Goal: Task Accomplishment & Management: Complete application form

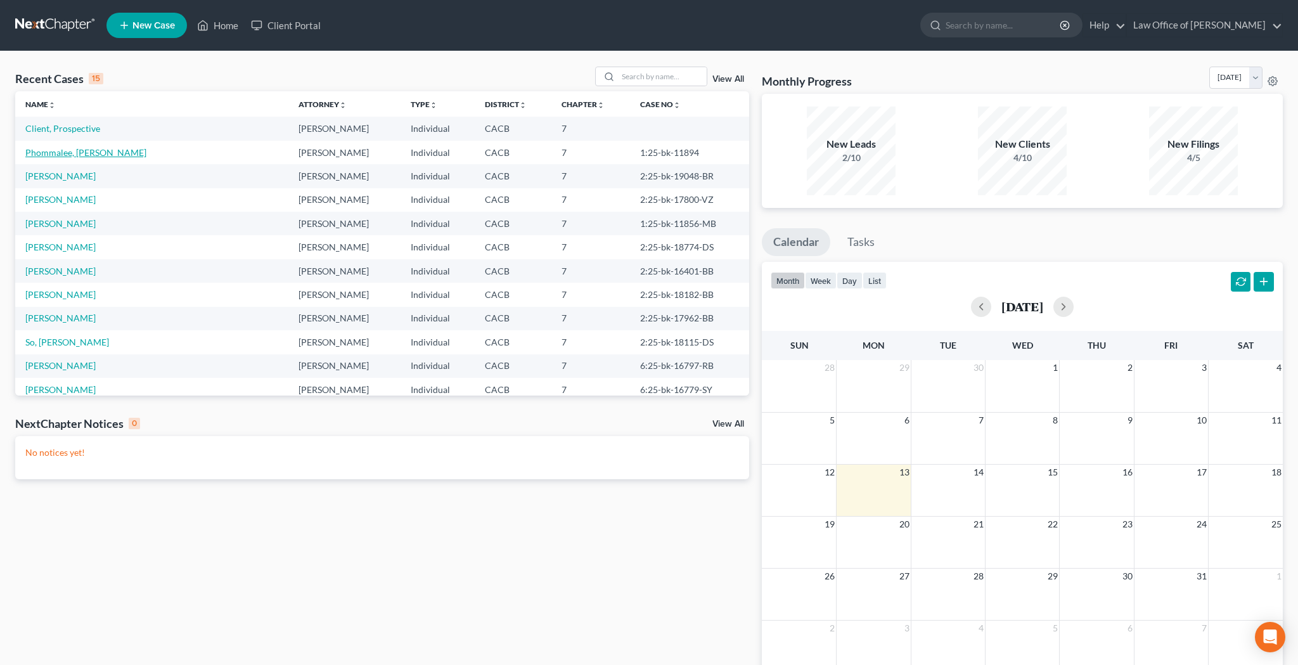
click at [90, 151] on link "Phommalee, [PERSON_NAME]" at bounding box center [85, 152] width 121 height 11
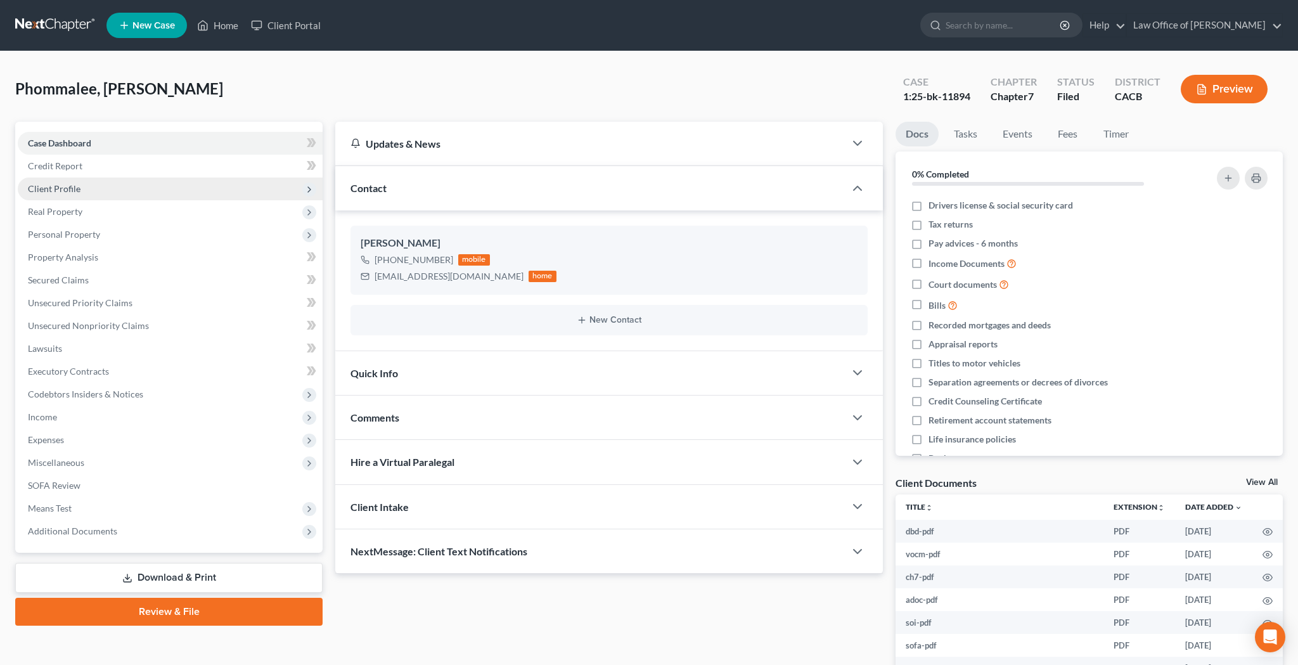
click at [72, 188] on span "Client Profile" at bounding box center [54, 188] width 53 height 11
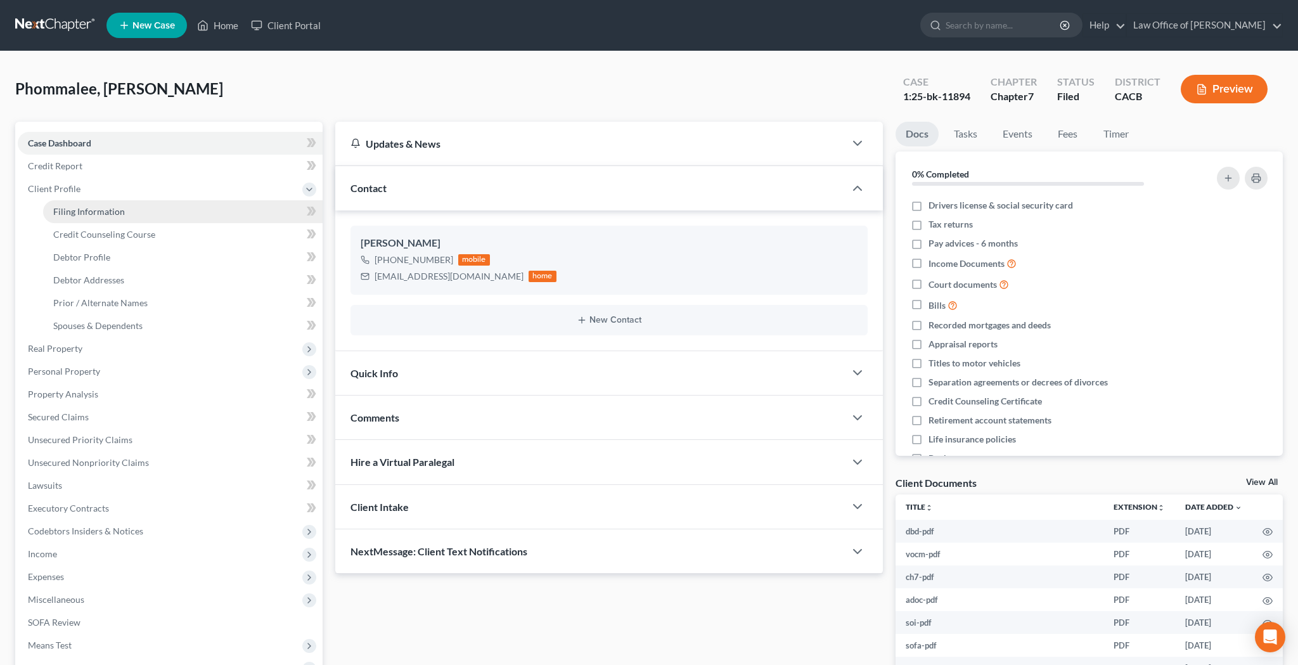
click at [82, 207] on span "Filing Information" at bounding box center [89, 211] width 72 height 11
select select "1"
select select "0"
select select "4"
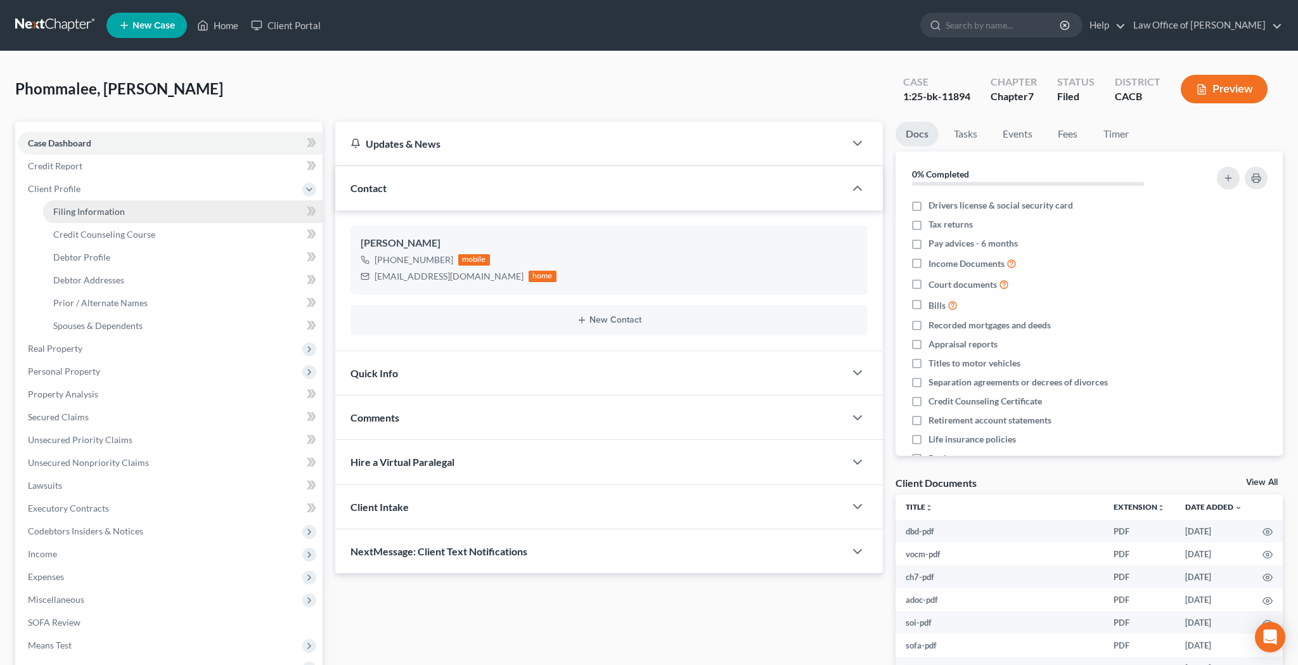
select select "0"
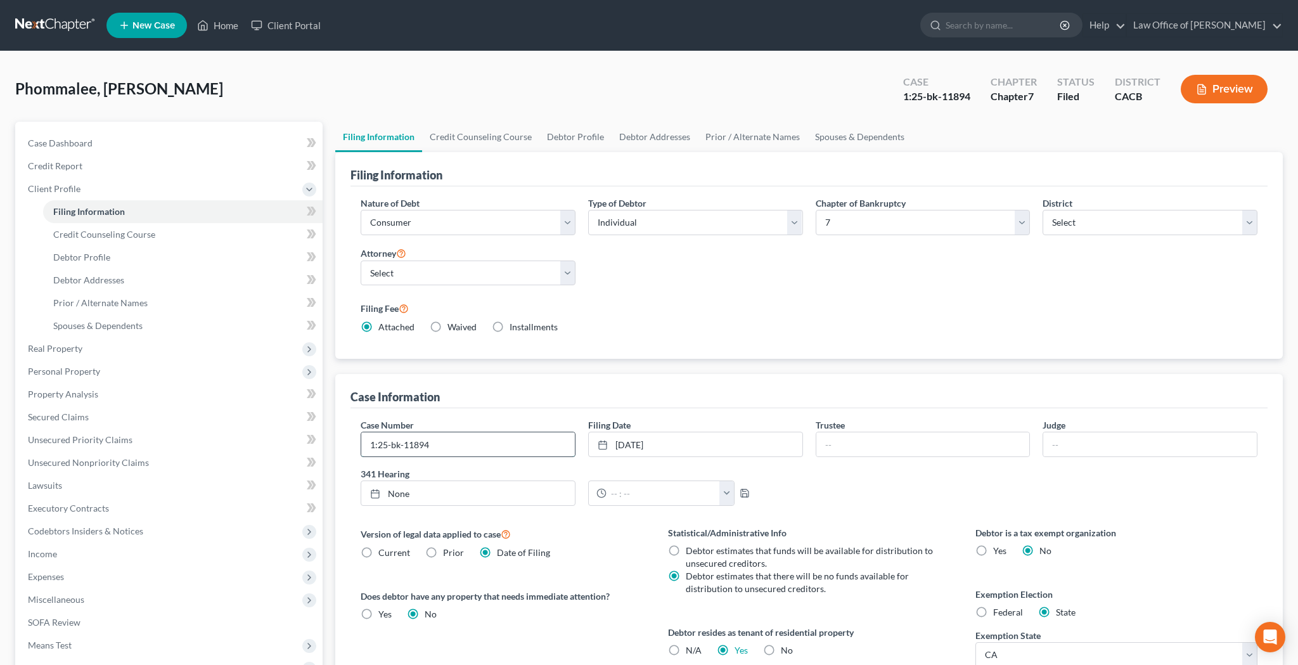
click at [482, 441] on input "1:25-bk-11894" at bounding box center [468, 444] width 214 height 24
type input "1:25-bk-11894-MB"
click at [231, 27] on link "Home" at bounding box center [218, 25] width 54 height 23
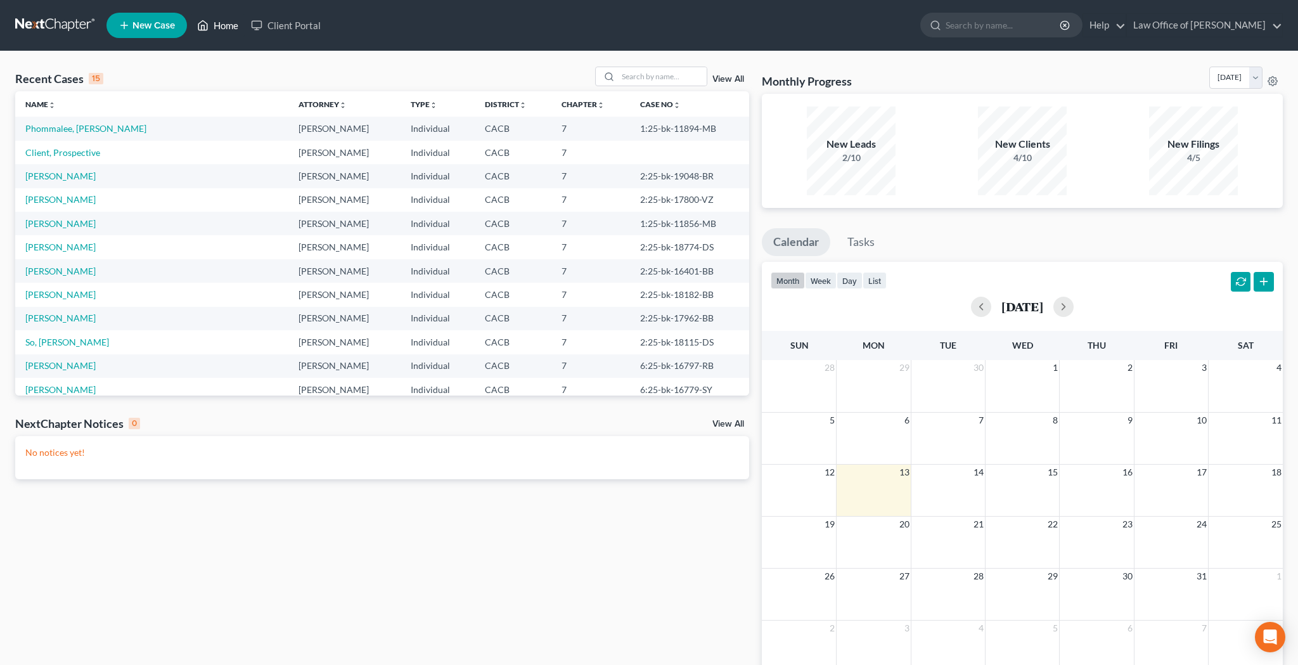
click at [231, 27] on link "Home" at bounding box center [218, 25] width 54 height 23
click at [150, 23] on span "New Case" at bounding box center [153, 26] width 42 height 10
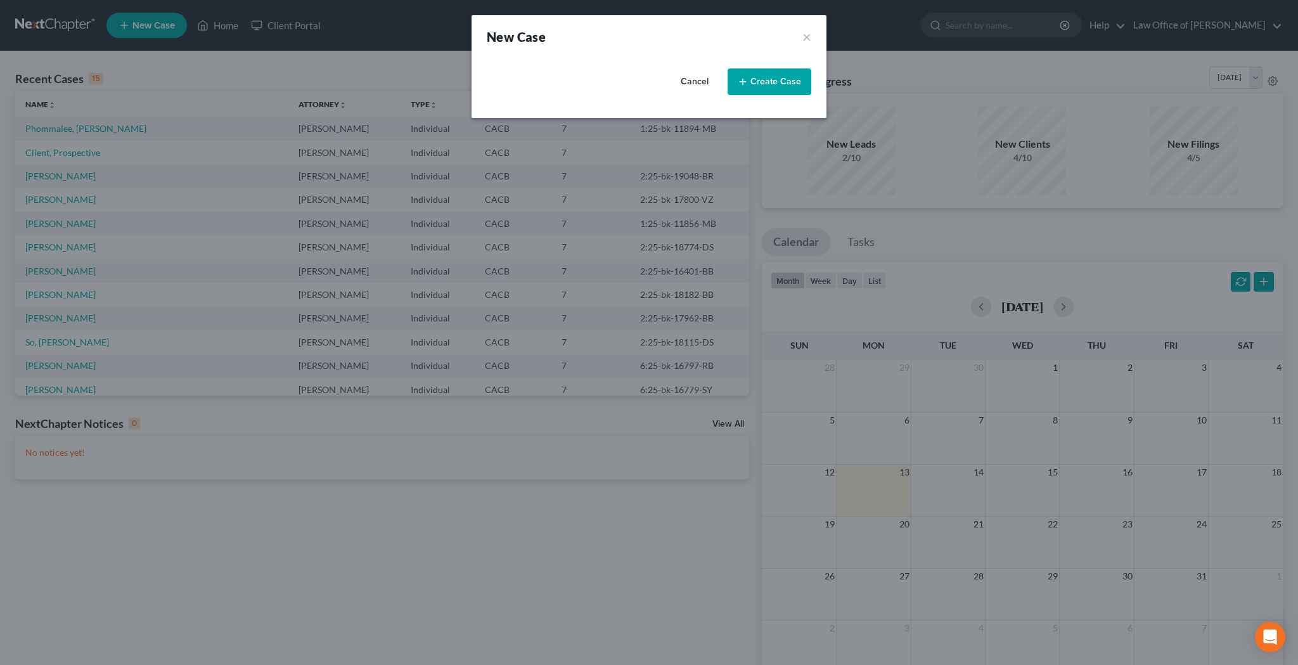
select select "7"
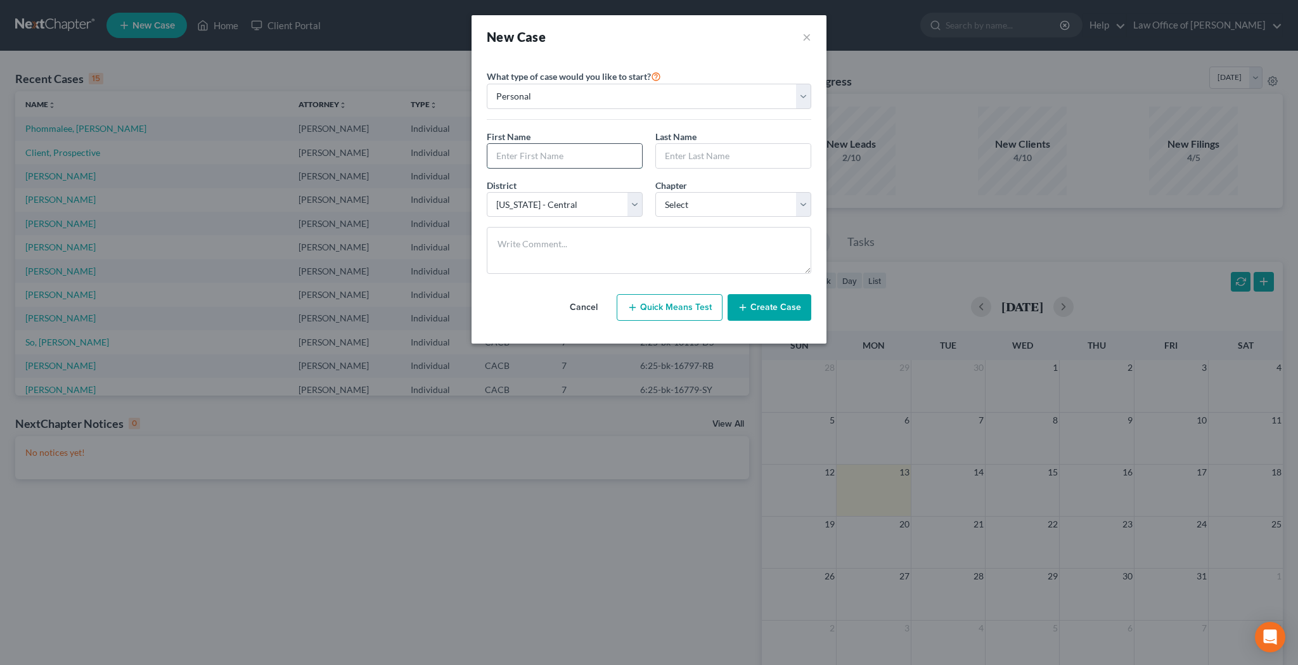
click at [527, 160] on input "text" at bounding box center [564, 156] width 155 height 24
type input "[PERSON_NAME]"
click at [711, 155] on input "text" at bounding box center [733, 156] width 155 height 24
type input "P"
type input "[PERSON_NAME]"
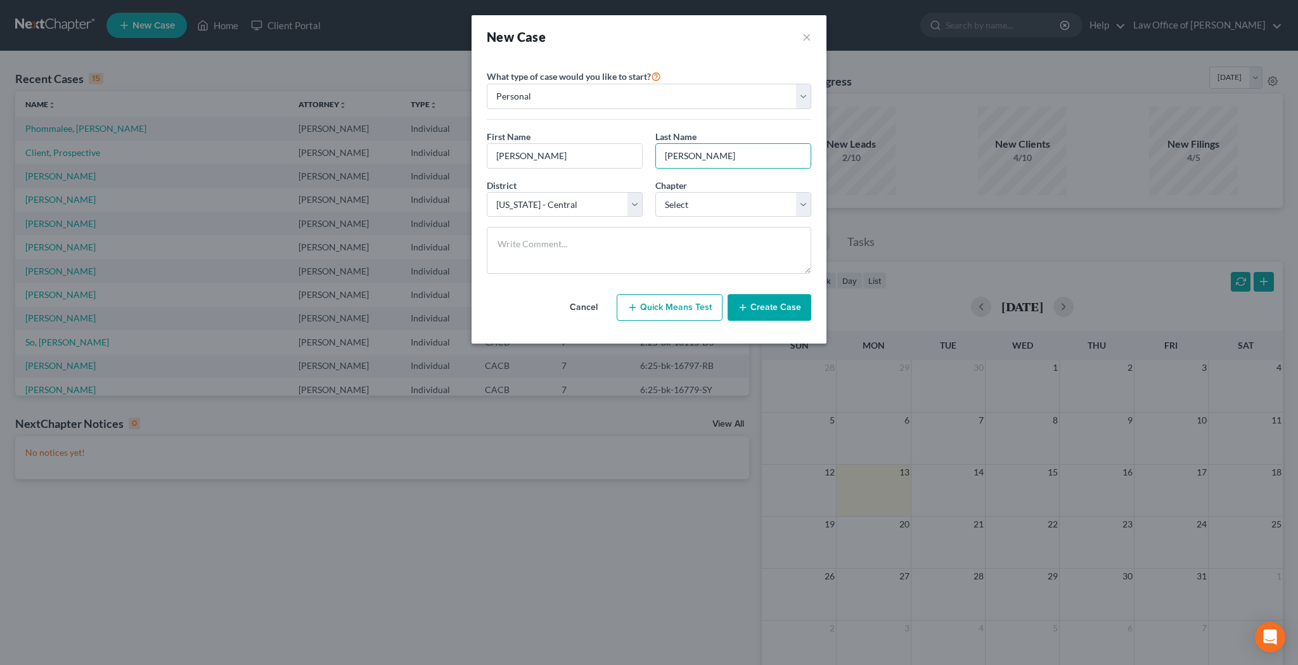
click at [740, 126] on div "What type of case would you like to start? Personal Business First Name * [PERS…" at bounding box center [649, 176] width 325 height 216
select select "0"
click at [766, 304] on button "Create Case" at bounding box center [770, 307] width 84 height 27
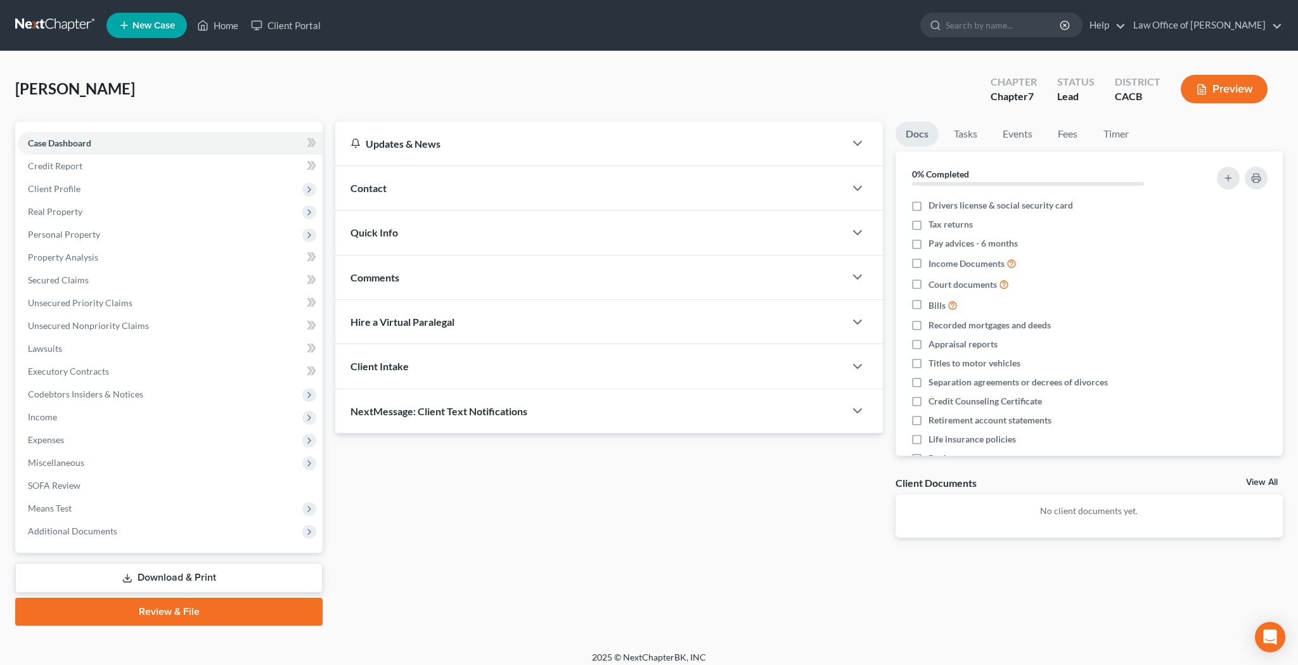
click at [395, 195] on div "Contact" at bounding box center [590, 188] width 510 height 44
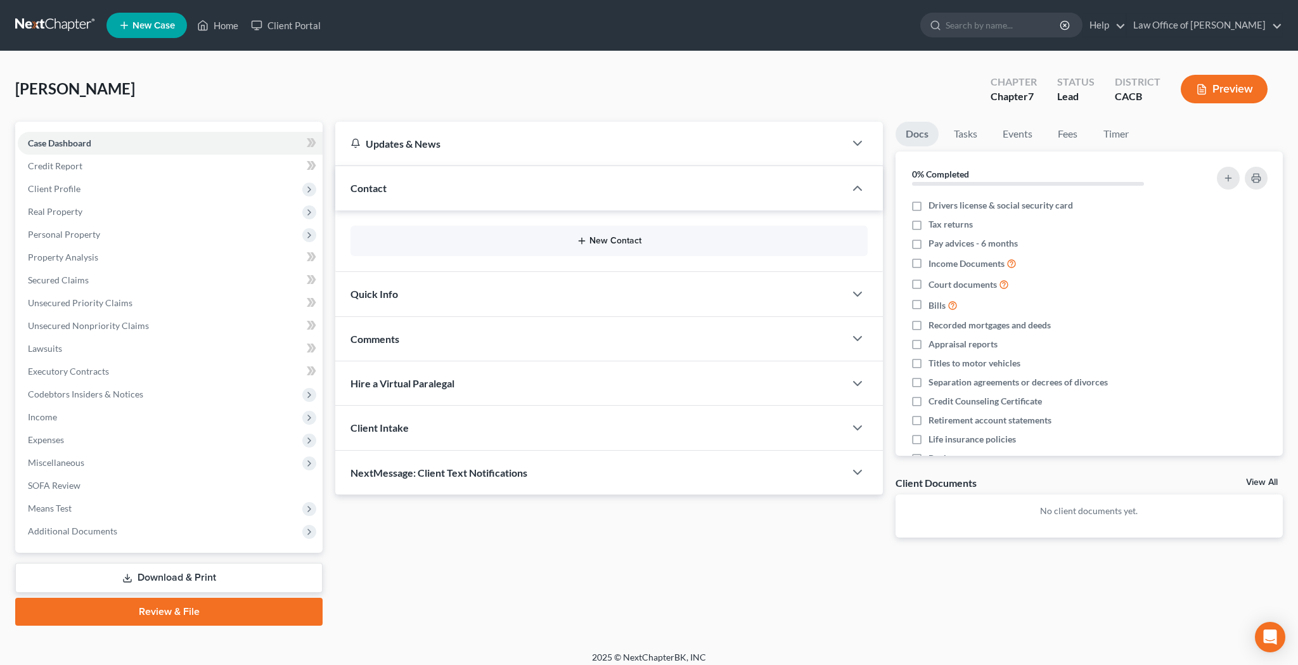
click at [608, 245] on button "New Contact" at bounding box center [609, 241] width 497 height 10
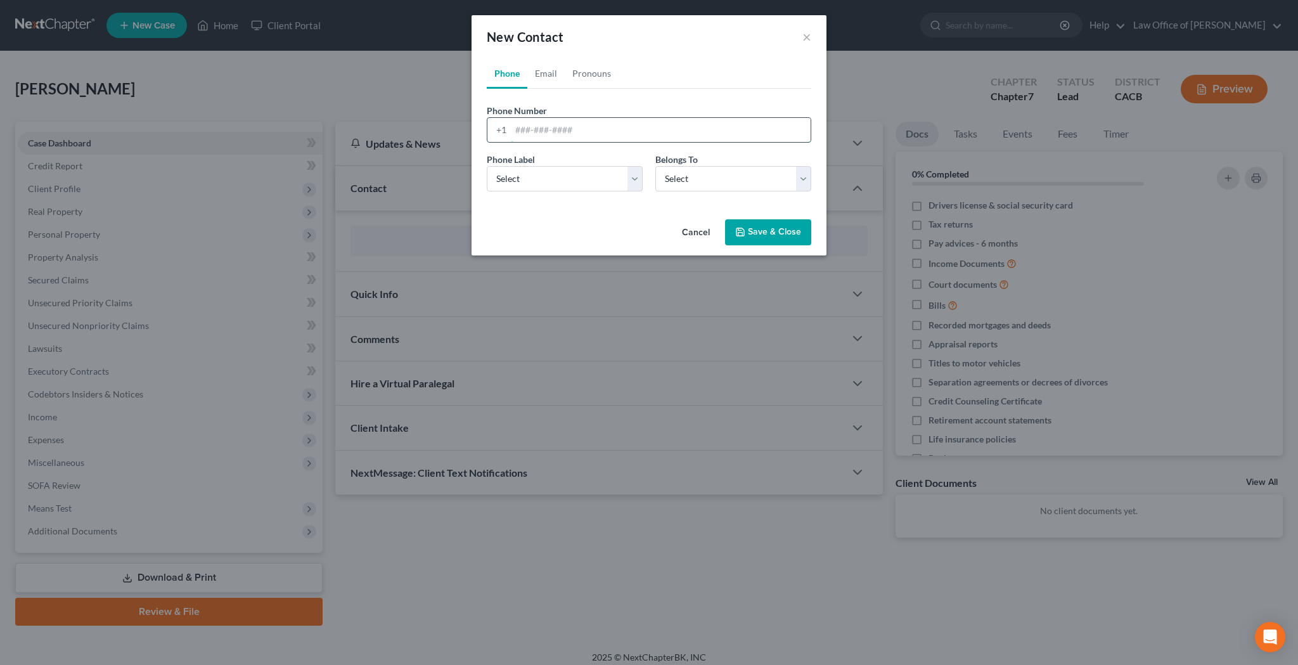
click at [536, 129] on input "tel" at bounding box center [661, 130] width 300 height 24
paste input "[PHONE_NUMBER]"
type input "[PHONE_NUMBER]"
select select "0"
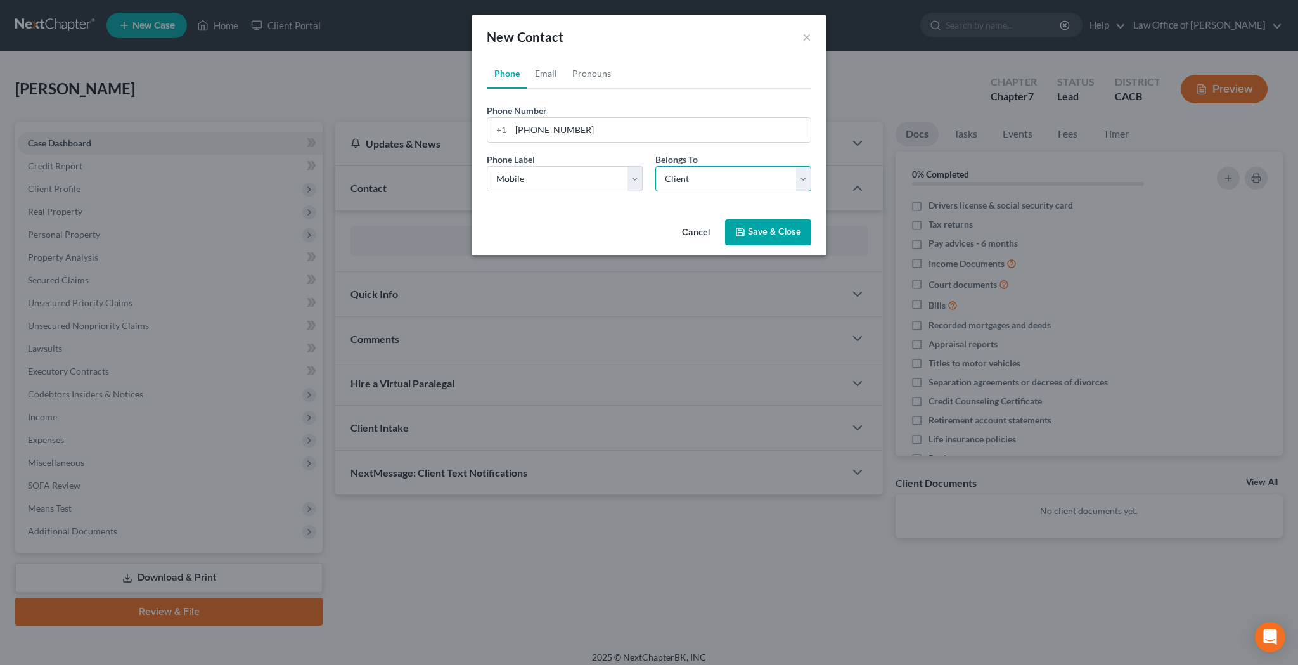
select select "0"
click at [553, 76] on link "Email" at bounding box center [545, 73] width 37 height 30
click at [551, 129] on input "email" at bounding box center [661, 130] width 300 height 24
paste input "[EMAIL_ADDRESS][DOMAIN_NAME]"
type input "[EMAIL_ADDRESS][DOMAIN_NAME]"
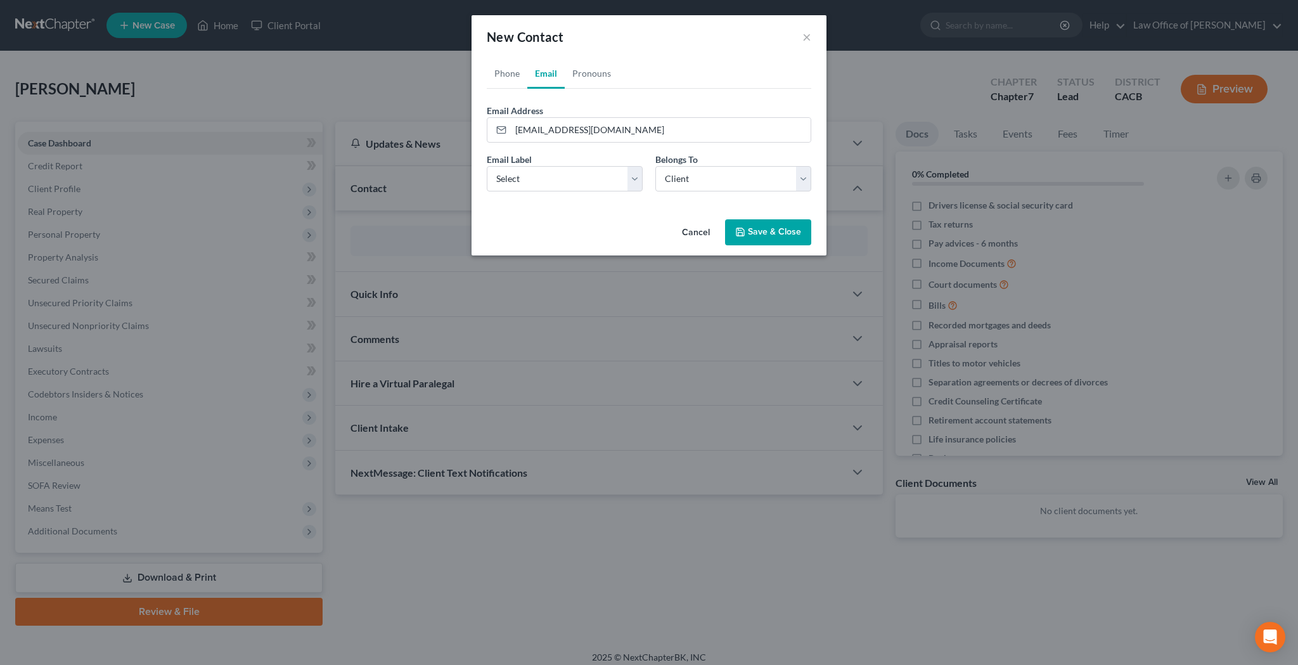
click at [575, 193] on div "Email Label Select Home Work Other Belongs To * Select Client Other" at bounding box center [648, 177] width 337 height 49
select select "0"
click at [598, 77] on link "Pronouns" at bounding box center [592, 73] width 54 height 30
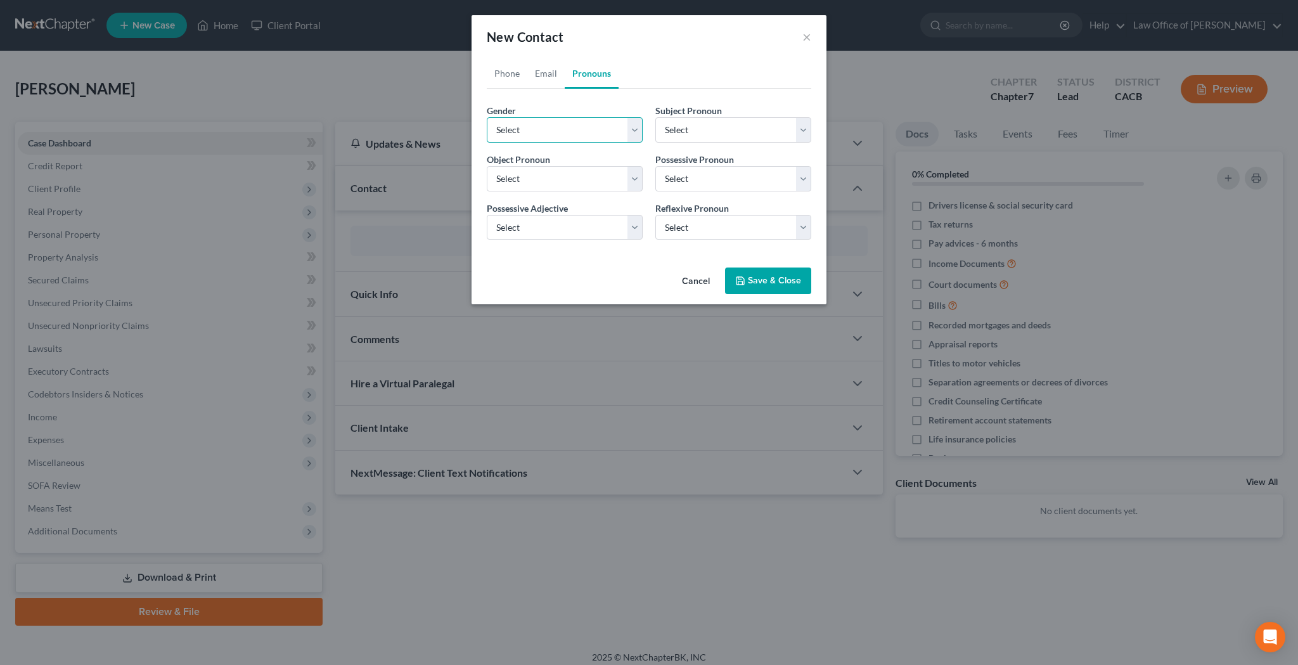
select select "1"
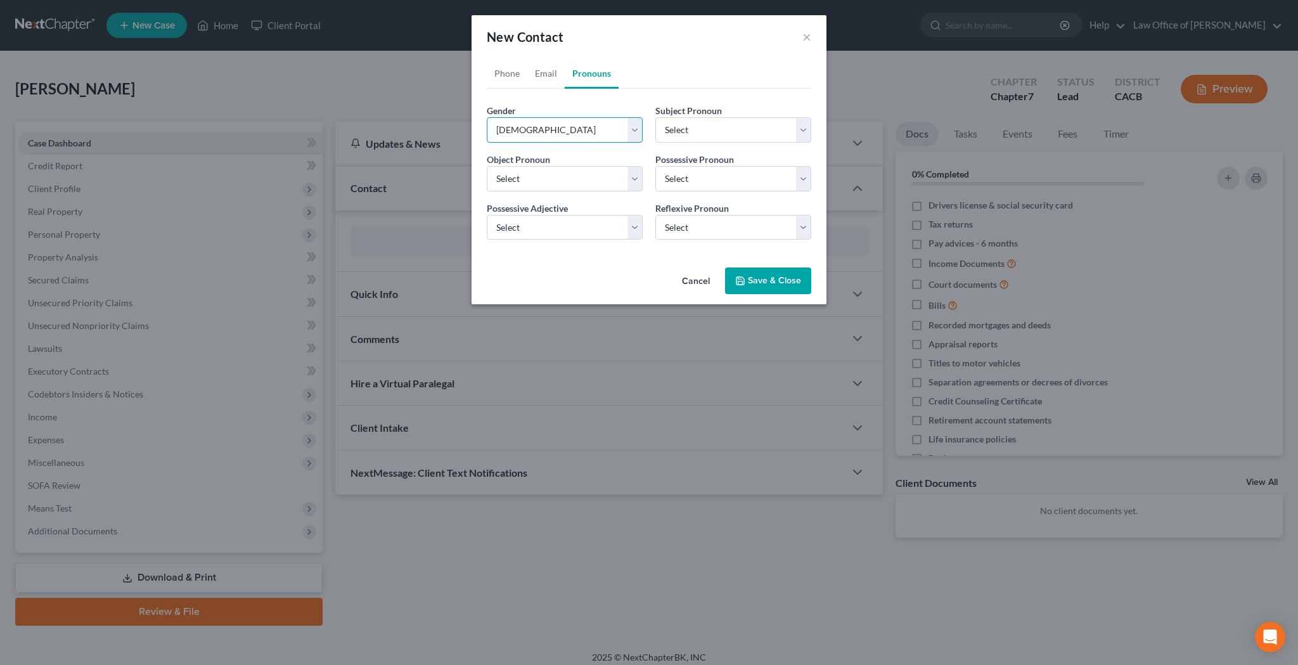
select select "1"
click at [756, 284] on button "Save & Close" at bounding box center [768, 280] width 86 height 27
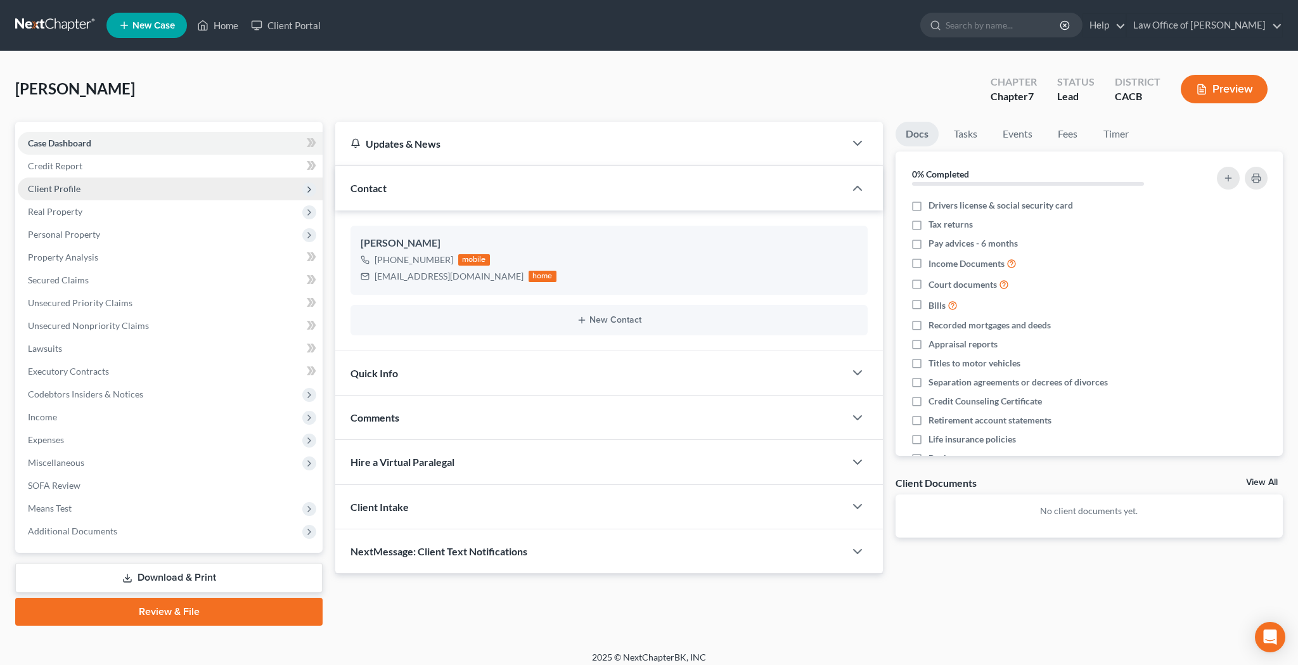
click at [84, 188] on span "Client Profile" at bounding box center [170, 188] width 305 height 23
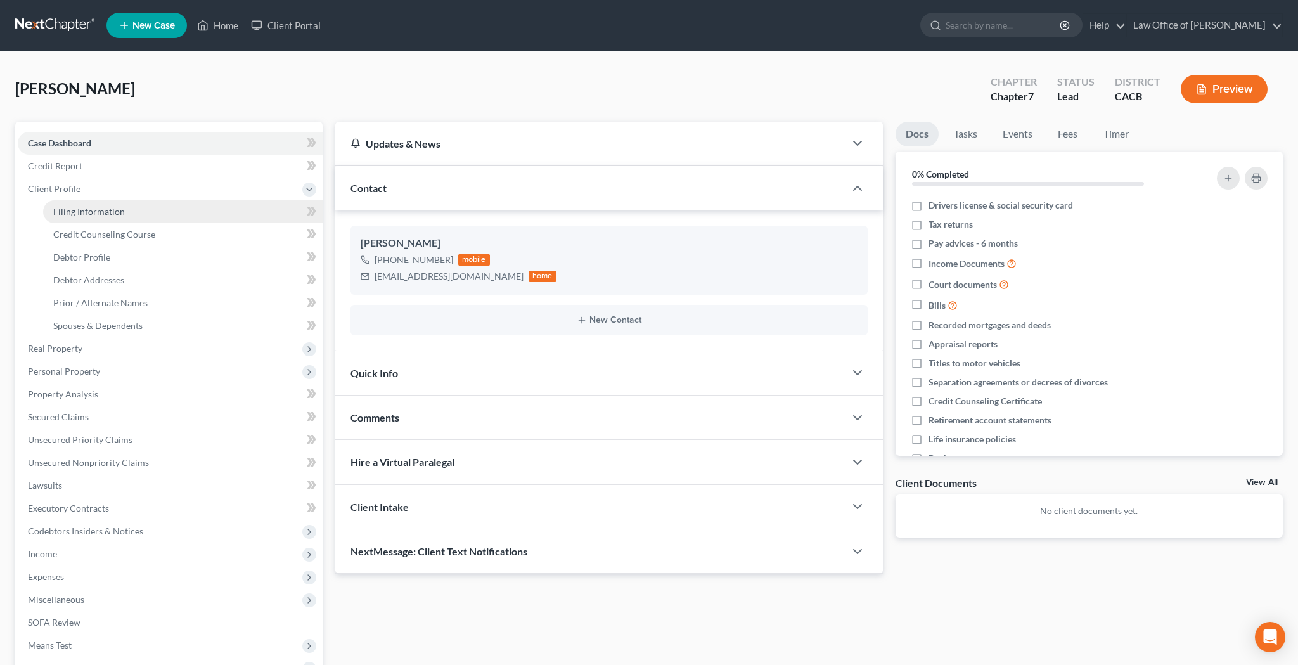
click at [84, 209] on span "Filing Information" at bounding box center [89, 211] width 72 height 11
select select "1"
select select "0"
select select "7"
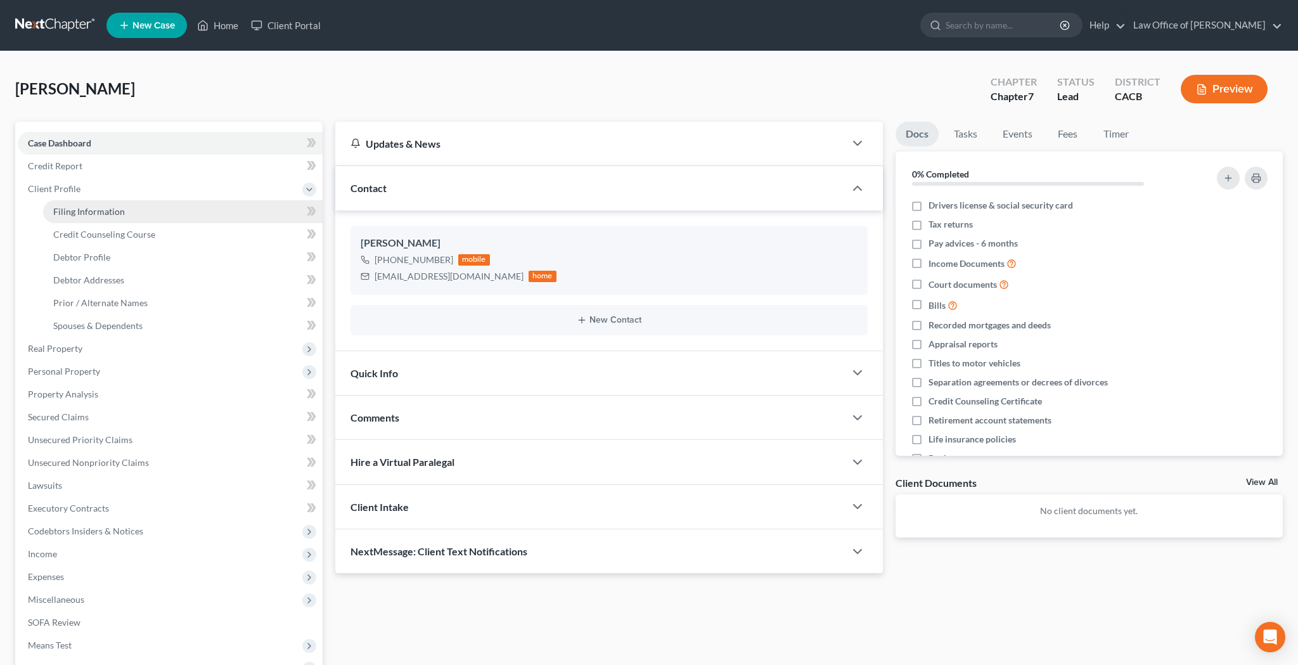
select select "0"
select select "4"
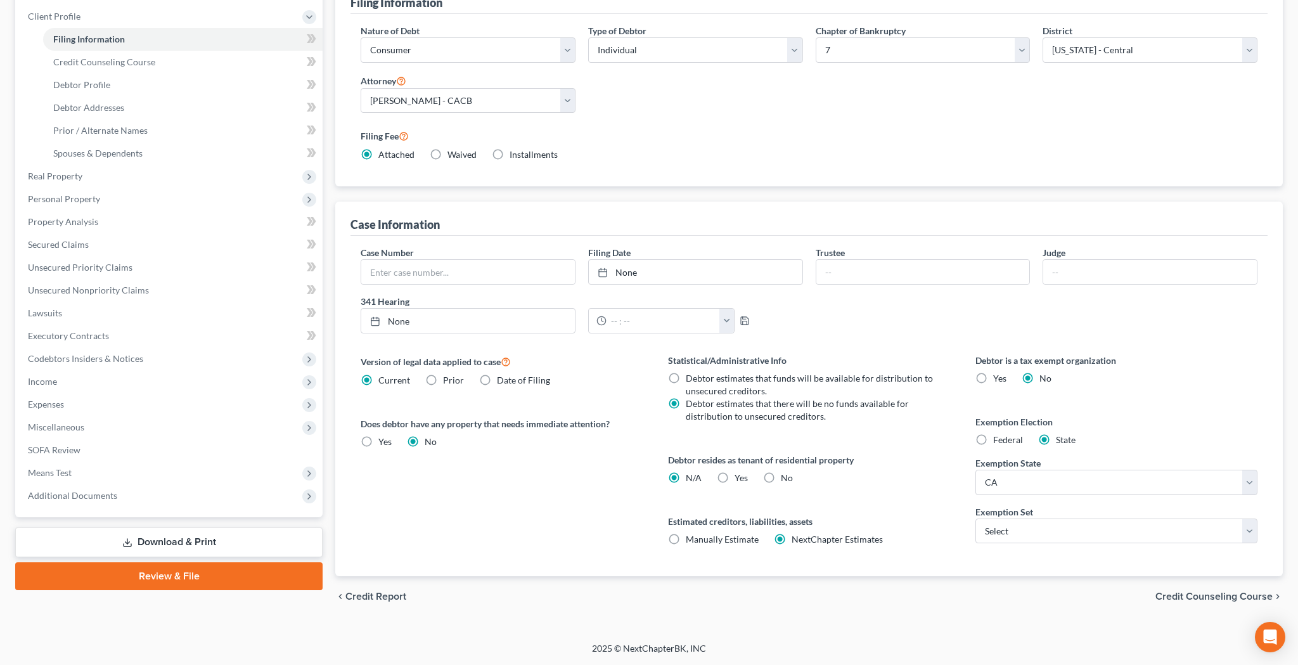
scroll to position [172, 0]
click at [735, 479] on label "Yes Yes" at bounding box center [741, 478] width 13 height 13
click at [740, 479] on input "Yes Yes" at bounding box center [744, 476] width 8 height 8
radio input "true"
radio input "false"
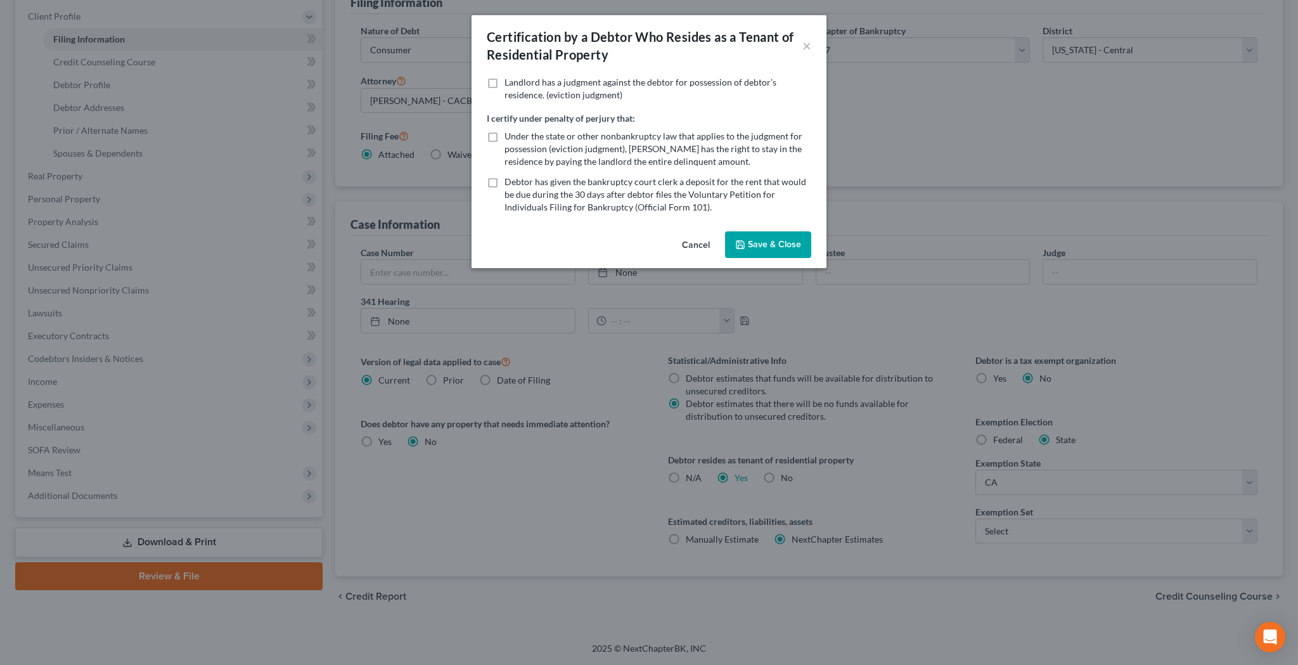
click at [761, 243] on button "Save & Close" at bounding box center [768, 244] width 86 height 27
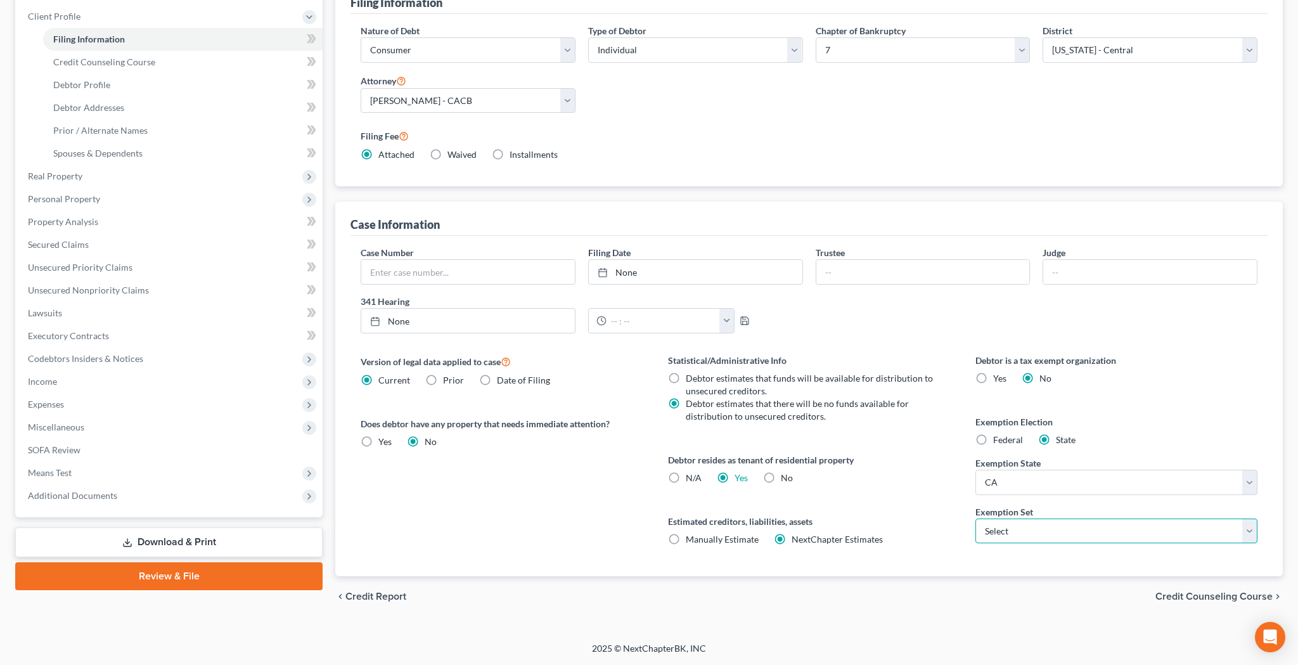
select select "0"
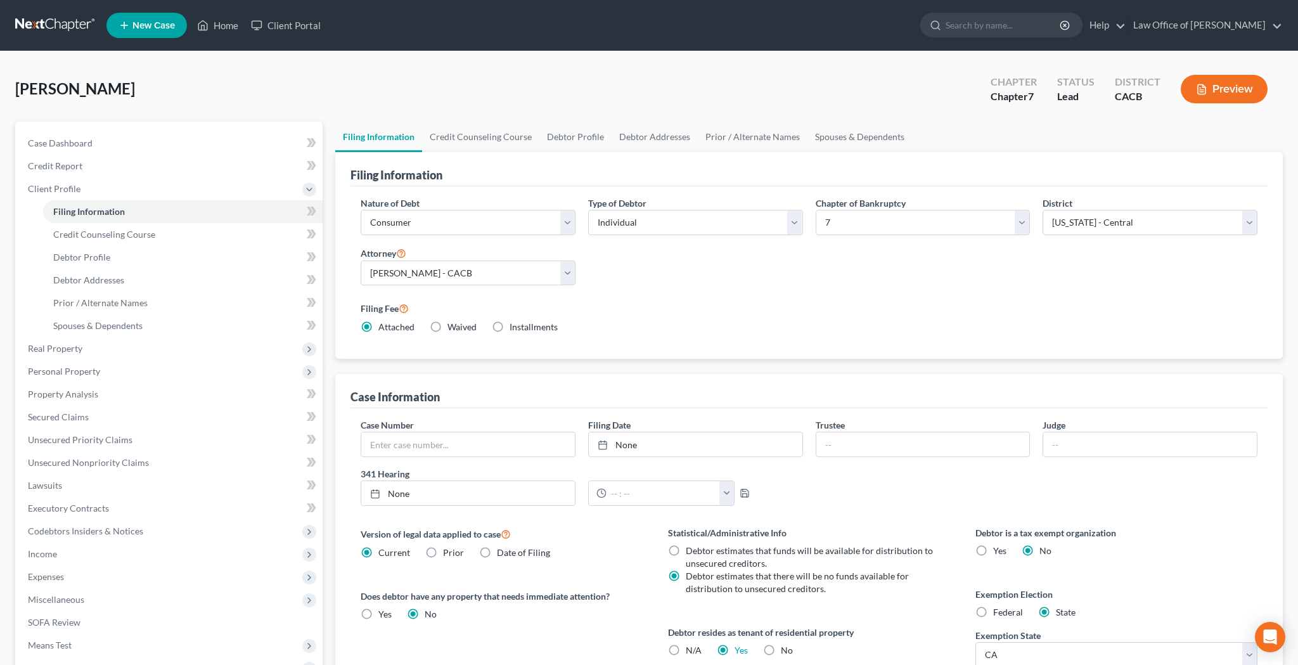
scroll to position [0, 0]
click at [510, 134] on link "Credit Counseling Course" at bounding box center [480, 137] width 117 height 30
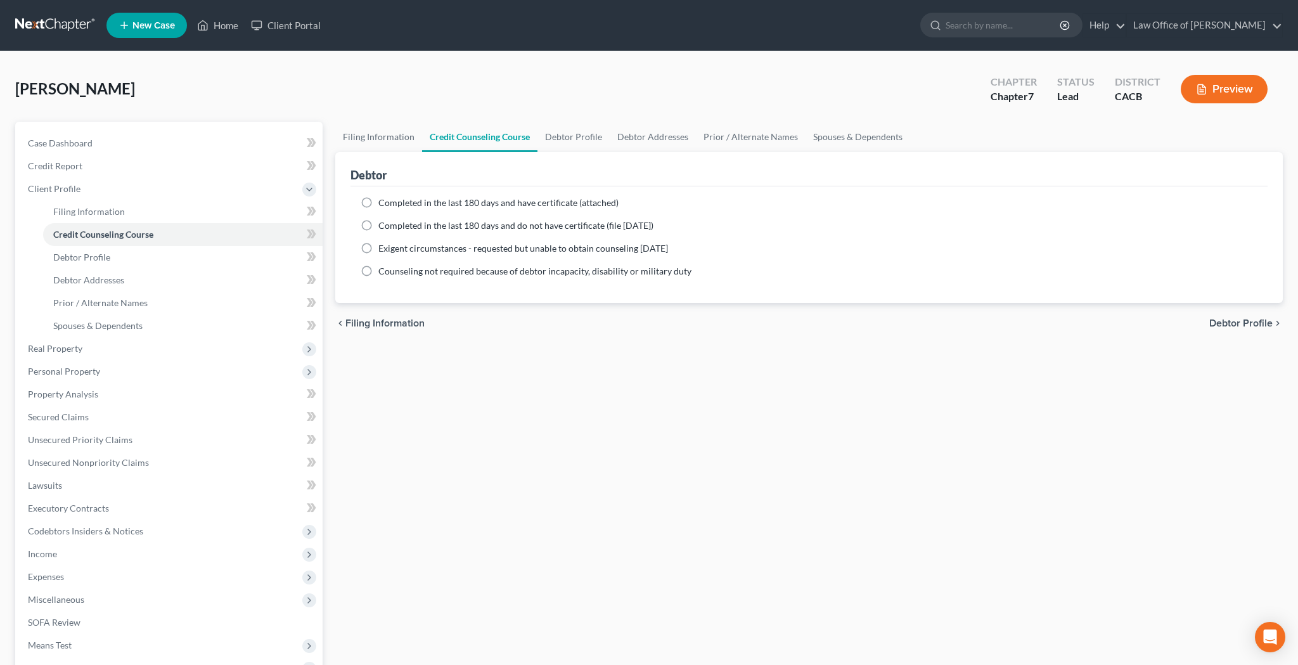
click at [378, 200] on label "Completed in the last 180 days and have certificate (attached)" at bounding box center [498, 202] width 240 height 13
click at [383, 200] on input "Completed in the last 180 days and have certificate (attached)" at bounding box center [387, 200] width 8 height 8
radio input "true"
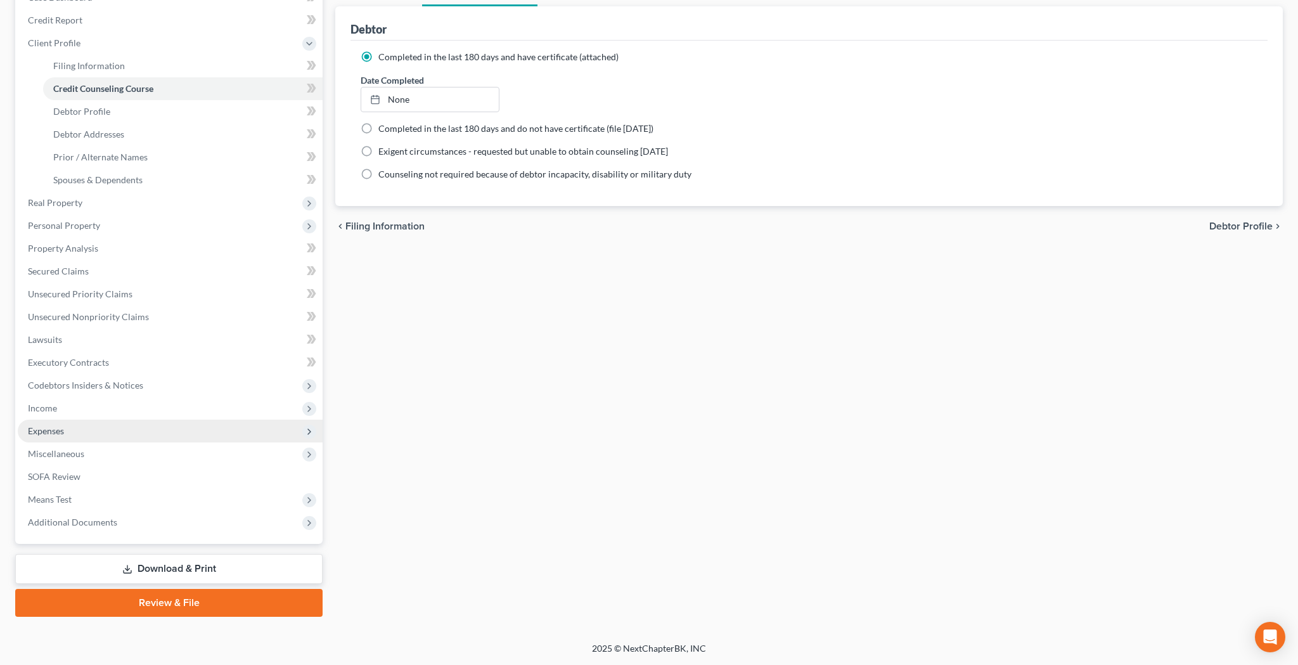
scroll to position [146, 0]
click at [120, 515] on span "Additional Documents" at bounding box center [170, 522] width 305 height 23
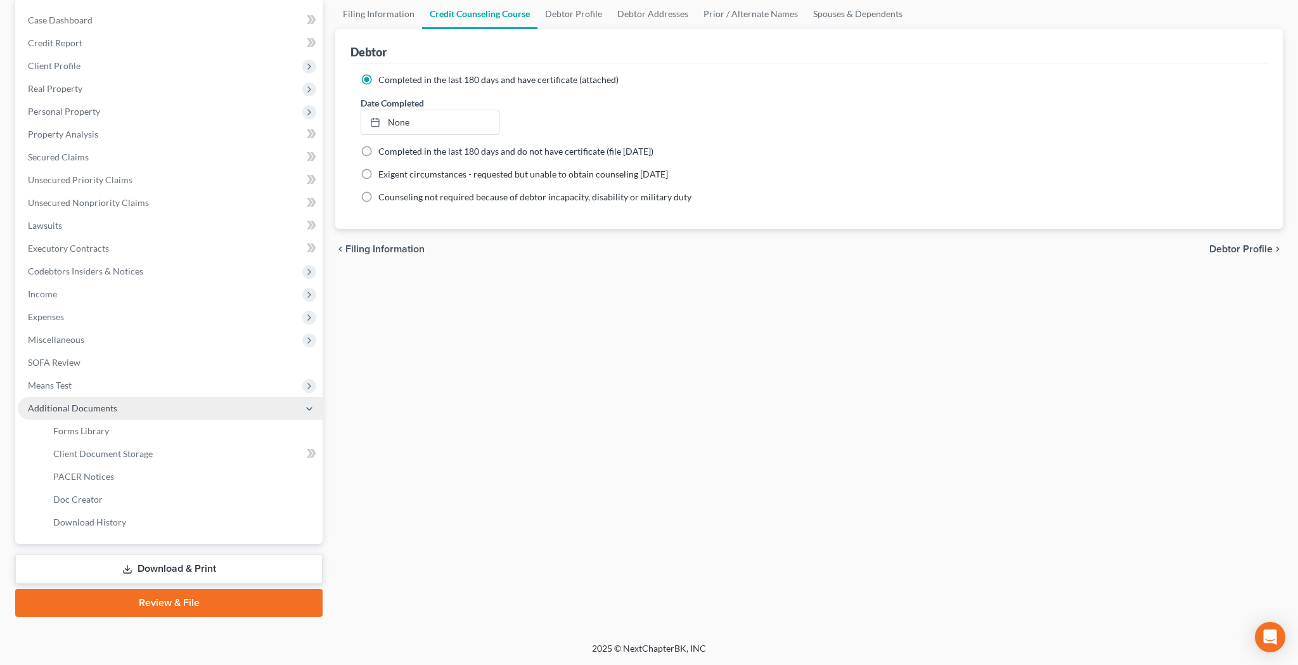
scroll to position [123, 0]
click at [122, 451] on span "Client Document Storage" at bounding box center [103, 453] width 100 height 11
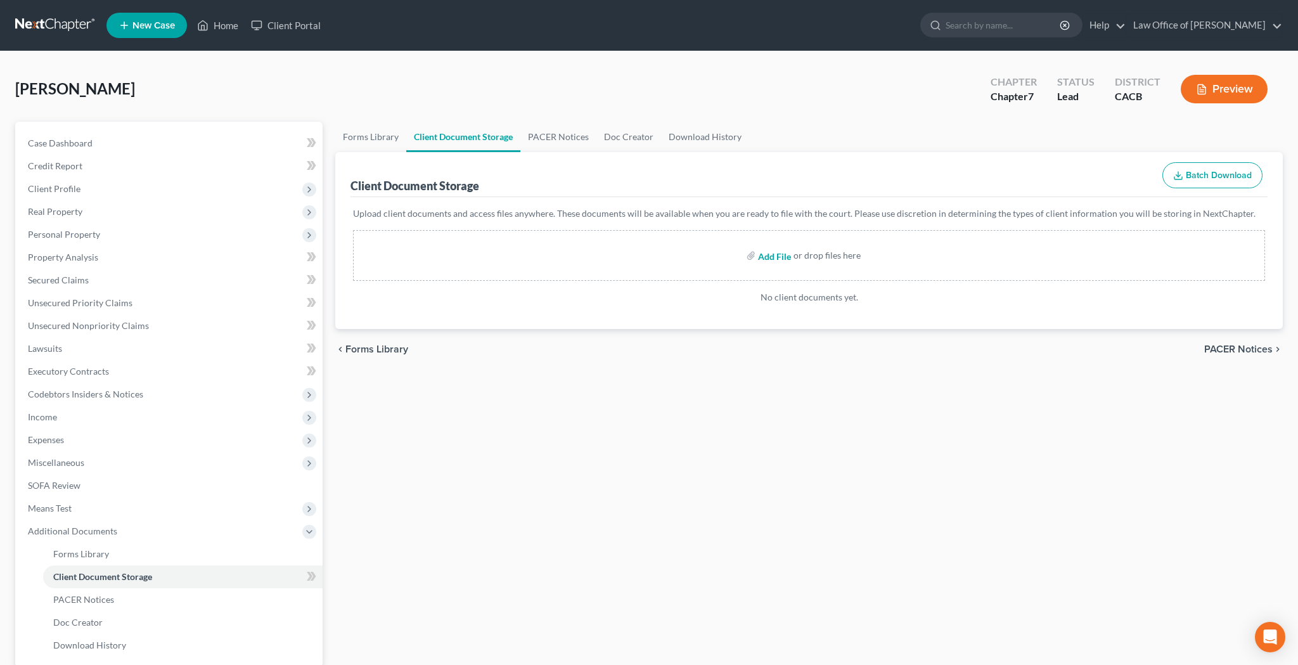
click at [767, 258] on input "file" at bounding box center [773, 255] width 30 height 23
type input "C:\fakepath\CCC.pdf"
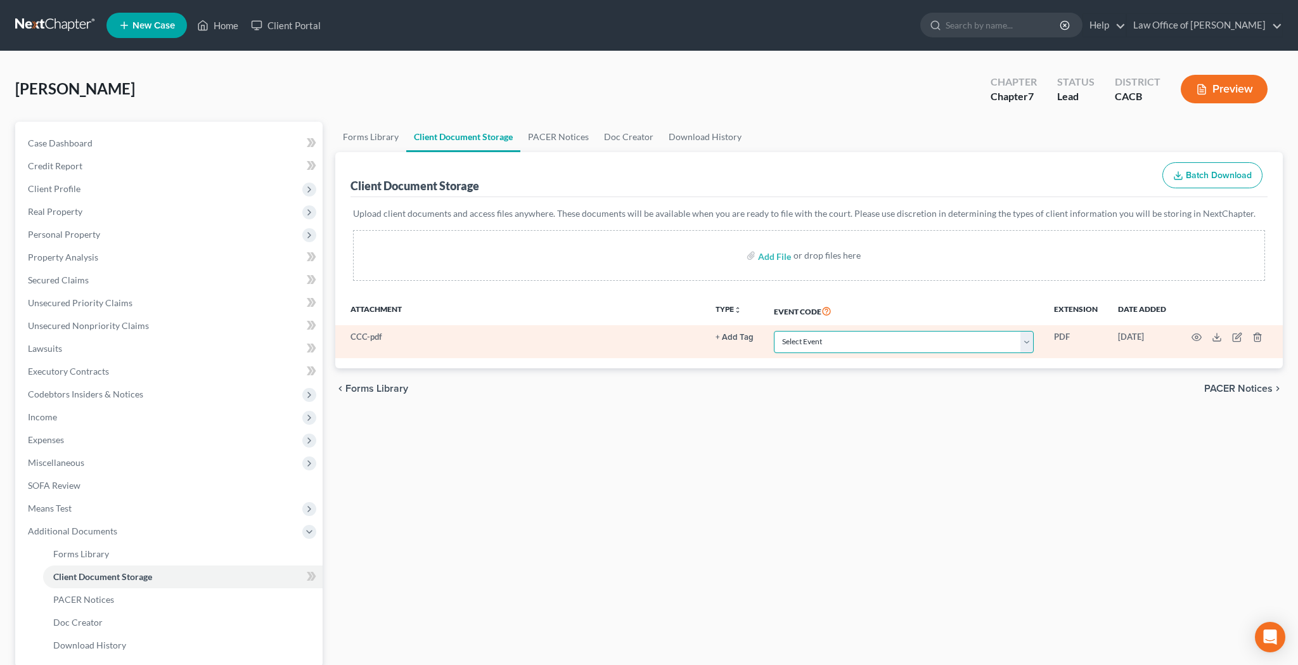
select select "10"
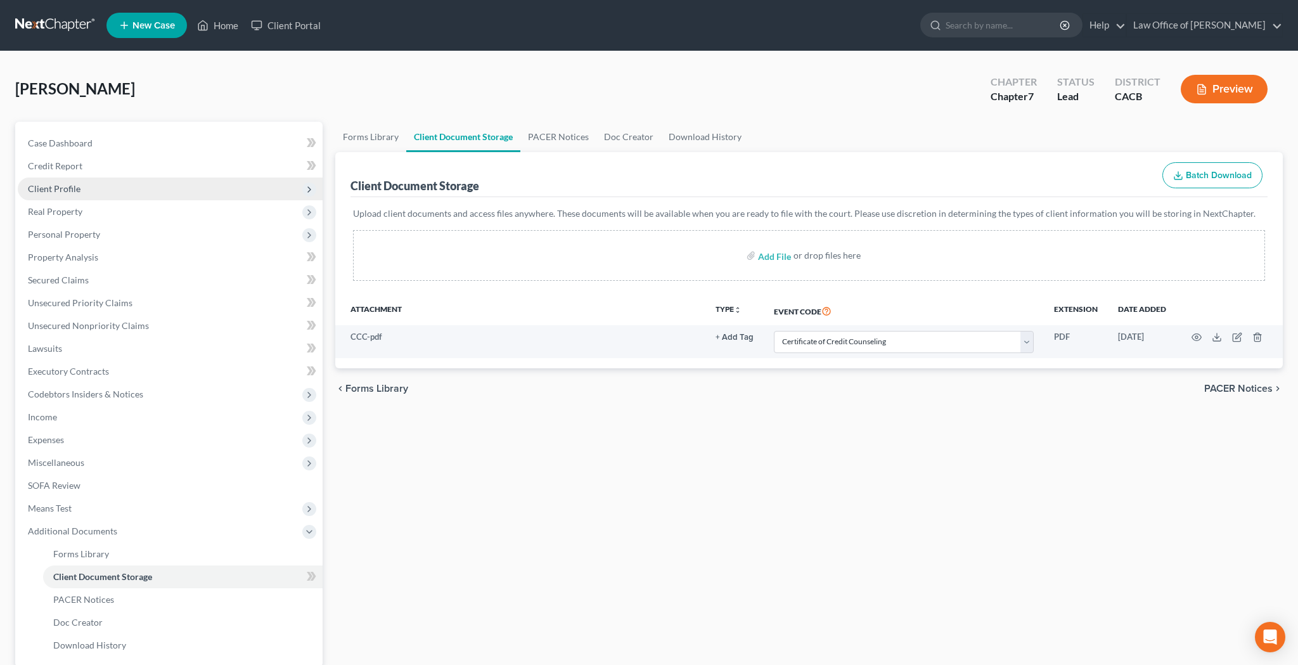
click at [110, 186] on span "Client Profile" at bounding box center [170, 188] width 305 height 23
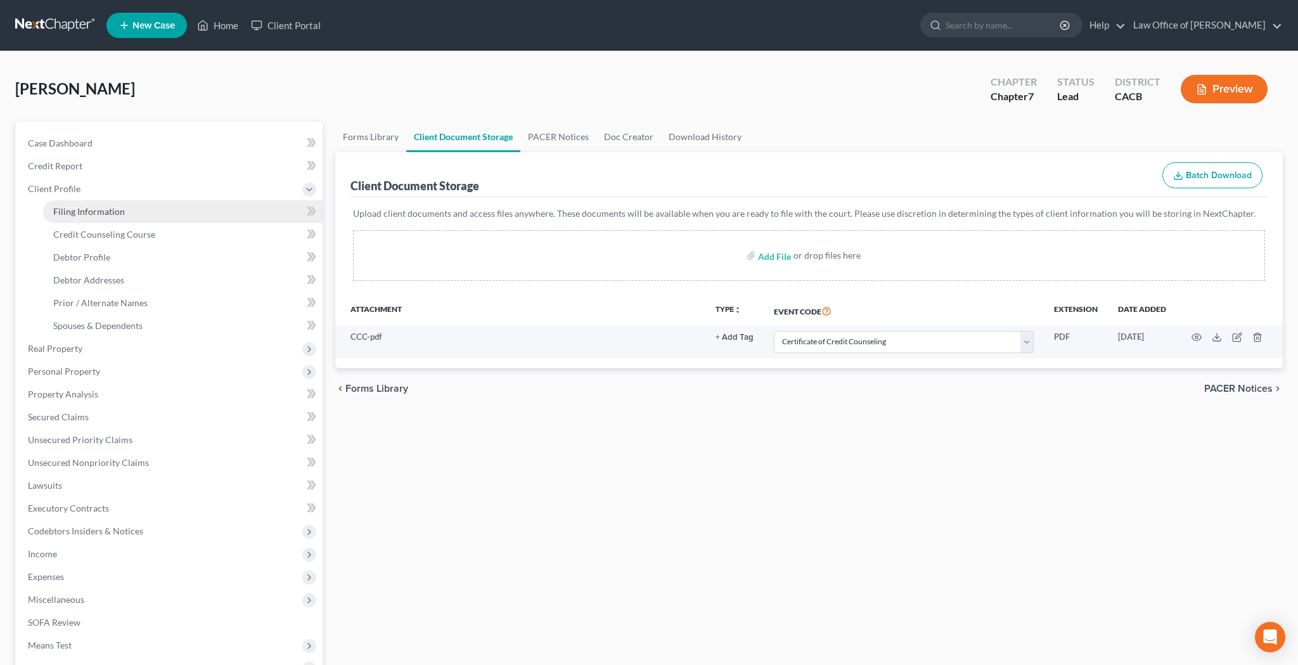
click at [106, 211] on span "Filing Information" at bounding box center [89, 211] width 72 height 11
select select "1"
select select "0"
select select "7"
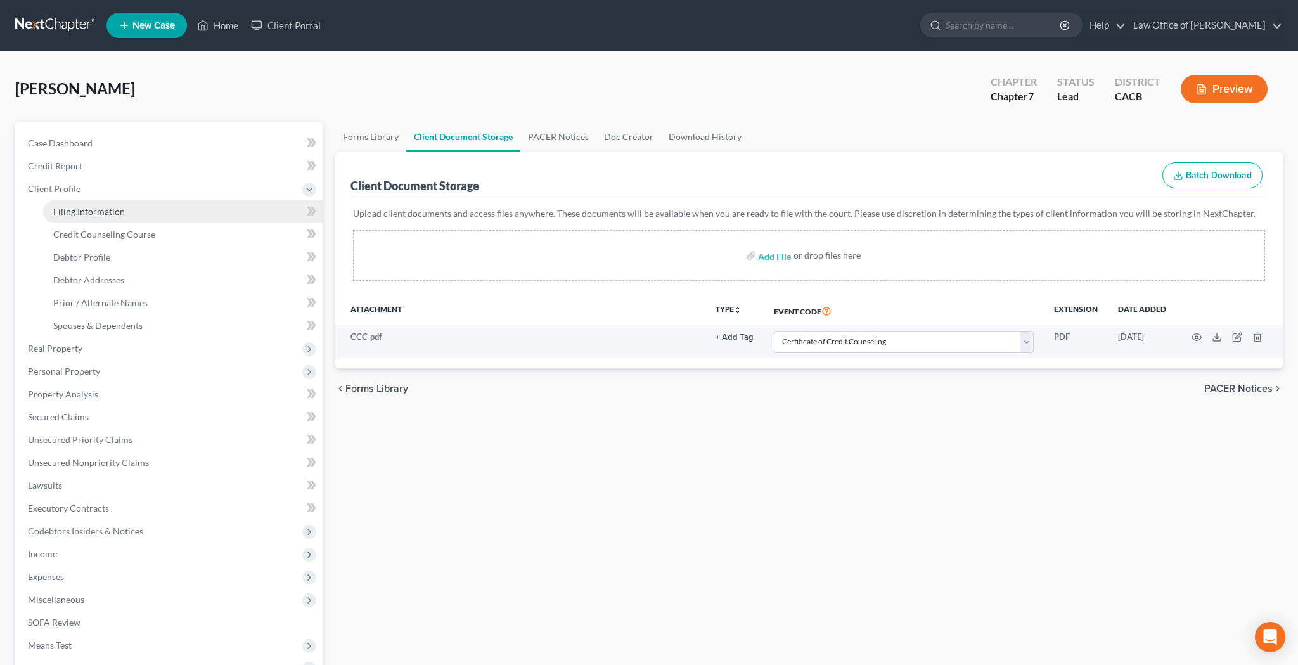
select select "0"
select select "4"
select select "0"
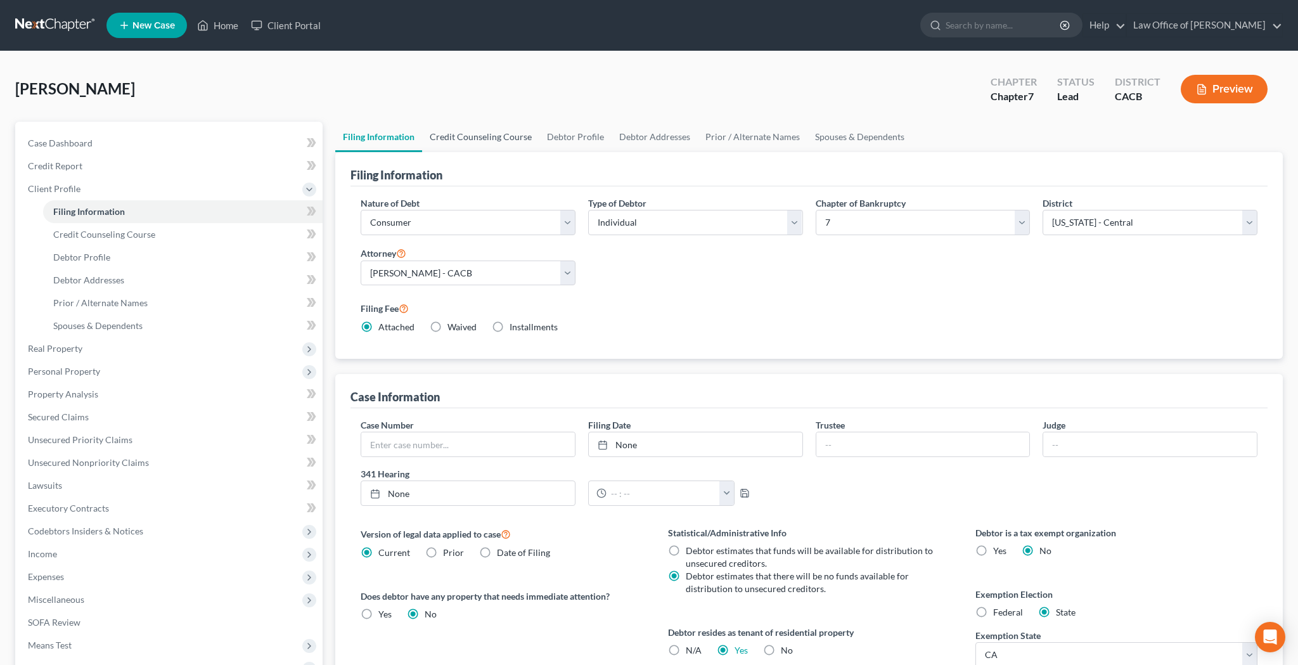
click at [505, 136] on link "Credit Counseling Course" at bounding box center [480, 137] width 117 height 30
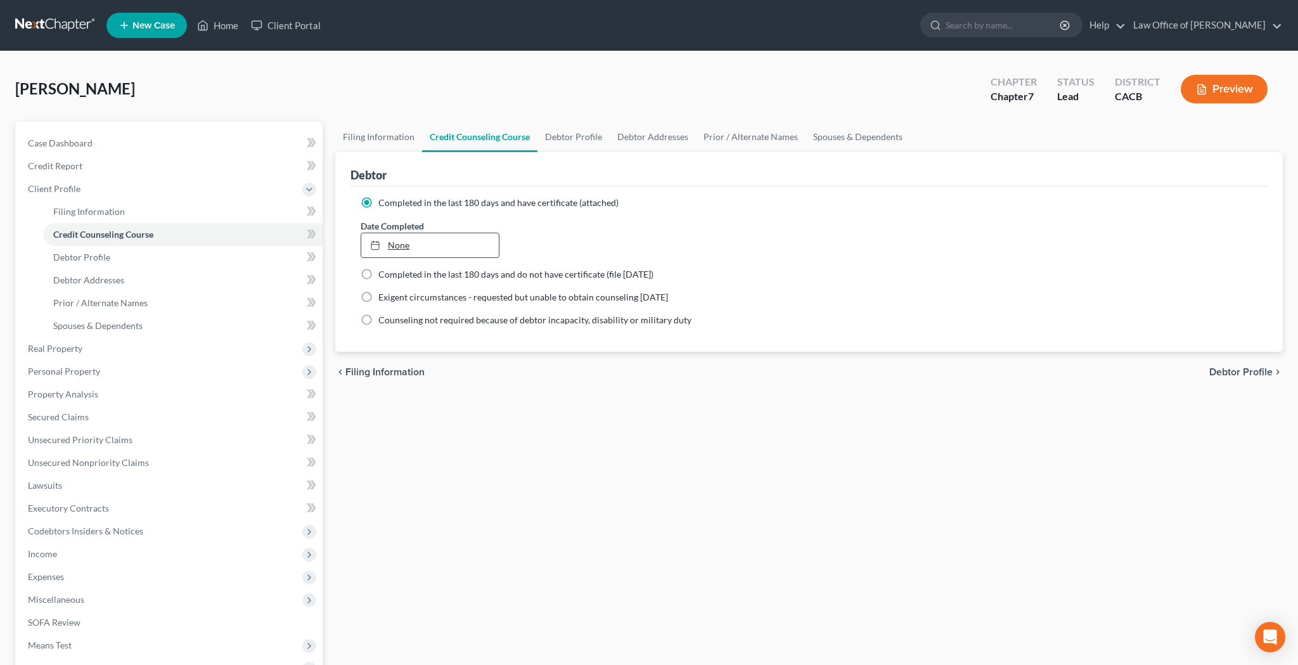
click at [399, 244] on link "None" at bounding box center [430, 245] width 138 height 24
click at [567, 139] on link "Debtor Profile" at bounding box center [574, 137] width 72 height 30
select select "0"
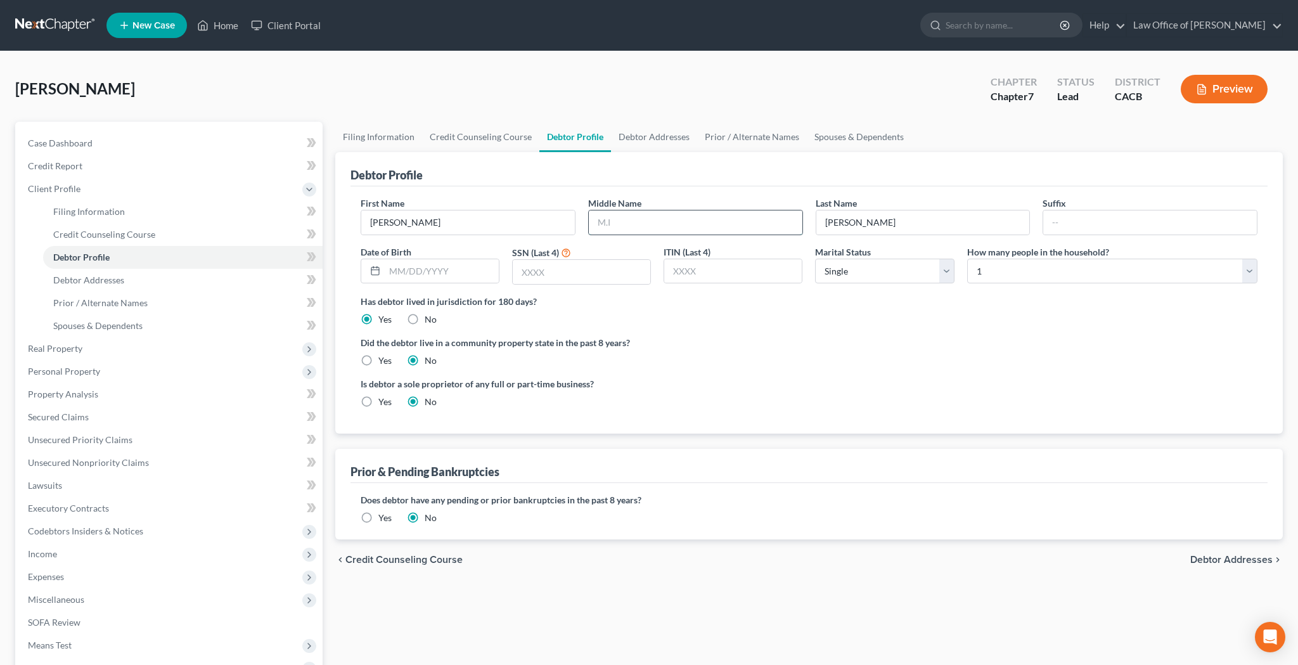
click at [626, 225] on input "text" at bounding box center [696, 222] width 214 height 24
type input "[PERSON_NAME]"
click at [768, 325] on div "Has debtor lived in jurisdiction for 180 days? Yes No Debtor must reside in jur…" at bounding box center [809, 310] width 897 height 31
click at [430, 267] on input "text" at bounding box center [442, 271] width 114 height 24
type input "[DATE]"
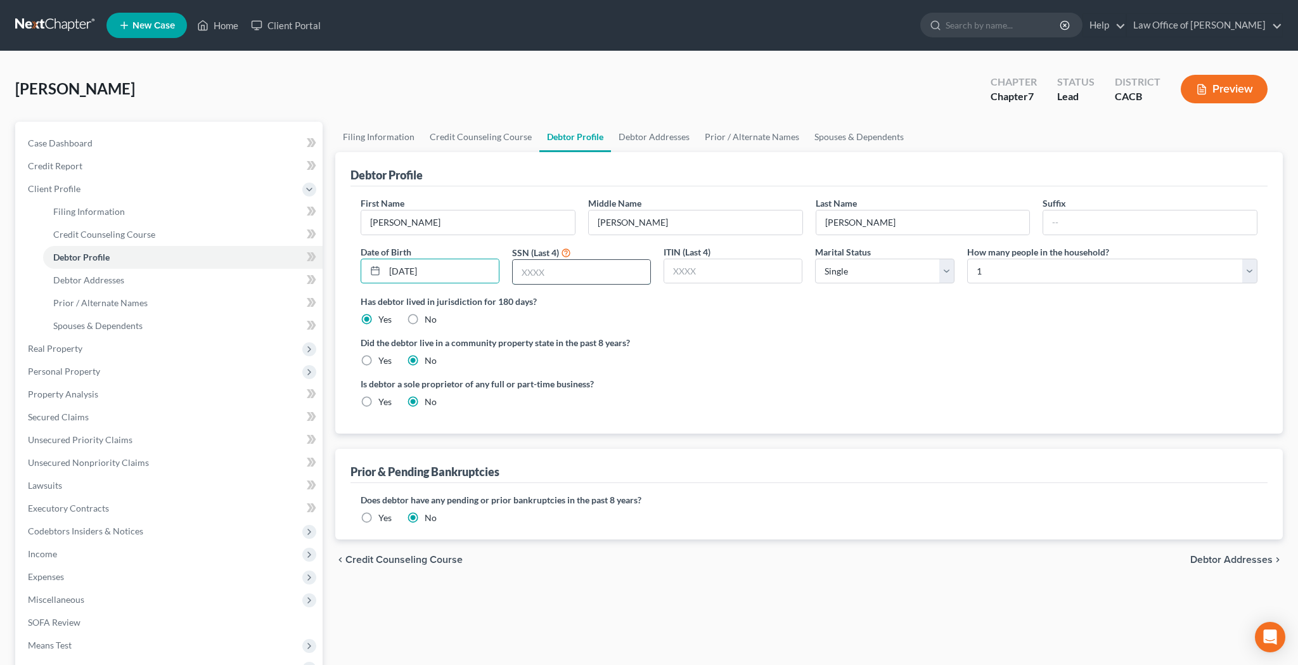
click at [551, 273] on input "text" at bounding box center [582, 272] width 138 height 24
type input "5105"
select select "2"
click at [378, 359] on label "Yes" at bounding box center [384, 360] width 13 height 13
click at [383, 359] on input "Yes" at bounding box center [387, 358] width 8 height 8
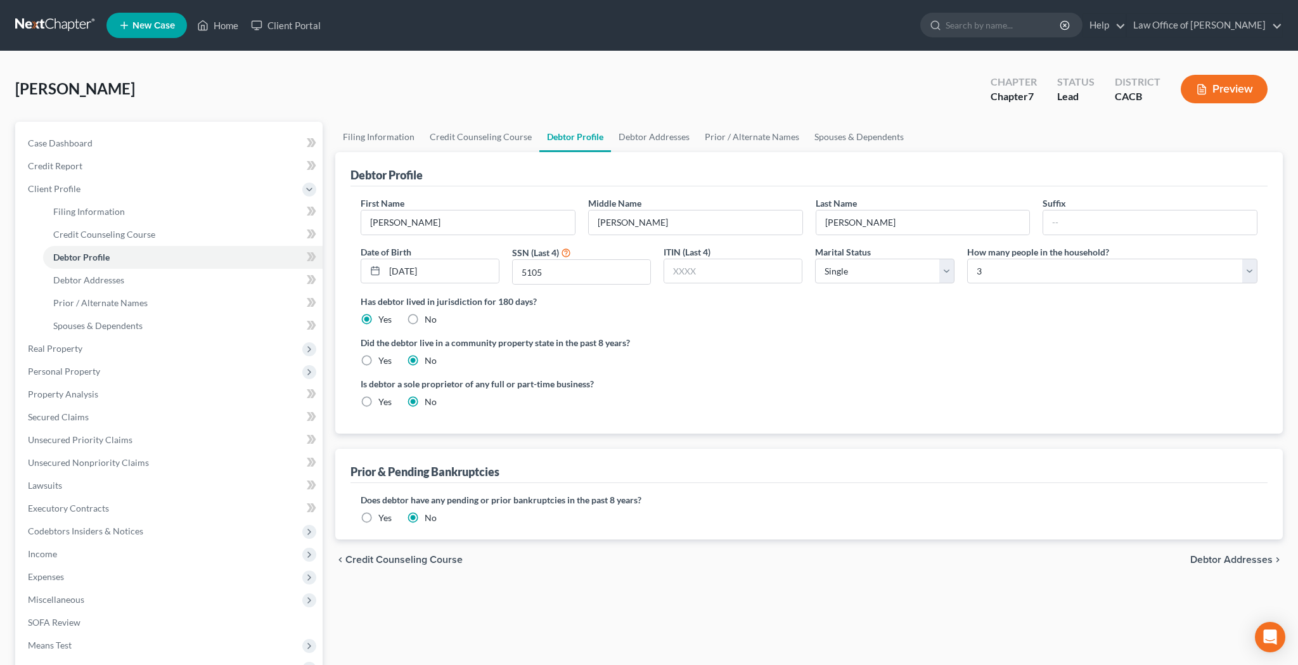
radio input "true"
radio input "false"
click at [656, 143] on link "Debtor Addresses" at bounding box center [654, 137] width 86 height 30
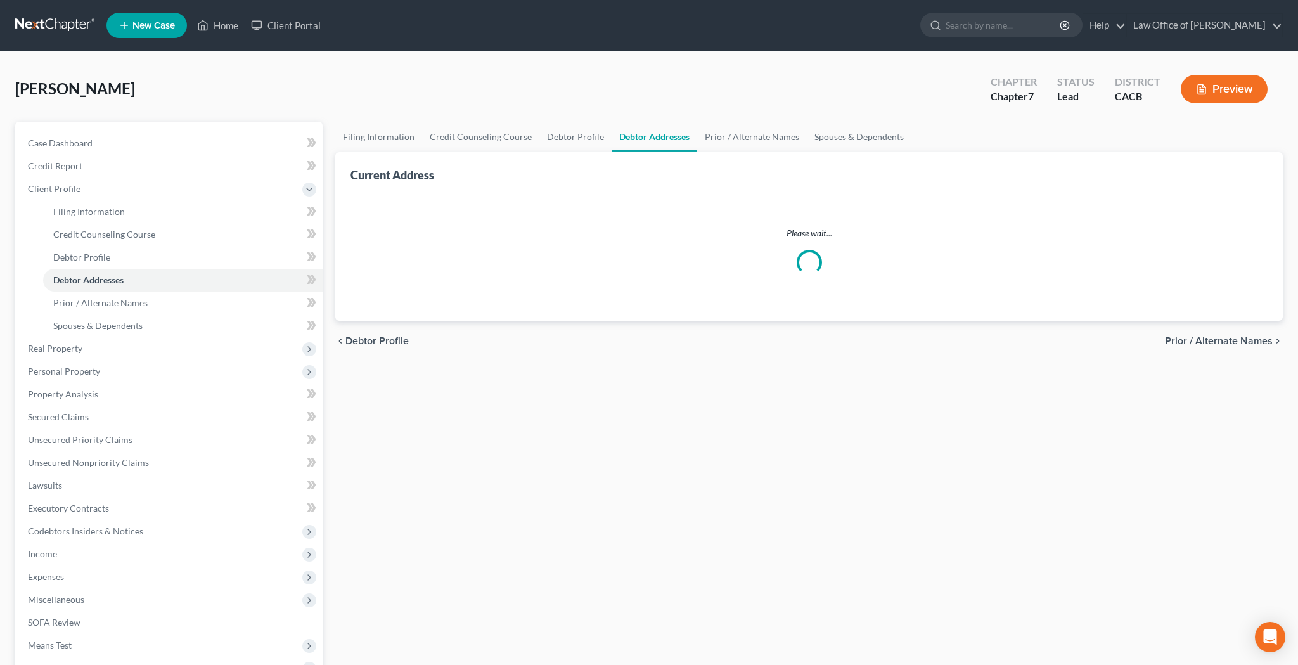
select select "0"
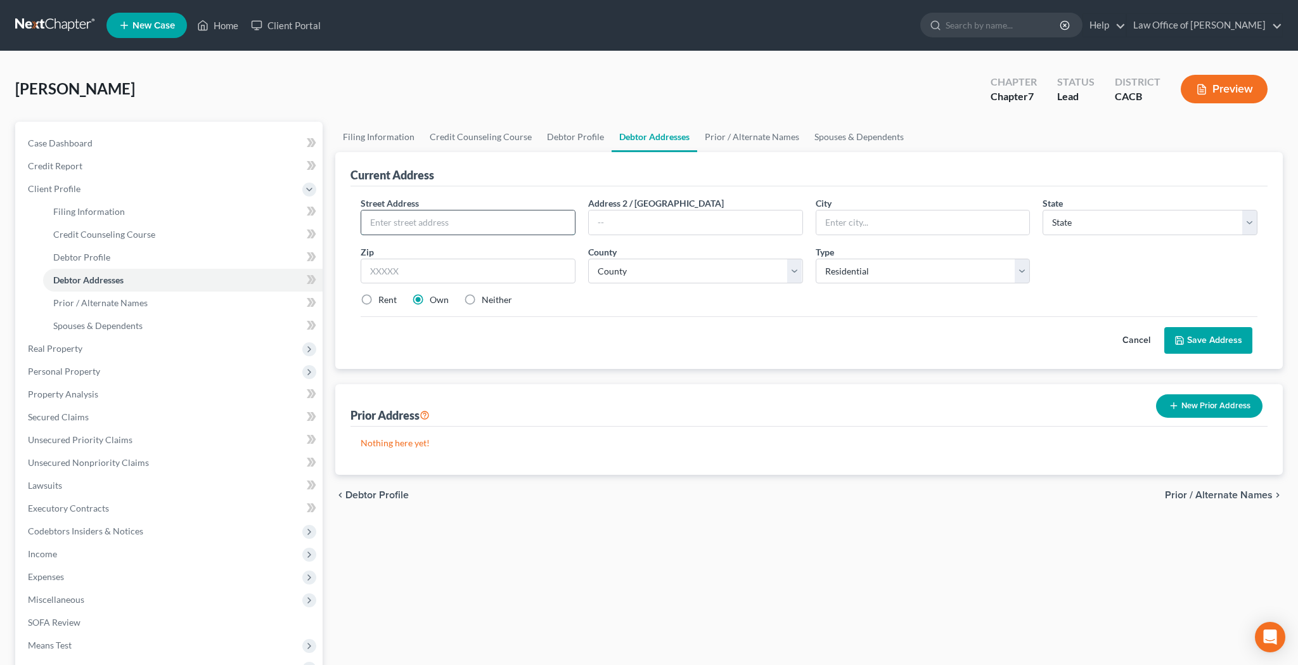
click at [421, 225] on input "text" at bounding box center [468, 222] width 214 height 24
type input "[GEOGRAPHIC_DATA]"
click at [378, 302] on label "Rent" at bounding box center [387, 299] width 18 height 13
click at [383, 302] on input "Rent" at bounding box center [387, 297] width 8 height 8
radio input "true"
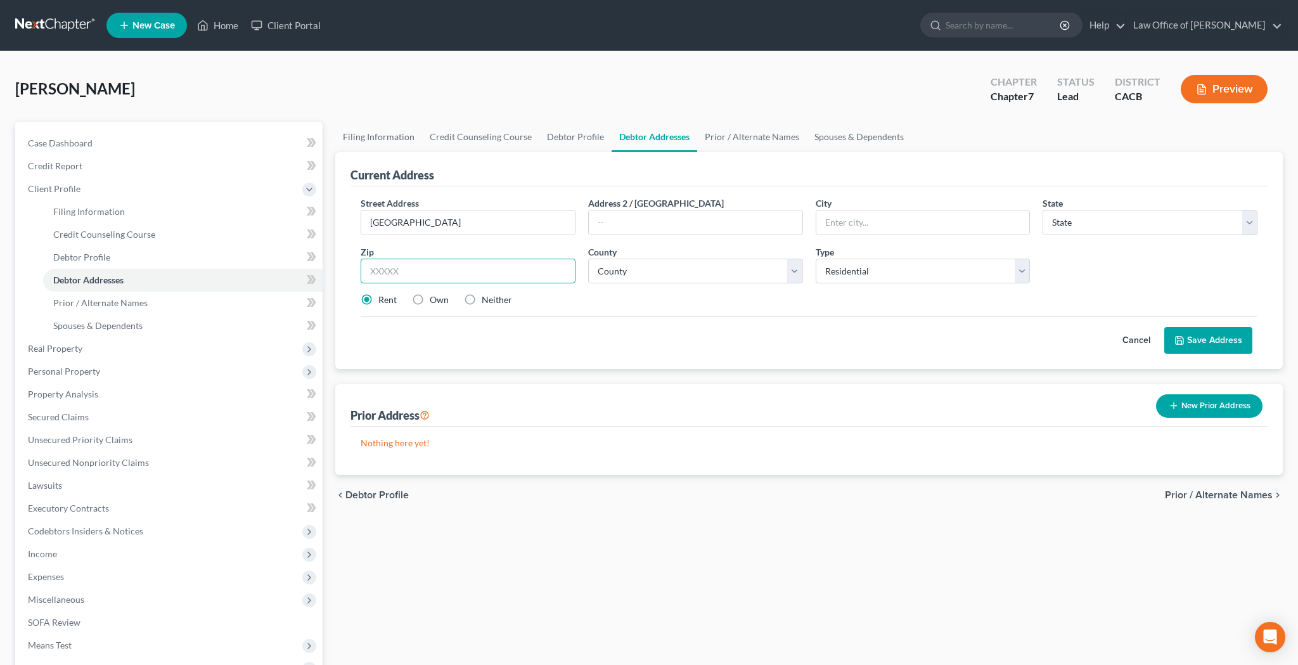
click at [399, 275] on input "text" at bounding box center [468, 271] width 215 height 25
type input "91801"
click at [633, 229] on input "text" at bounding box center [696, 222] width 214 height 24
type input "Alhambra"
select select "4"
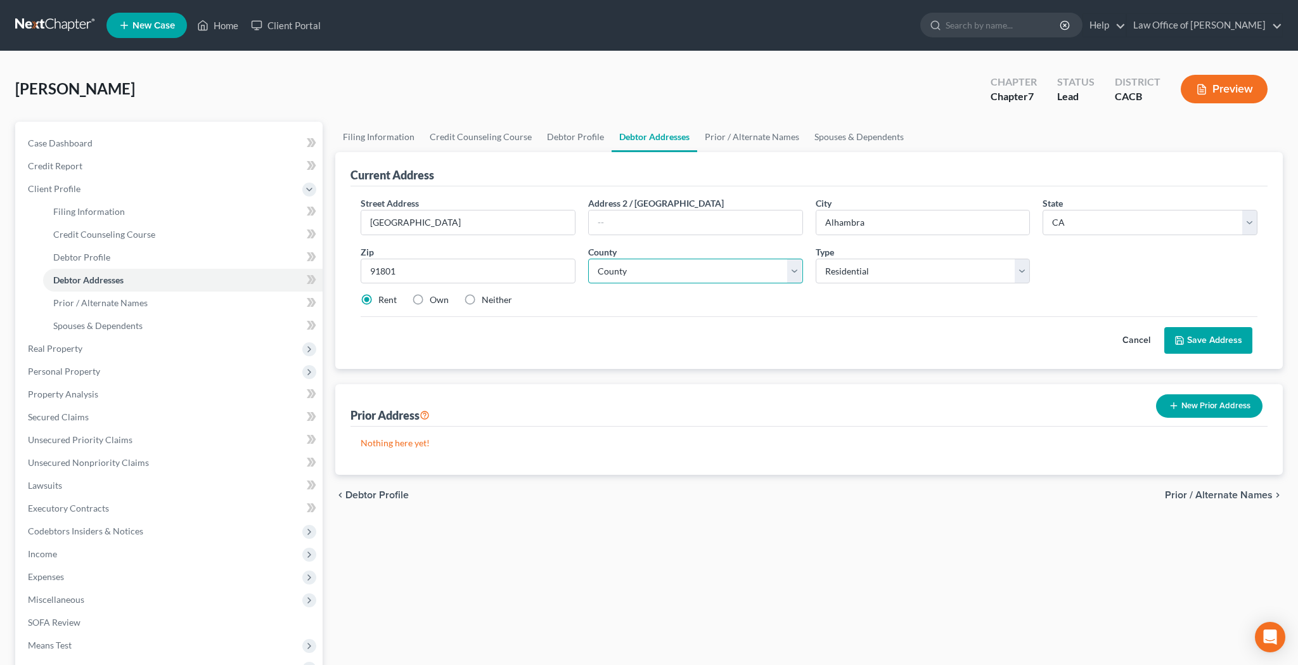
select select "18"
click at [1226, 340] on button "Save Address" at bounding box center [1208, 340] width 88 height 27
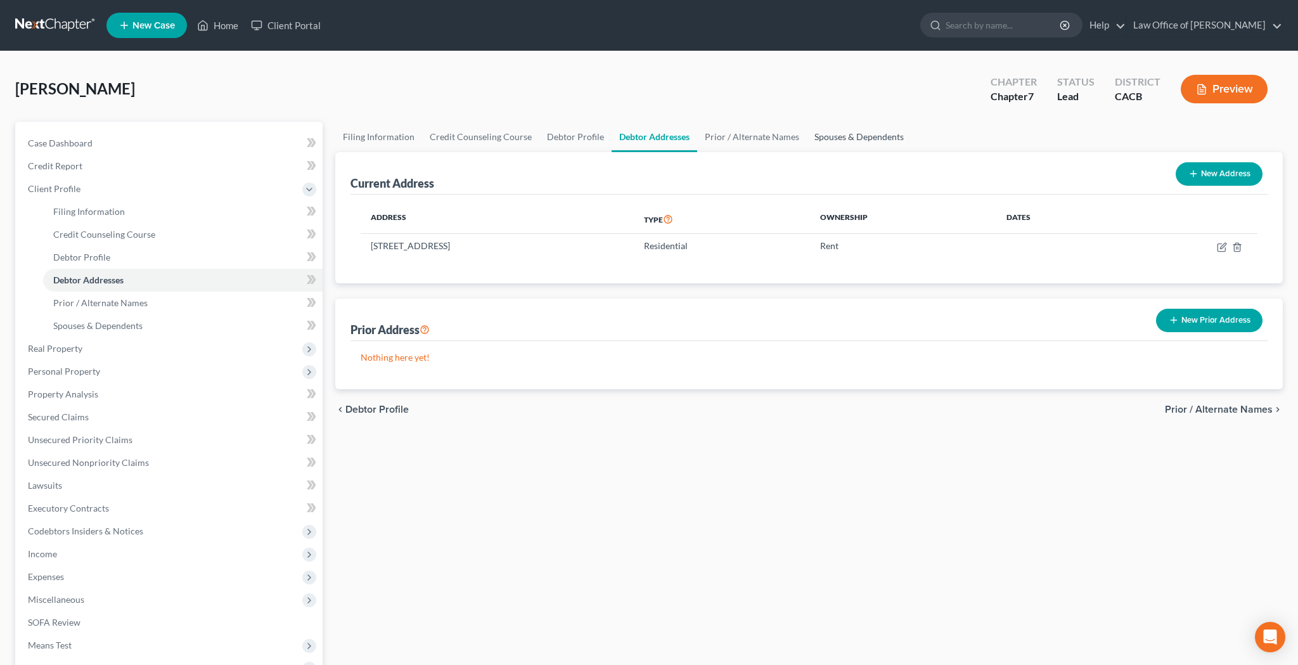
click at [833, 134] on link "Spouses & Dependents" at bounding box center [859, 137] width 105 height 30
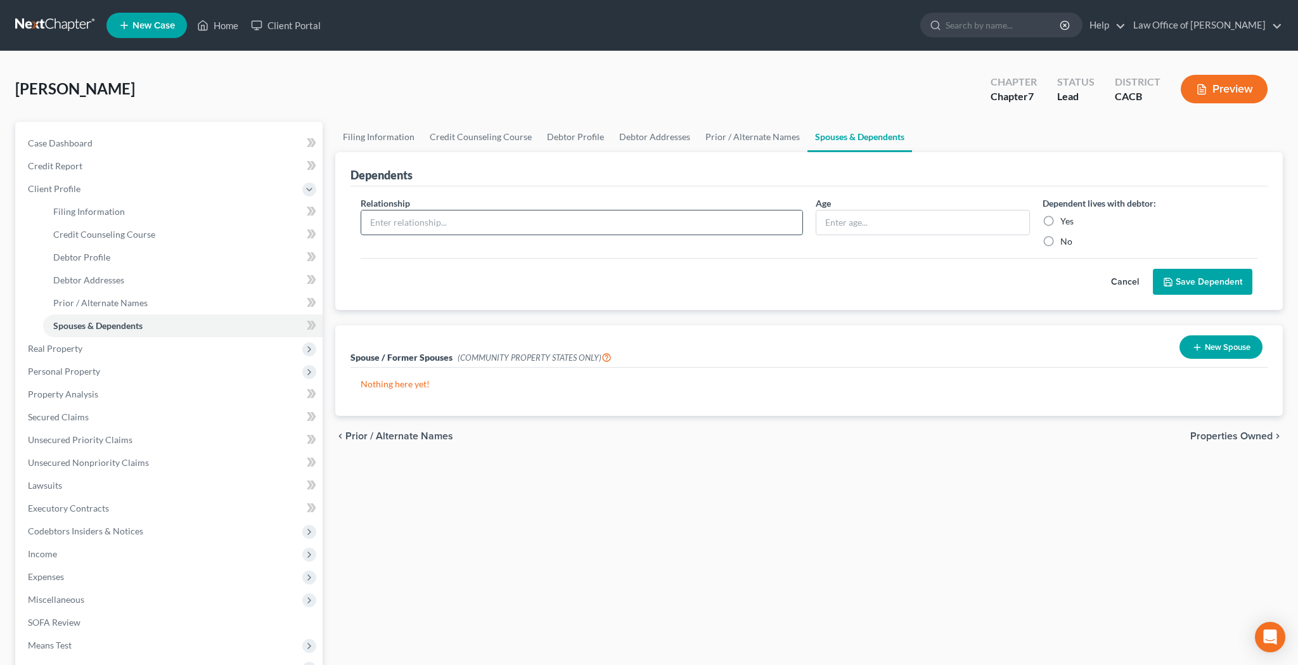
click at [731, 219] on input "text" at bounding box center [581, 222] width 441 height 24
type input "Daughter"
click at [937, 225] on input "text" at bounding box center [923, 222] width 214 height 24
type input "6 months"
click at [1060, 220] on label "Yes" at bounding box center [1066, 221] width 13 height 13
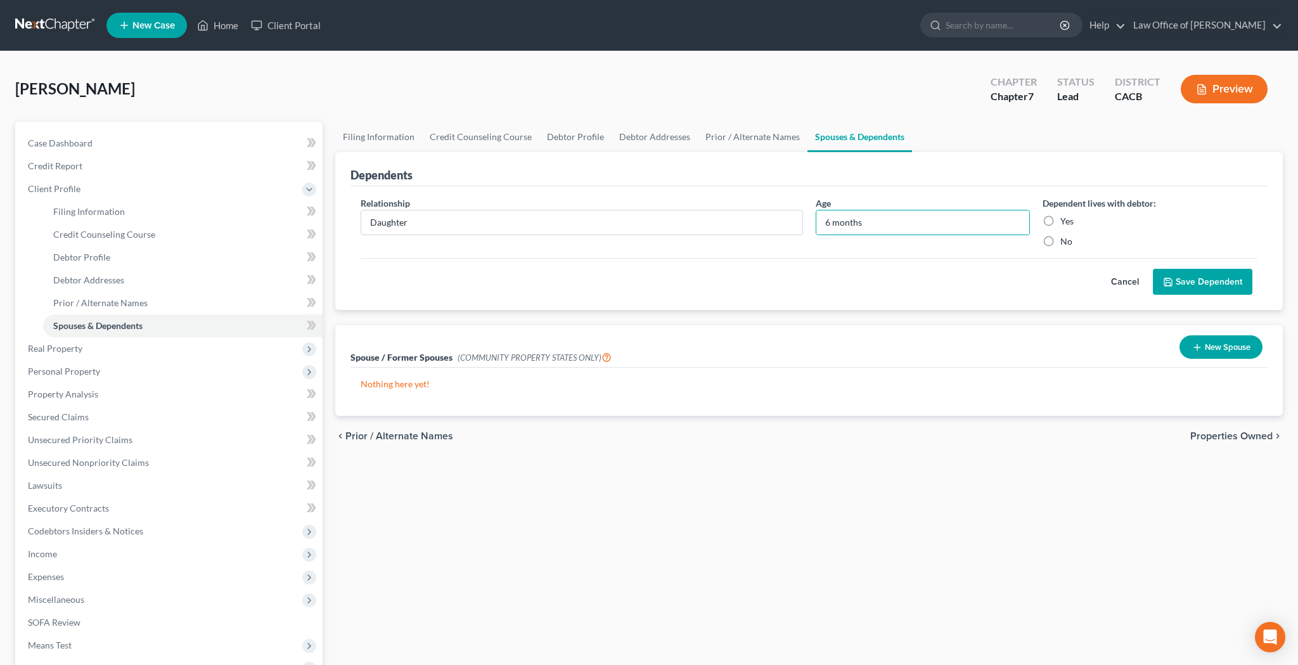
click at [1066, 220] on input "Yes" at bounding box center [1070, 219] width 8 height 8
radio input "true"
click at [1175, 280] on button "Save Dependent" at bounding box center [1203, 282] width 100 height 27
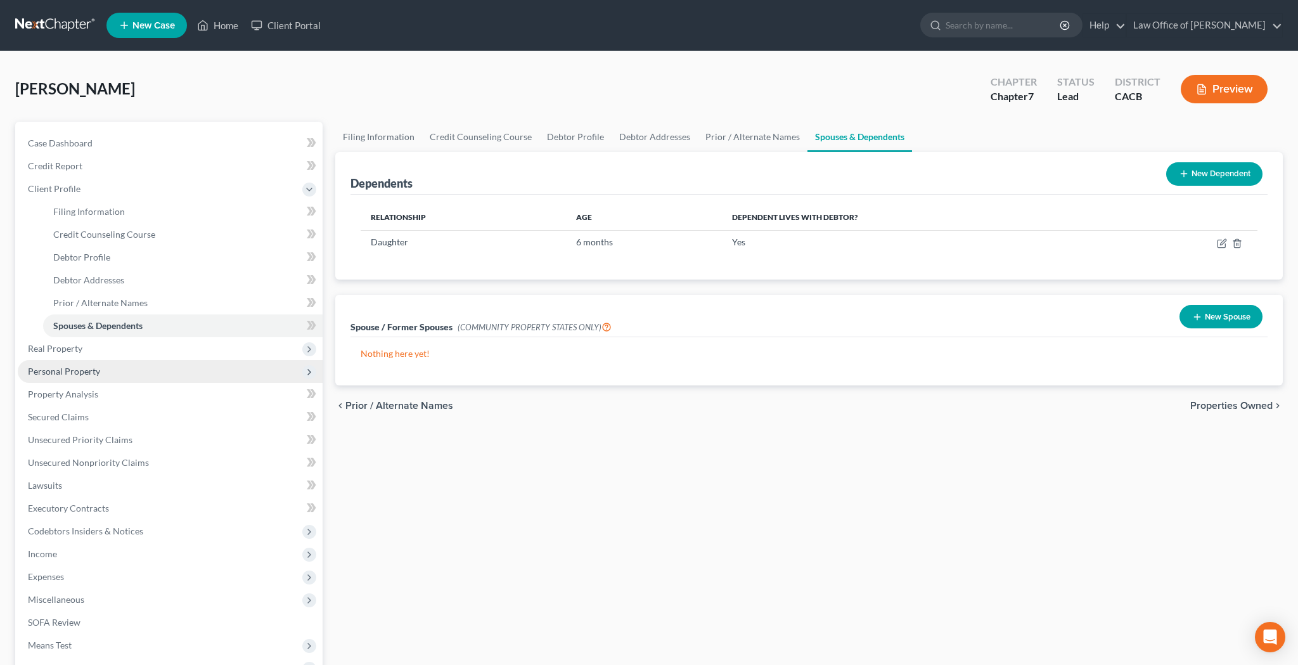
click at [99, 375] on span "Personal Property" at bounding box center [170, 371] width 305 height 23
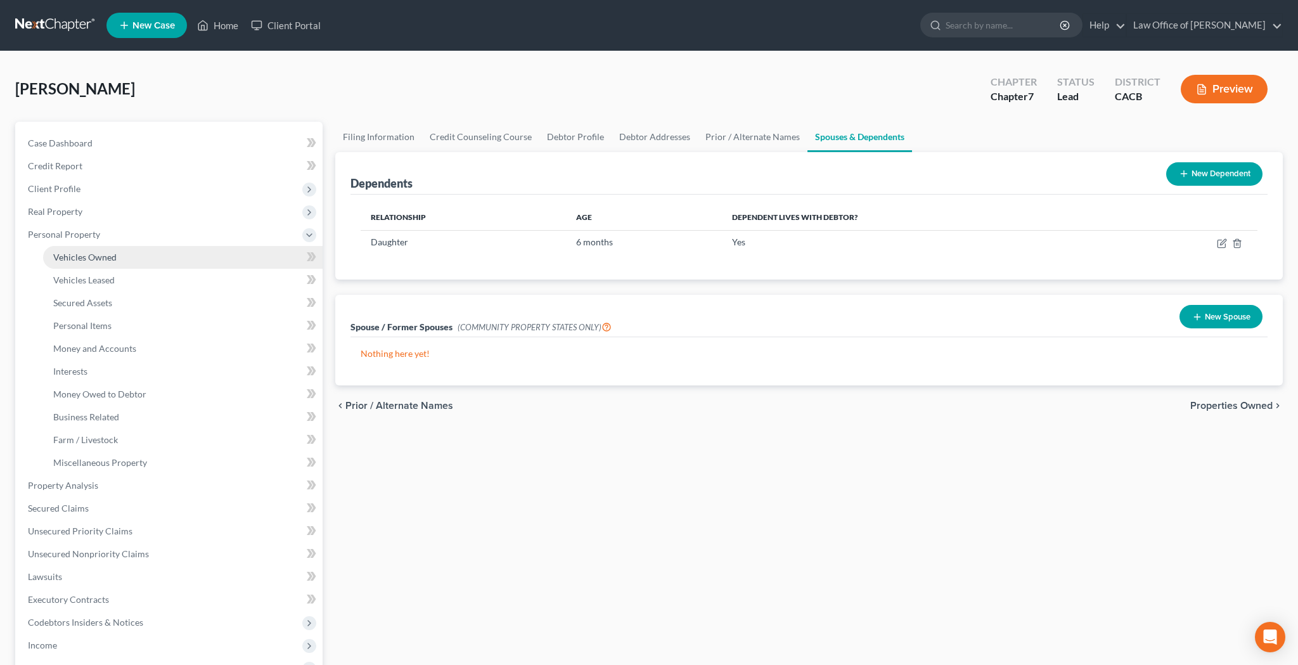
click at [101, 260] on span "Vehicles Owned" at bounding box center [84, 257] width 63 height 11
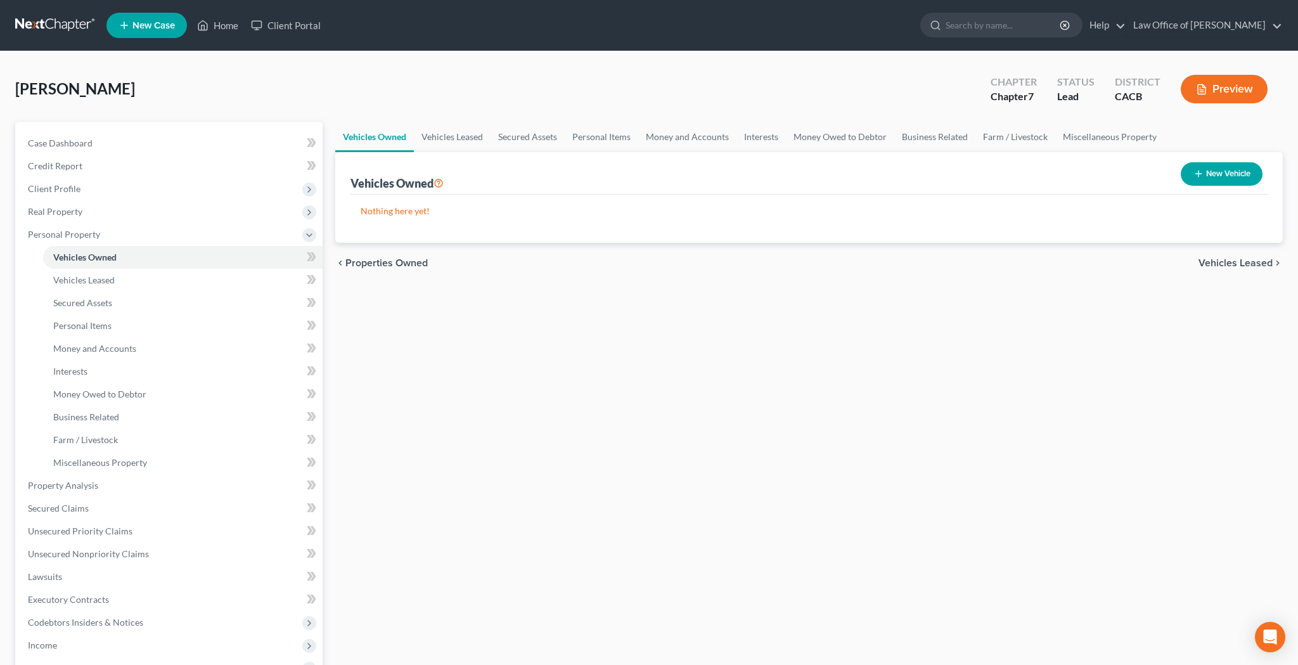
click at [1214, 176] on button "New Vehicle" at bounding box center [1222, 173] width 82 height 23
select select "0"
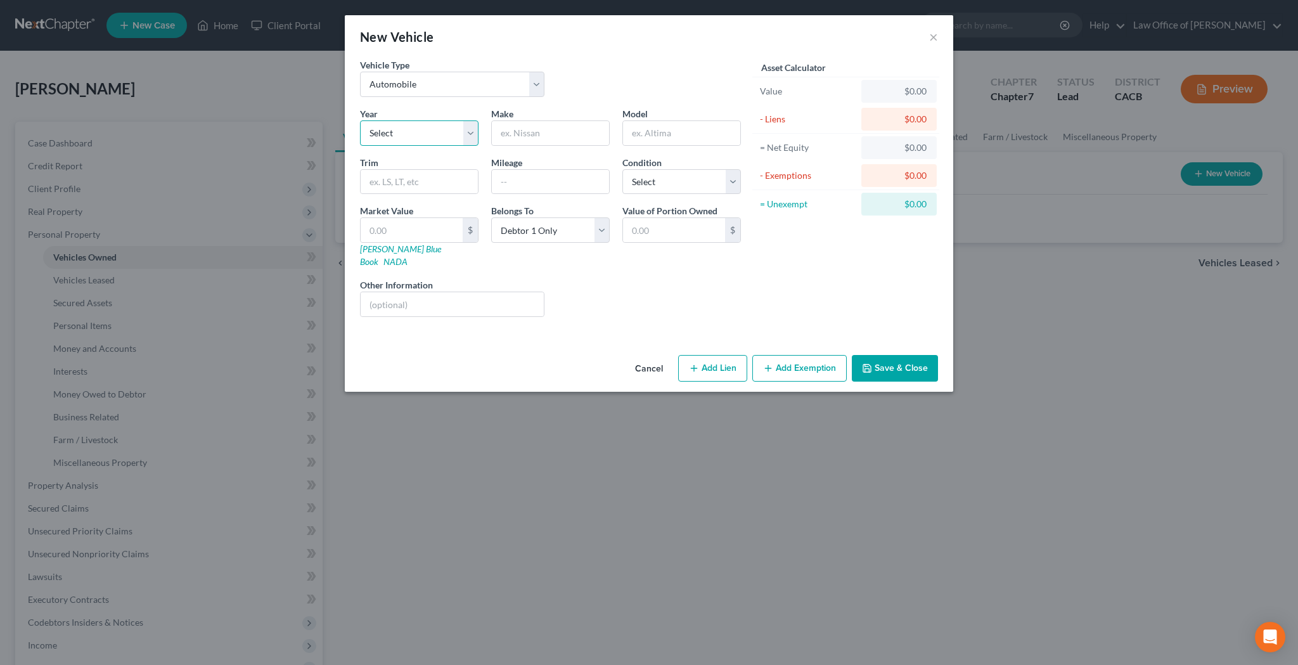
select select "13"
click at [535, 135] on input "text" at bounding box center [550, 133] width 117 height 24
type input "Subaru"
click at [657, 134] on input "text" at bounding box center [681, 133] width 117 height 24
type input "[PERSON_NAME]"
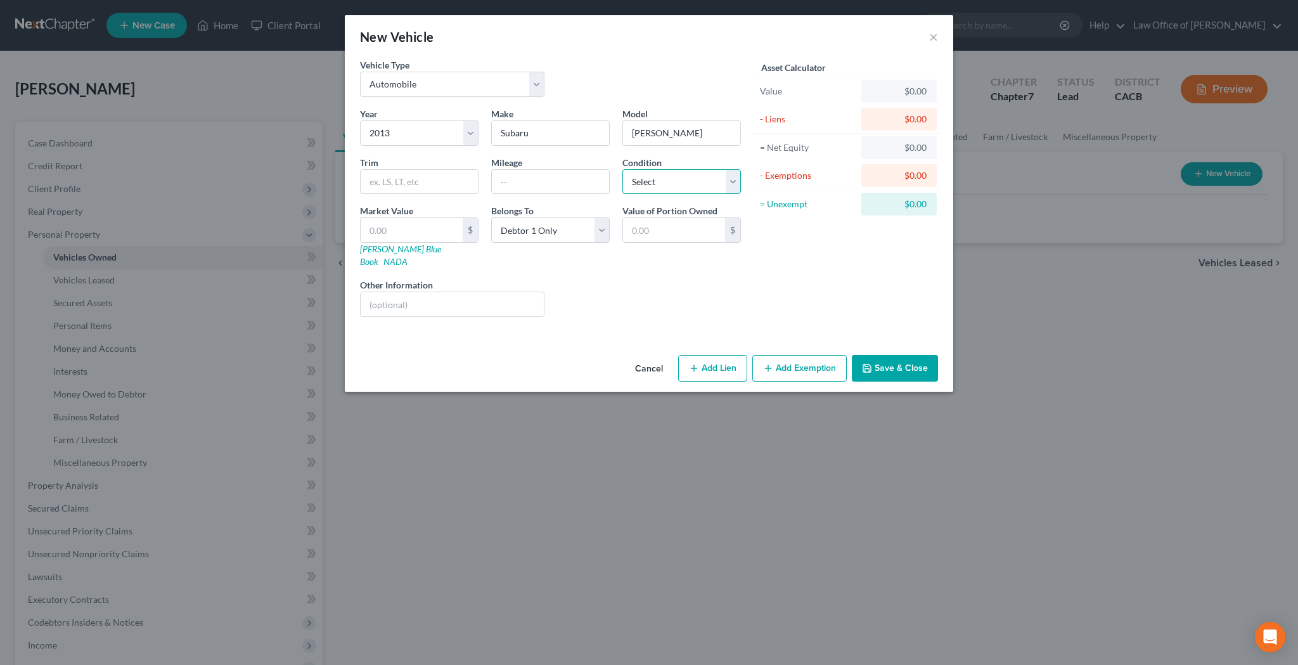
select select "2"
click at [894, 355] on button "Save & Close" at bounding box center [895, 368] width 86 height 27
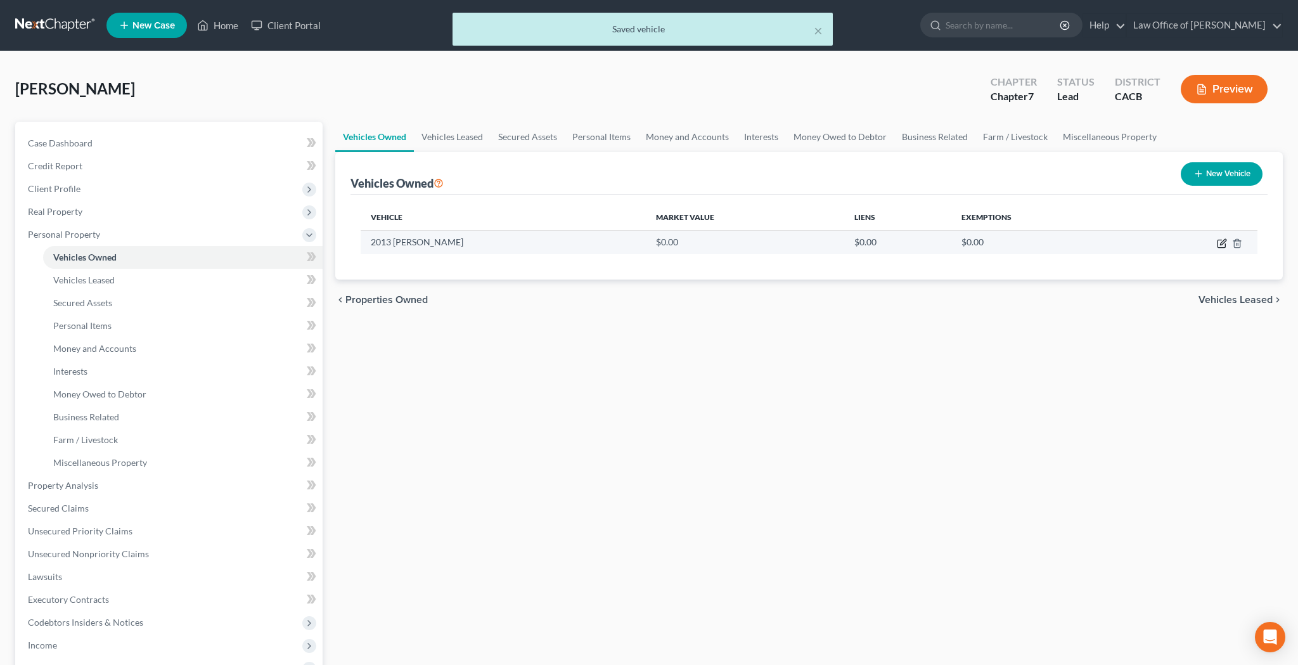
click at [1220, 247] on icon "button" at bounding box center [1222, 244] width 8 height 8
select select "0"
select select "13"
select select "2"
select select "0"
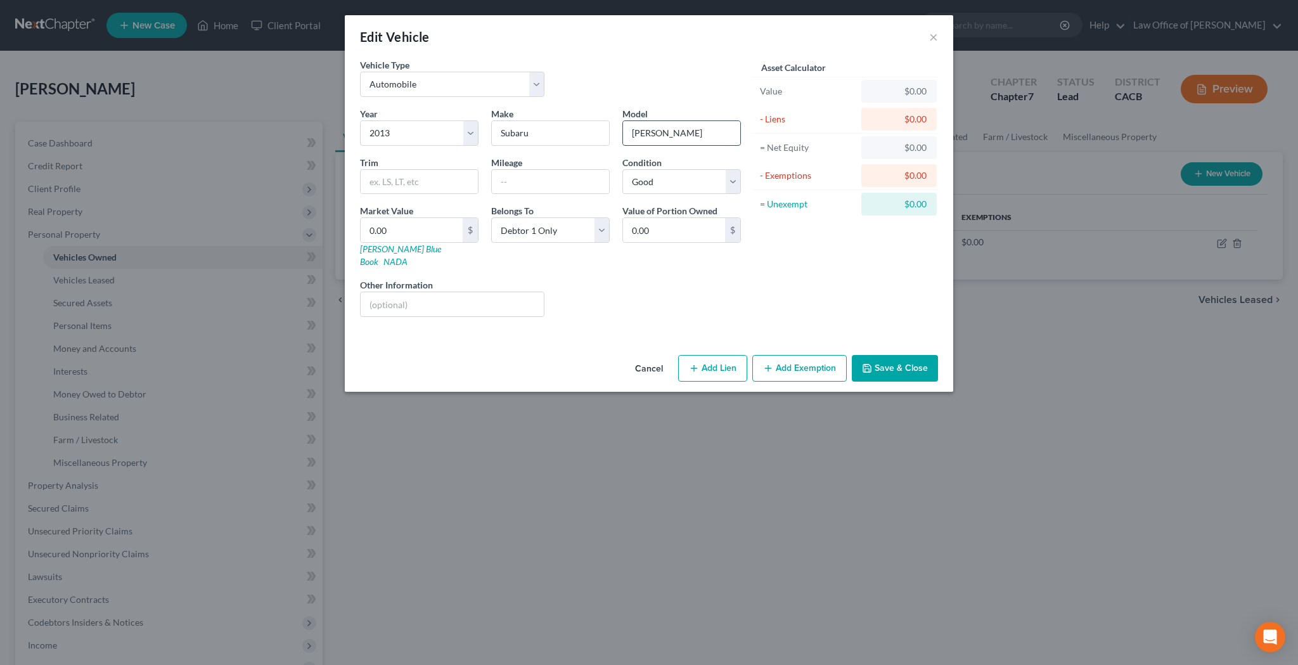
click at [648, 135] on input "[PERSON_NAME]" at bounding box center [681, 133] width 117 height 24
type input "Forester"
click at [906, 355] on button "Save & Close" at bounding box center [895, 368] width 86 height 27
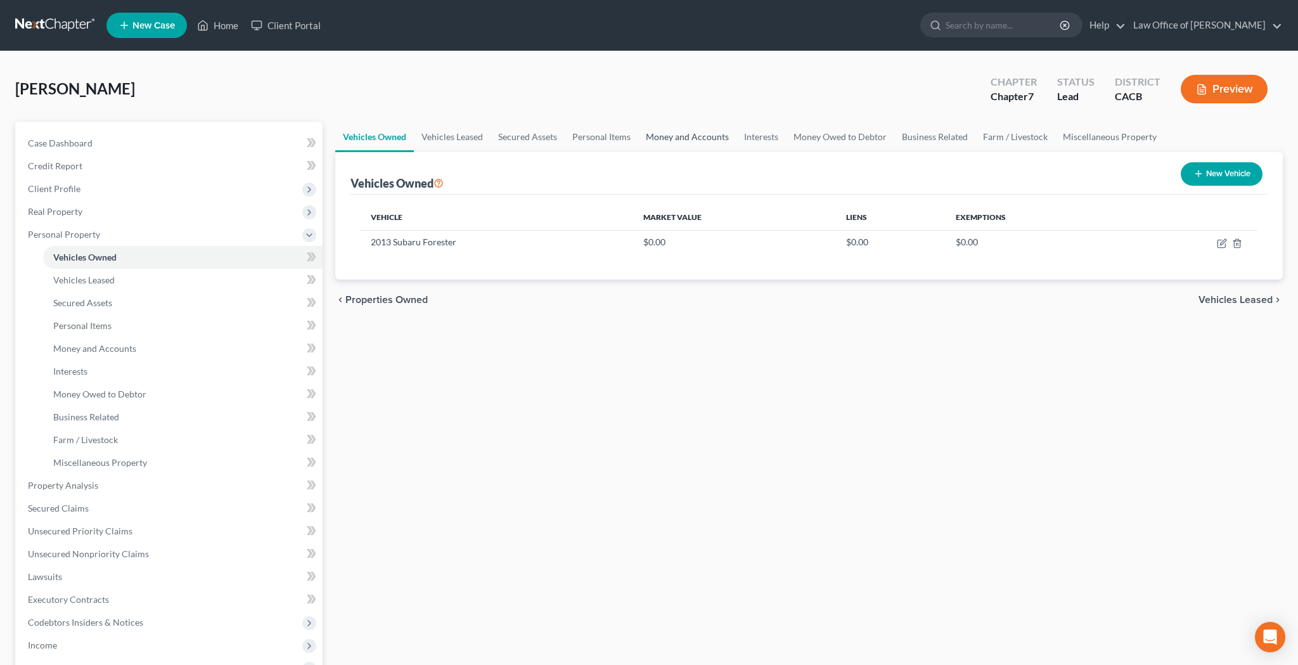
click at [714, 138] on link "Money and Accounts" at bounding box center [687, 137] width 98 height 30
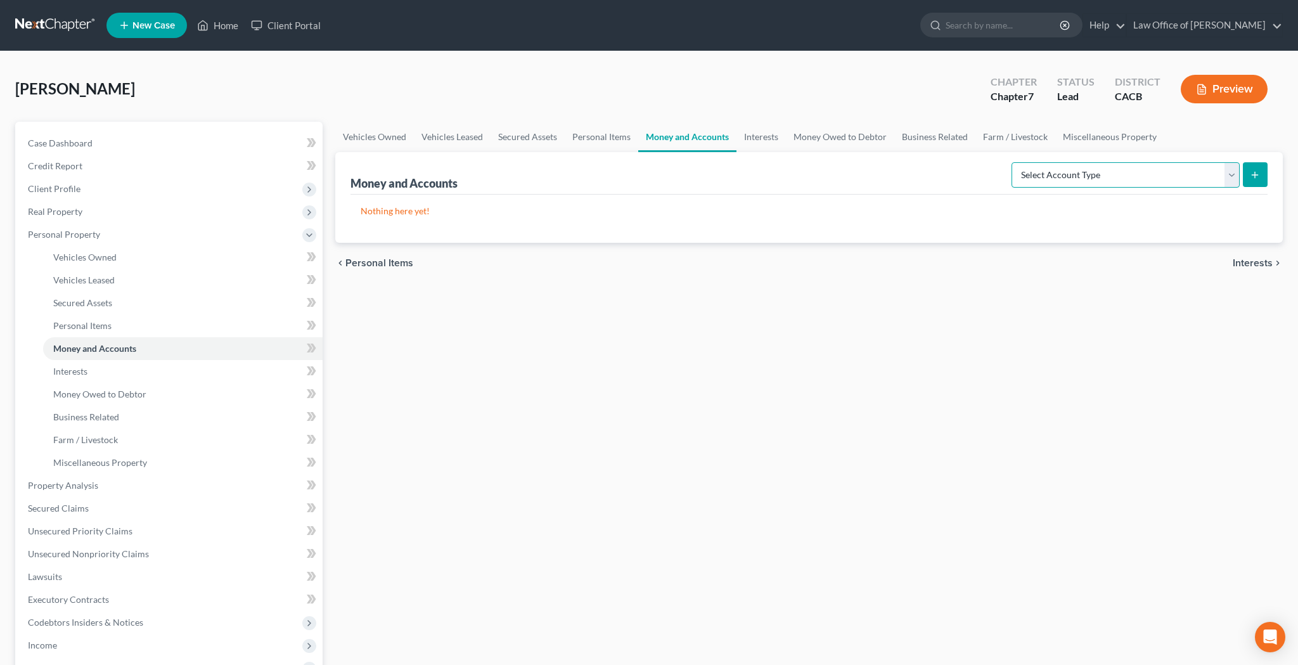
select select "brokerage"
click at [1258, 178] on icon "submit" at bounding box center [1255, 175] width 10 height 10
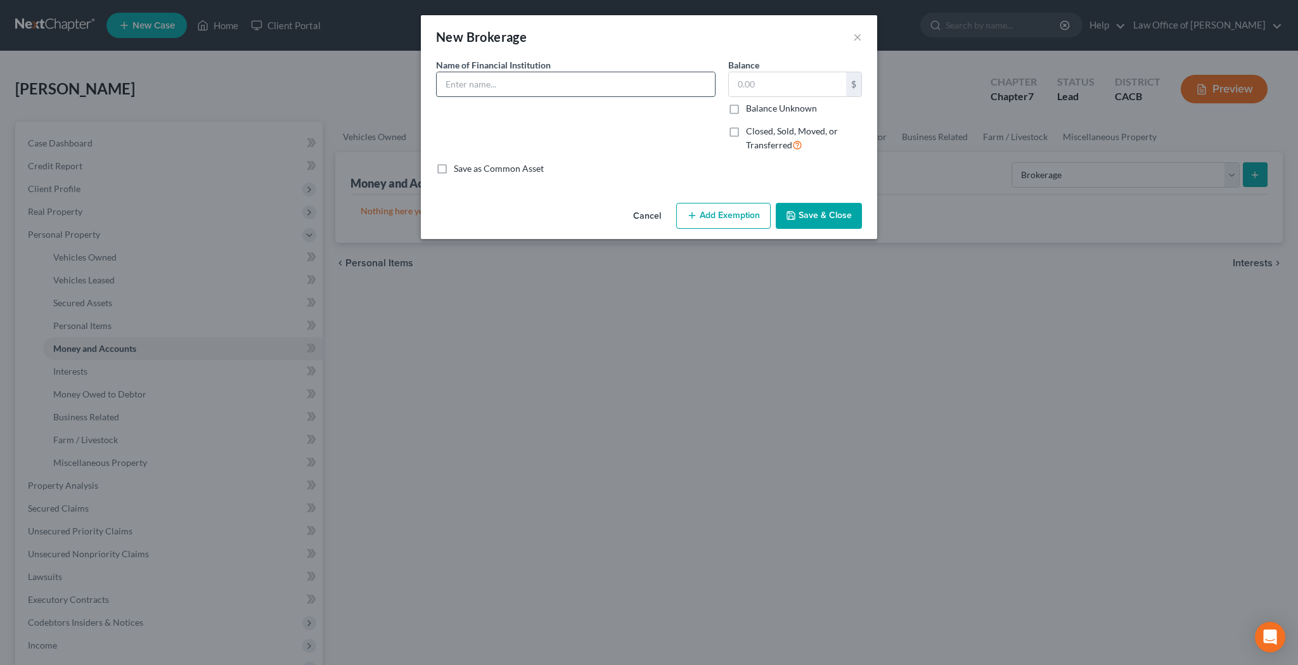
click at [561, 83] on input "text" at bounding box center [576, 84] width 278 height 24
type input "W"
type input "[PERSON_NAME] - Brokerage Account number ending in 744"
click at [768, 88] on input "text" at bounding box center [787, 84] width 117 height 24
type input "3,222.20"
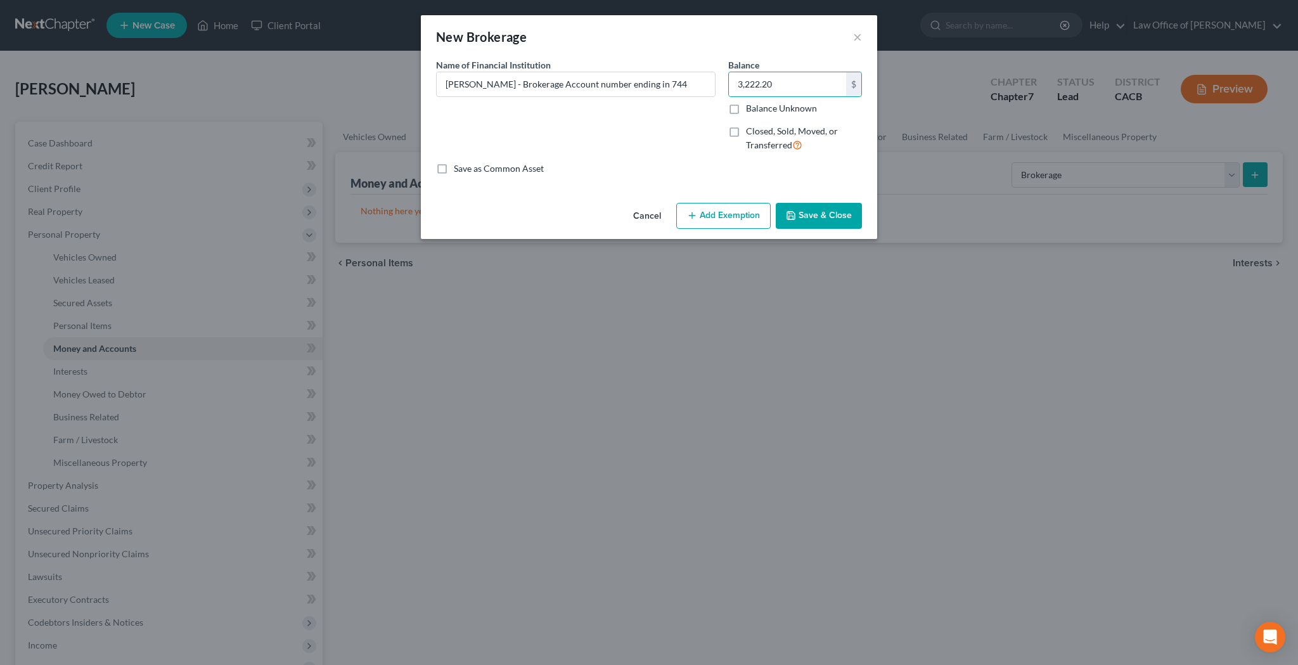
click at [741, 216] on button "Add Exemption" at bounding box center [723, 216] width 94 height 27
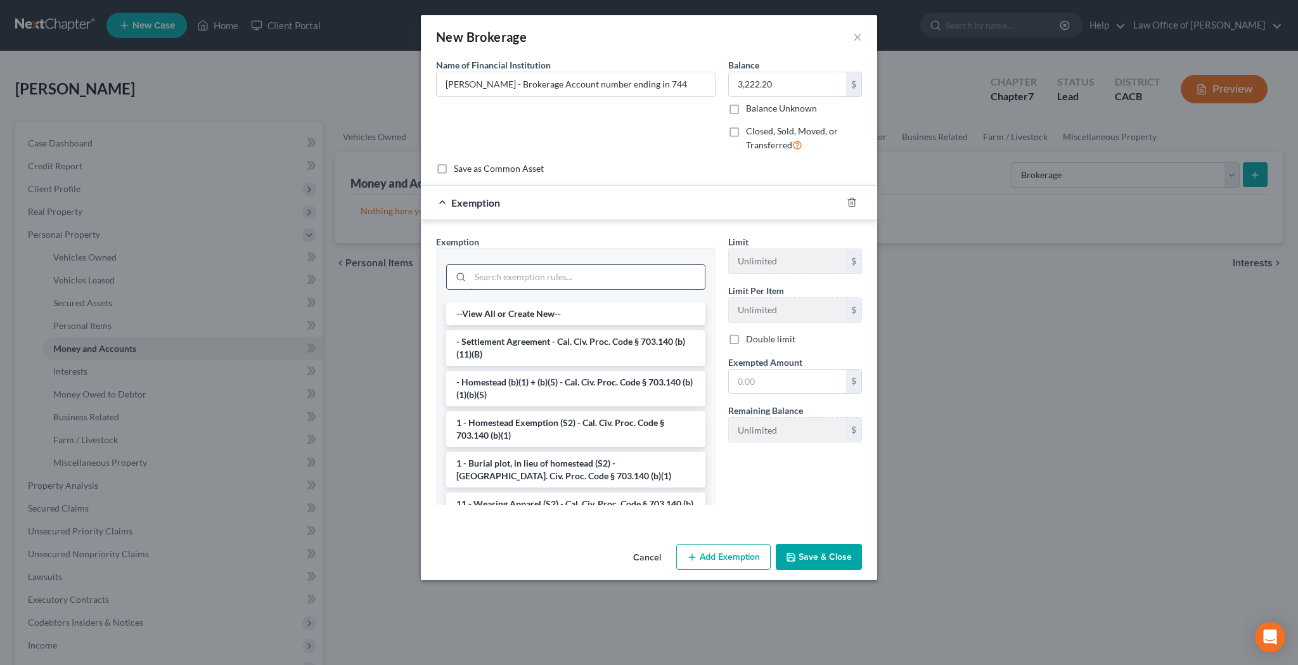
click at [640, 269] on input "search" at bounding box center [587, 277] width 235 height 24
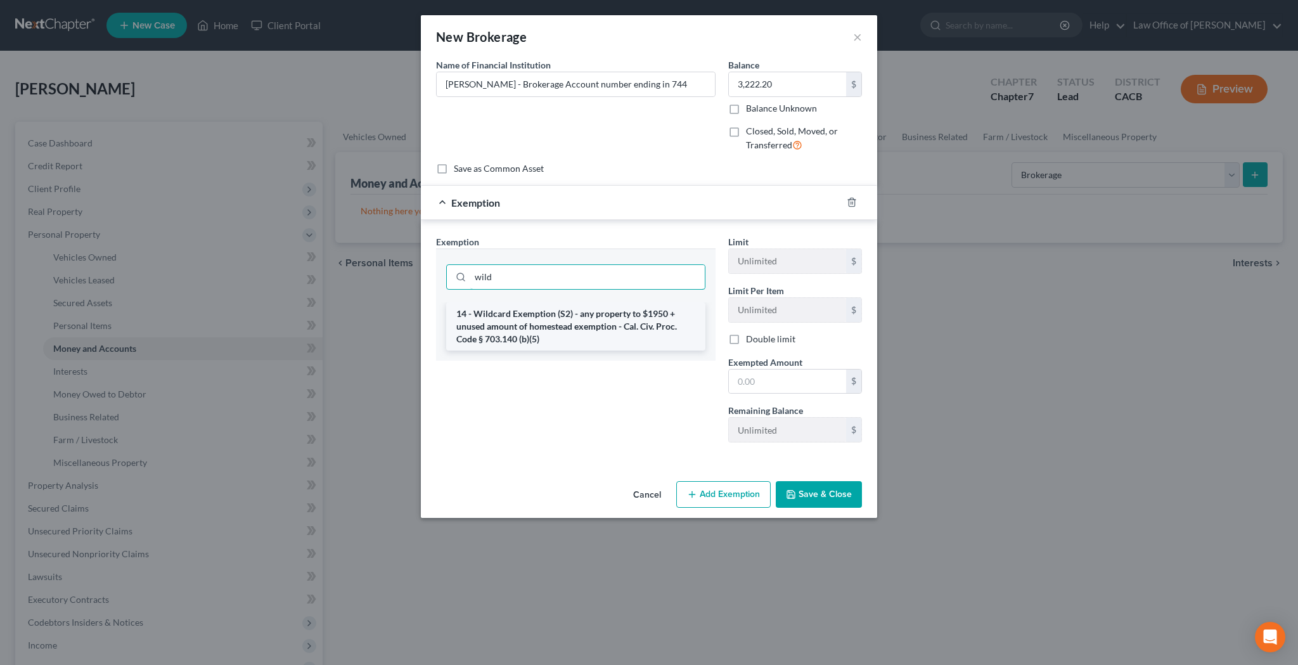
type input "wild"
click at [647, 315] on li "14 - Wildcard Exemption (S2) - any property to $1950 + unused amount of homeste…" at bounding box center [575, 326] width 259 height 48
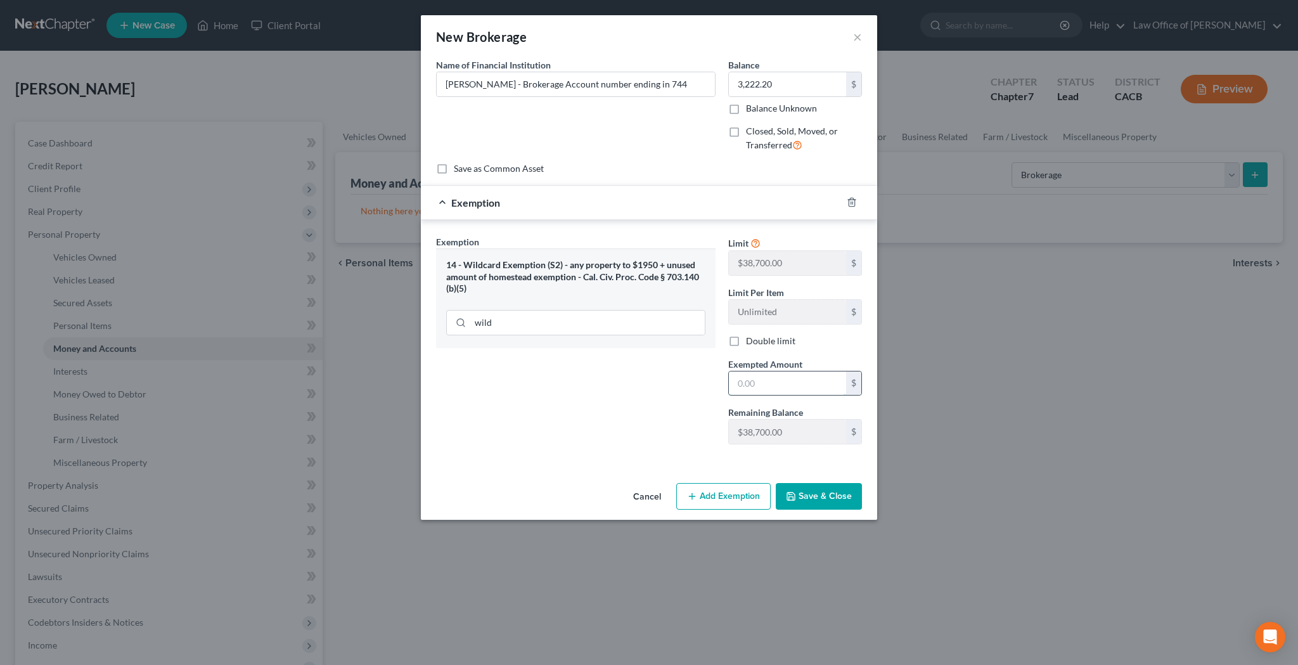
click at [749, 378] on input "text" at bounding box center [787, 383] width 117 height 24
type input "3,222.20"
click at [808, 493] on button "Save & Close" at bounding box center [819, 496] width 86 height 27
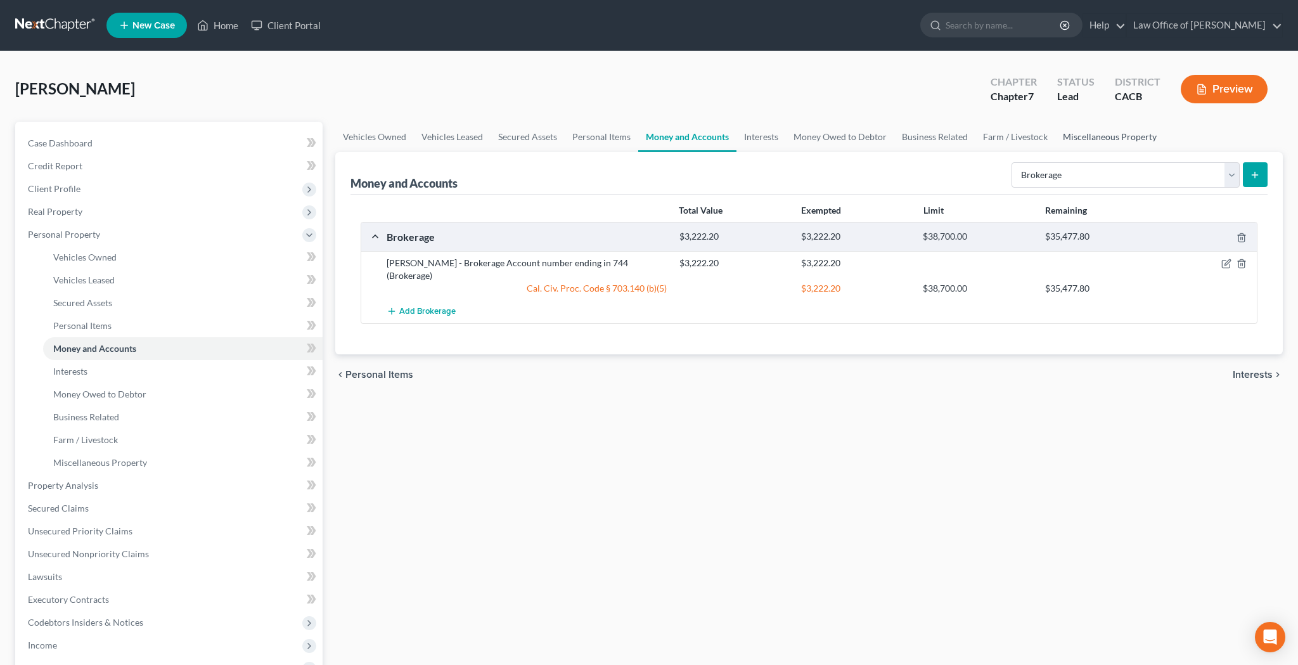
click at [1094, 138] on link "Miscellaneous Property" at bounding box center [1109, 137] width 109 height 30
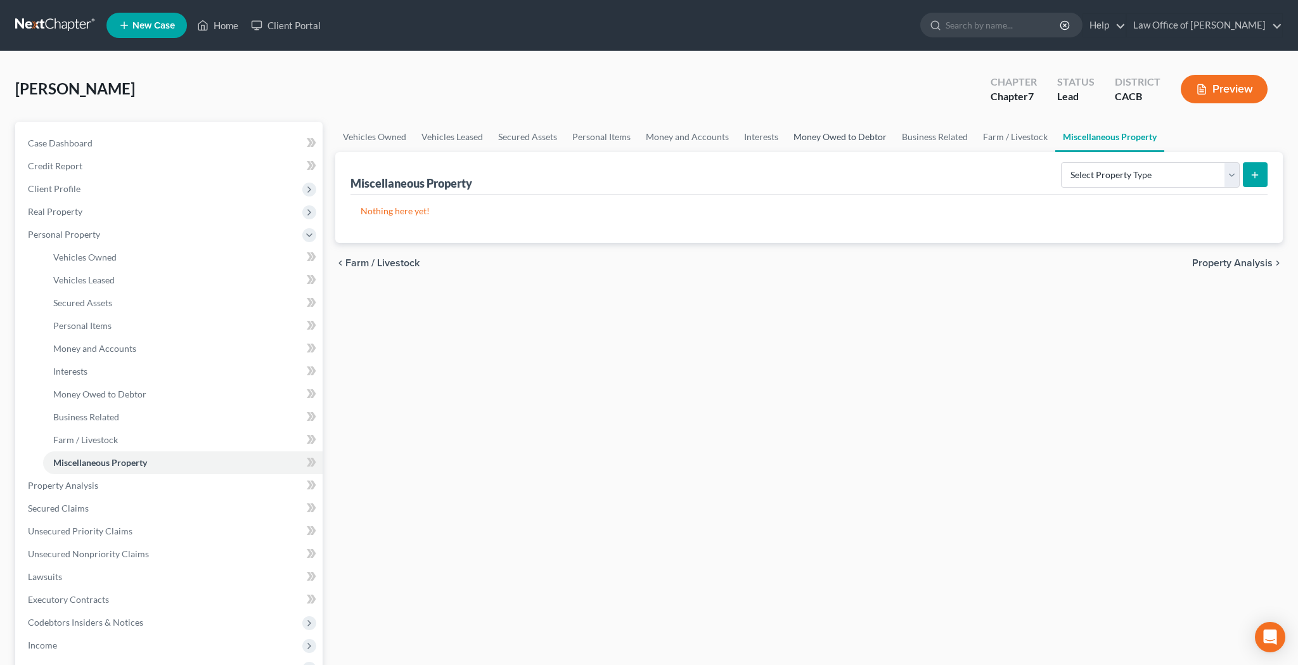
click at [837, 138] on link "Money Owed to Debtor" at bounding box center [840, 137] width 108 height 30
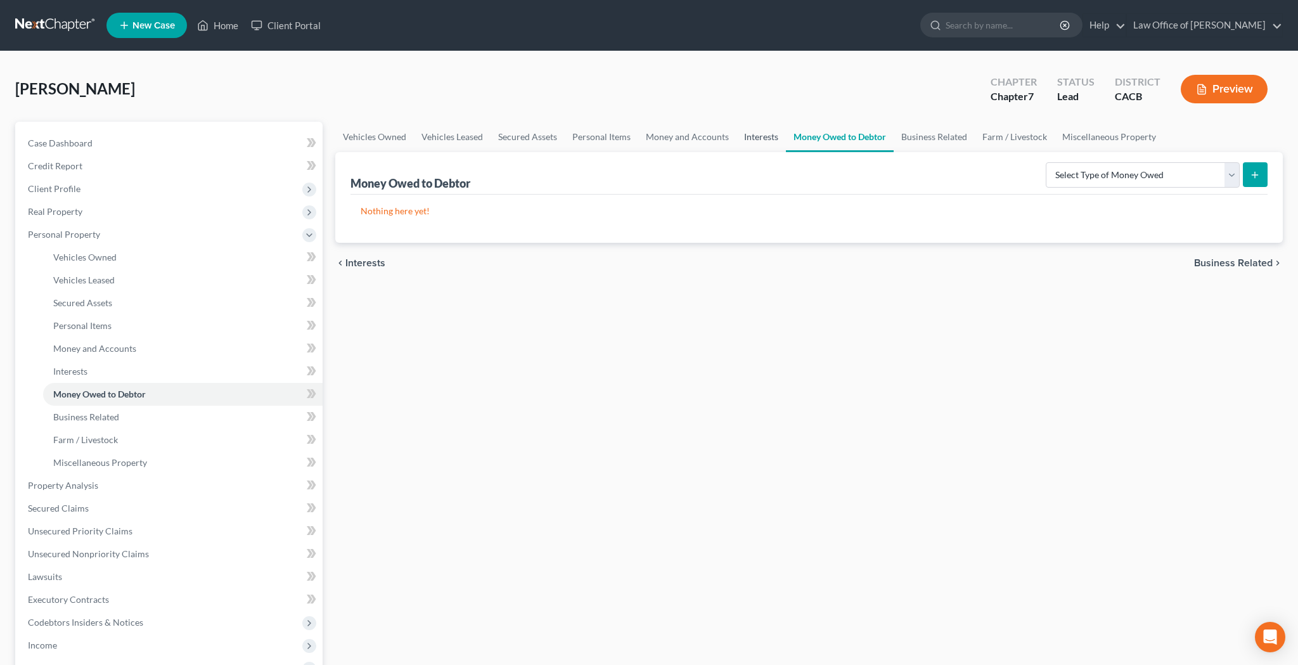
click at [750, 140] on link "Interests" at bounding box center [761, 137] width 49 height 30
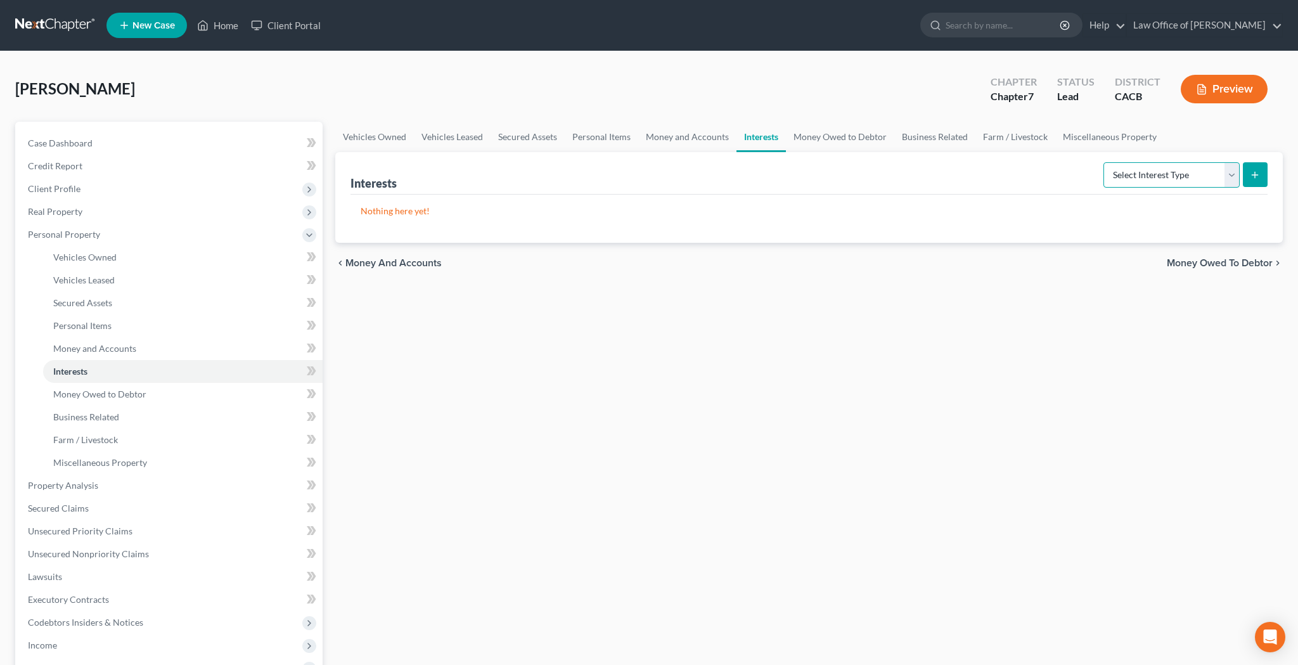
select select "401k"
click at [1249, 179] on button "submit" at bounding box center [1255, 174] width 25 height 25
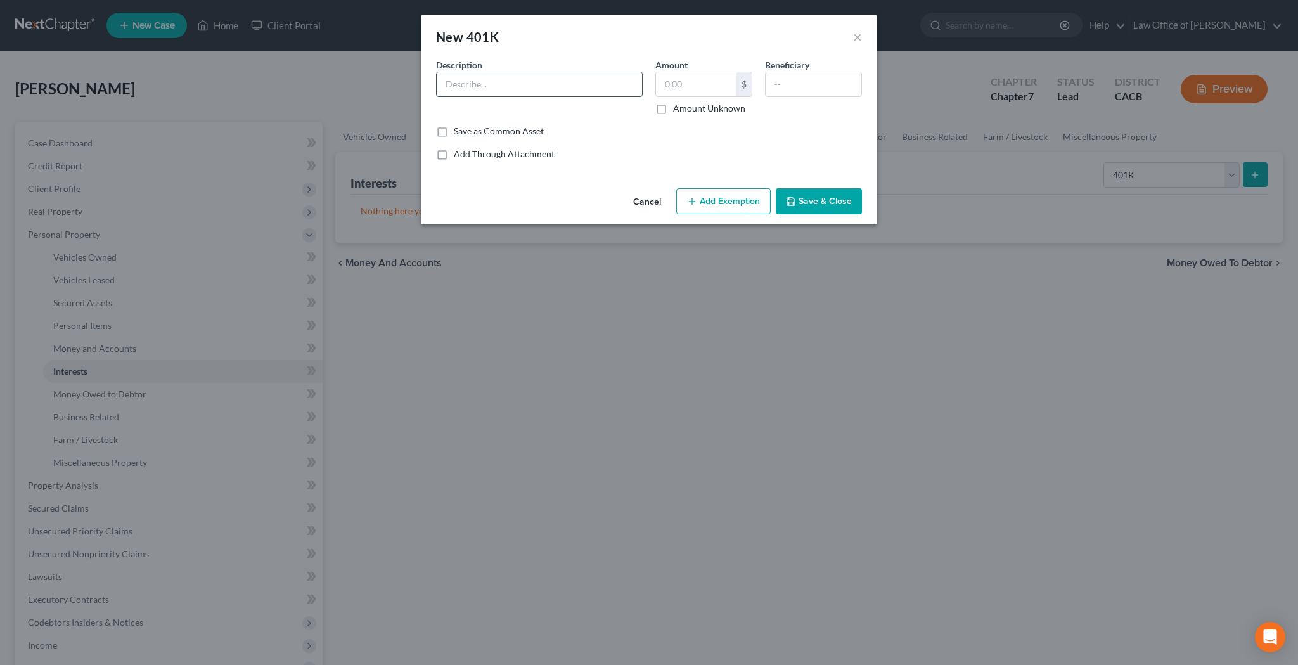
click at [564, 86] on input "text" at bounding box center [539, 84] width 205 height 24
type input "401(k)"
click at [676, 89] on input "text" at bounding box center [696, 84] width 81 height 24
type input "80,000"
click at [822, 94] on input "text" at bounding box center [814, 84] width 96 height 24
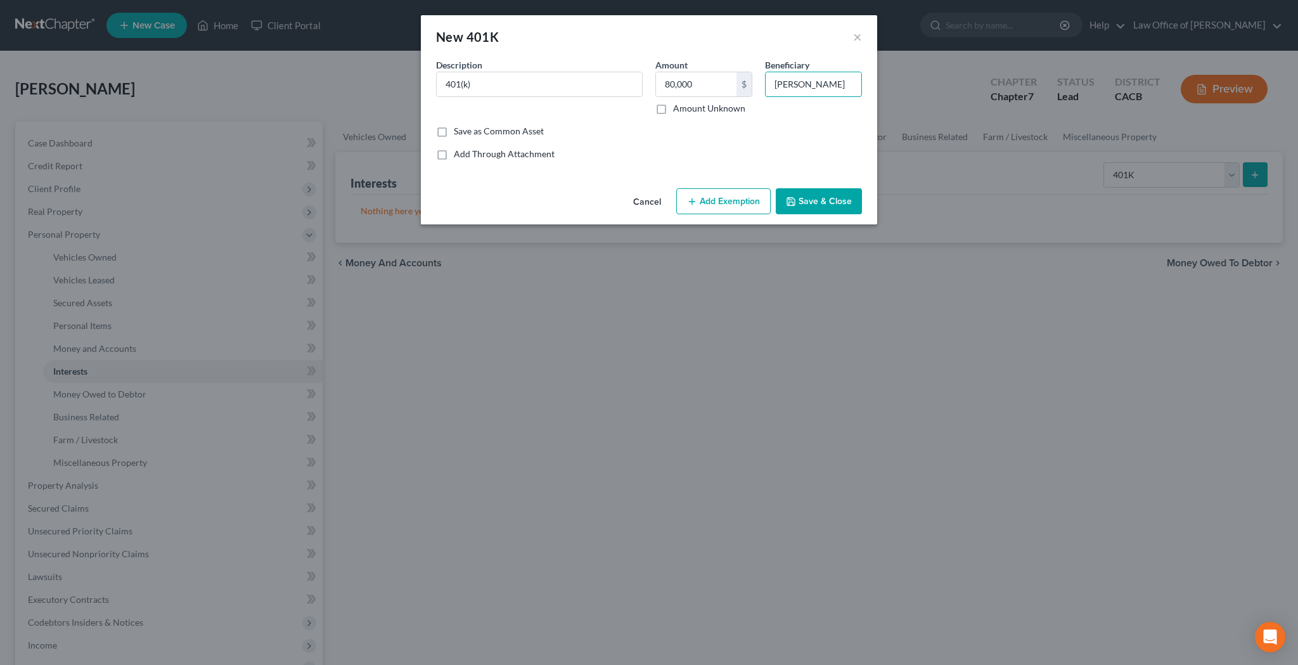
type input "[PERSON_NAME]"
click at [830, 193] on button "Save & Close" at bounding box center [819, 201] width 86 height 27
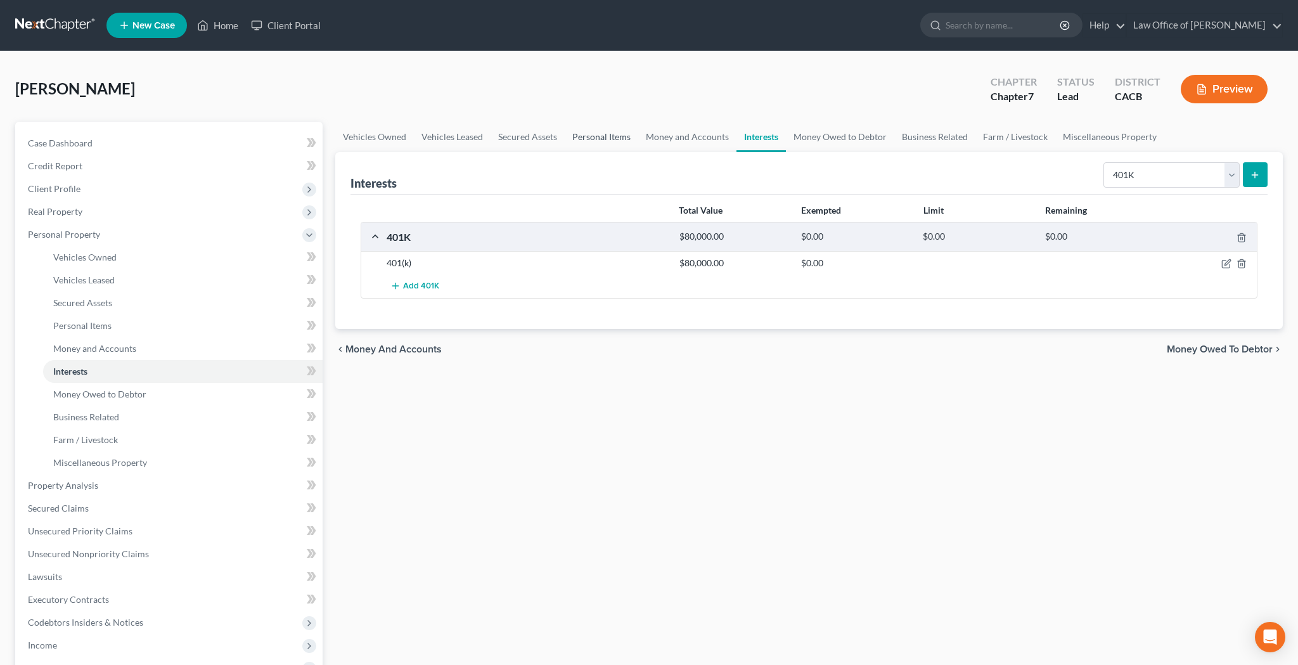
click at [605, 138] on link "Personal Items" at bounding box center [602, 137] width 74 height 30
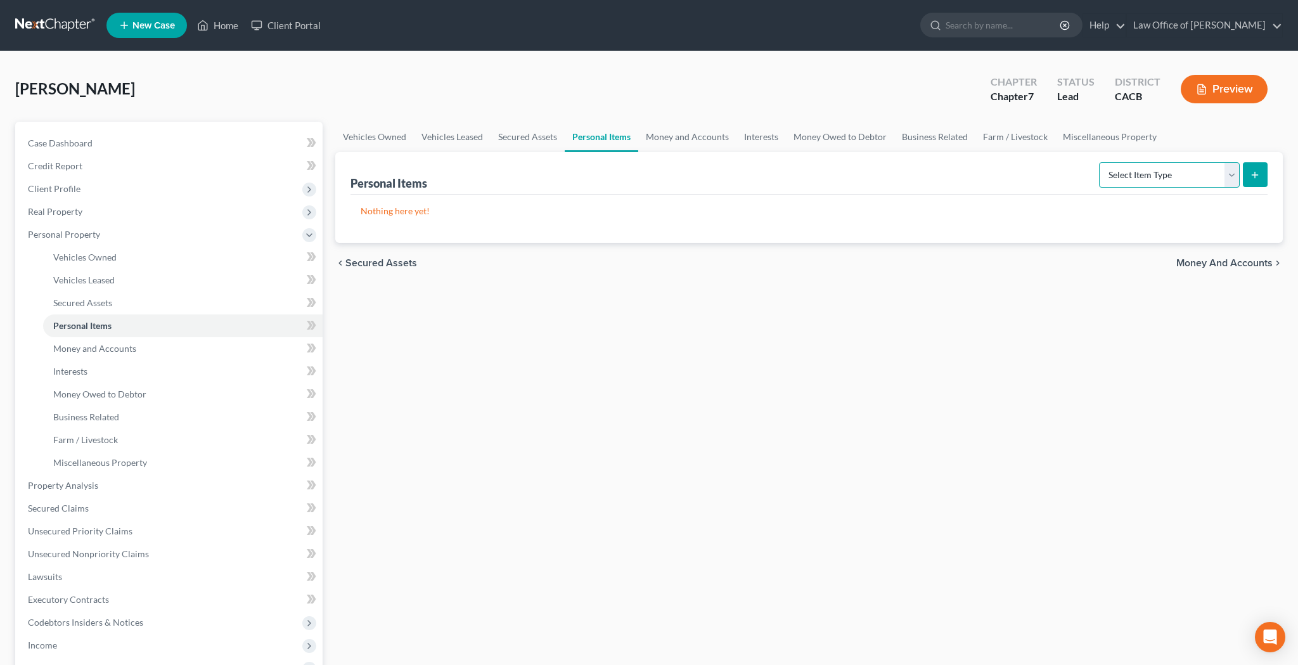
select select "jewelry"
click at [1254, 169] on button "submit" at bounding box center [1255, 174] width 25 height 25
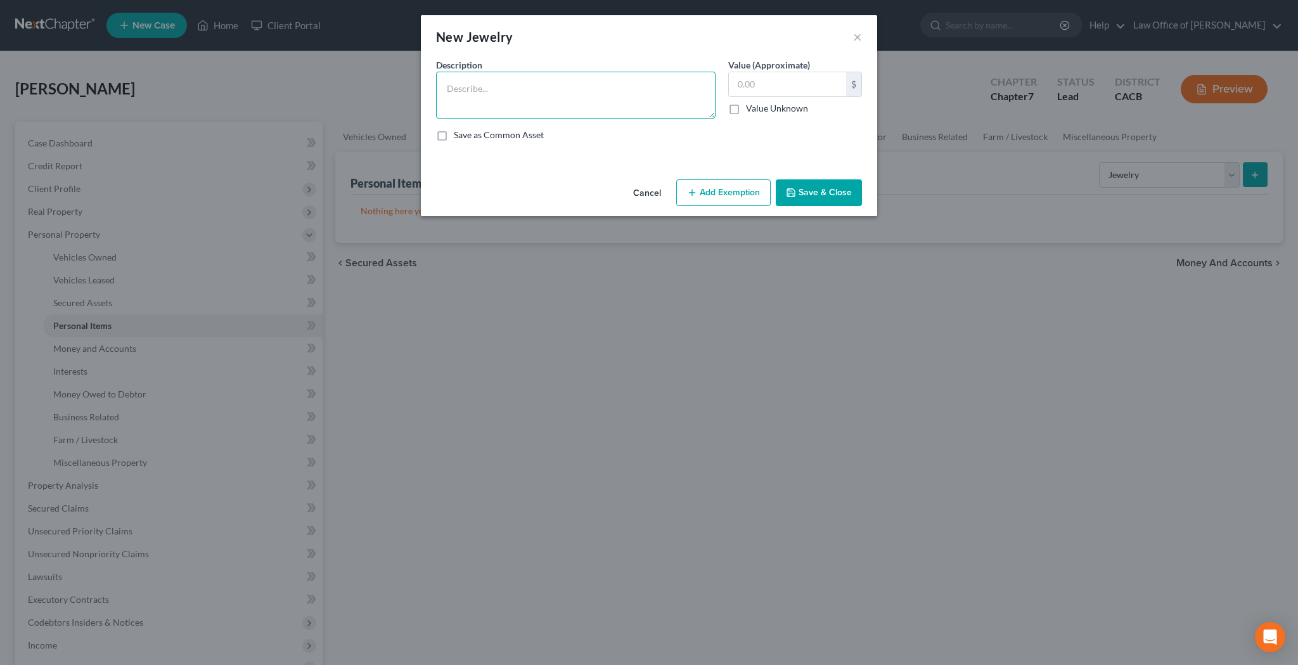
click at [631, 93] on textarea at bounding box center [576, 95] width 280 height 47
type textarea "jewelry"
click at [801, 87] on input "text" at bounding box center [787, 84] width 117 height 24
type input "1,000"
click at [845, 192] on button "Save & Close" at bounding box center [819, 192] width 86 height 27
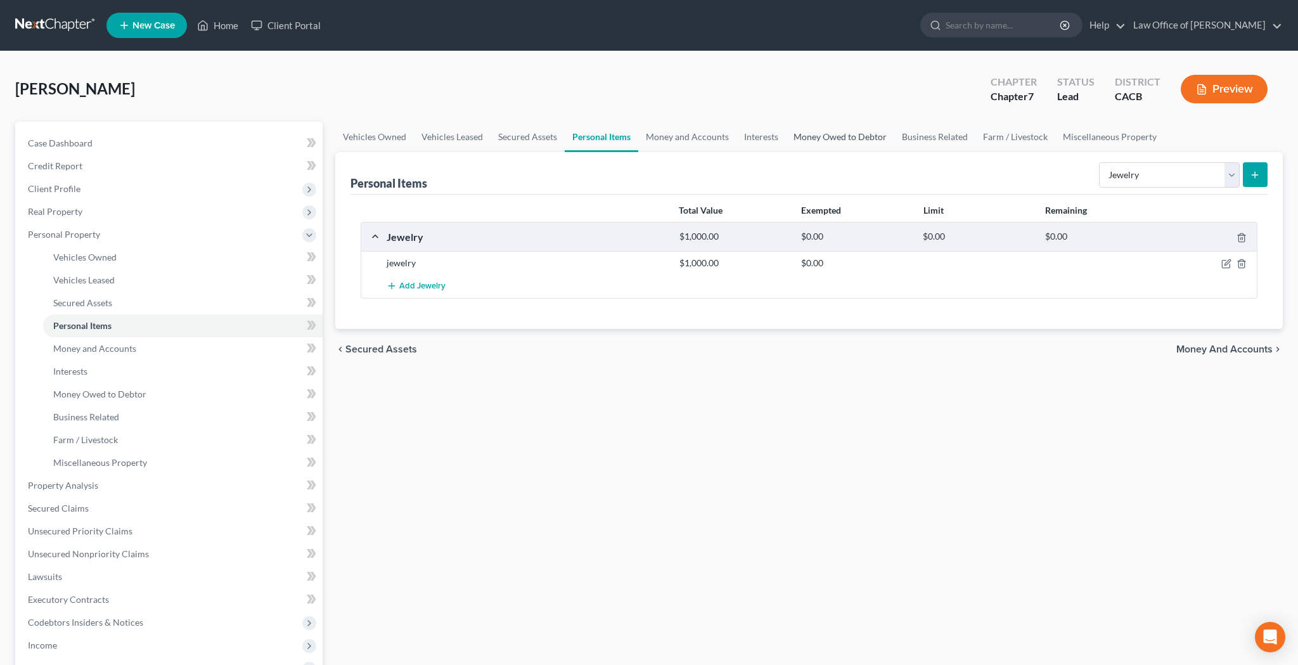
click at [832, 139] on link "Money Owed to Debtor" at bounding box center [840, 137] width 108 height 30
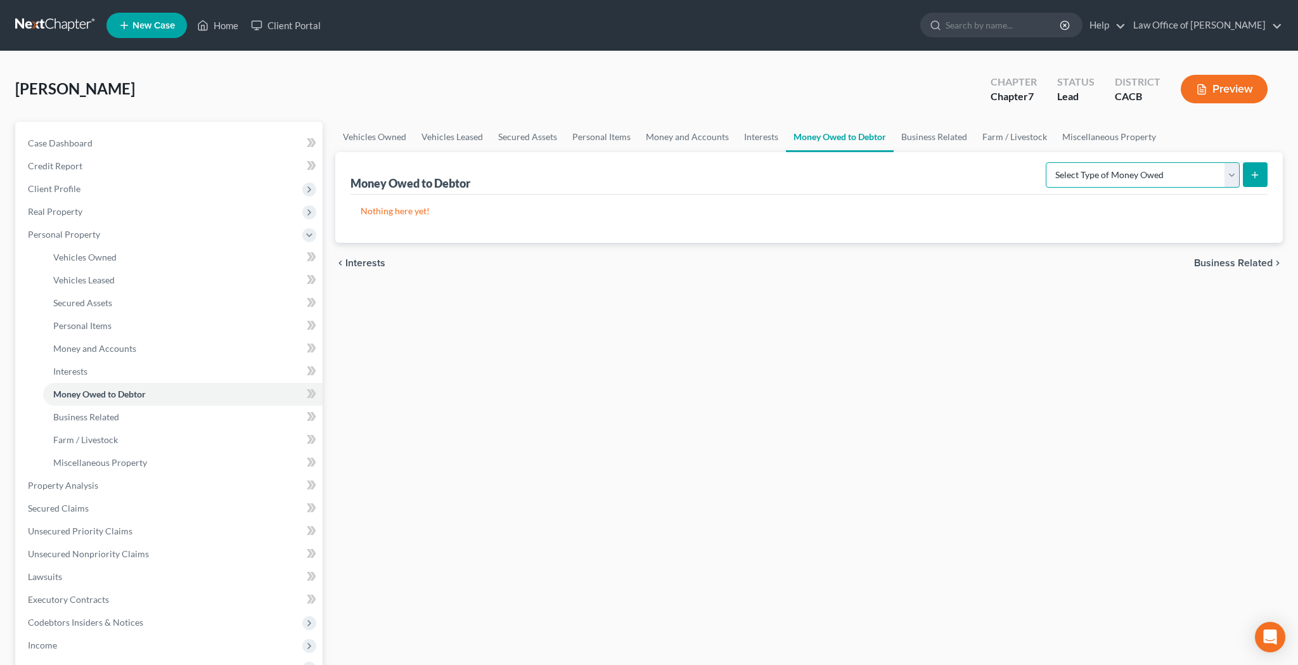
select select "expected_tax_refund"
click at [1259, 174] on icon "submit" at bounding box center [1255, 175] width 10 height 10
select select "0"
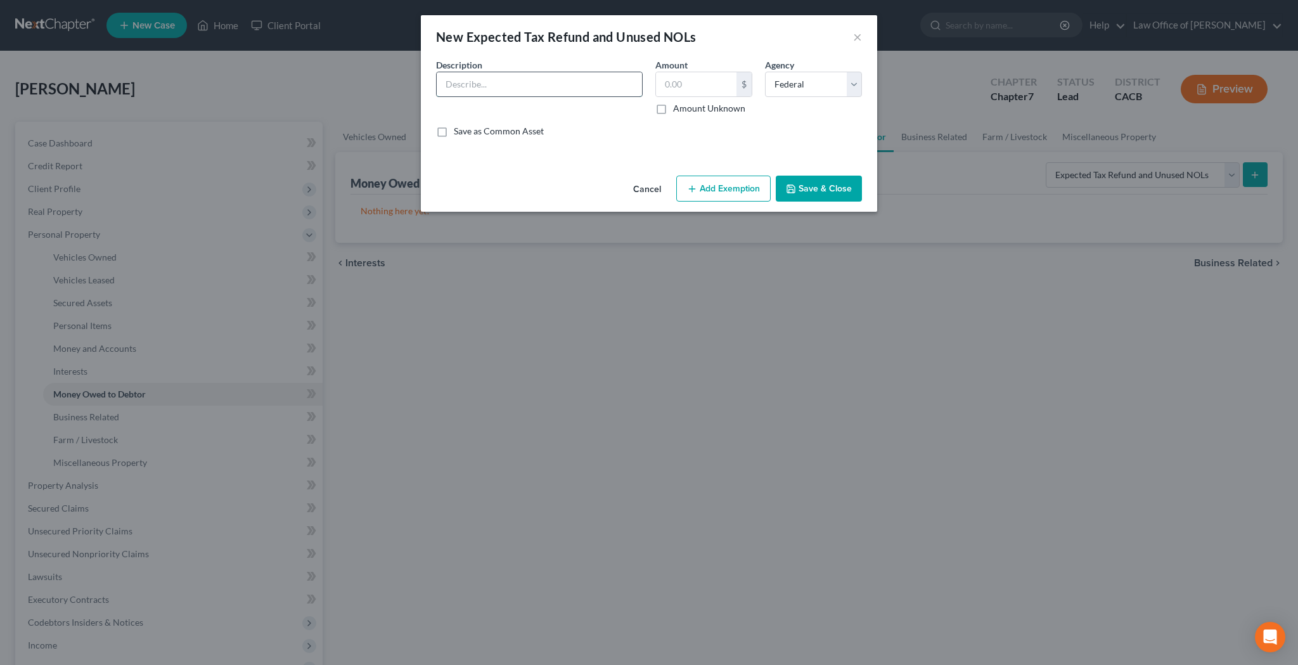
click at [616, 85] on input "text" at bounding box center [539, 84] width 205 height 24
type input "Debtor anticipates that she will receive a refund after filing her 2025 Federal…"
click at [718, 86] on input "text" at bounding box center [696, 84] width 81 height 24
type input "5"
type input "6,000"
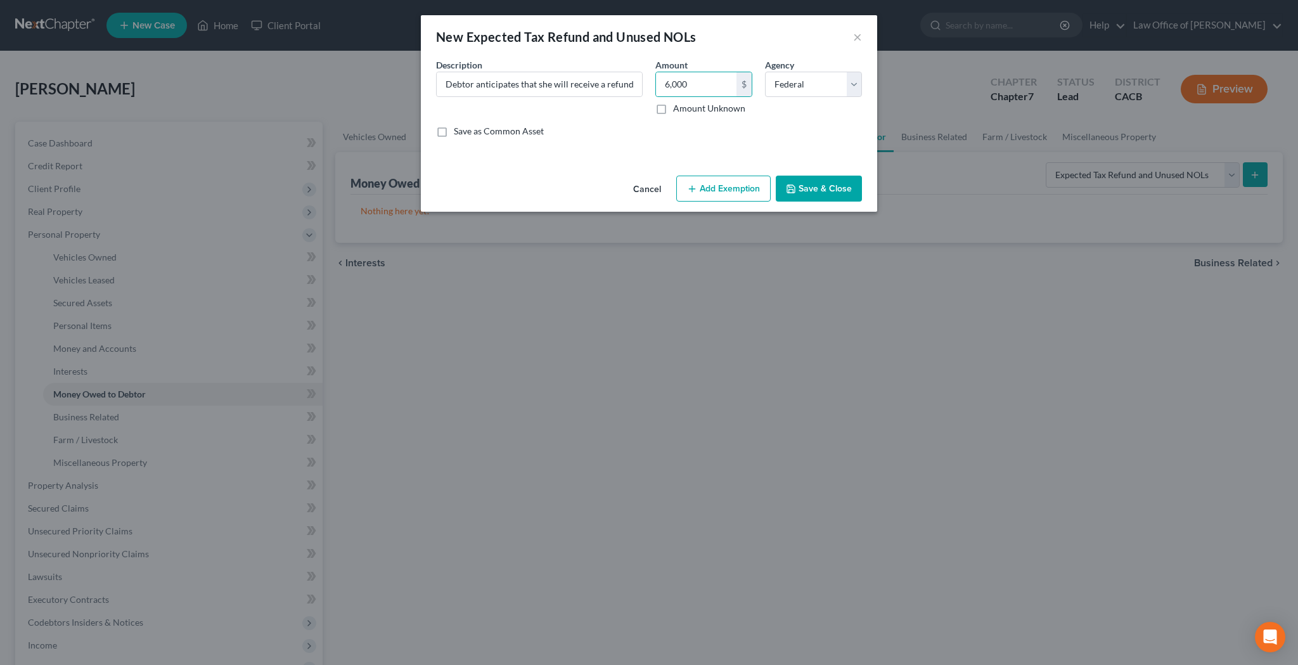
click at [755, 183] on button "Add Exemption" at bounding box center [723, 189] width 94 height 27
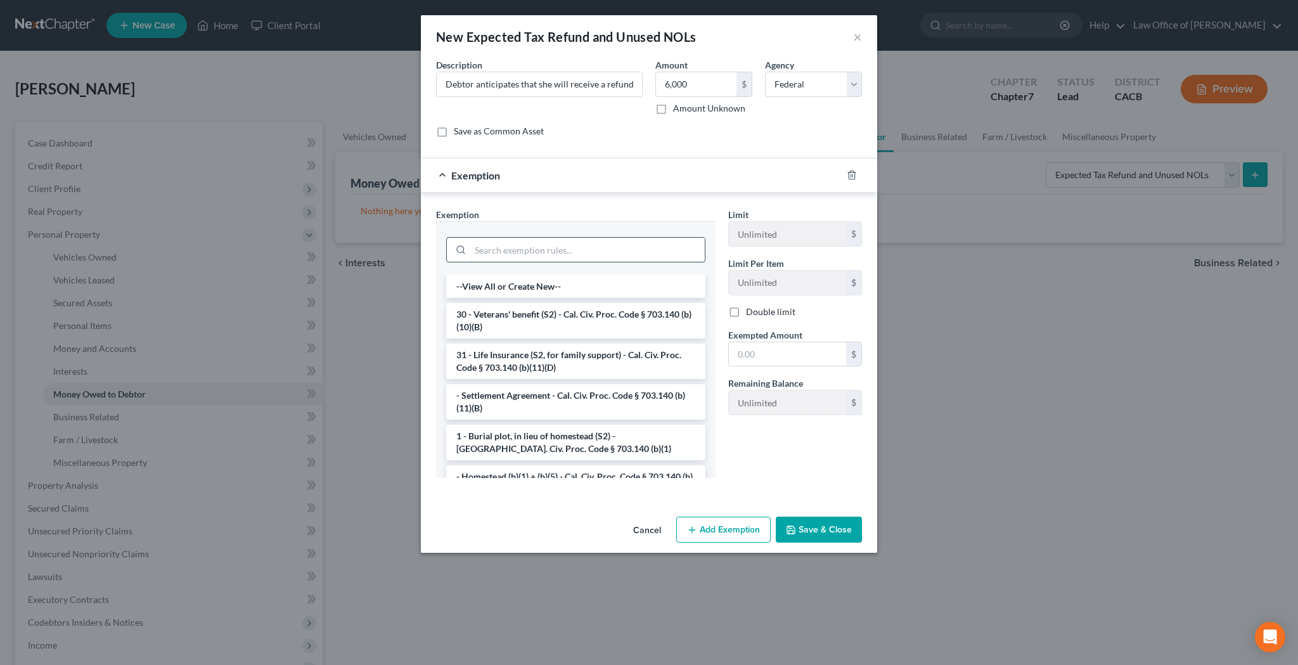
click at [622, 259] on input "search" at bounding box center [587, 250] width 235 height 24
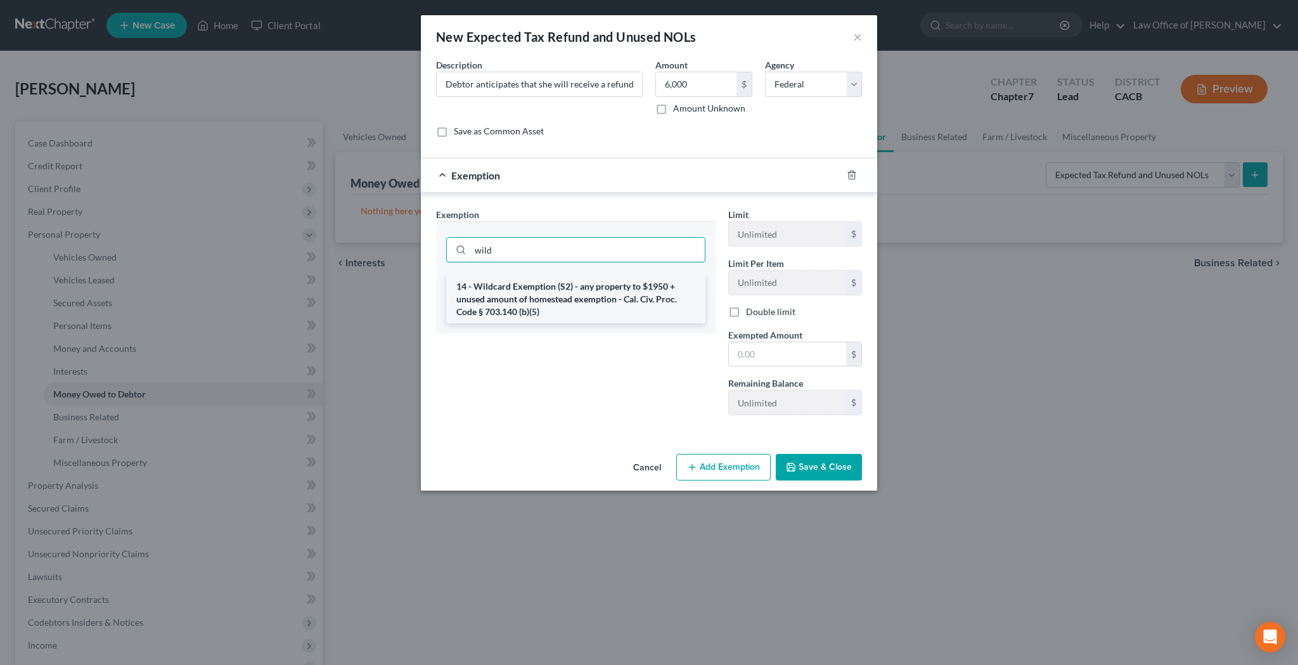
type input "wild"
click at [621, 299] on li "14 - Wildcard Exemption (S2) - any property to $1950 + unused amount of homeste…" at bounding box center [575, 299] width 259 height 48
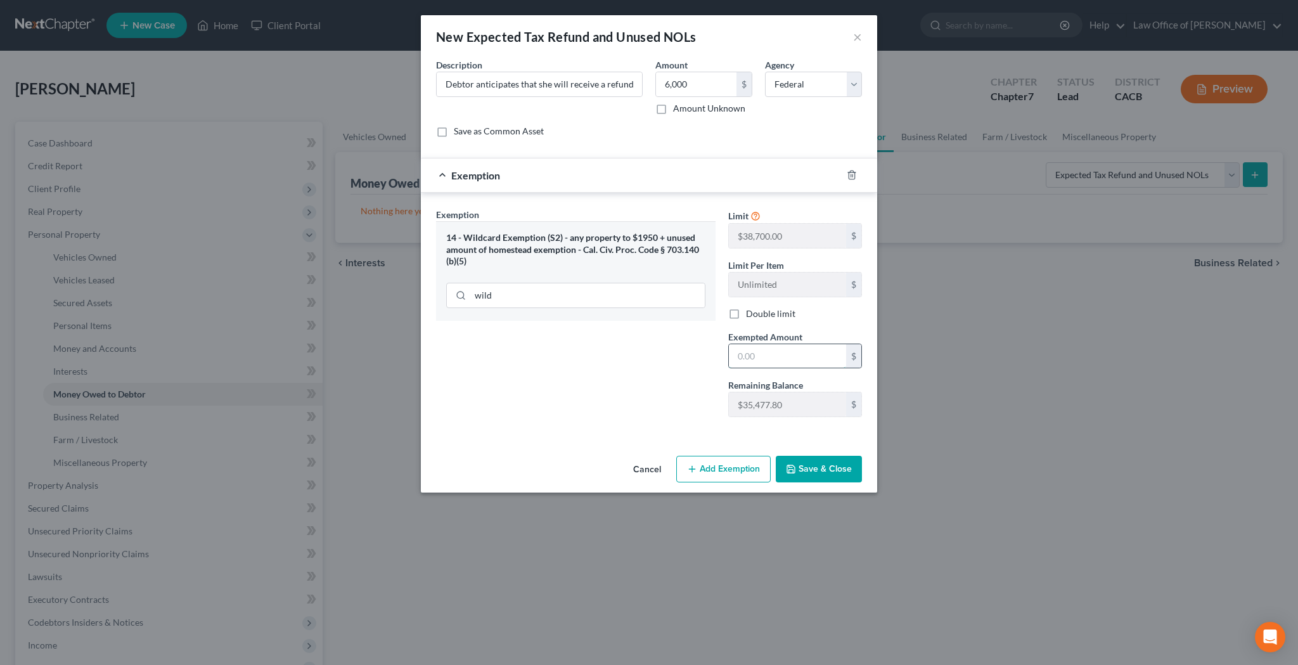
click at [763, 354] on input "text" at bounding box center [787, 356] width 117 height 24
type input "6,000"
click at [801, 467] on button "Save & Close" at bounding box center [819, 469] width 86 height 27
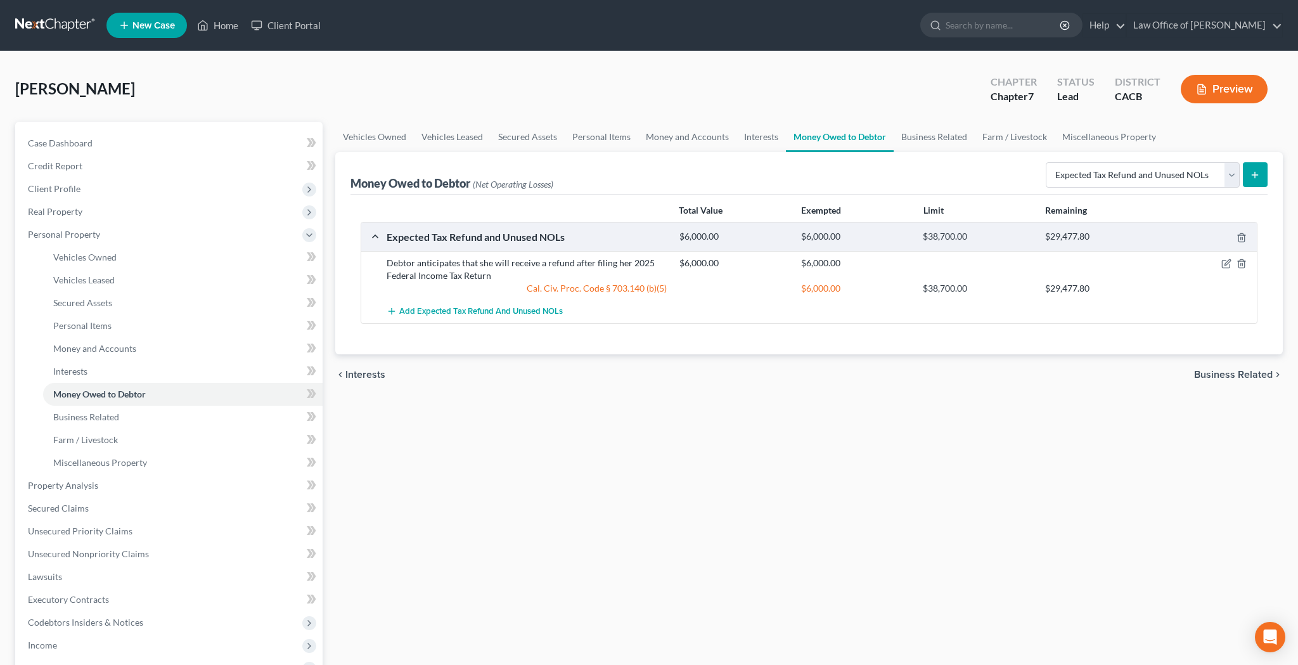
click at [1253, 174] on icon "submit" at bounding box center [1255, 175] width 10 height 10
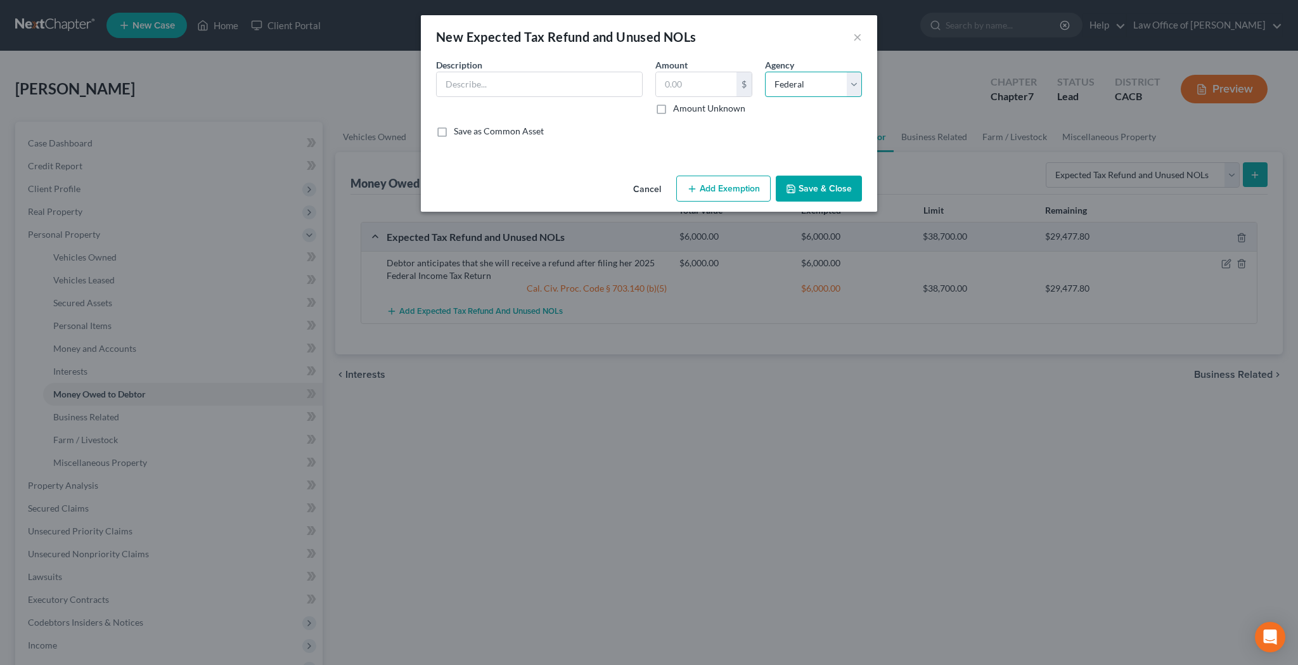
select select "1"
click at [390, 261] on div "New Expected Tax Refund and Unused NOLs × An exemption set must first be select…" at bounding box center [649, 332] width 1298 height 665
drag, startPoint x: 388, startPoint y: 262, endPoint x: 427, endPoint y: 268, distance: 39.2
click at [427, 268] on div "New Expected Tax Refund and Unused NOLs × An exemption set must first be select…" at bounding box center [649, 332] width 1298 height 665
click at [638, 187] on button "Cancel" at bounding box center [647, 189] width 48 height 25
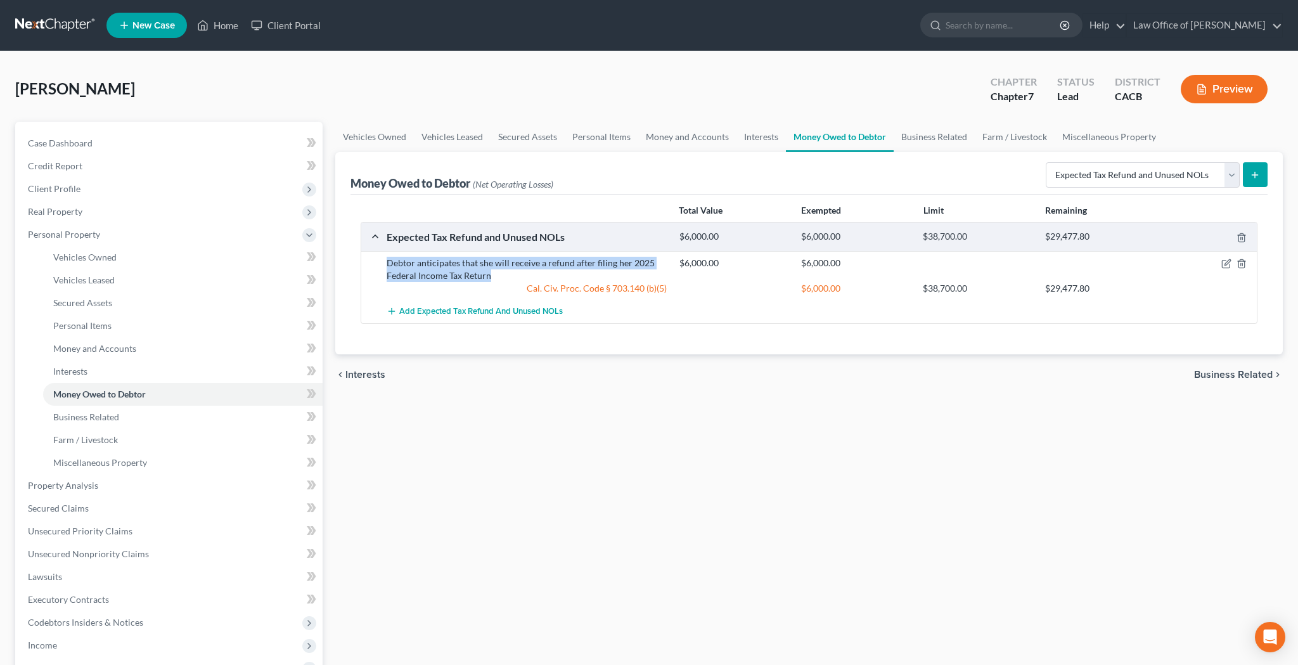
drag, startPoint x: 387, startPoint y: 262, endPoint x: 500, endPoint y: 275, distance: 113.5
click at [500, 275] on div "Debtor anticipates that she will receive a refund after filing her 2025 Federal…" at bounding box center [526, 269] width 293 height 25
copy div "Debtor anticipates that she will receive a refund after filing her 2025 Federal…"
click at [1257, 177] on icon "submit" at bounding box center [1255, 175] width 10 height 10
select select "0"
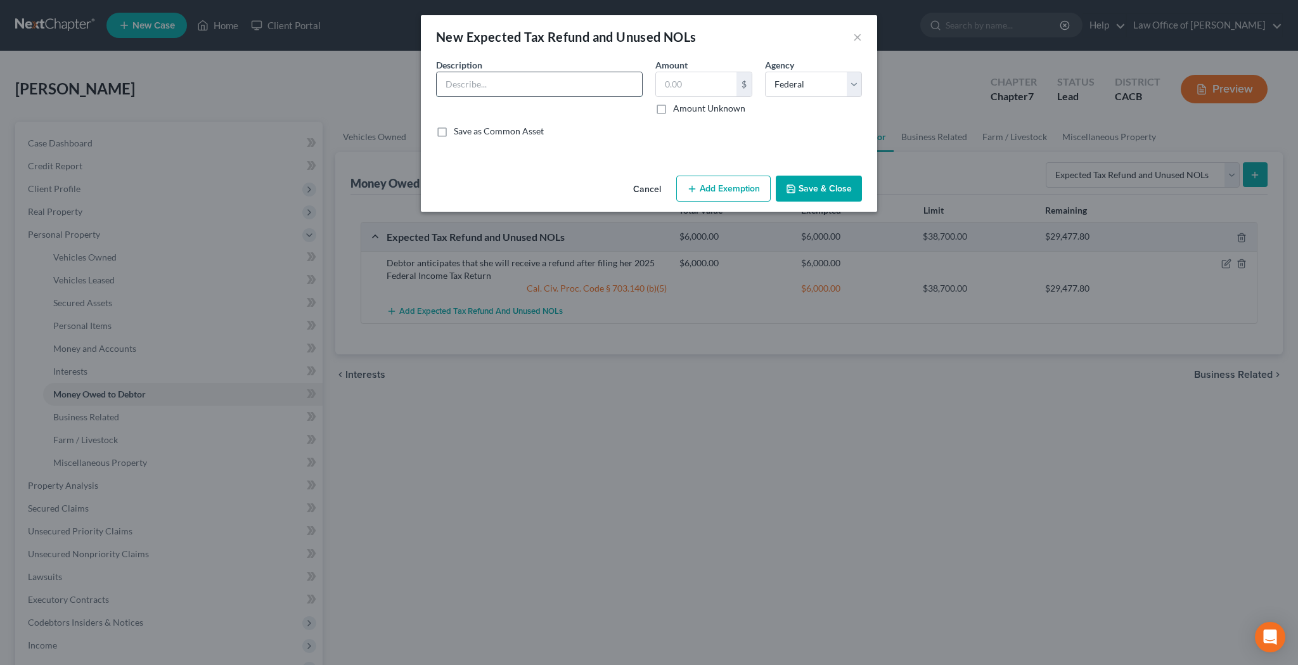
click at [622, 86] on input "text" at bounding box center [539, 84] width 205 height 24
paste input "Debtor anticipates that she will receive a refund after filing her 2025 Federal…"
drag, startPoint x: 530, startPoint y: 85, endPoint x: 558, endPoint y: 86, distance: 28.6
click at [558, 86] on input "Debtor anticipates that she will receive a refund after filing her 2025 Federal…" at bounding box center [539, 84] width 205 height 24
type input "Debtor anticipates that she will receive a refund after filing her 2025 CA Stat…"
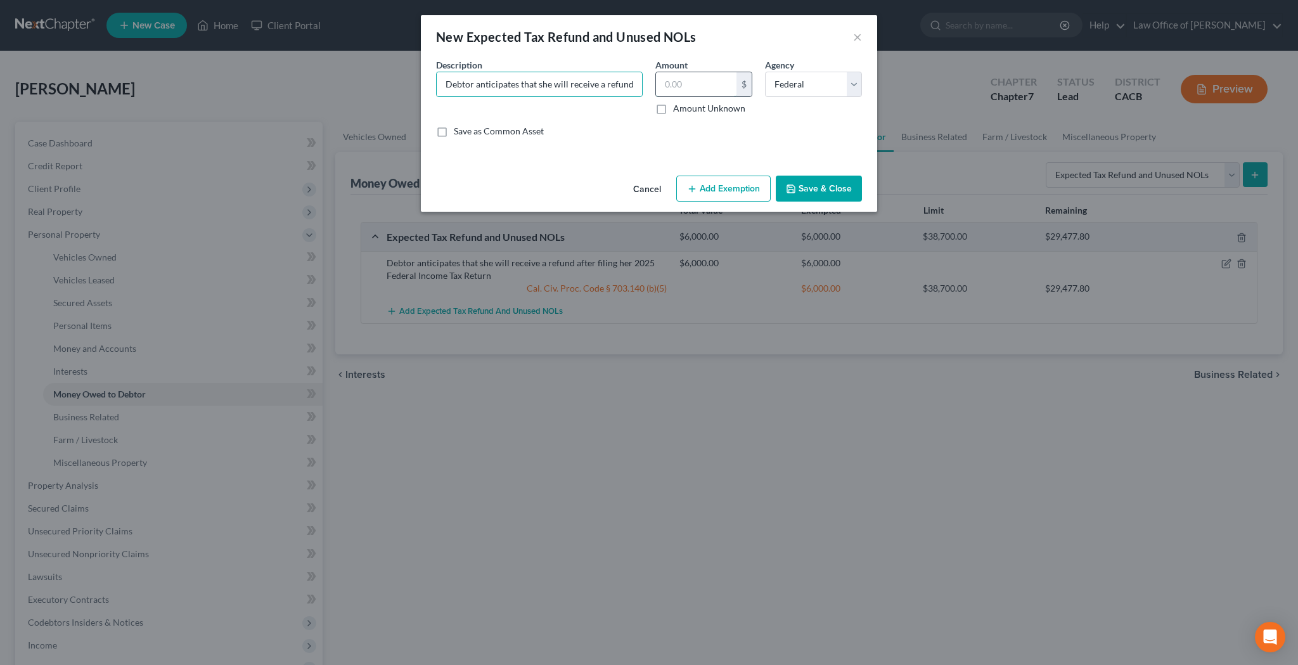
click at [690, 85] on input "text" at bounding box center [696, 84] width 81 height 24
type input "3,000"
select select "1"
click at [752, 189] on button "Add Exemption" at bounding box center [723, 189] width 94 height 27
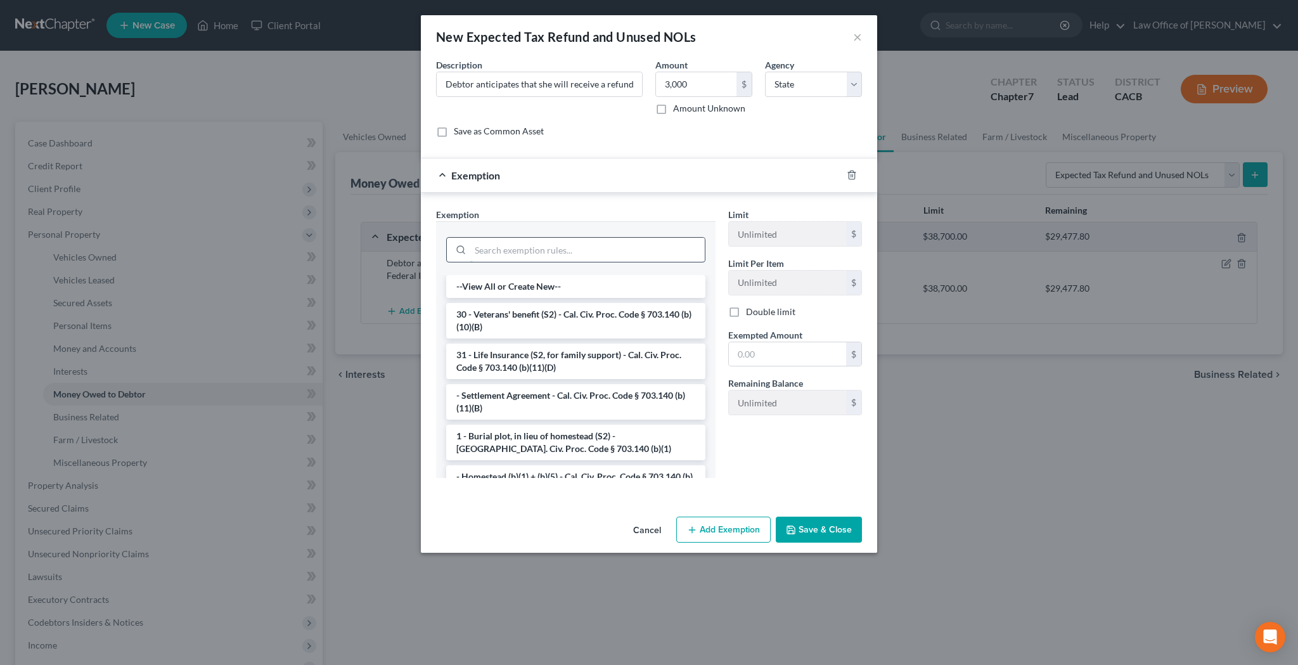
click at [586, 246] on input "search" at bounding box center [587, 250] width 235 height 24
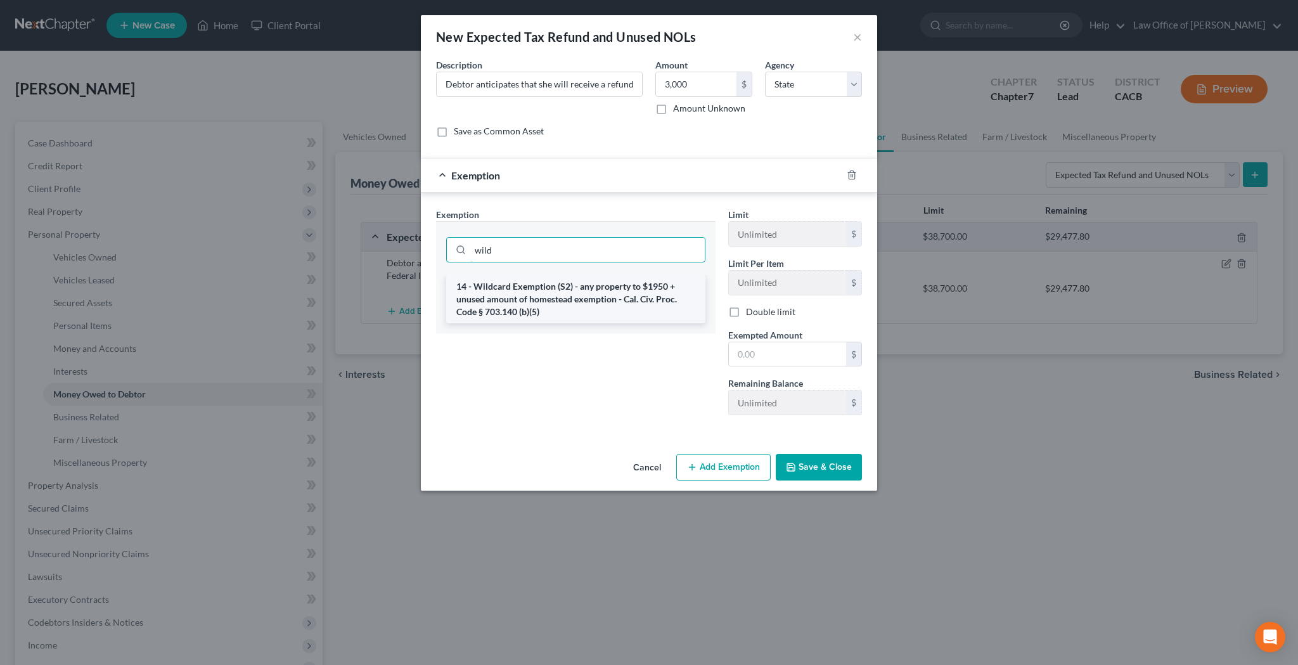
type input "wild"
click at [590, 282] on li "14 - Wildcard Exemption (S2) - any property to $1950 + unused amount of homeste…" at bounding box center [575, 299] width 259 height 48
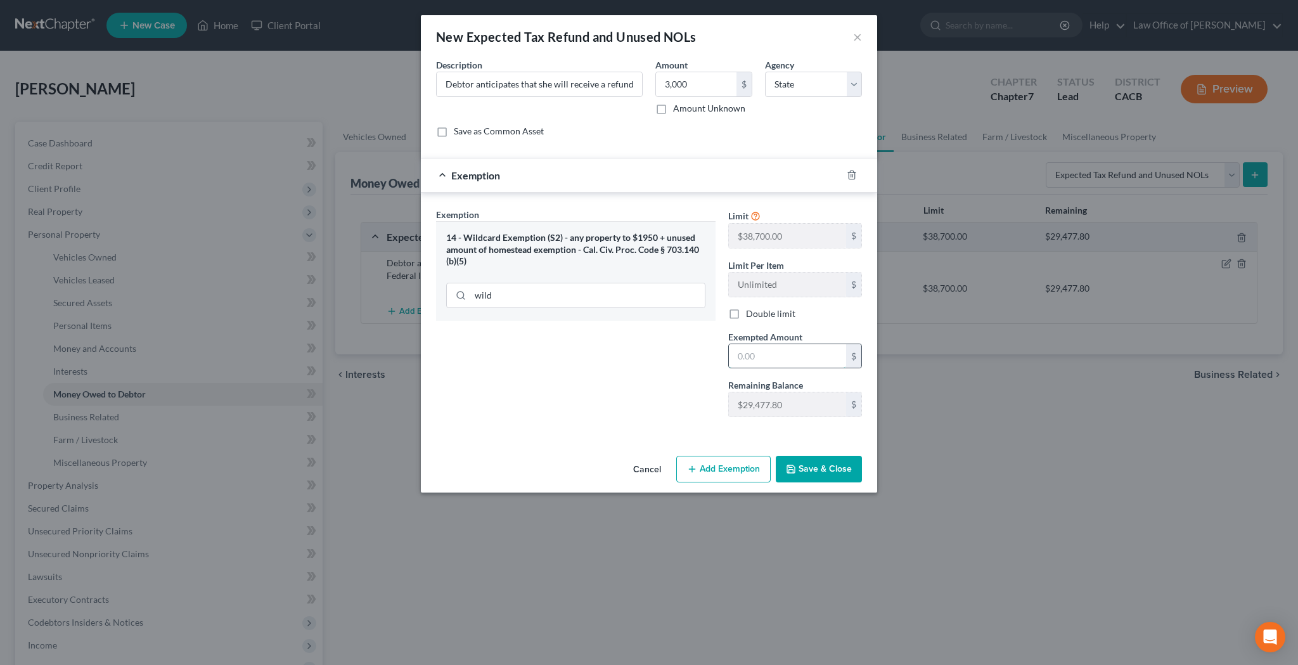
click at [792, 353] on input "text" at bounding box center [787, 356] width 117 height 24
type input "3,000"
click at [810, 466] on button "Save & Close" at bounding box center [819, 469] width 86 height 27
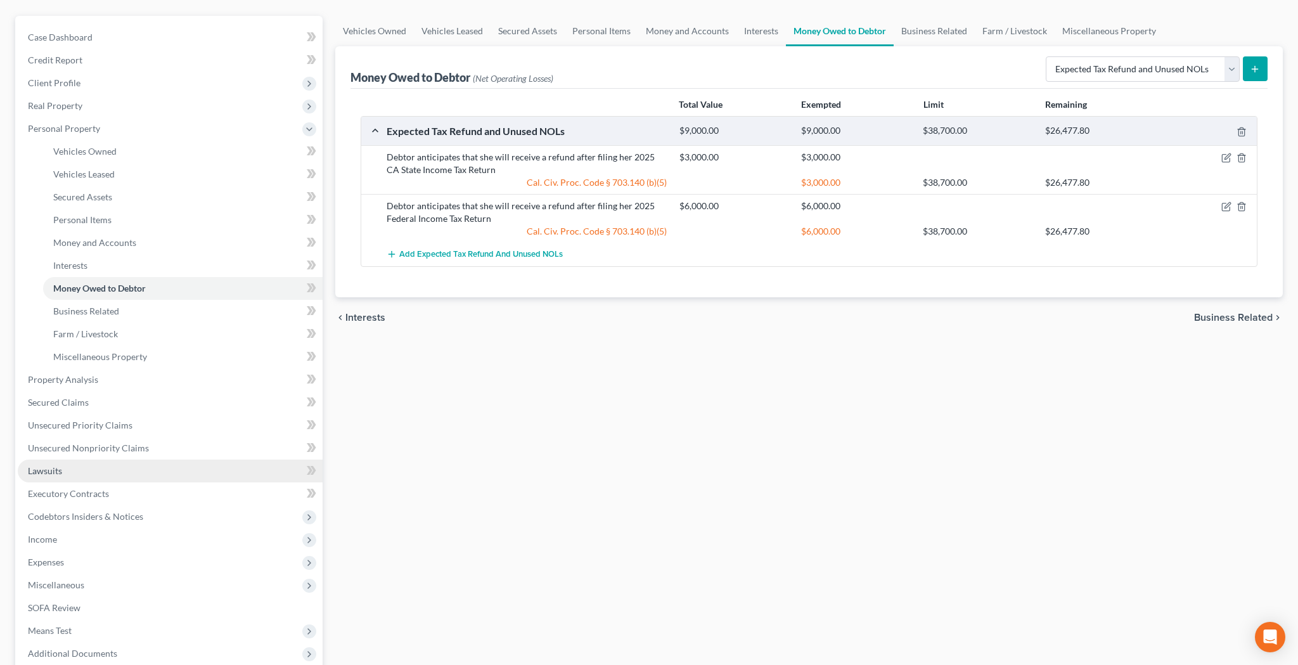
scroll to position [107, 0]
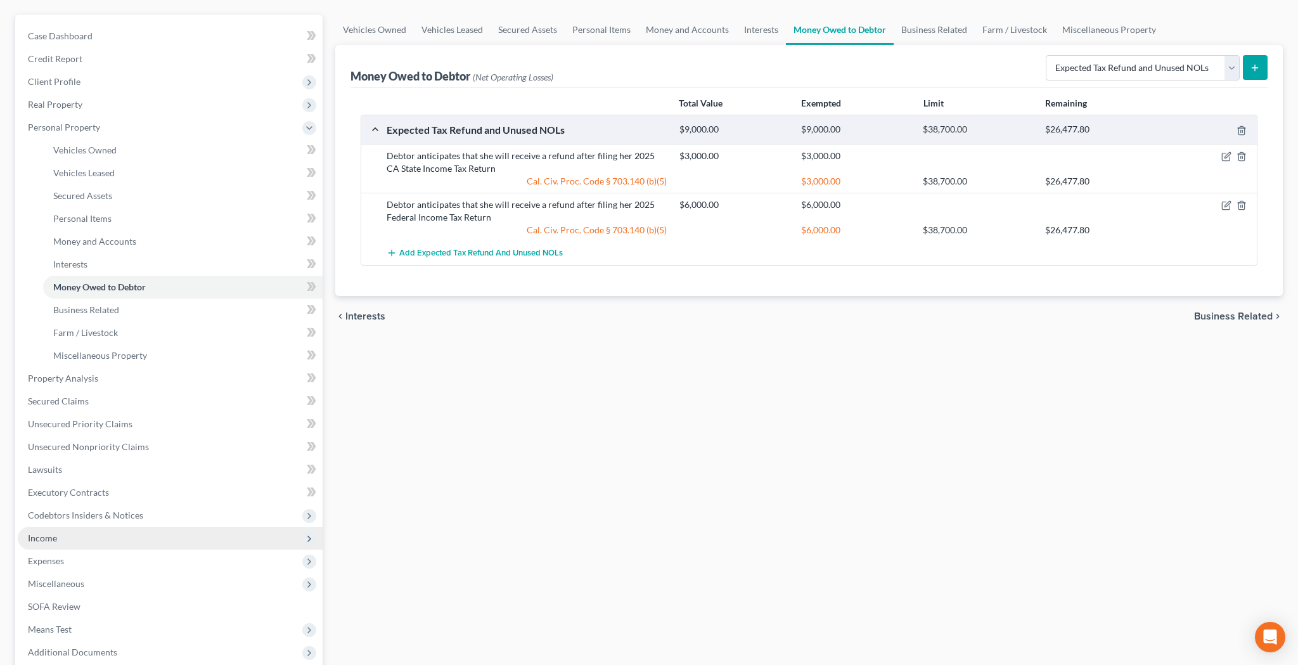
click at [100, 538] on span "Income" at bounding box center [170, 538] width 305 height 23
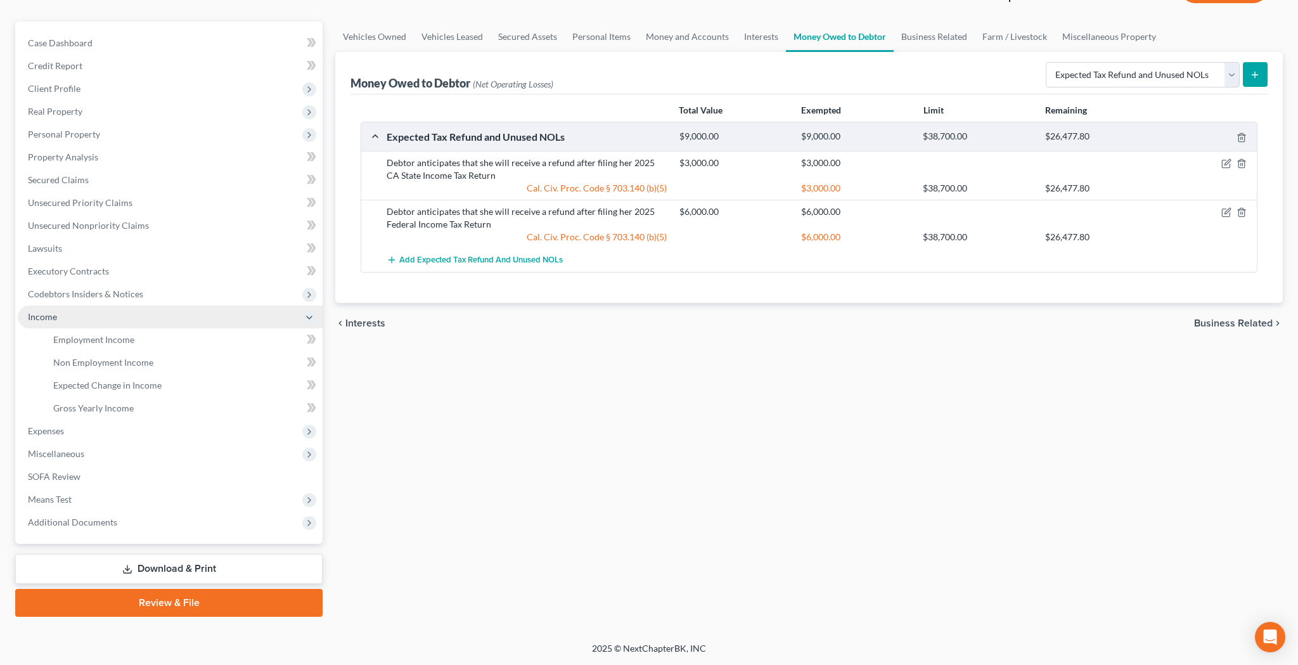
scroll to position [100, 0]
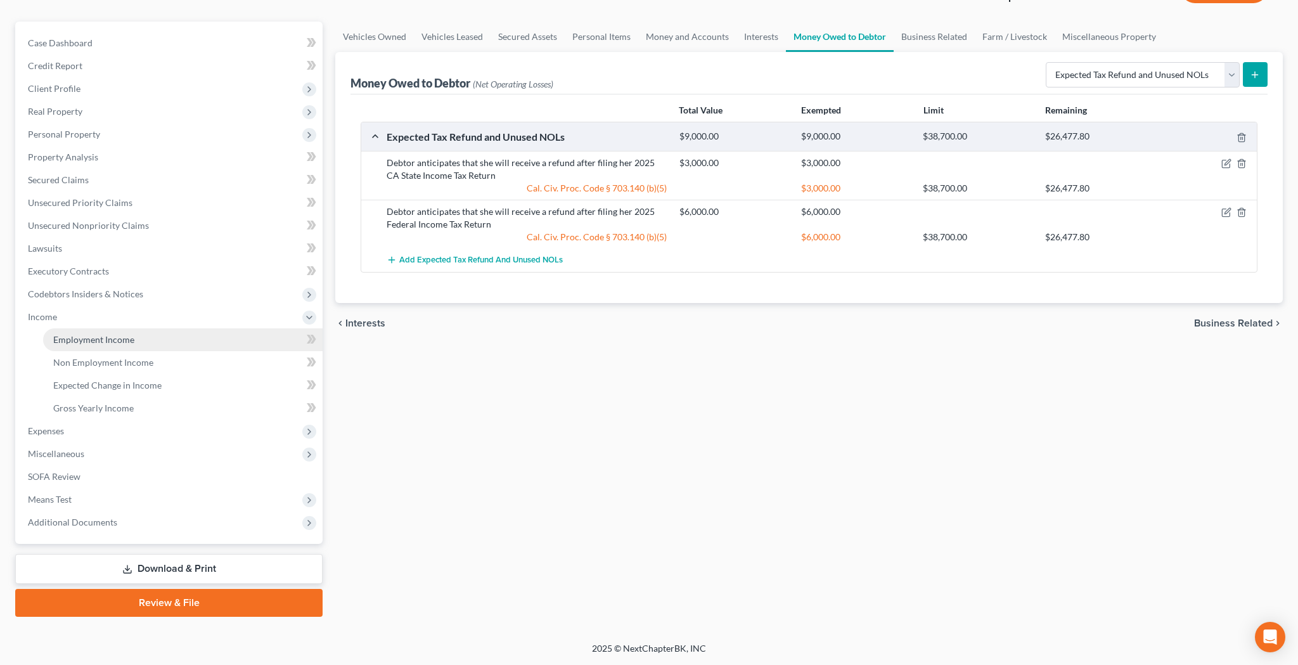
click at [117, 342] on span "Employment Income" at bounding box center [93, 339] width 81 height 11
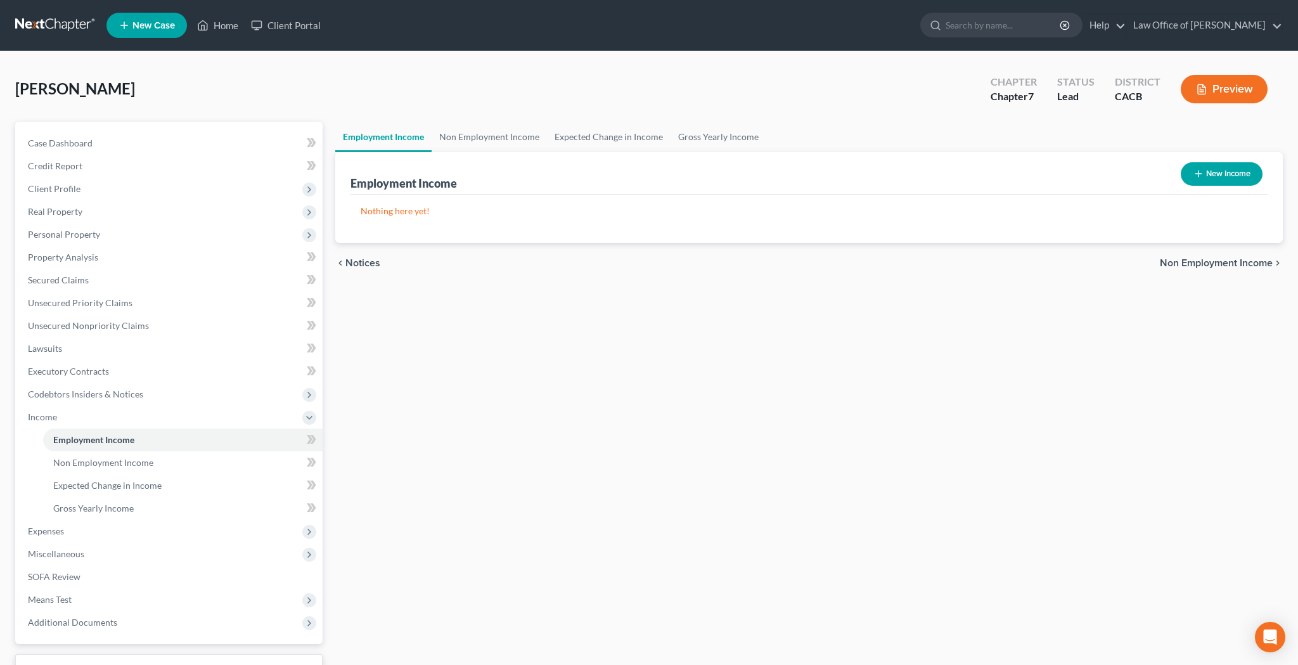
click at [1223, 176] on button "New Income" at bounding box center [1222, 173] width 82 height 23
select select "0"
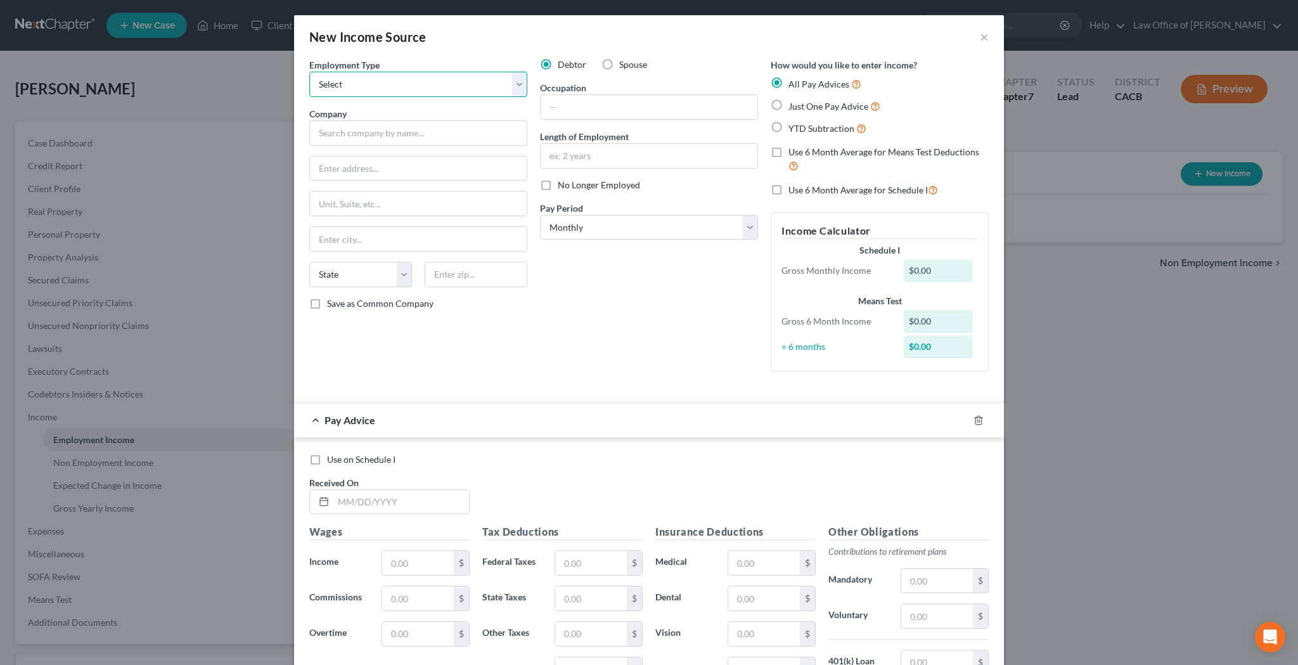
select select "0"
click at [450, 132] on input "text" at bounding box center [418, 132] width 218 height 25
type input "Mee Industries Inc."
click at [447, 172] on input "text" at bounding box center [418, 169] width 217 height 24
type input "[STREET_ADDRESS]"
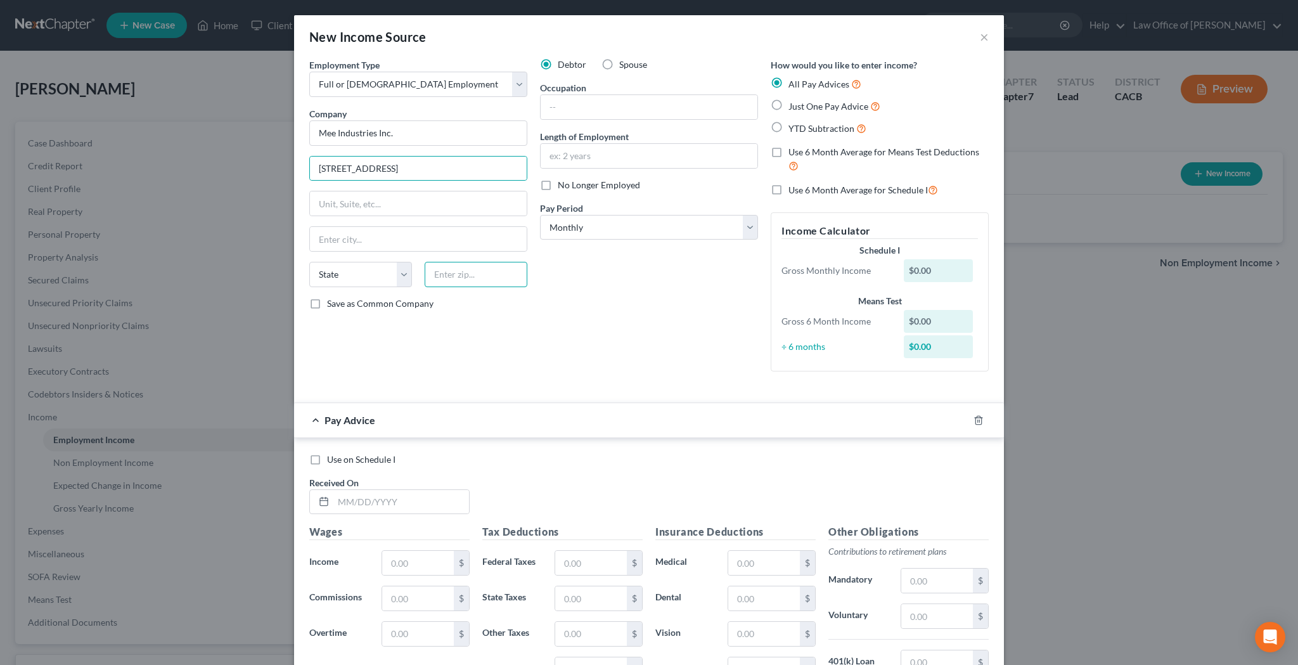
click at [501, 273] on input "text" at bounding box center [476, 274] width 103 height 25
type input "91702"
click at [489, 208] on input "text" at bounding box center [418, 203] width 217 height 24
type input "Azusa"
select select "4"
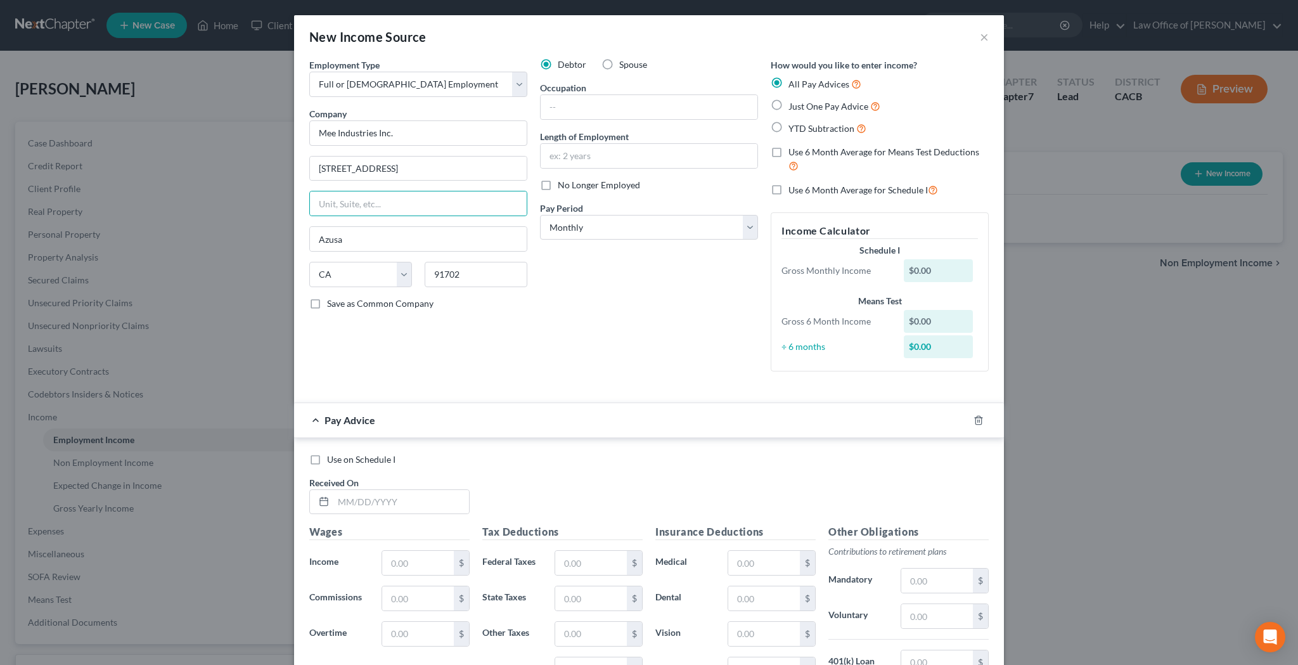
click at [633, 274] on div "Debtor Spouse Occupation Length of Employment No Longer Employed Pay Period * S…" at bounding box center [649, 219] width 231 height 323
click at [789, 151] on label "Use 6 Month Average for Means Test Deductions" at bounding box center [889, 159] width 200 height 27
click at [794, 151] on input "Use 6 Month Average for Means Test Deductions" at bounding box center [798, 150] width 8 height 8
checkbox input "true"
click at [789, 188] on label "Use 6 Month Average for Schedule I" at bounding box center [864, 190] width 150 height 15
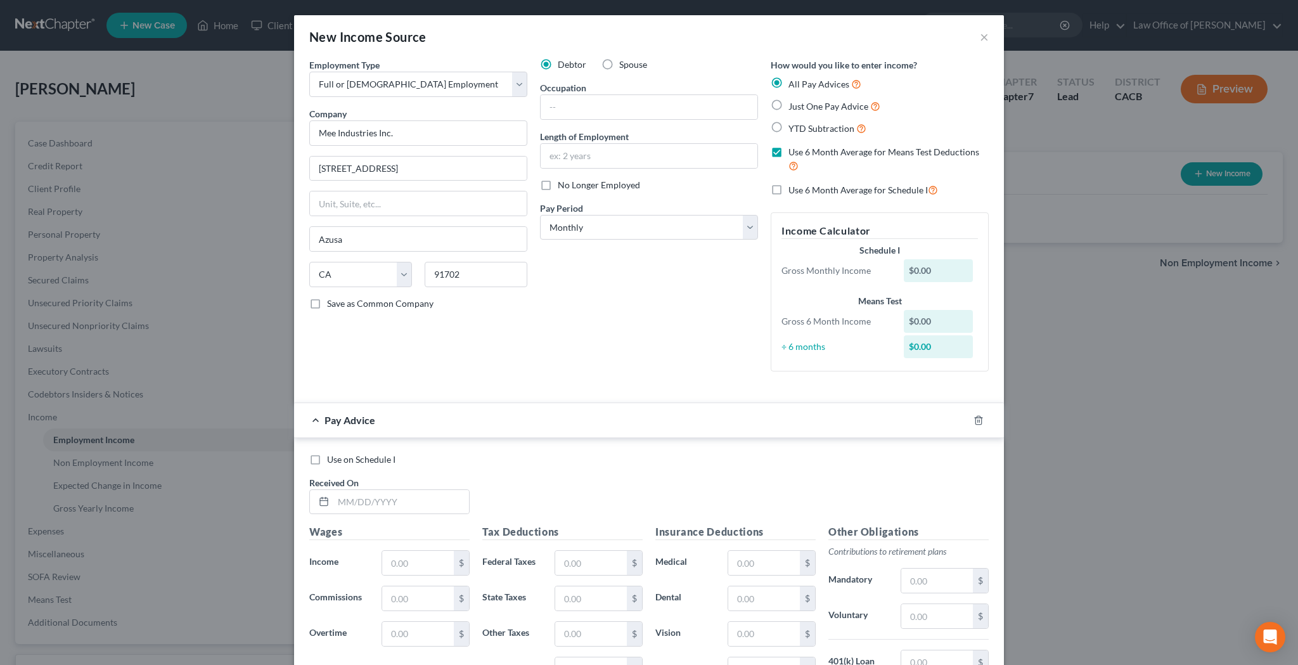
click at [794, 188] on input "Use 6 Month Average for Schedule I" at bounding box center [798, 187] width 8 height 8
checkbox input "true"
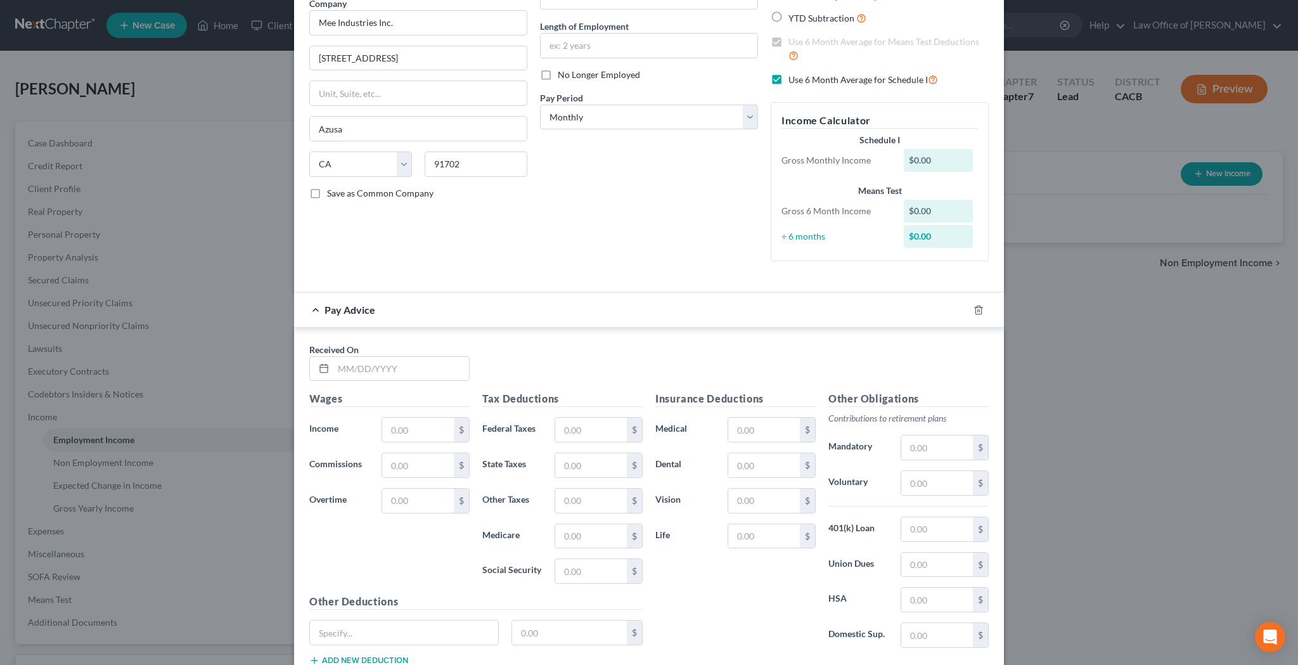
scroll to position [176, 0]
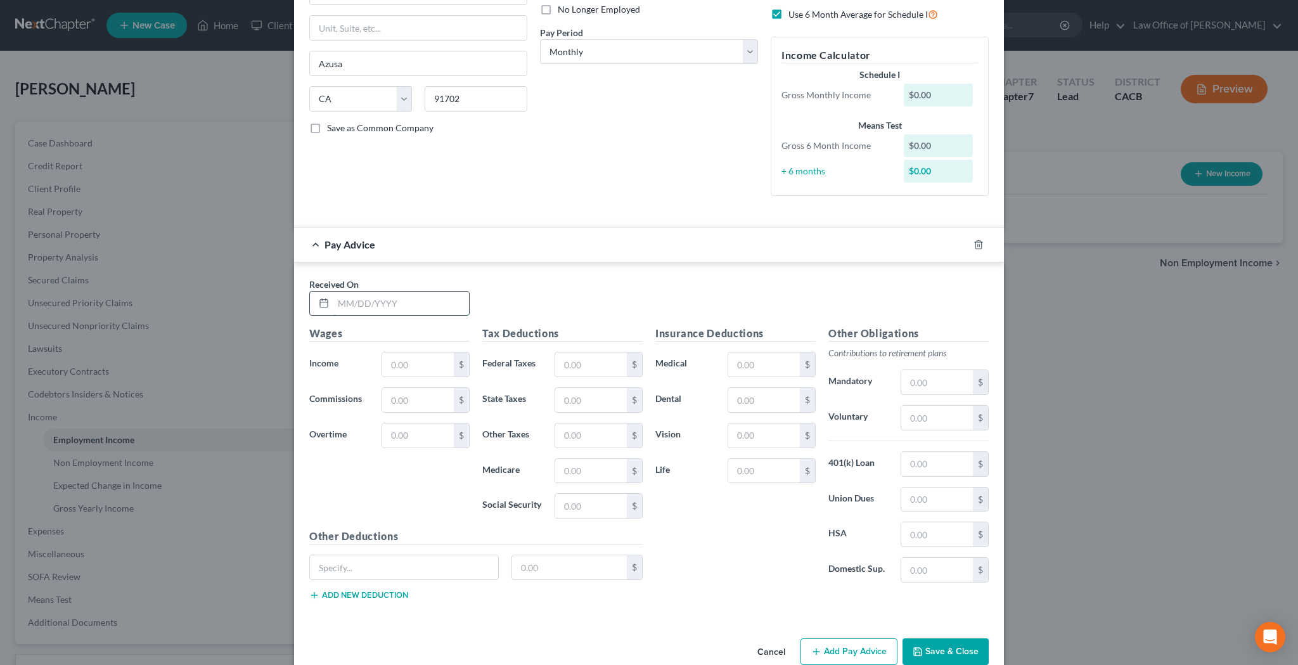
click at [390, 298] on input "text" at bounding box center [401, 304] width 136 height 24
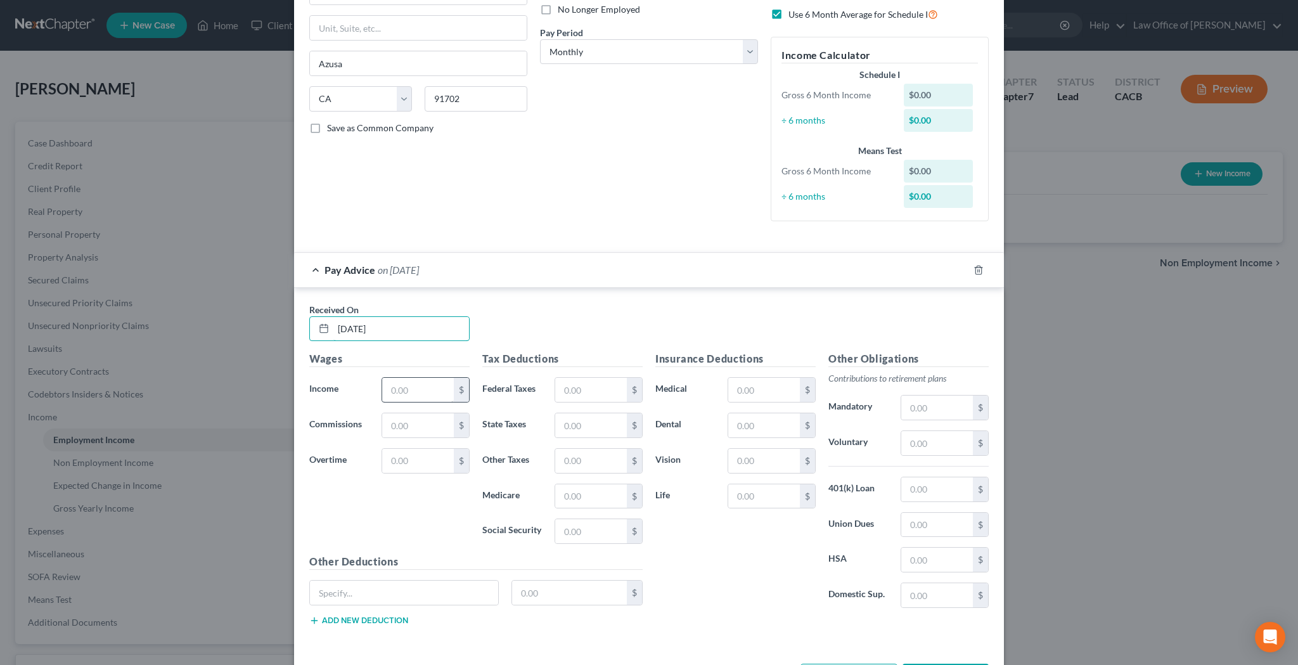
type input "[DATE]"
click at [421, 383] on input "text" at bounding box center [418, 390] width 72 height 24
type input "22,868.79"
click at [582, 383] on input "text" at bounding box center [591, 390] width 72 height 24
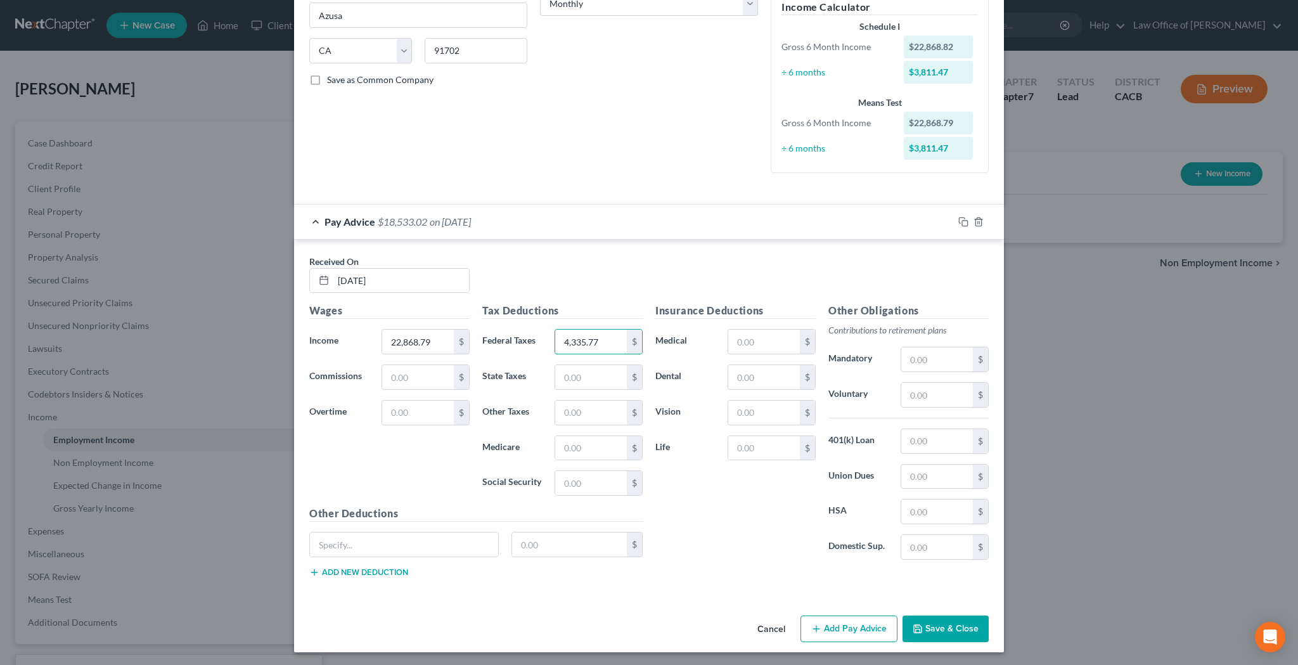
scroll to position [223, 0]
type input "4,335.77"
click at [950, 626] on button "Save & Close" at bounding box center [946, 629] width 86 height 27
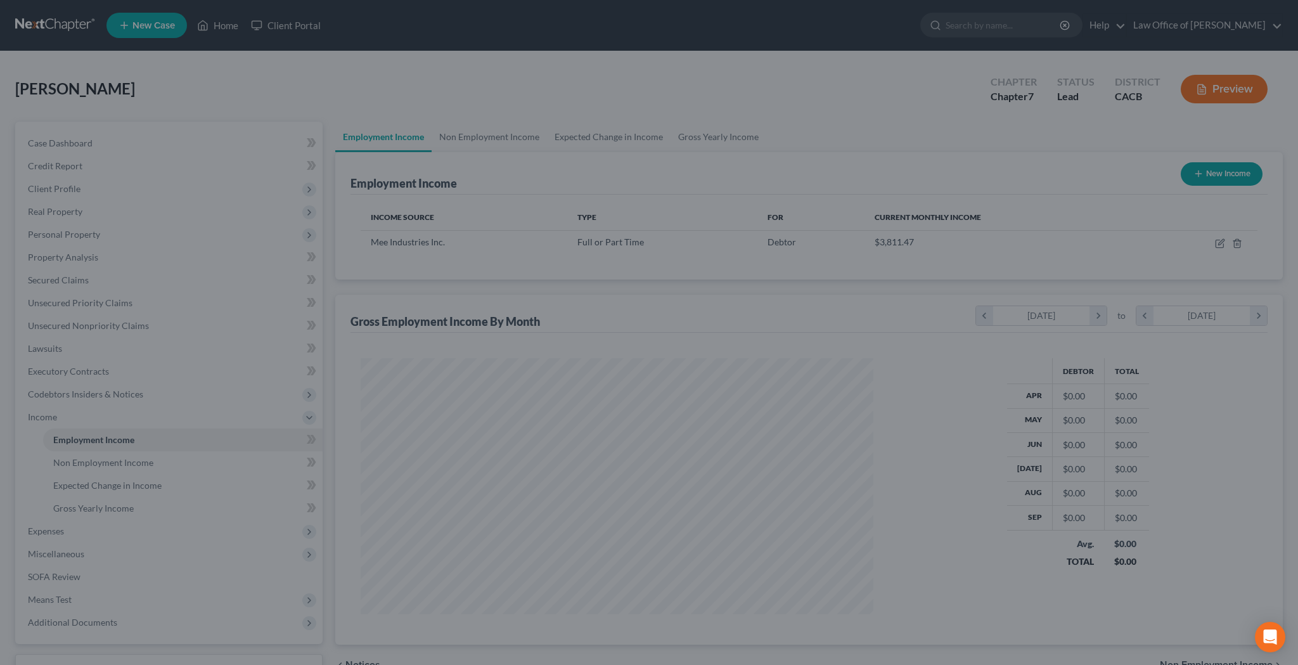
scroll to position [256, 538]
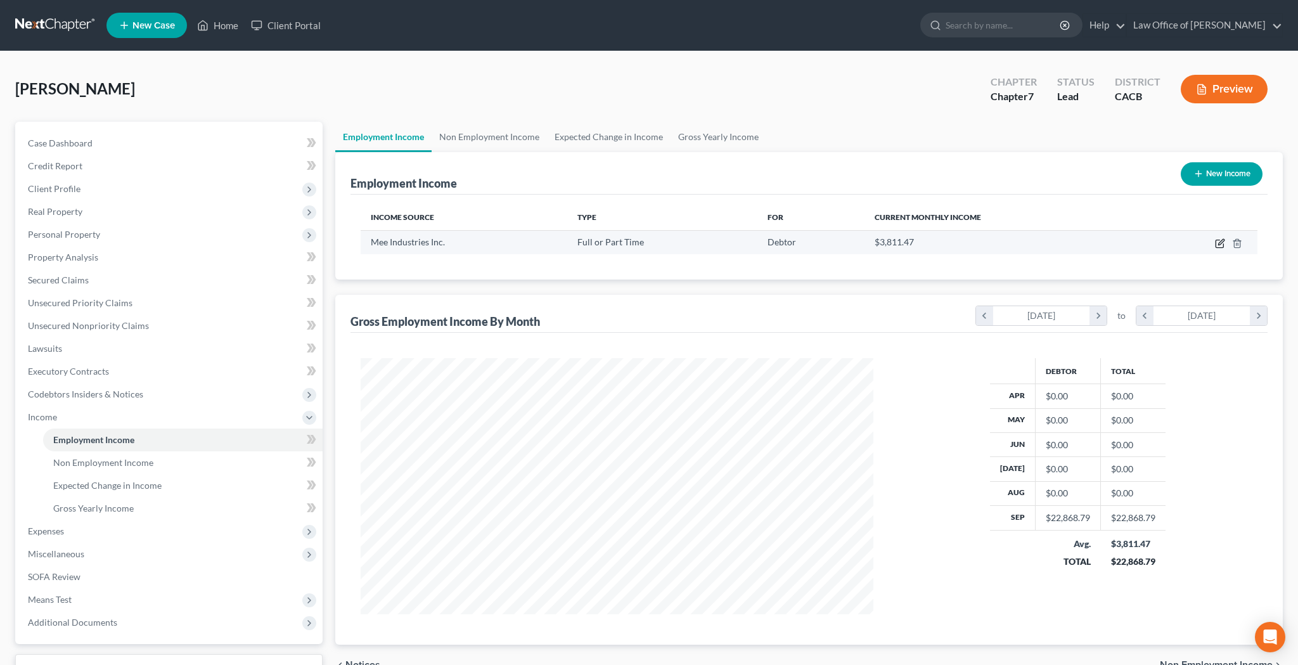
click at [1218, 247] on icon "button" at bounding box center [1220, 244] width 8 height 8
select select "0"
select select "4"
select select "0"
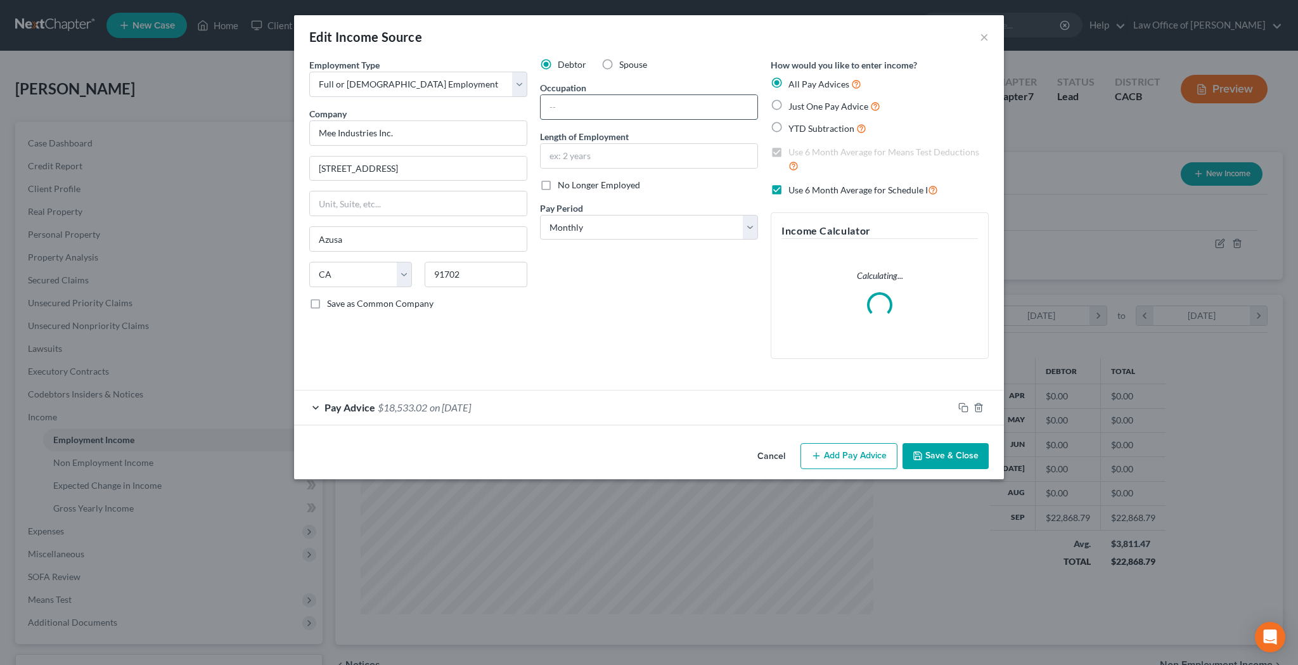
click at [640, 110] on input "text" at bounding box center [649, 107] width 217 height 24
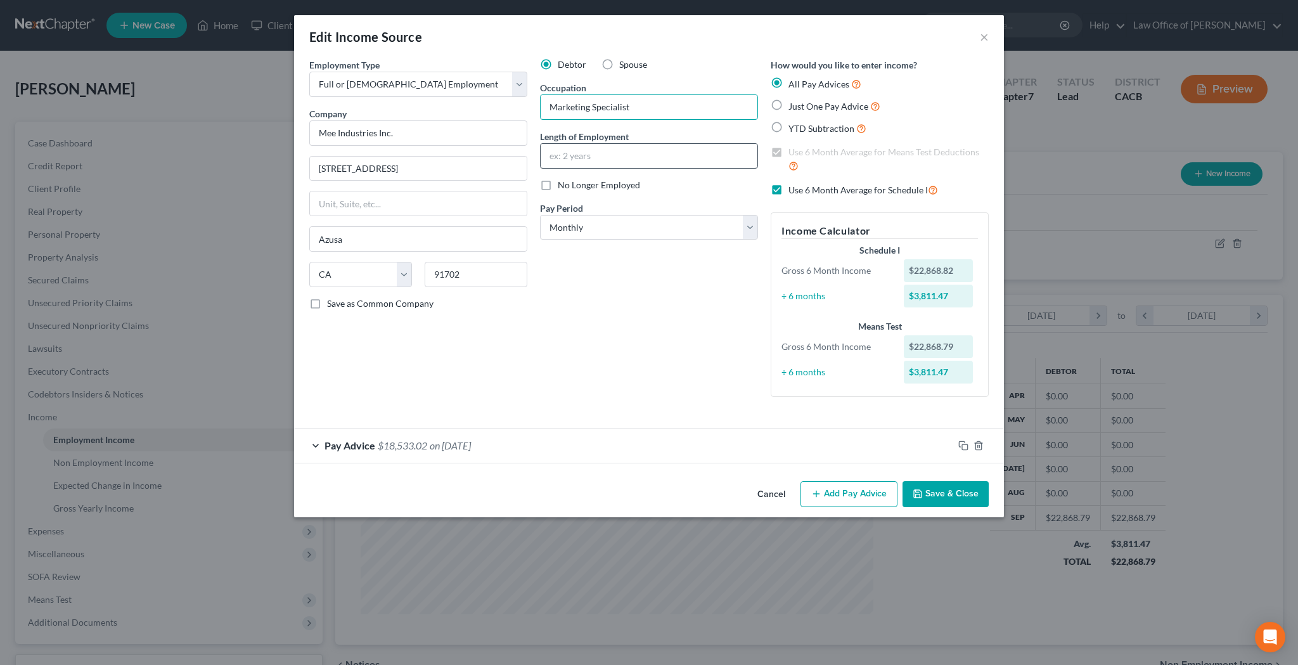
type input "Marketing Specialist"
click at [582, 152] on input "text" at bounding box center [649, 156] width 217 height 24
type input "1 year"
click at [938, 491] on button "Save & Close" at bounding box center [946, 494] width 86 height 27
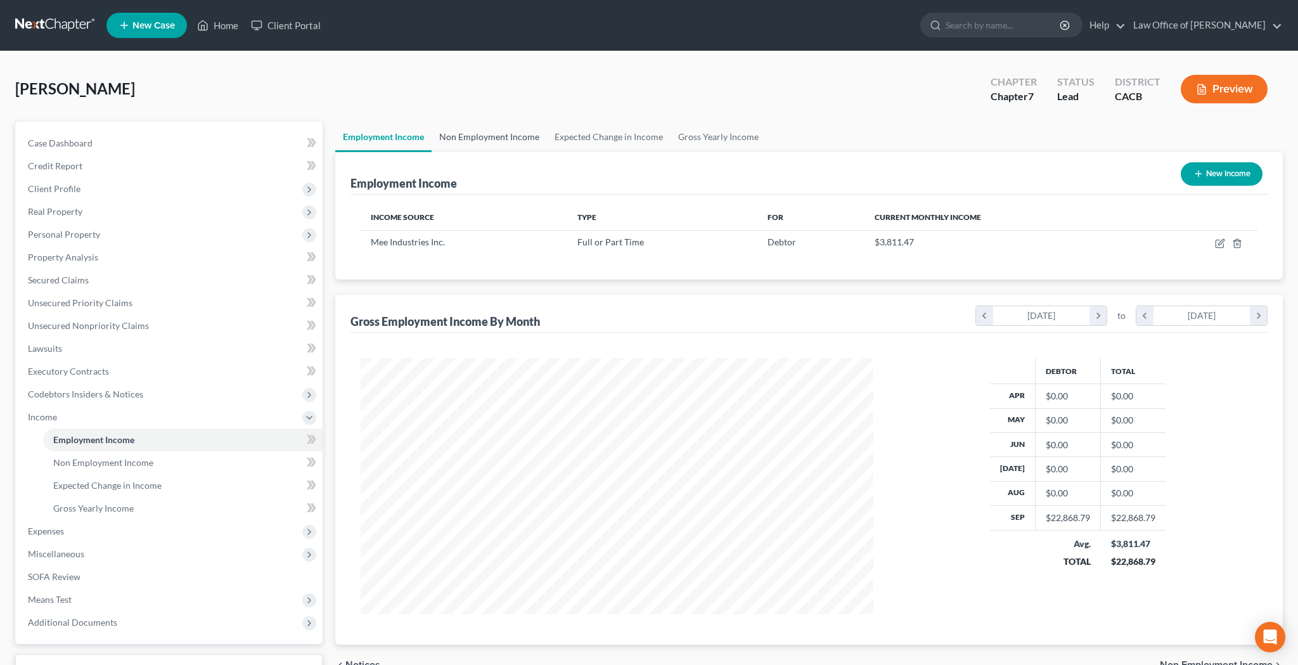
click at [496, 137] on link "Non Employment Income" at bounding box center [489, 137] width 115 height 30
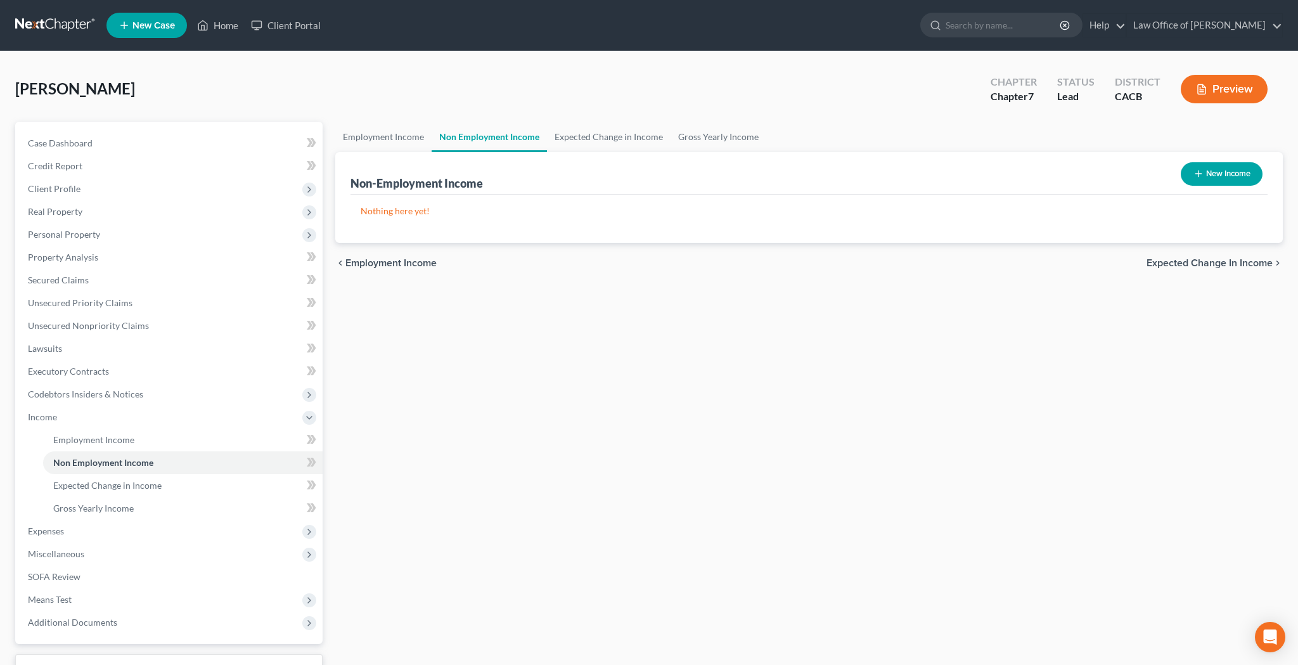
click at [1237, 176] on button "New Income" at bounding box center [1222, 173] width 82 height 23
select select "0"
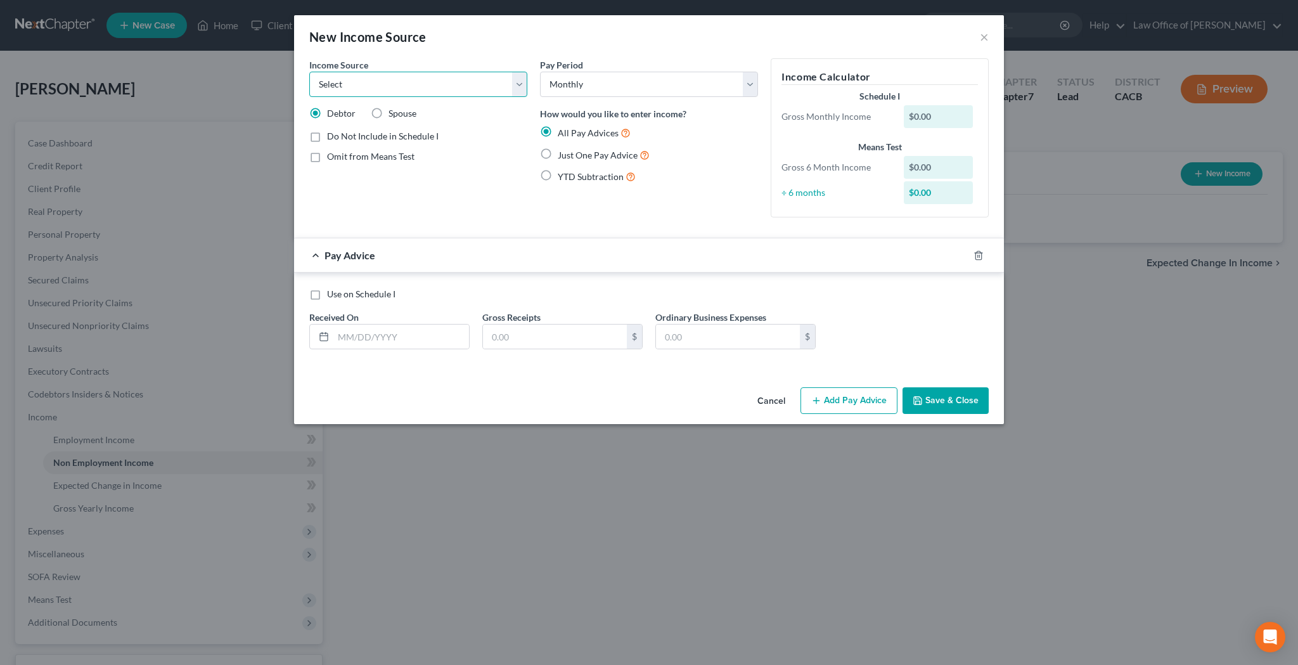
select select "5"
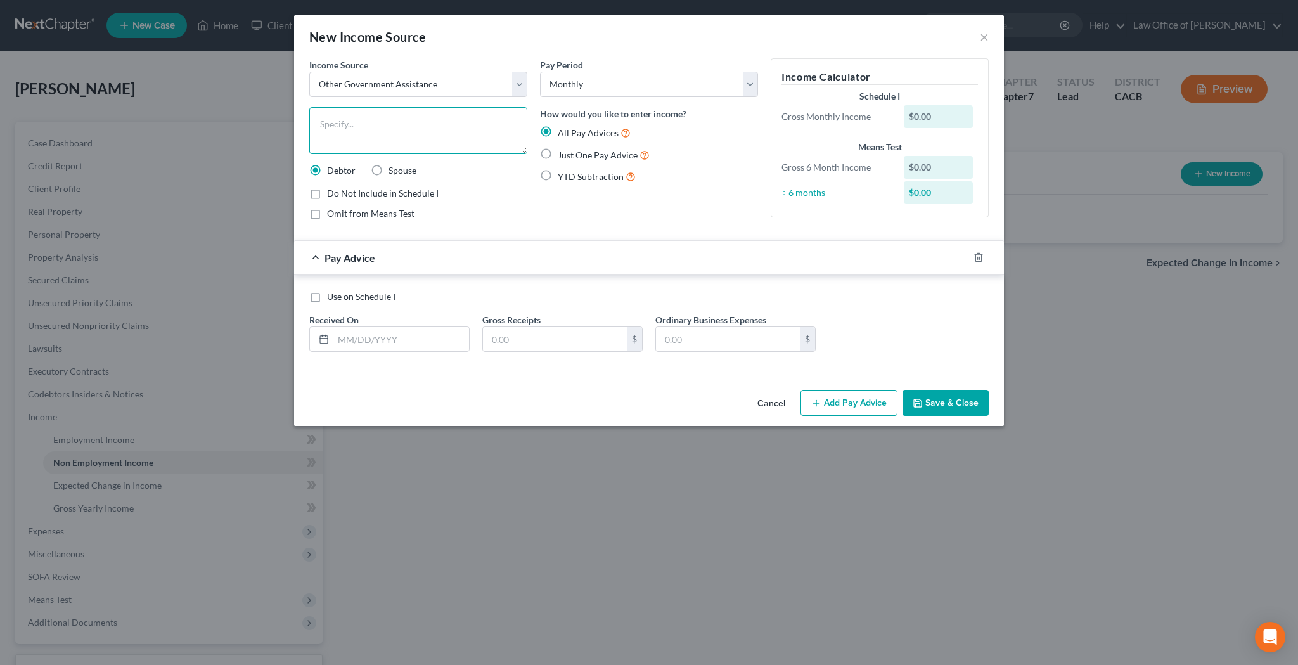
click at [383, 132] on textarea at bounding box center [418, 130] width 218 height 47
click at [320, 124] on textarea "CalFresh" at bounding box center [418, 130] width 218 height 47
type textarea "County of [GEOGRAPHIC_DATA] - [GEOGRAPHIC_DATA]"
click at [765, 400] on button "Cancel" at bounding box center [771, 403] width 48 height 25
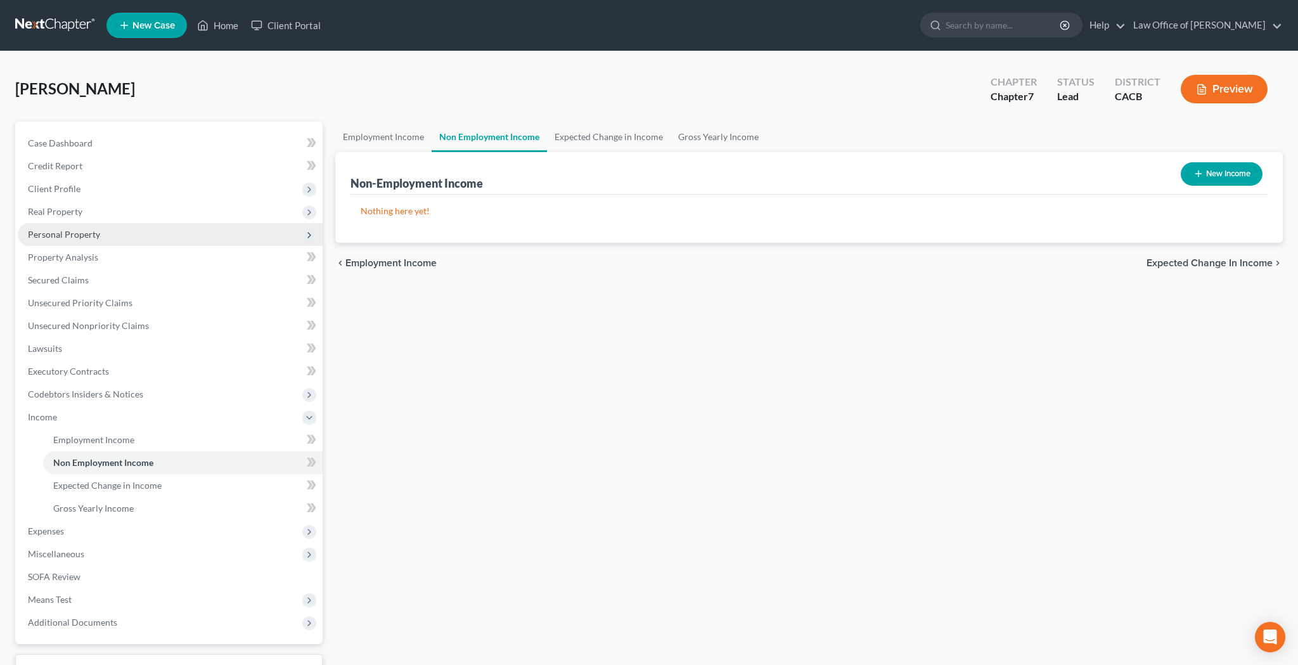
click at [97, 234] on span "Personal Property" at bounding box center [64, 234] width 72 height 11
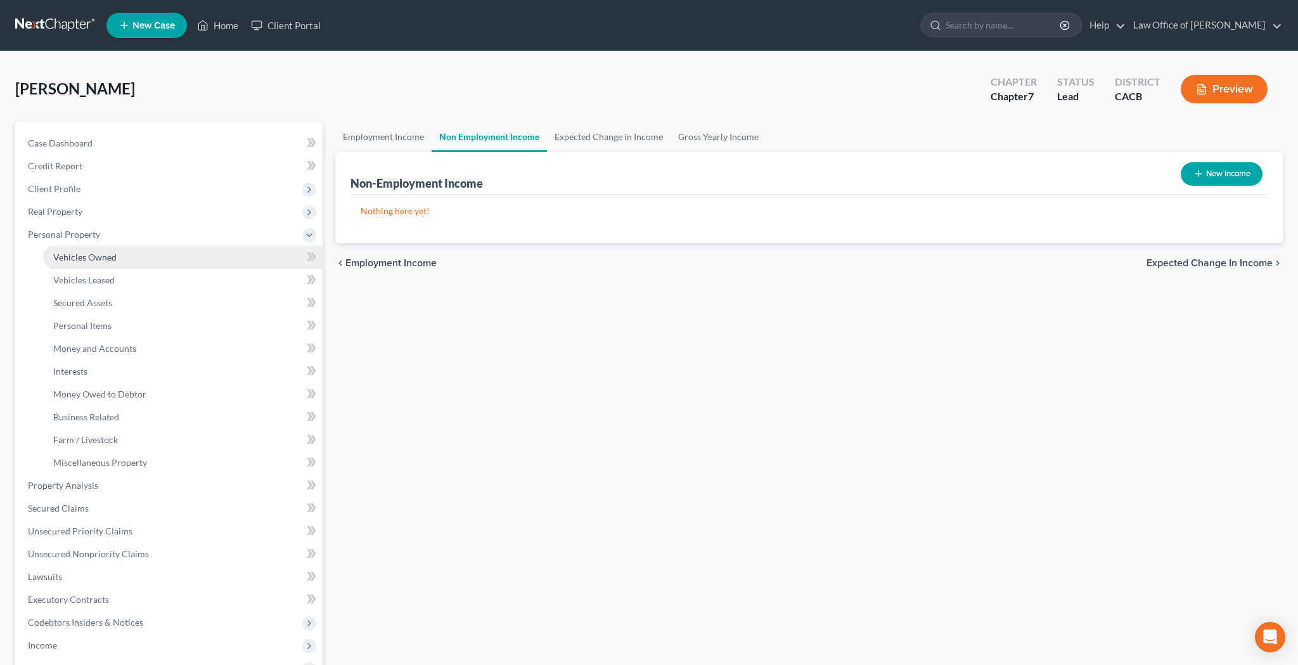
click at [97, 255] on span "Vehicles Owned" at bounding box center [84, 257] width 63 height 11
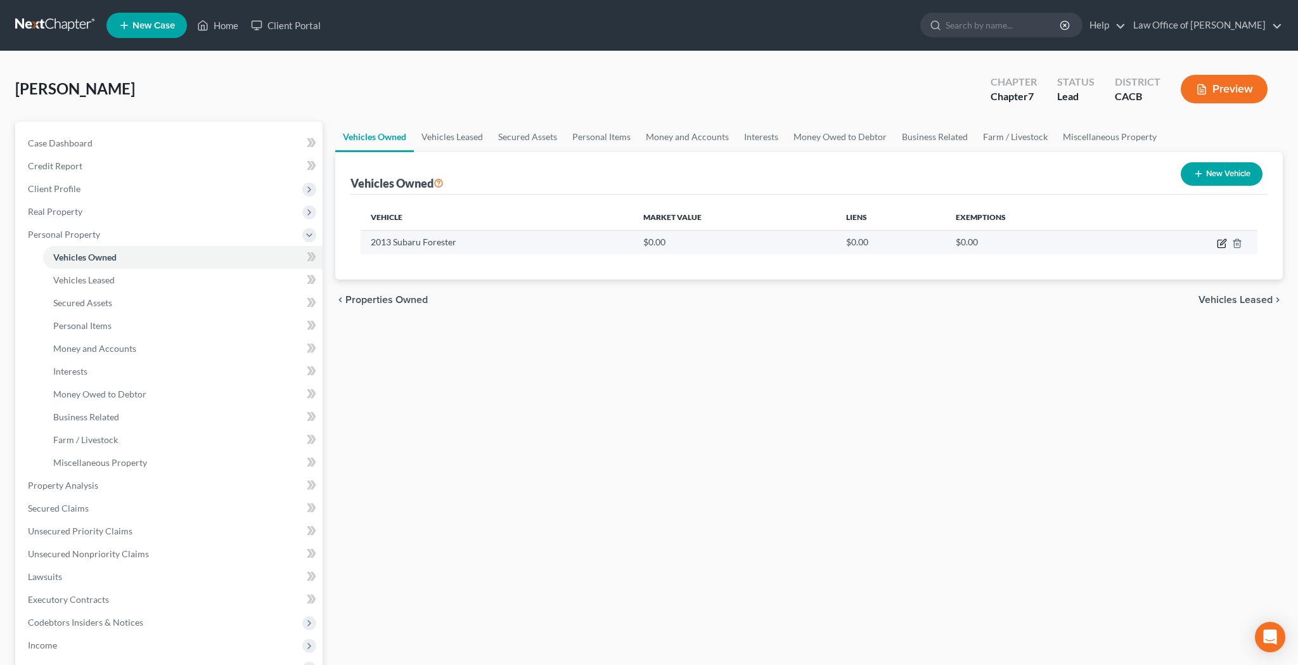
click at [1223, 243] on icon "button" at bounding box center [1223, 242] width 6 height 6
select select "0"
select select "13"
select select "2"
select select "0"
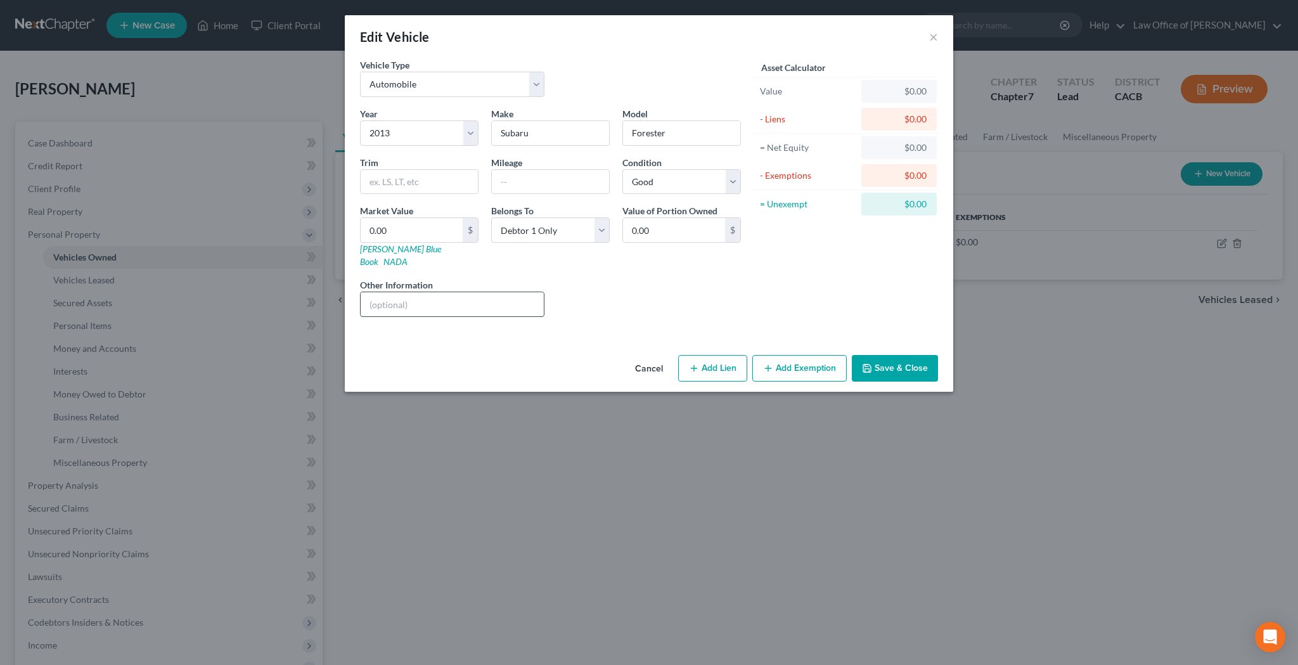
click at [410, 292] on input "text" at bounding box center [452, 304] width 183 height 24
type input "2.5X Limited Sport Utility; Engine: 4-Cylinder, PZEV, 2.5 Liter"
click at [549, 179] on input "text" at bounding box center [550, 182] width 117 height 24
type input "111,759"
click at [388, 234] on input "0.00" at bounding box center [412, 230] width 102 height 24
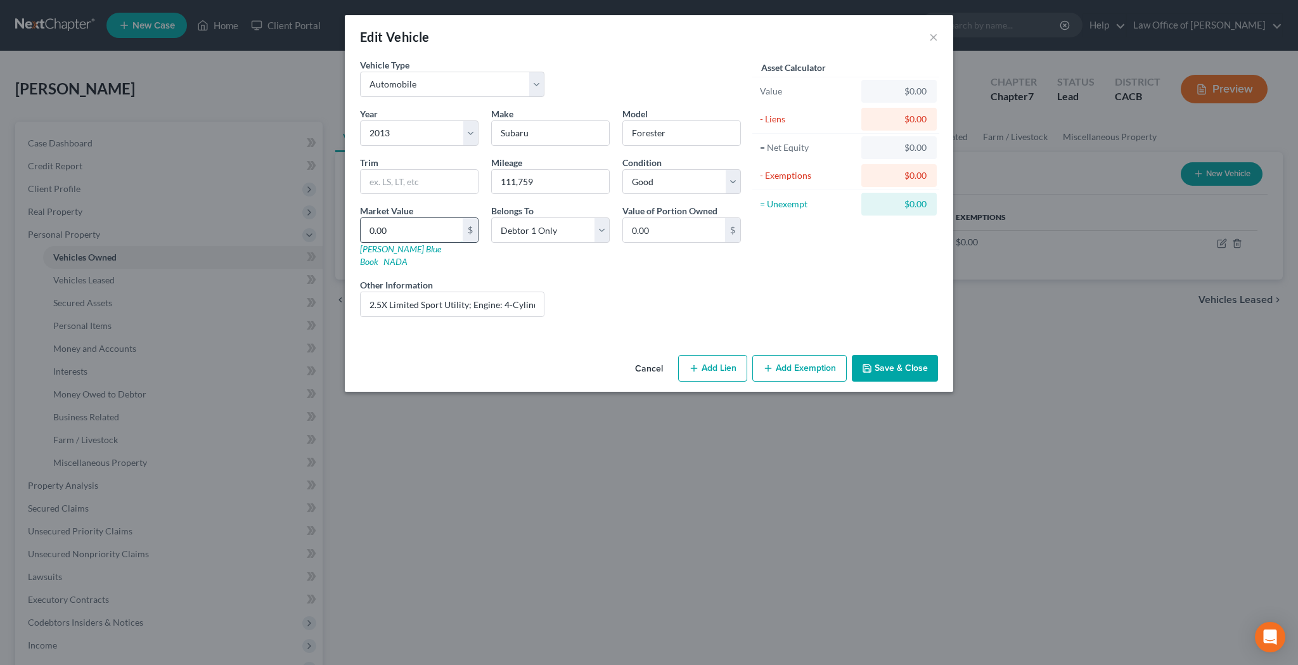
click at [388, 234] on input "0.00" at bounding box center [412, 230] width 102 height 24
type input "5"
type input "5.00"
type input "59"
type input "59.00"
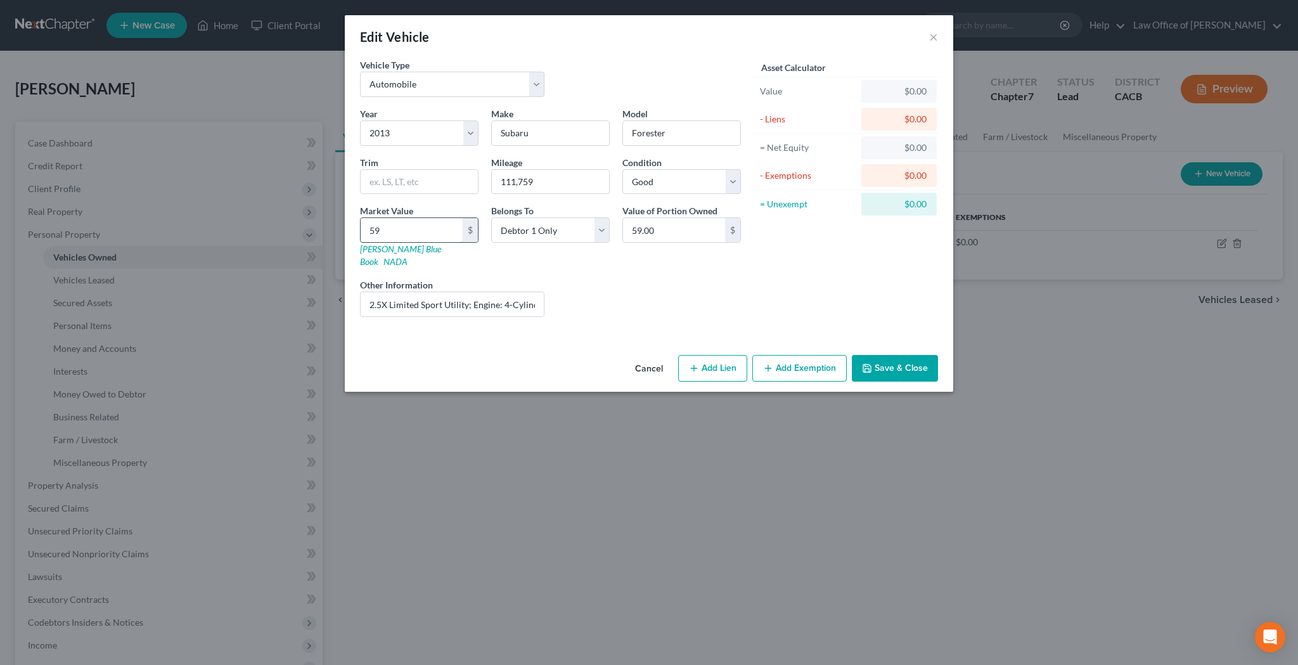
type input "590"
type input "590.00"
type input "5900"
type input "5,900.00"
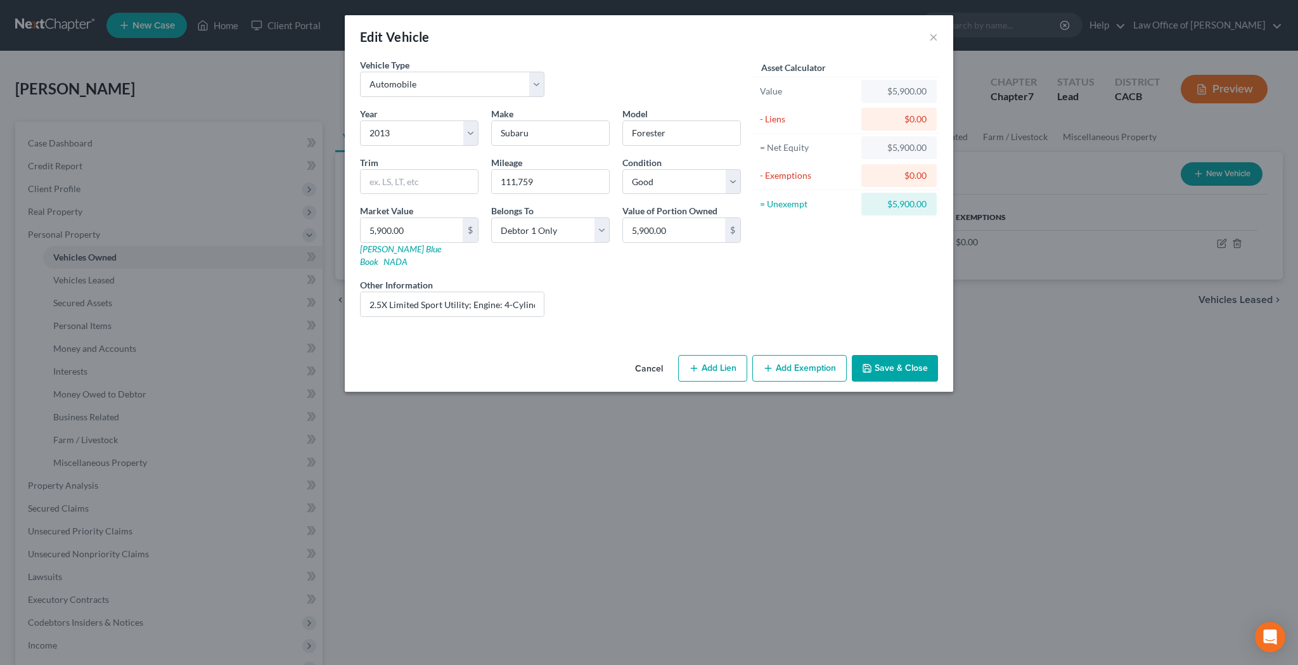
click at [594, 280] on div "Liens Select" at bounding box center [649, 297] width 197 height 39
click at [795, 355] on button "Add Exemption" at bounding box center [799, 368] width 94 height 27
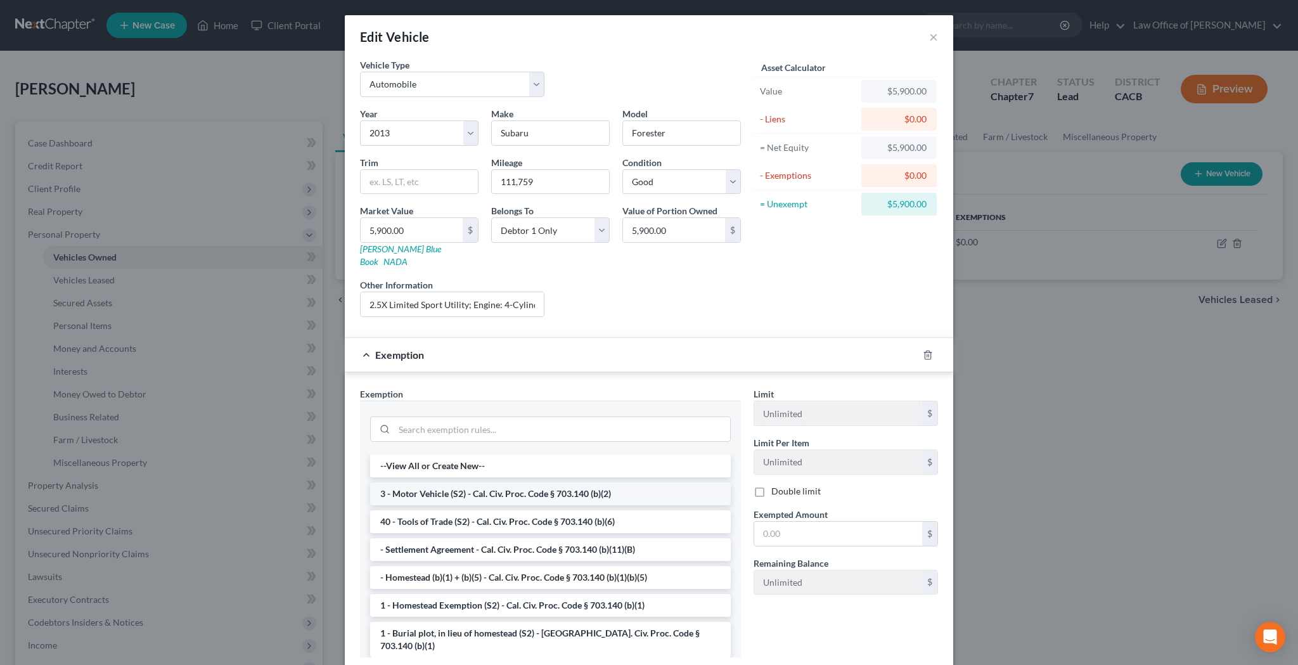
click at [561, 482] on li "3 - Motor Vehicle (S2) - Cal. Civ. Proc. Code § 703.140 (b)(2)" at bounding box center [550, 493] width 361 height 23
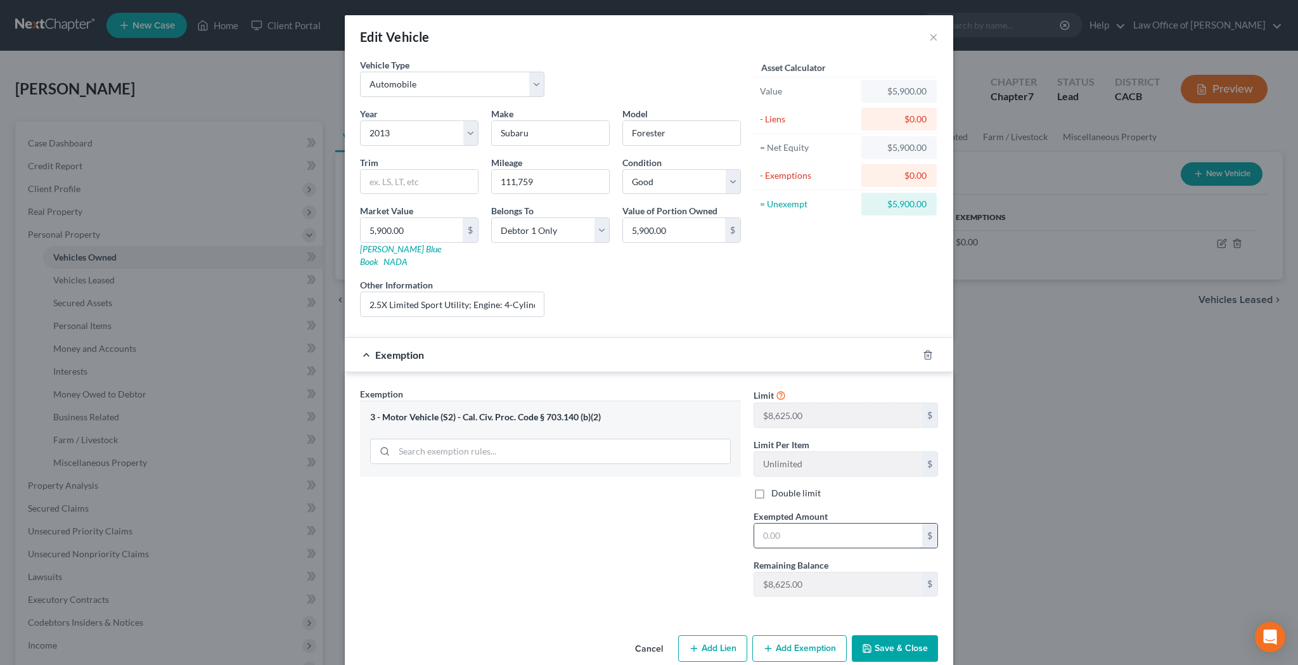
click at [791, 524] on input "text" at bounding box center [838, 536] width 168 height 24
type input "5,900"
click at [894, 635] on button "Save & Close" at bounding box center [895, 648] width 86 height 27
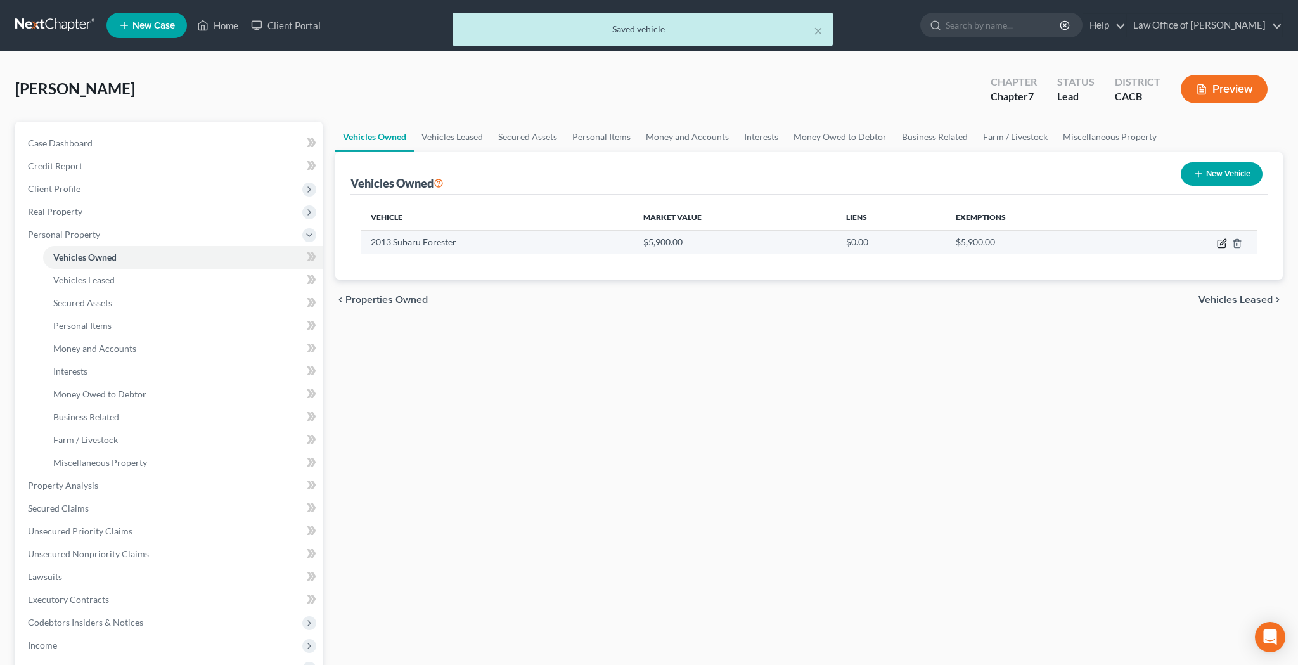
click at [1218, 245] on icon "button" at bounding box center [1222, 244] width 8 height 8
select select "0"
select select "13"
select select "2"
select select "0"
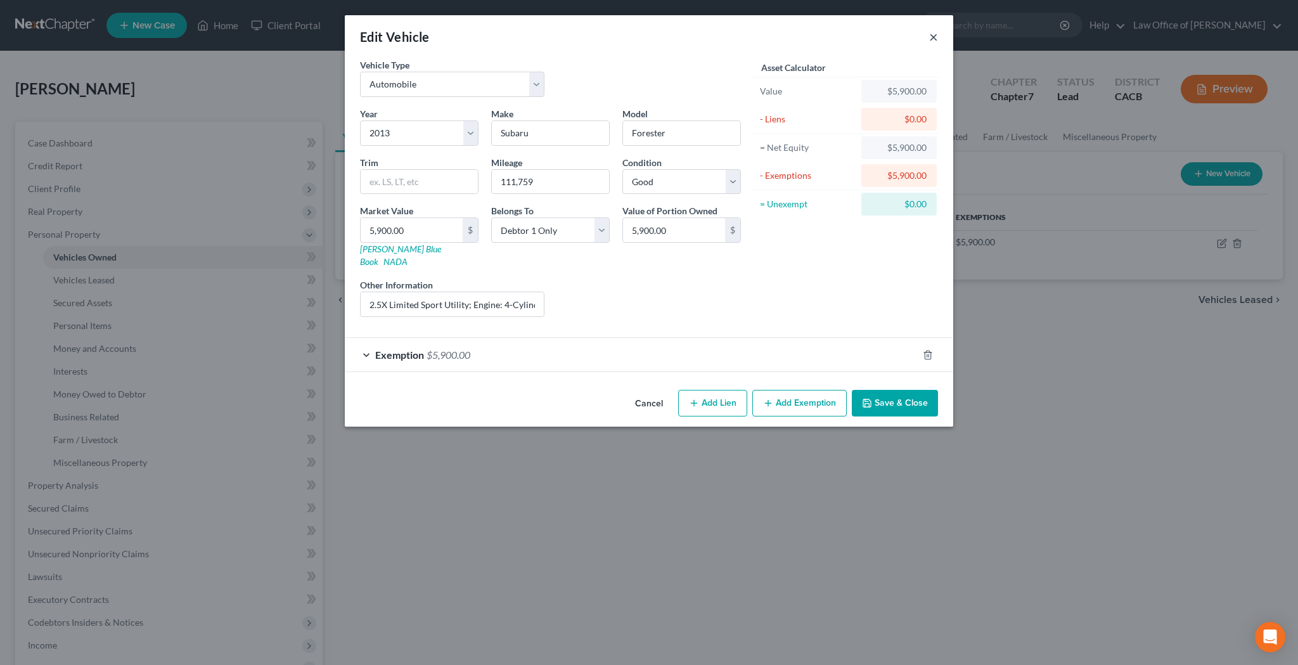
click at [935, 37] on button "×" at bounding box center [933, 36] width 9 height 15
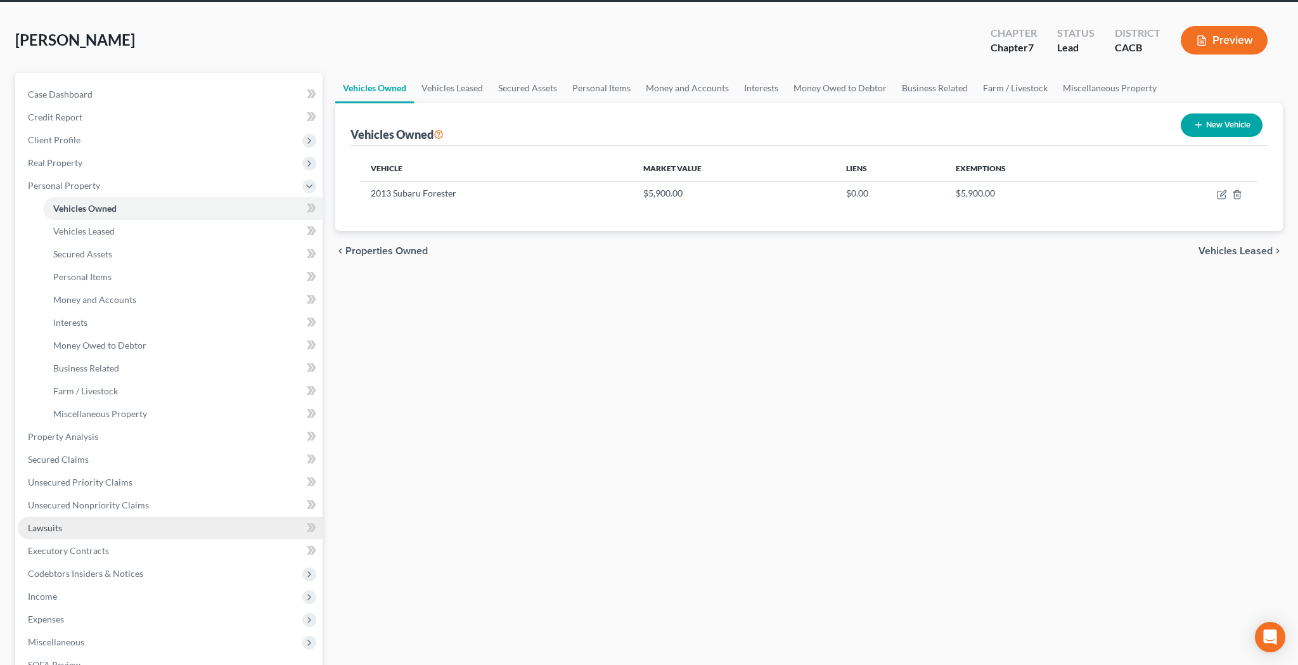
scroll to position [49, 0]
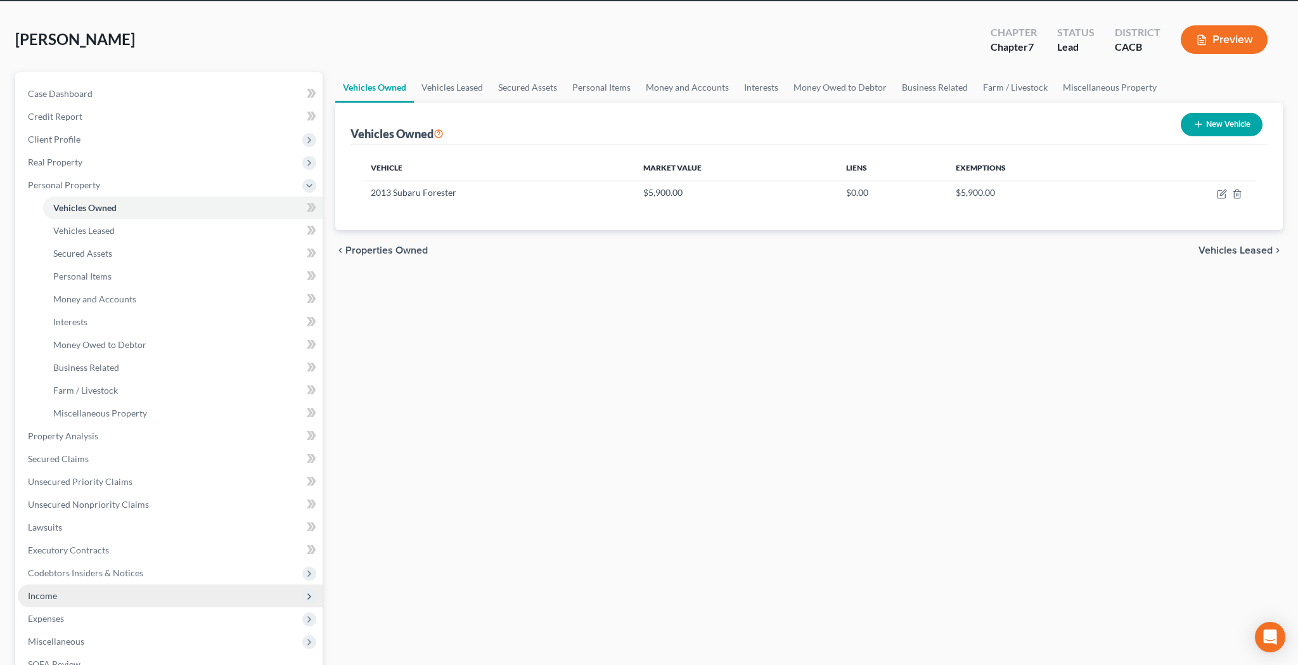
click at [107, 595] on span "Income" at bounding box center [170, 595] width 305 height 23
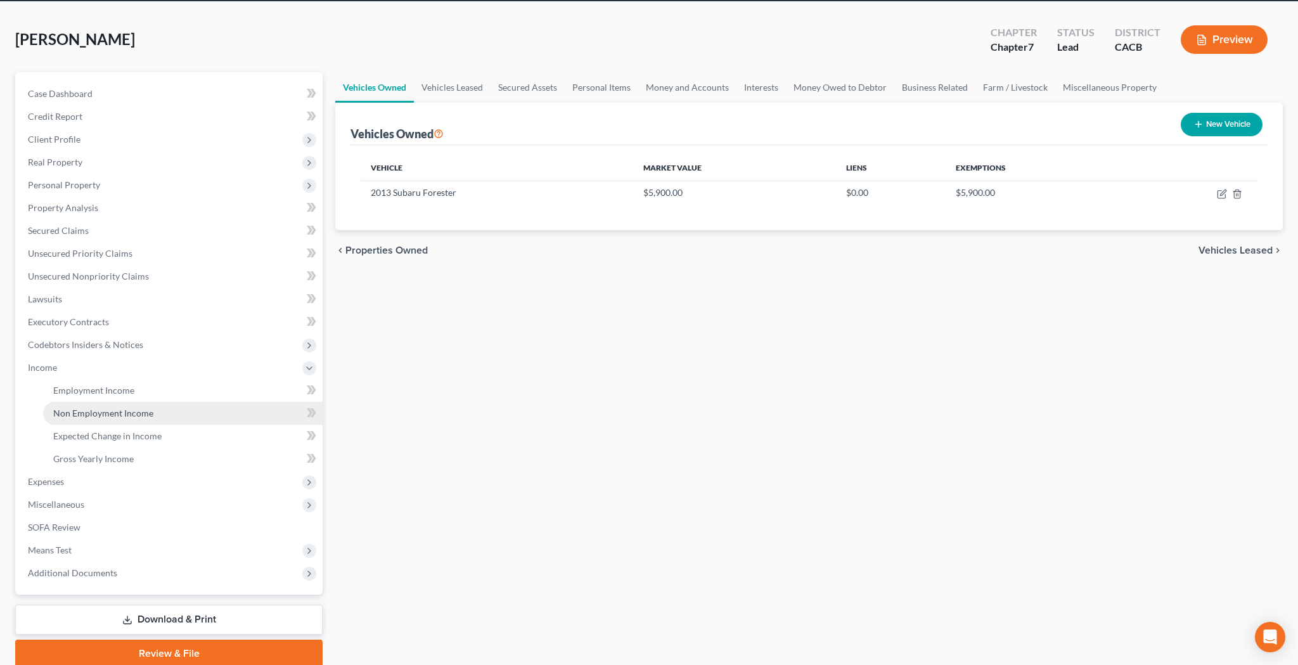
click at [148, 415] on span "Non Employment Income" at bounding box center [103, 413] width 100 height 11
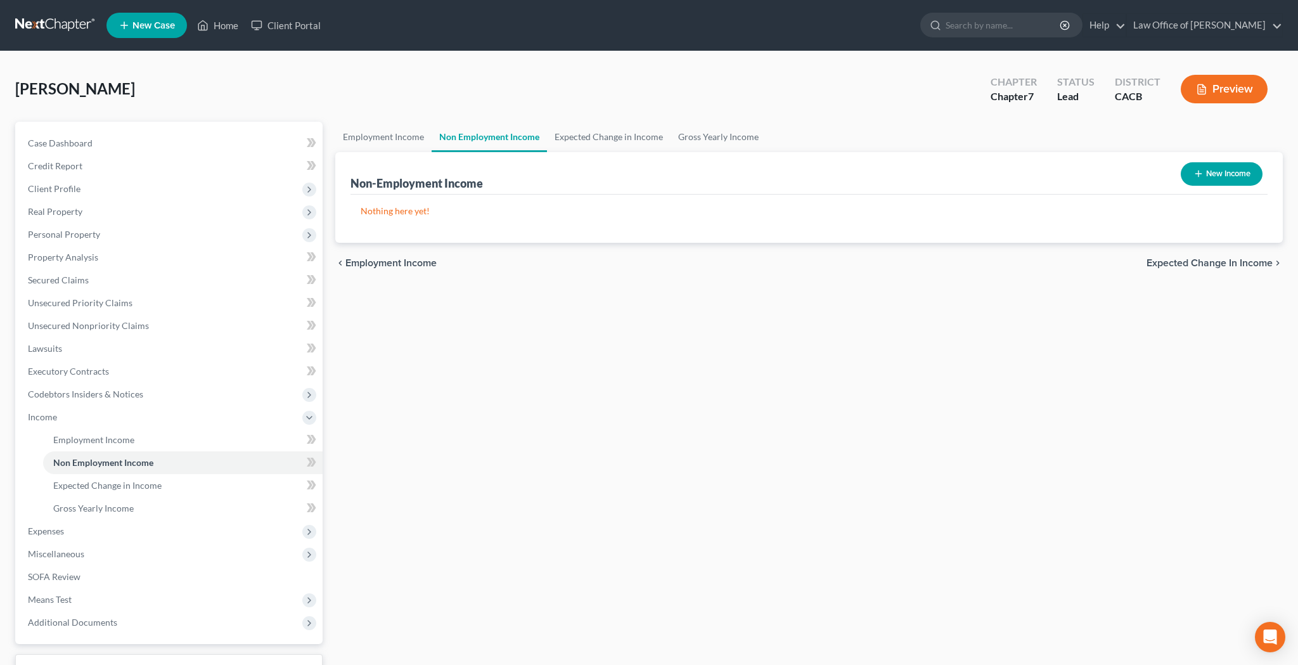
click at [1235, 178] on button "New Income" at bounding box center [1222, 173] width 82 height 23
select select "0"
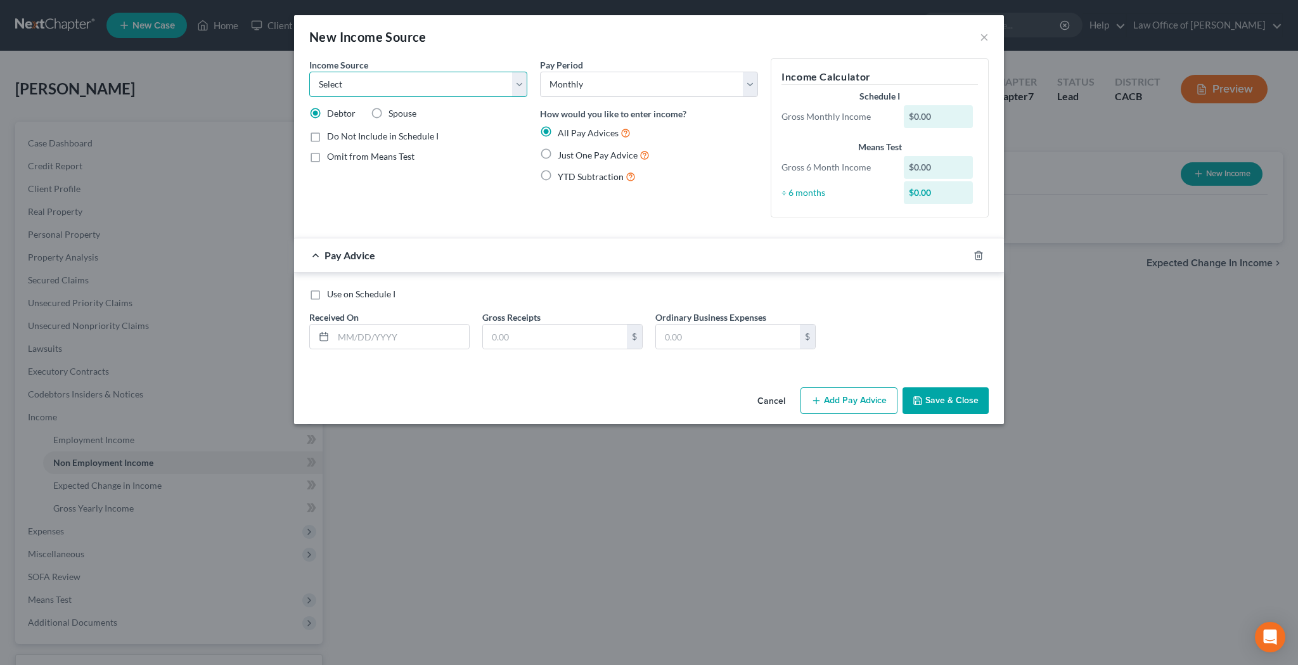
select select "8"
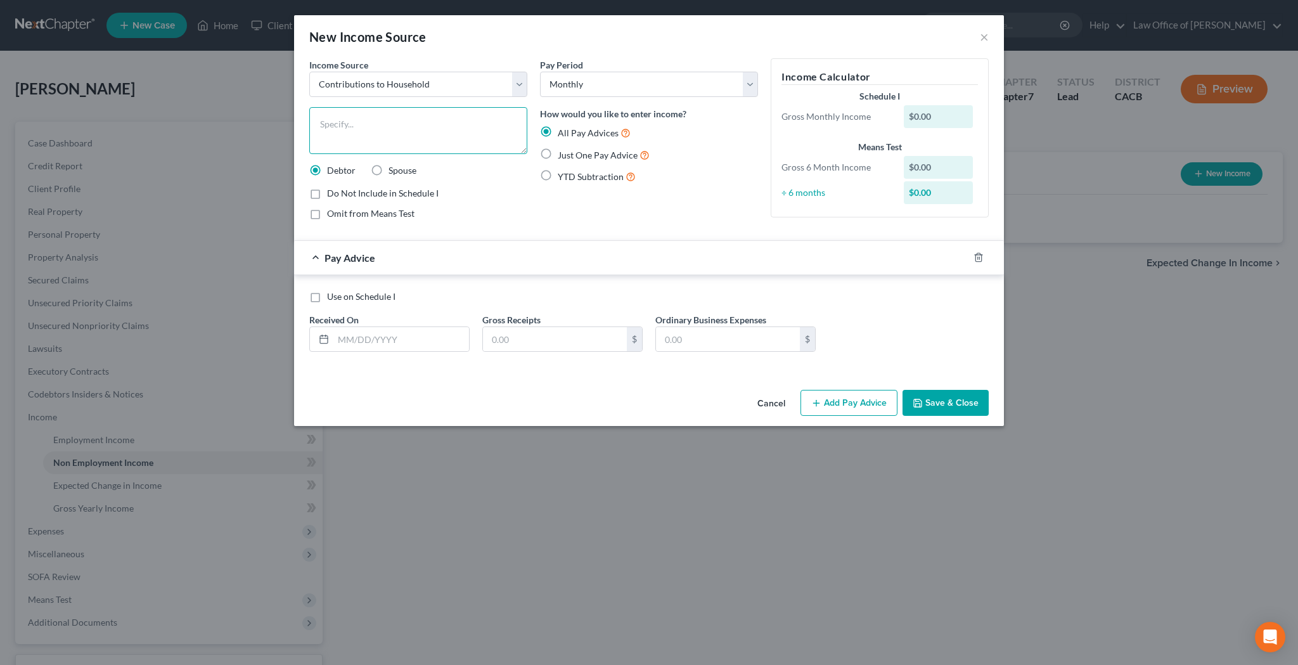
click at [418, 127] on textarea at bounding box center [418, 130] width 218 height 47
type textarea "Contributions from Unmarried Partner"
click at [558, 153] on label "Just One Pay Advice" at bounding box center [604, 155] width 92 height 15
click at [563, 153] on input "Just One Pay Advice" at bounding box center [567, 152] width 8 height 8
radio input "true"
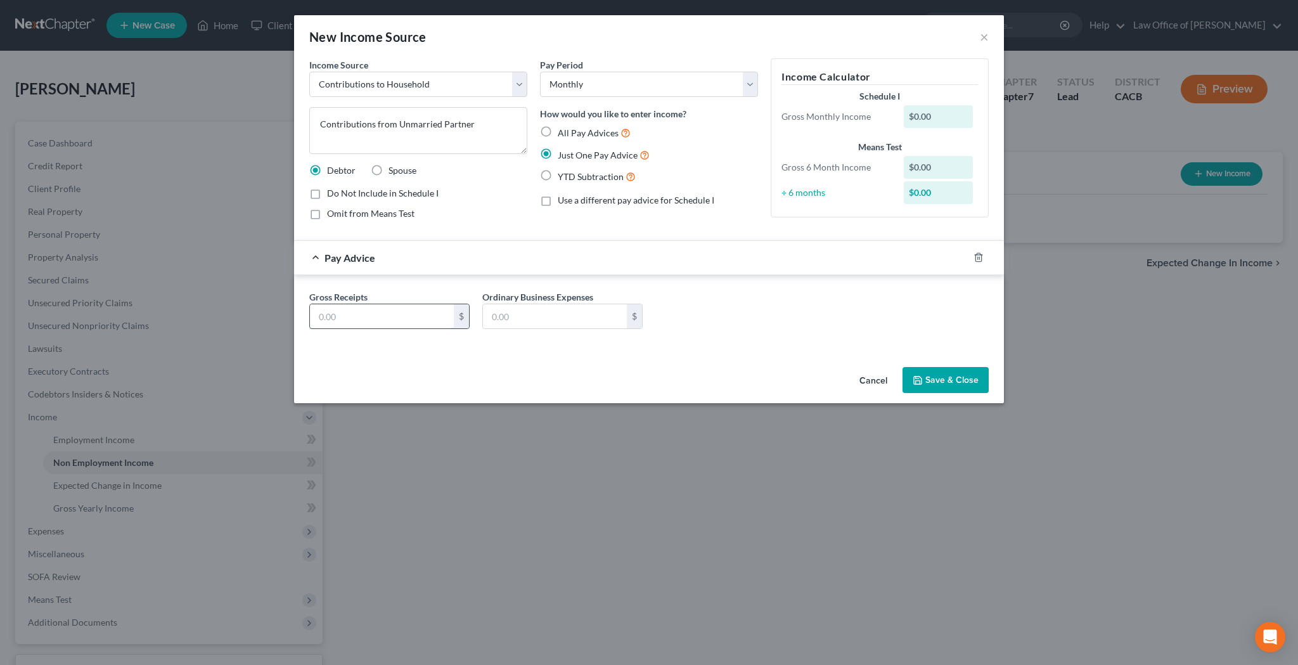
click at [411, 314] on input "text" at bounding box center [382, 316] width 144 height 24
type input "2,820.18"
click at [971, 382] on button "Save & Close" at bounding box center [946, 380] width 86 height 27
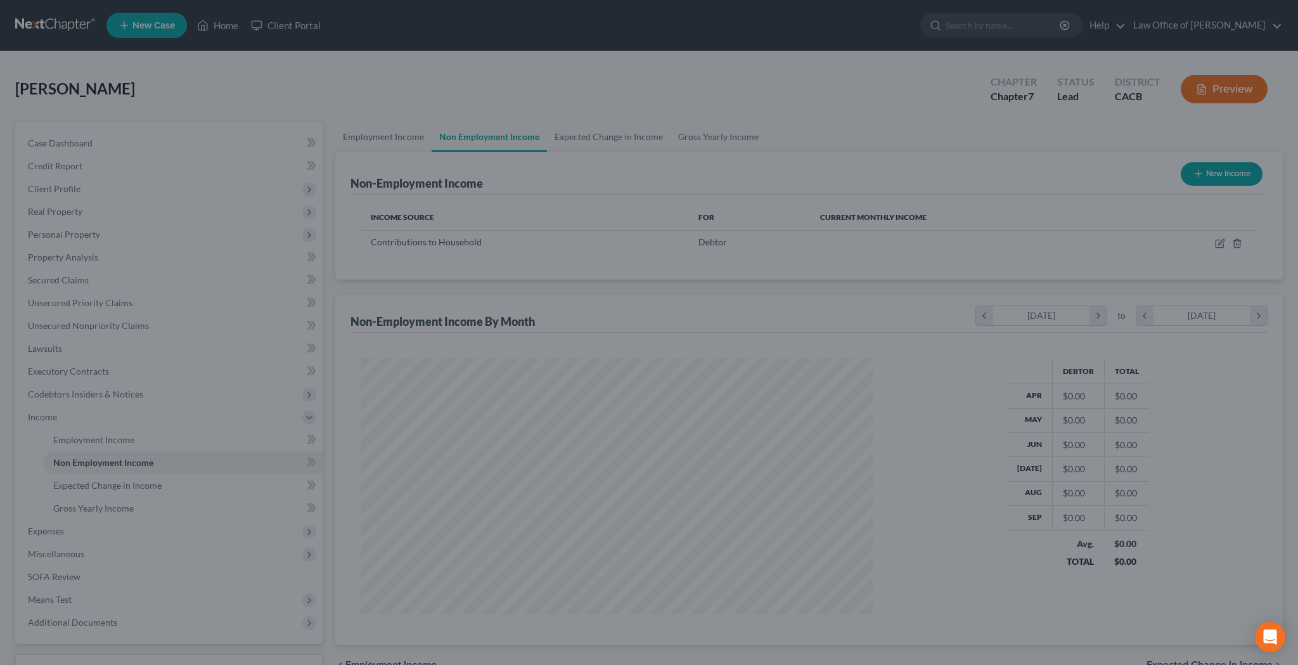
scroll to position [256, 538]
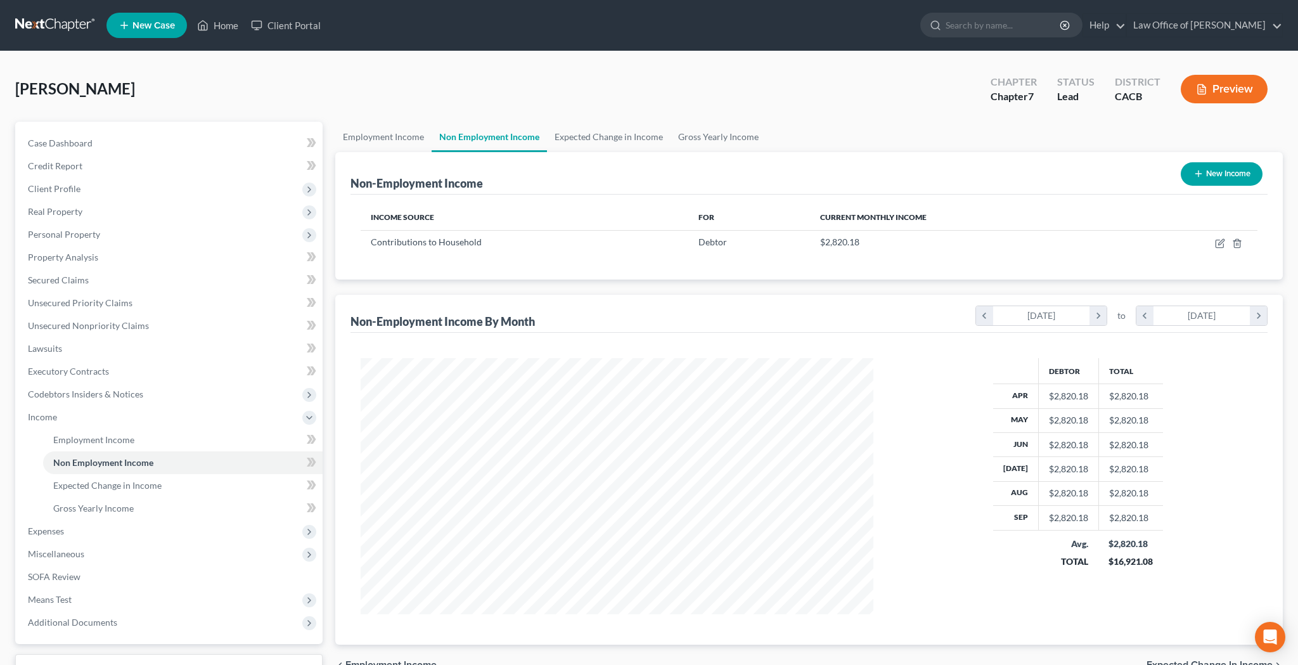
click at [1216, 172] on button "New Income" at bounding box center [1222, 173] width 82 height 23
select select "0"
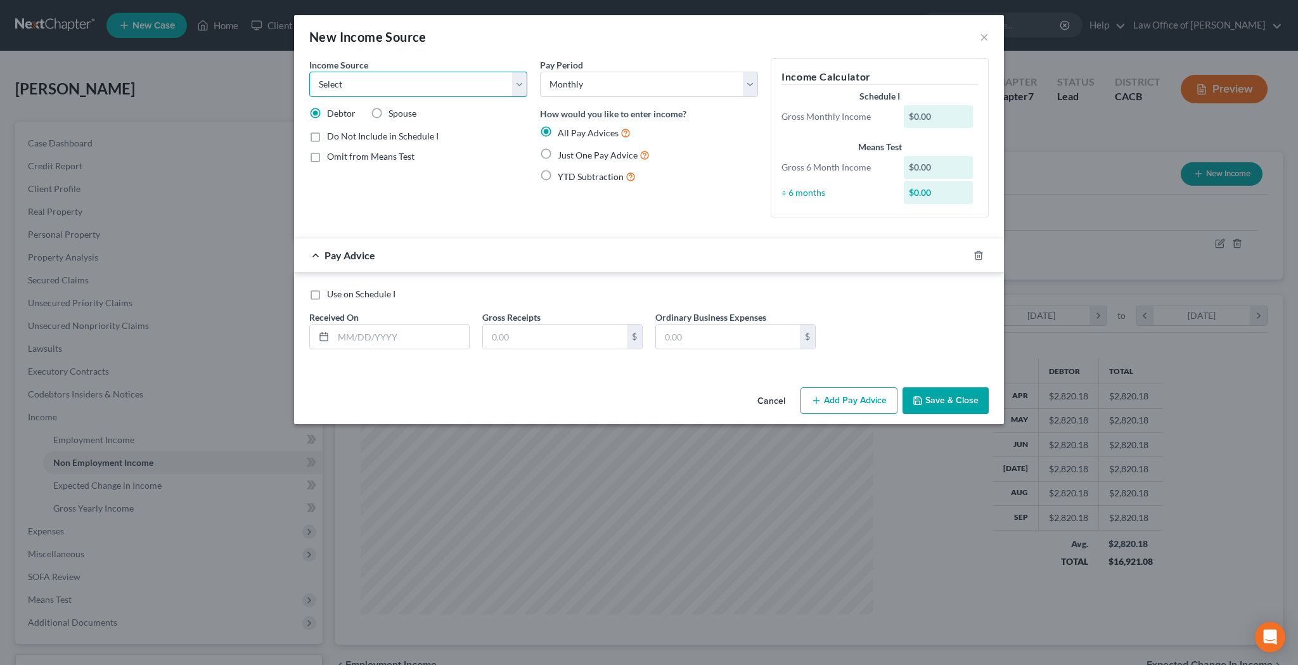
select select "5"
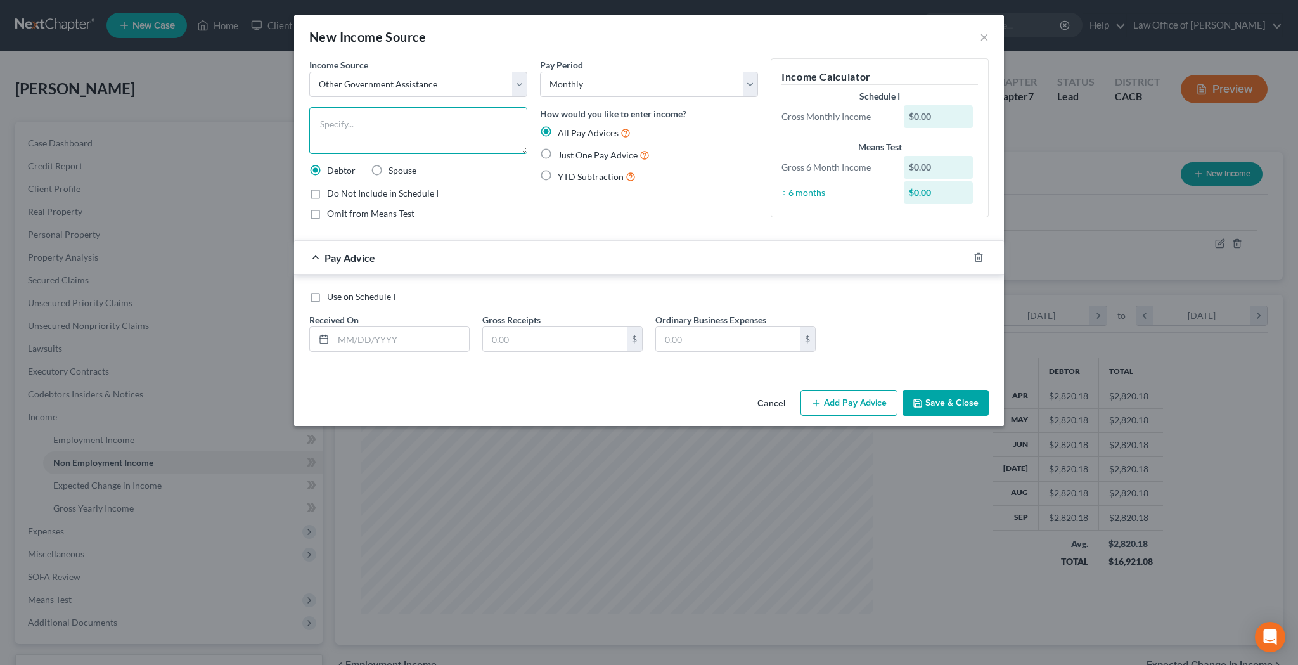
click at [387, 128] on textarea at bounding box center [418, 130] width 218 height 47
type textarea "Count of Los Angeles - [PERSON_NAME] Care Payment"
click at [558, 153] on label "Just One Pay Advice" at bounding box center [604, 155] width 92 height 15
click at [563, 153] on input "Just One Pay Advice" at bounding box center [567, 152] width 8 height 8
radio input "true"
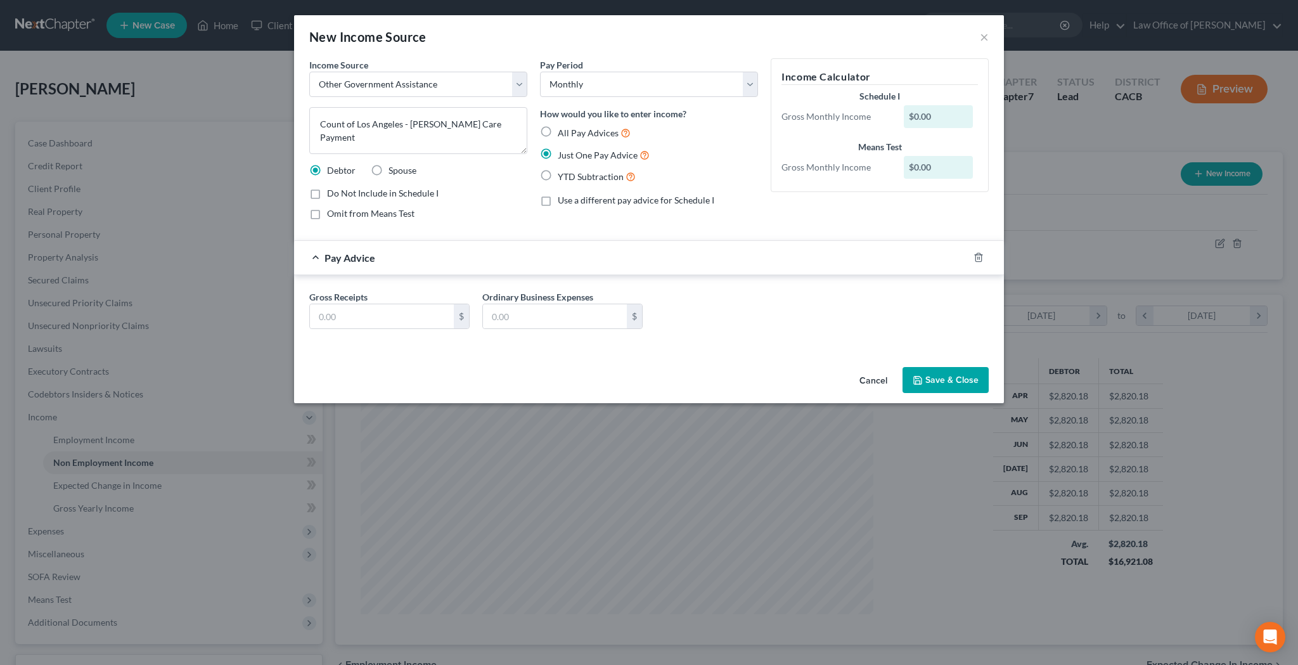
click at [558, 133] on label "All Pay Advices" at bounding box center [594, 133] width 73 height 15
click at [563, 133] on input "All Pay Advices" at bounding box center [567, 130] width 8 height 8
radio input "true"
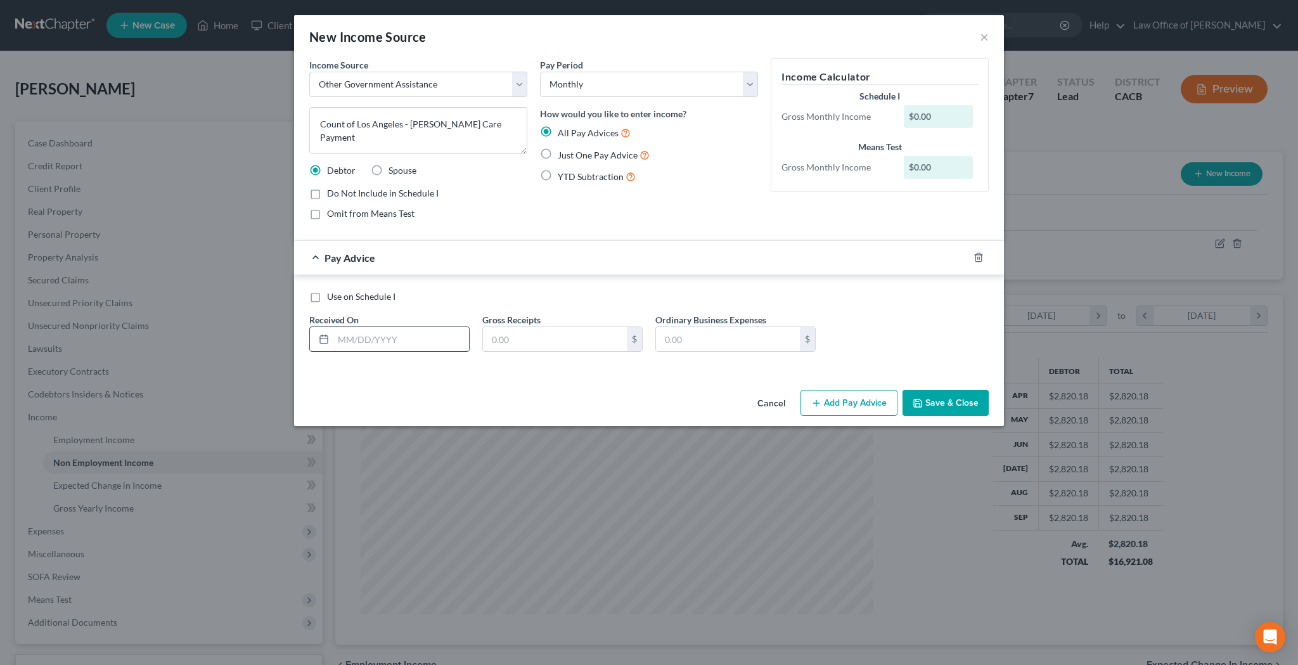
click at [355, 341] on input "text" at bounding box center [401, 339] width 136 height 24
type input "[DATE]"
click at [507, 337] on input "text" at bounding box center [555, 339] width 144 height 24
type input "5,692"
click at [859, 401] on button "Add Pay Advice" at bounding box center [849, 403] width 97 height 27
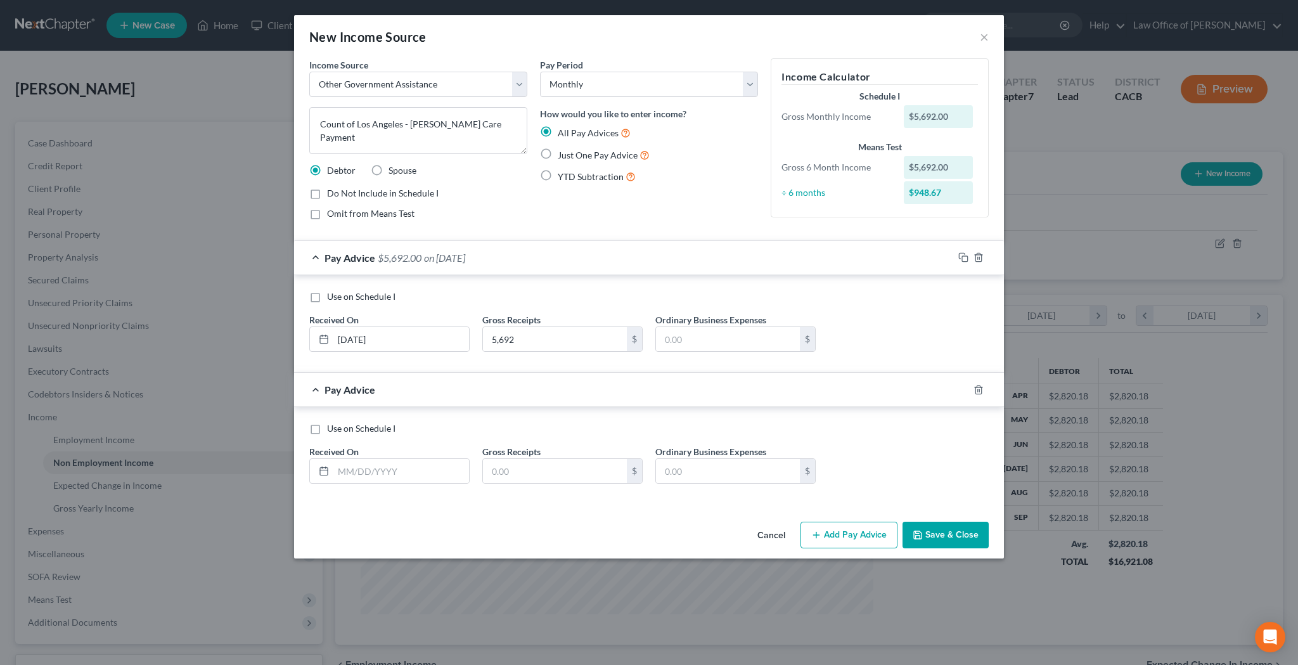
click at [327, 431] on label "Use on Schedule I" at bounding box center [361, 428] width 68 height 13
click at [332, 430] on input "Use on Schedule I" at bounding box center [336, 426] width 8 height 8
checkbox input "true"
click at [354, 472] on input "text" at bounding box center [401, 471] width 136 height 24
type input "[DATE]"
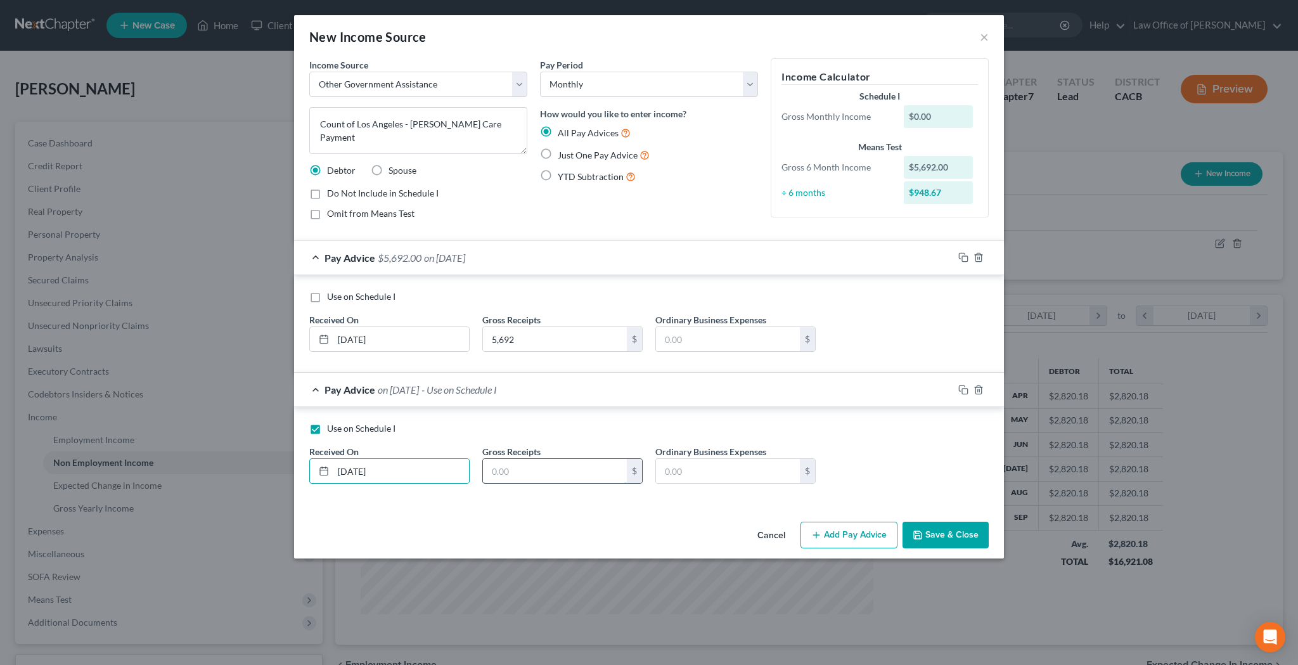
click at [519, 475] on input "text" at bounding box center [555, 471] width 144 height 24
type input "1,447"
click at [934, 537] on button "Save & Close" at bounding box center [946, 535] width 86 height 27
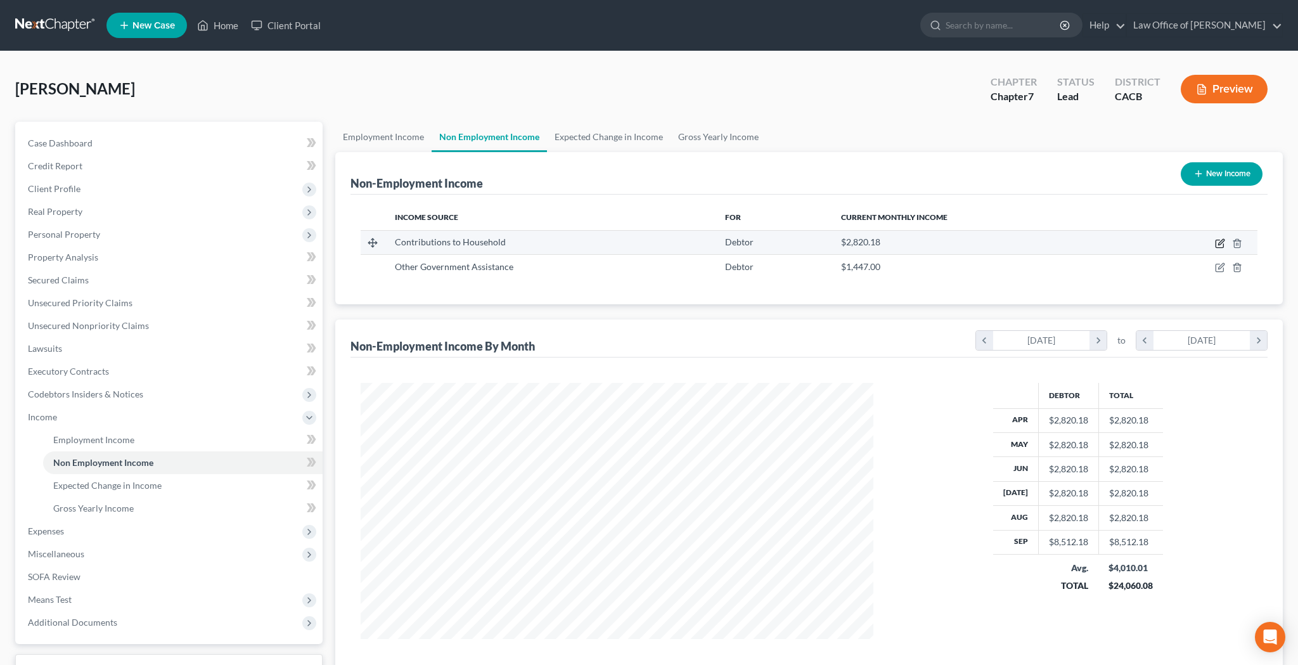
click at [1223, 242] on icon "button" at bounding box center [1221, 242] width 6 height 6
select select "8"
select select "0"
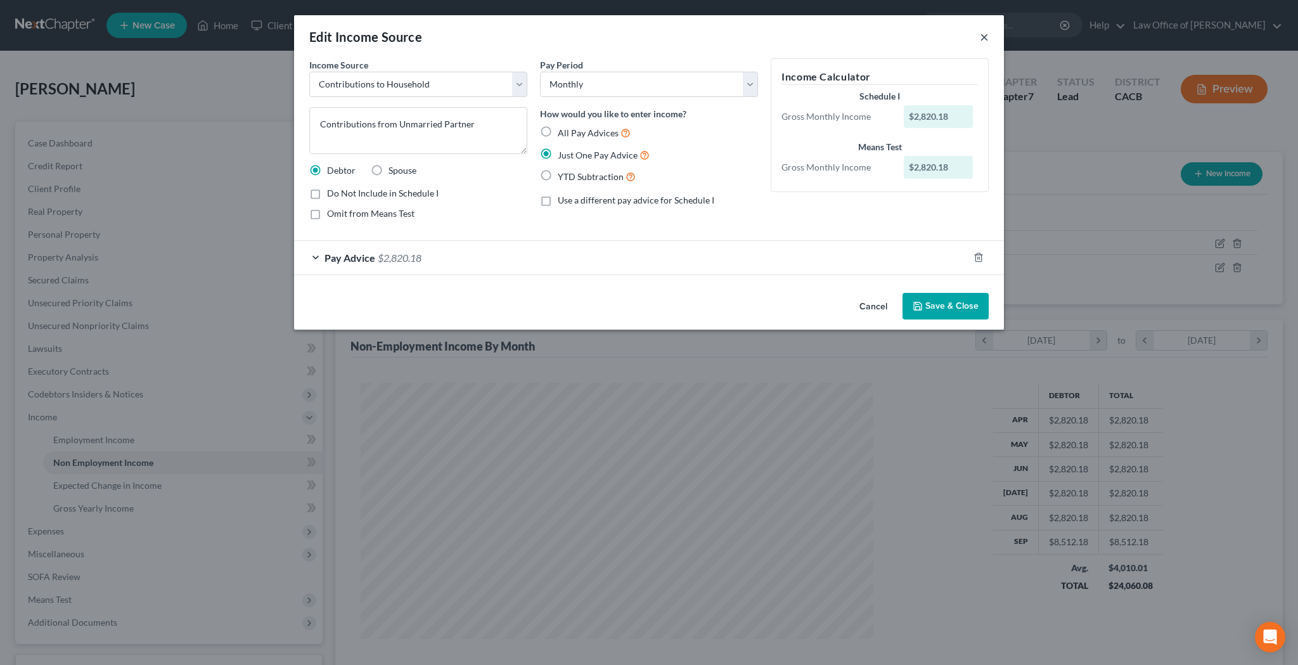
click at [982, 35] on button "×" at bounding box center [984, 36] width 9 height 15
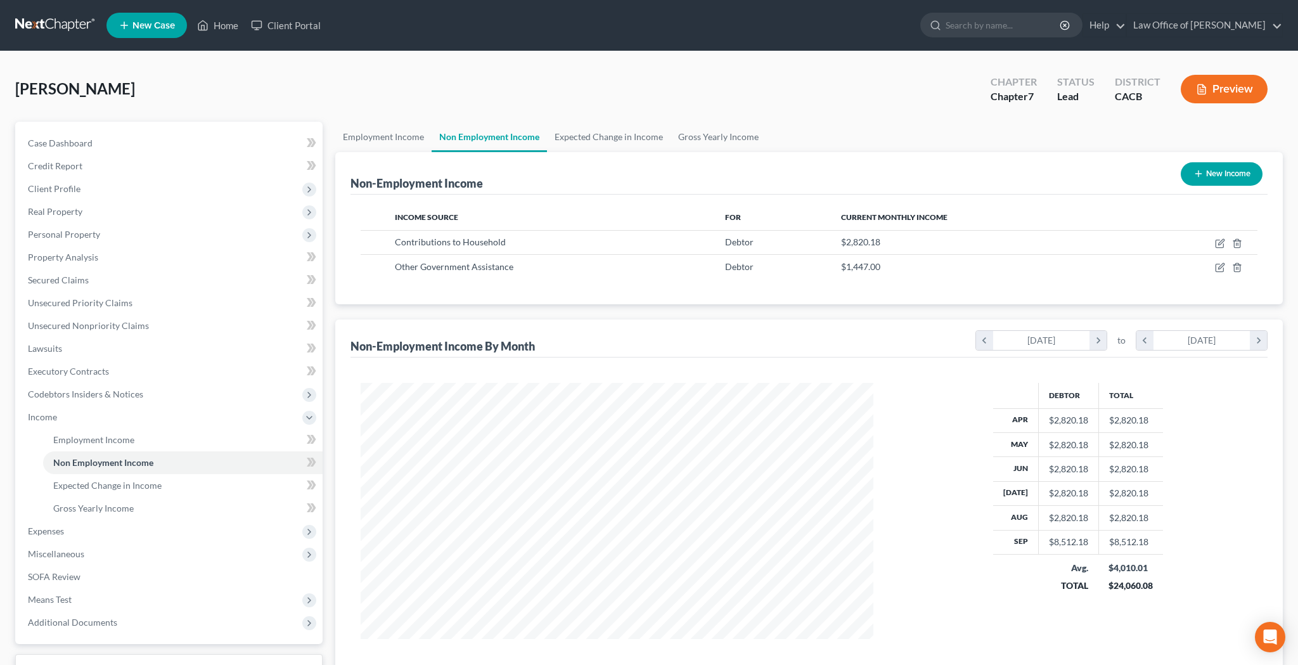
click at [1204, 88] on icon "button" at bounding box center [1201, 89] width 11 height 11
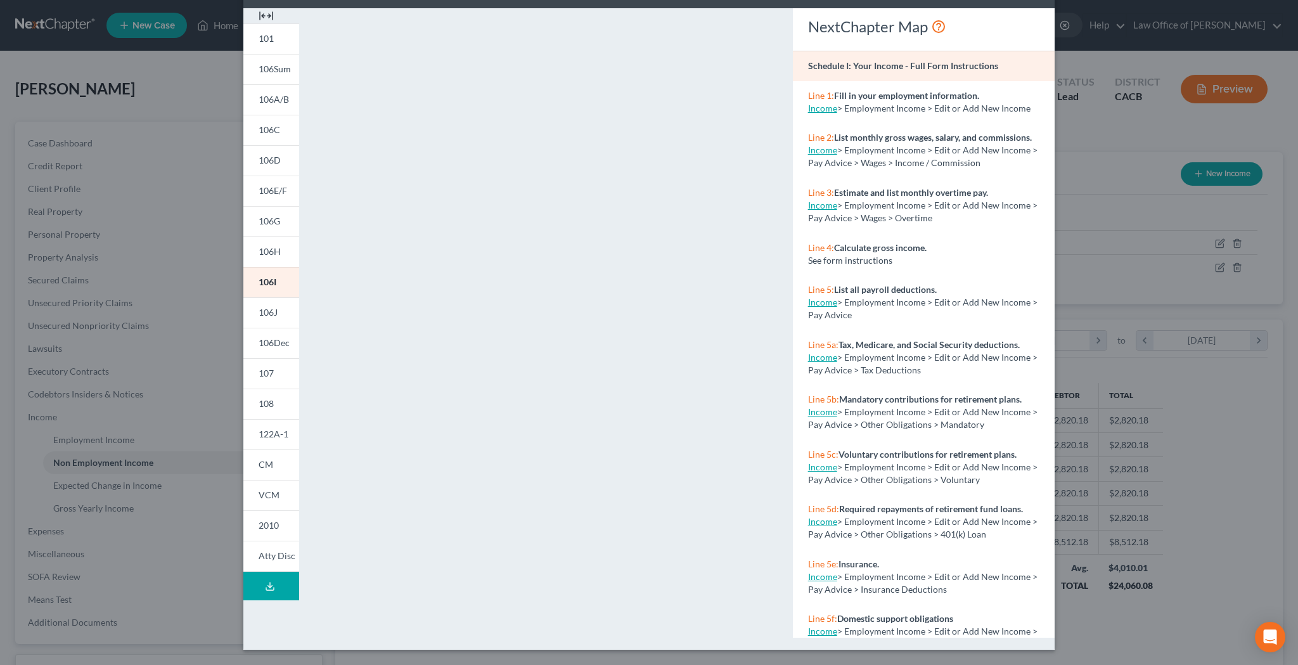
scroll to position [0, 0]
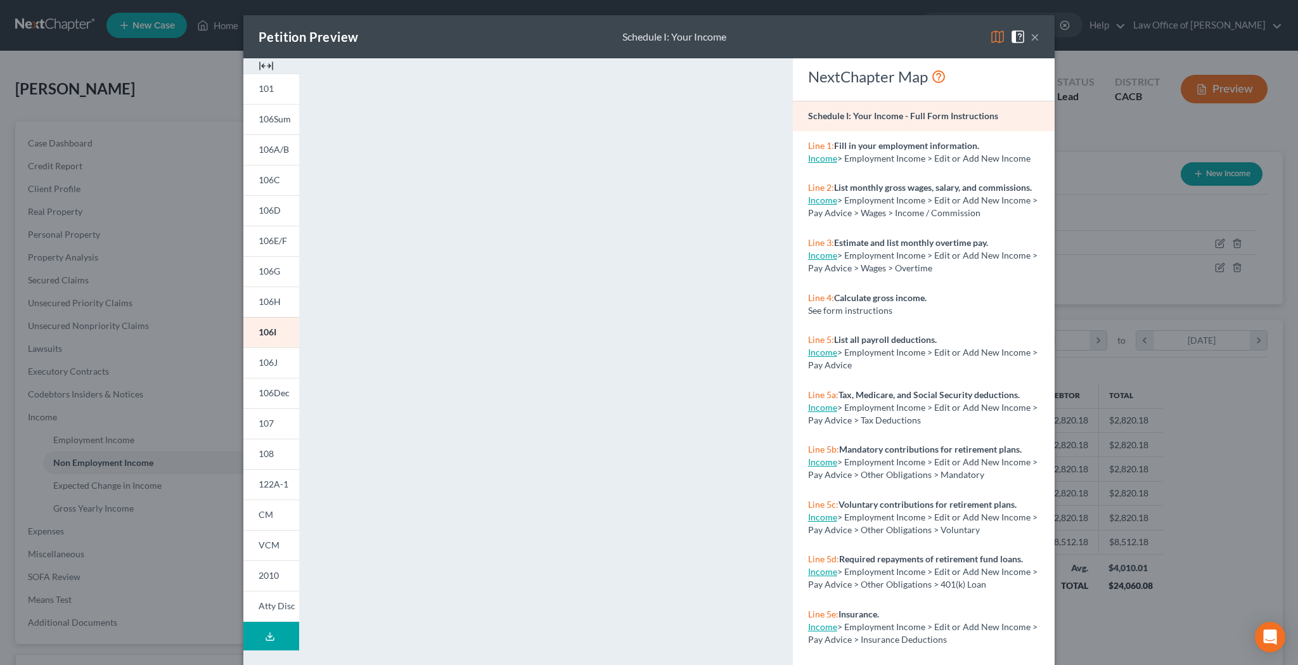
click at [1033, 36] on button "×" at bounding box center [1035, 36] width 9 height 15
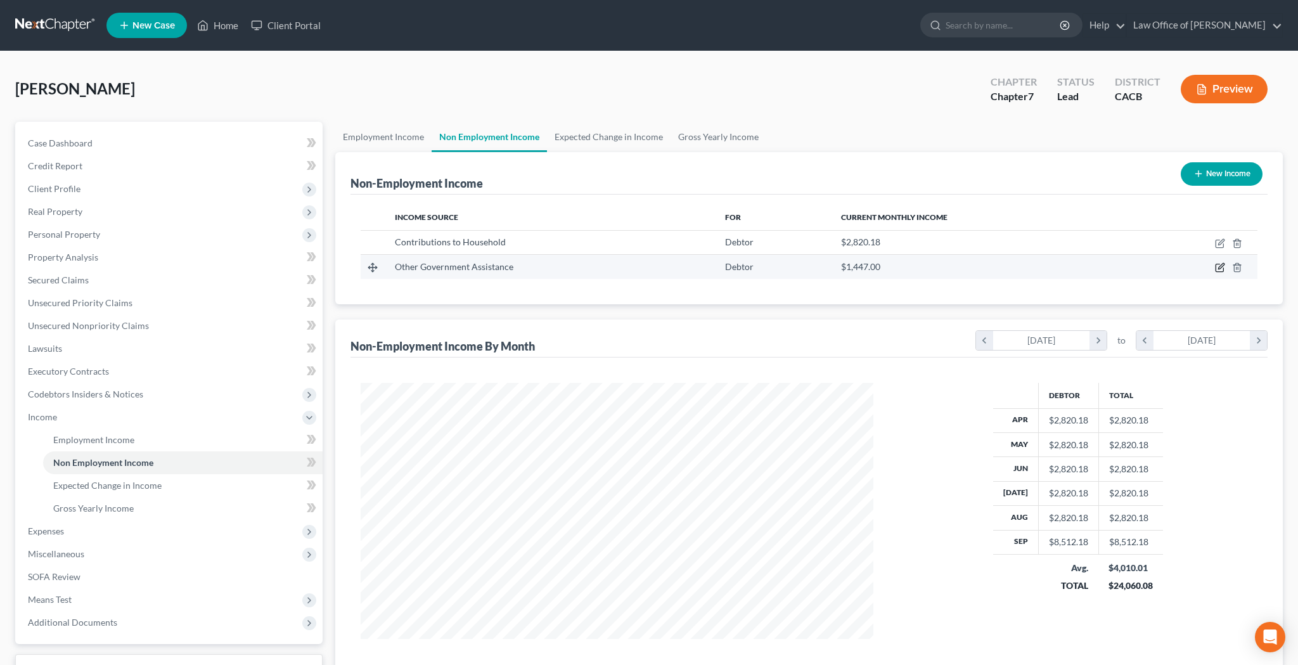
click at [1222, 270] on icon "button" at bounding box center [1220, 267] width 10 height 10
select select "5"
select select "0"
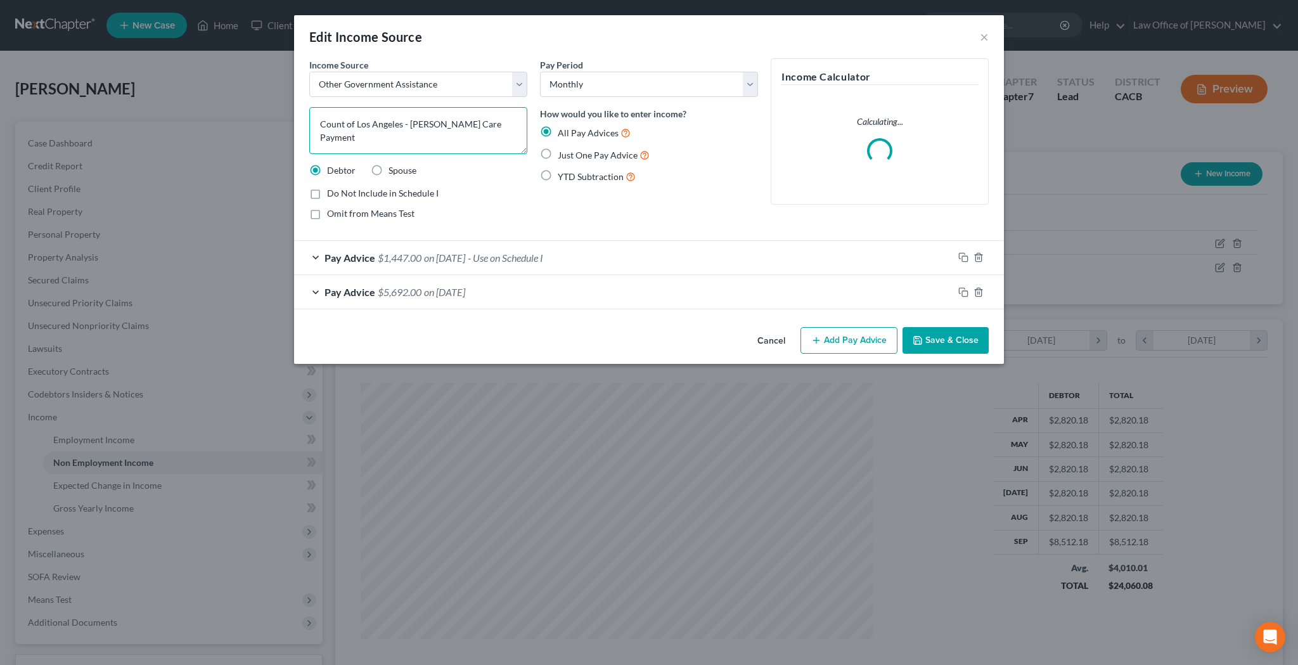
click at [507, 128] on textarea "Count of Los Angeles - [PERSON_NAME] Care Payment" at bounding box center [418, 130] width 218 height 47
type textarea "Count of Los Angeles - [PERSON_NAME] Care Payments"
click at [976, 338] on button "Save & Close" at bounding box center [946, 340] width 86 height 27
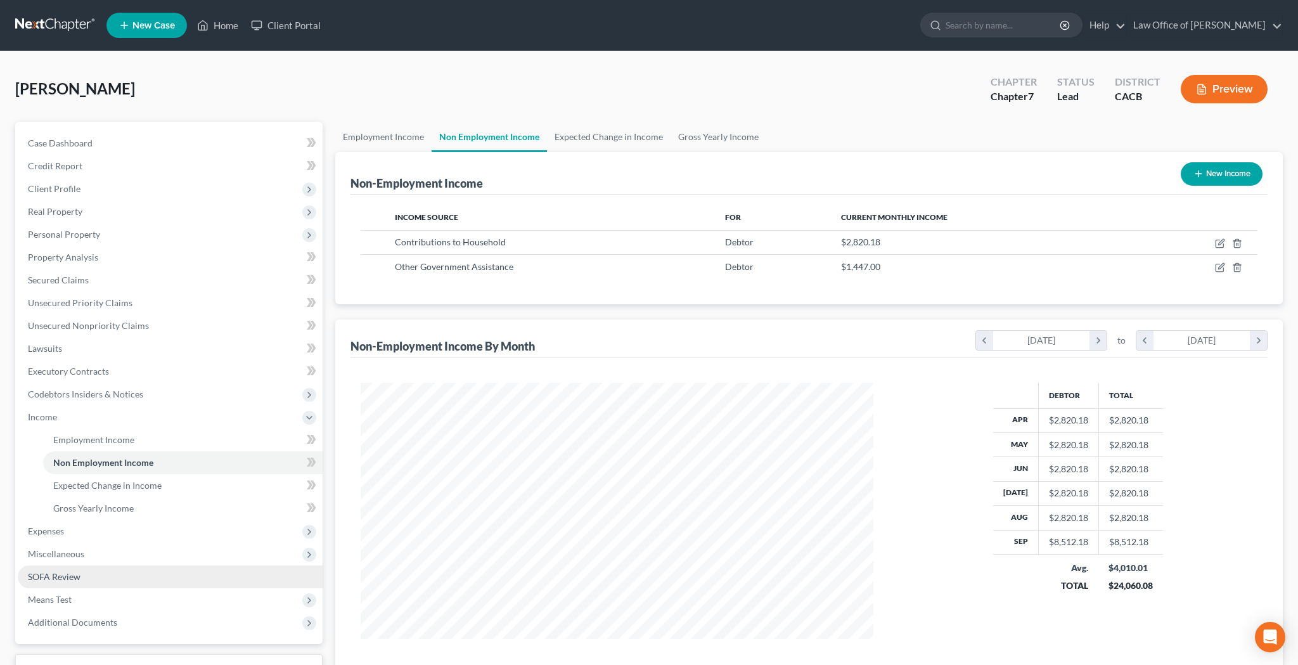
click at [82, 580] on link "SOFA Review" at bounding box center [170, 576] width 305 height 23
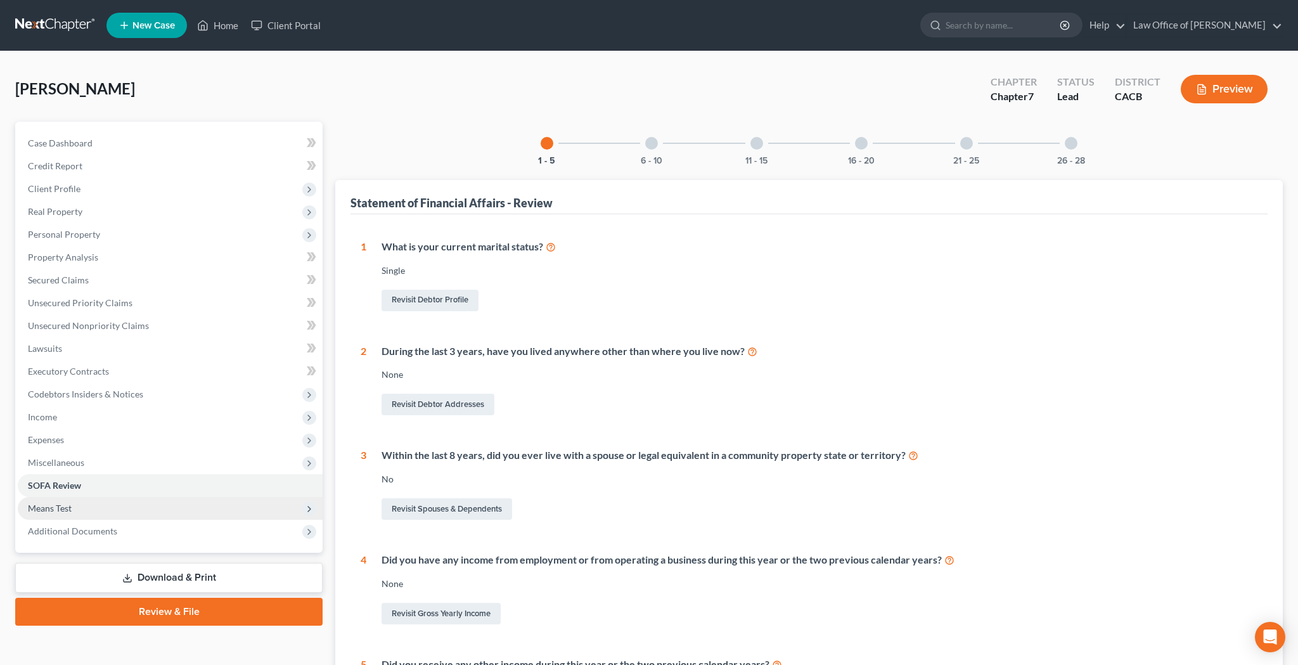
click at [80, 513] on span "Means Test" at bounding box center [170, 508] width 305 height 23
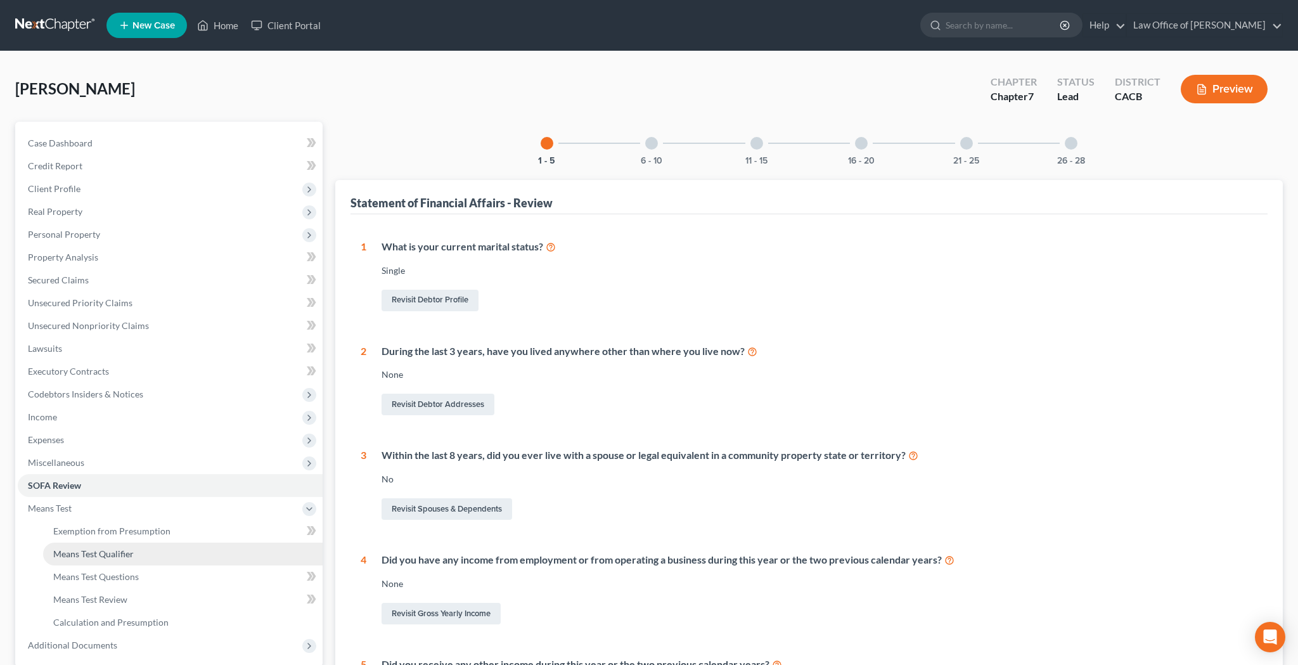
click at [83, 553] on span "Means Test Qualifier" at bounding box center [93, 553] width 81 height 11
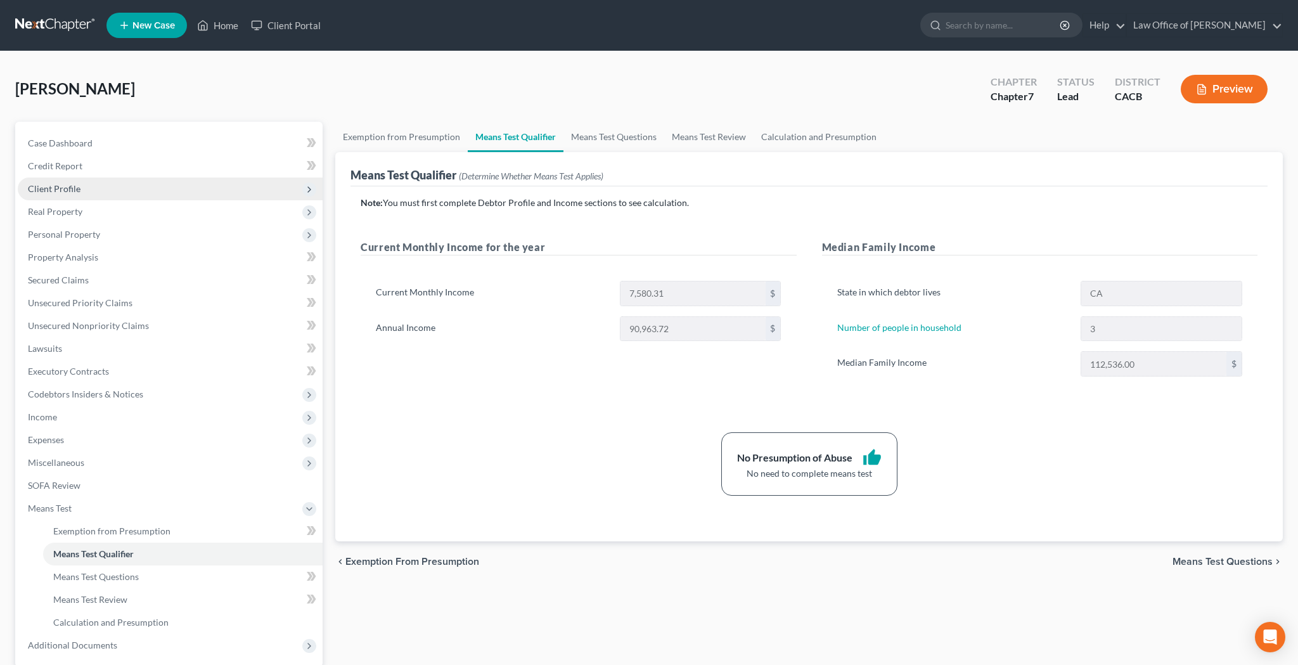
click at [127, 186] on span "Client Profile" at bounding box center [170, 188] width 305 height 23
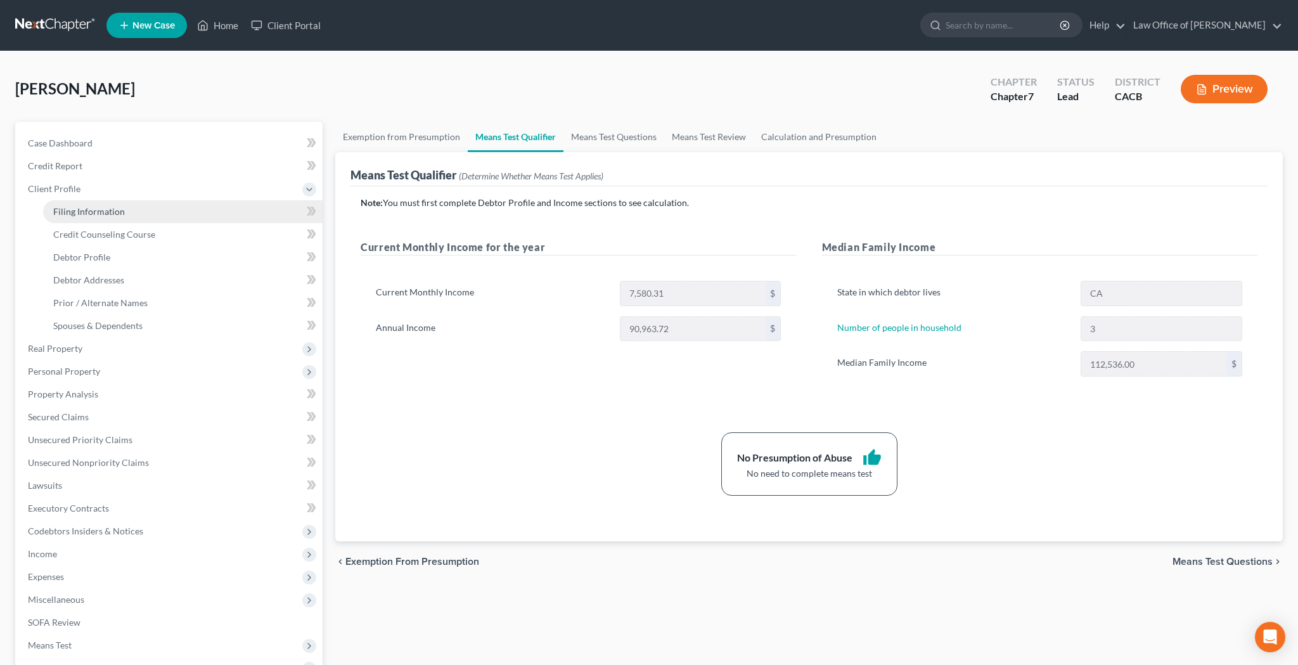
click at [124, 209] on link "Filing Information" at bounding box center [183, 211] width 280 height 23
select select "1"
select select "0"
select select "7"
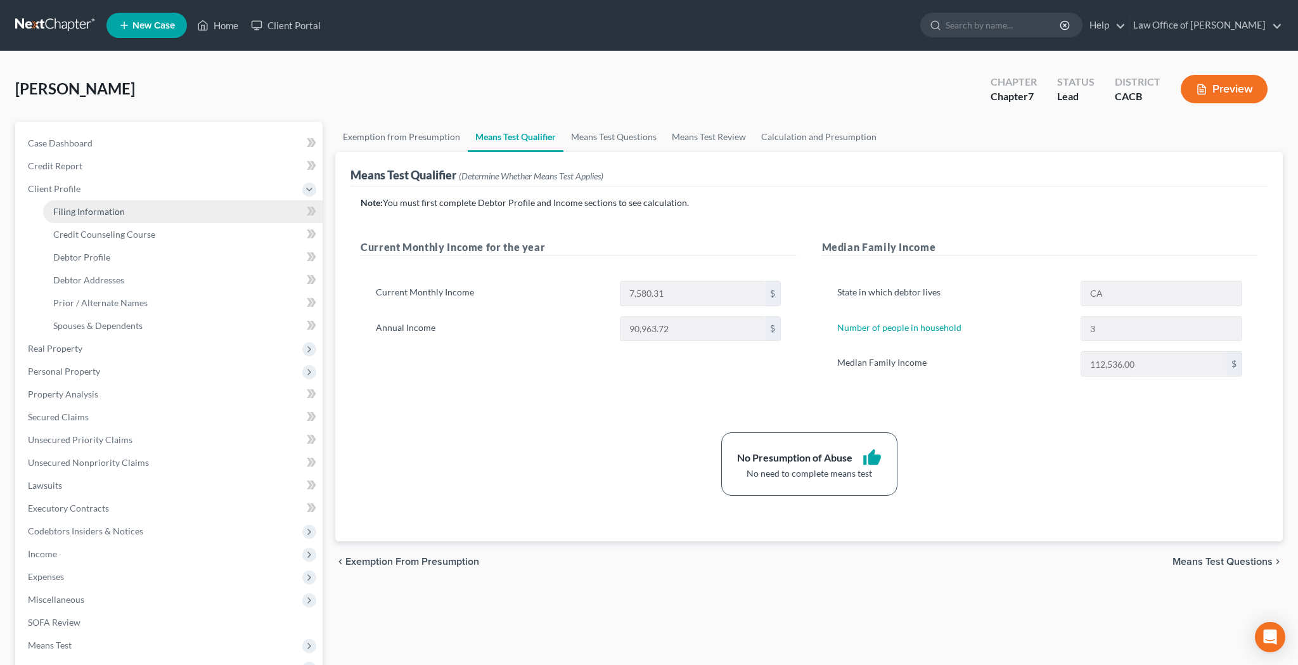
select select "0"
select select "4"
select select "0"
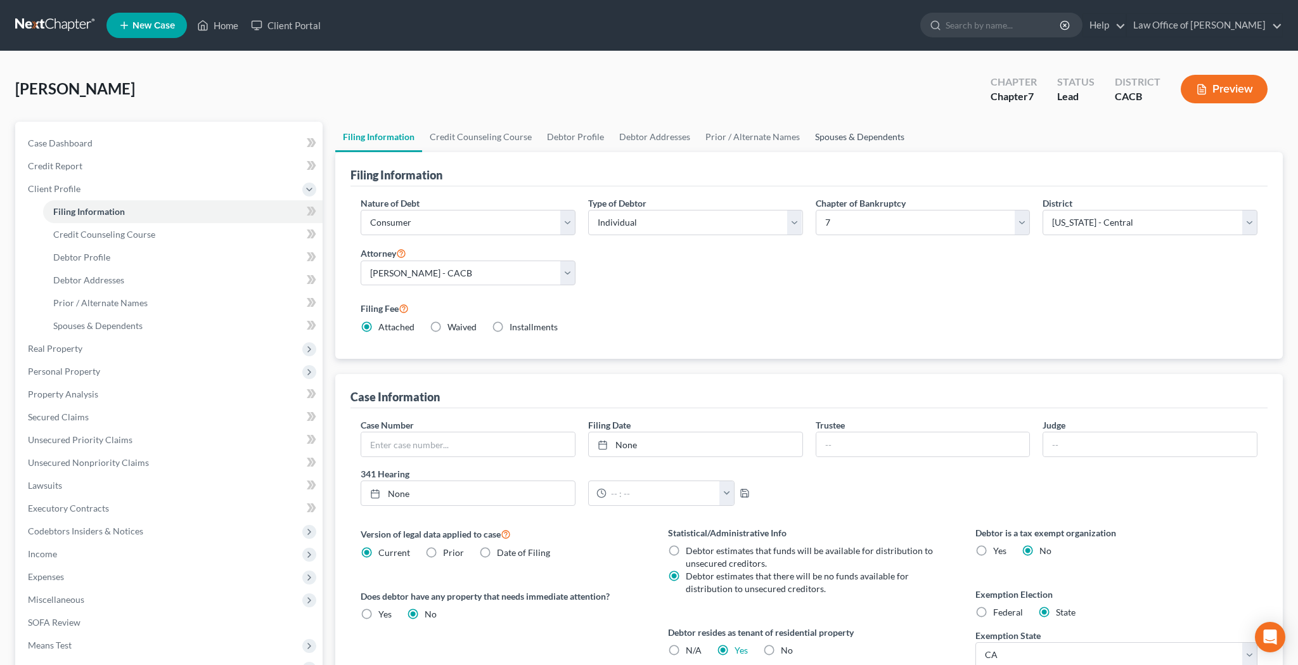
click at [836, 140] on link "Spouses & Dependents" at bounding box center [860, 137] width 105 height 30
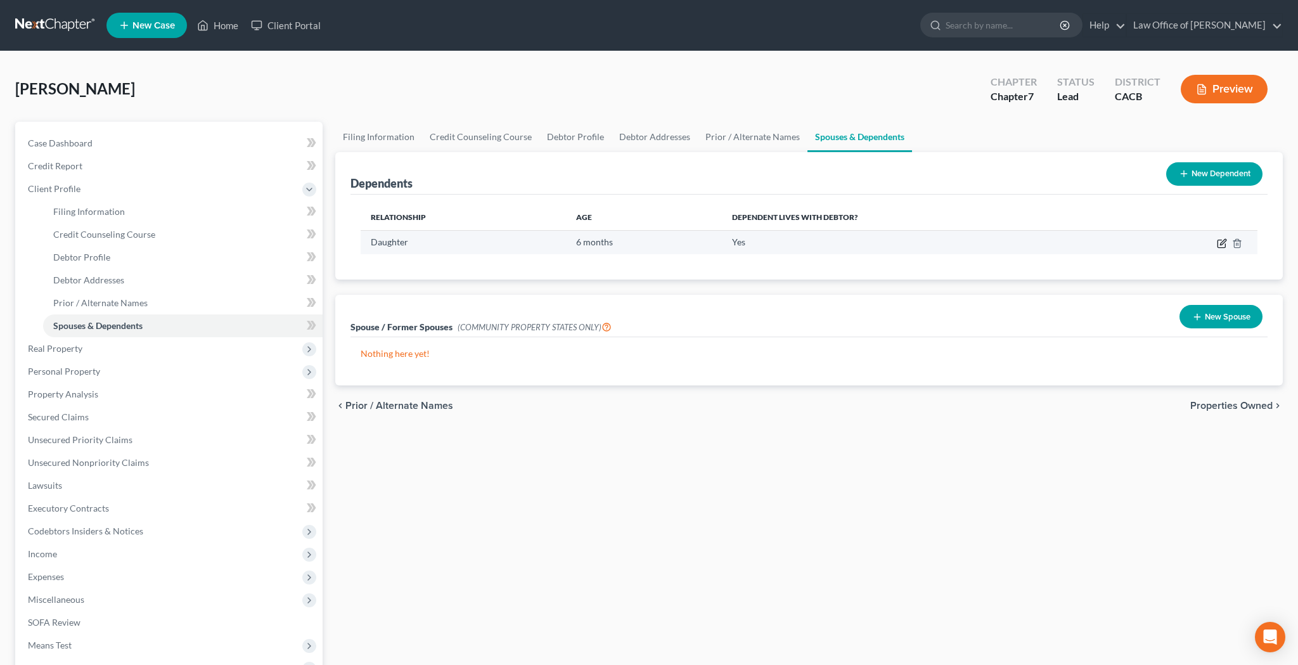
click at [1218, 242] on icon "button" at bounding box center [1222, 244] width 8 height 8
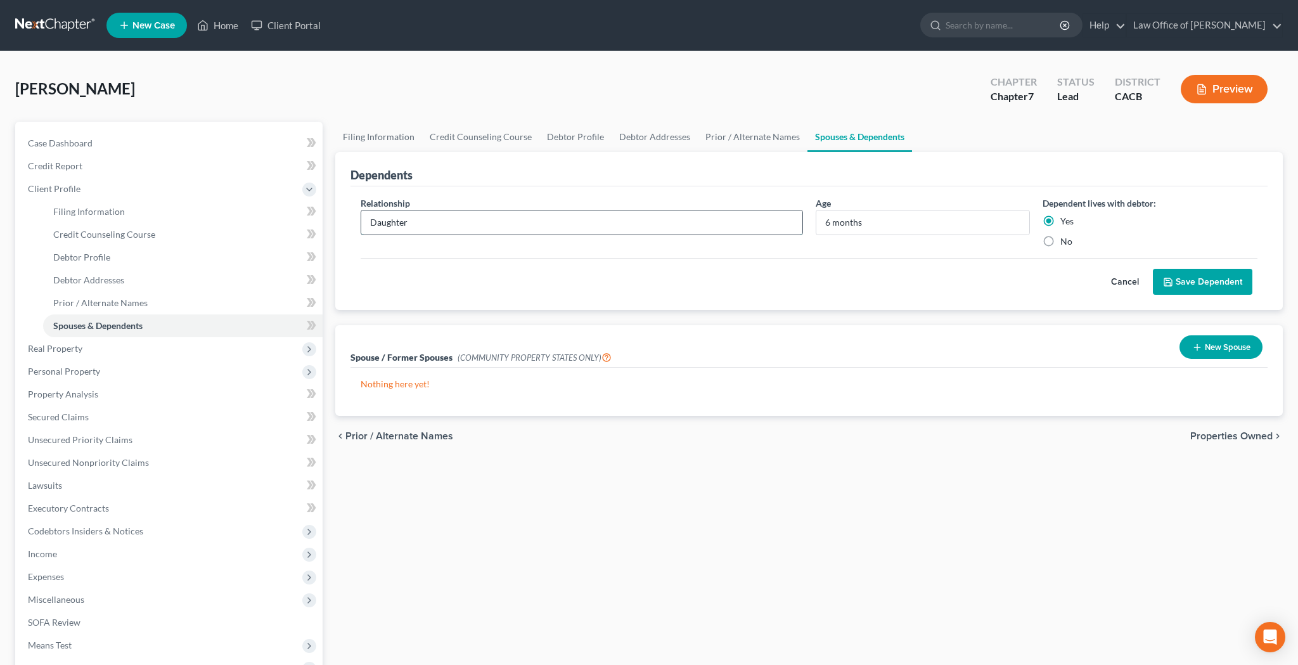
click at [372, 222] on input "Daughter" at bounding box center [581, 222] width 441 height 24
type input "[PERSON_NAME] Daughter"
click at [831, 226] on input "6 months" at bounding box center [923, 222] width 214 height 24
type input "7 months"
click at [1201, 278] on button "Save Dependent" at bounding box center [1203, 282] width 100 height 27
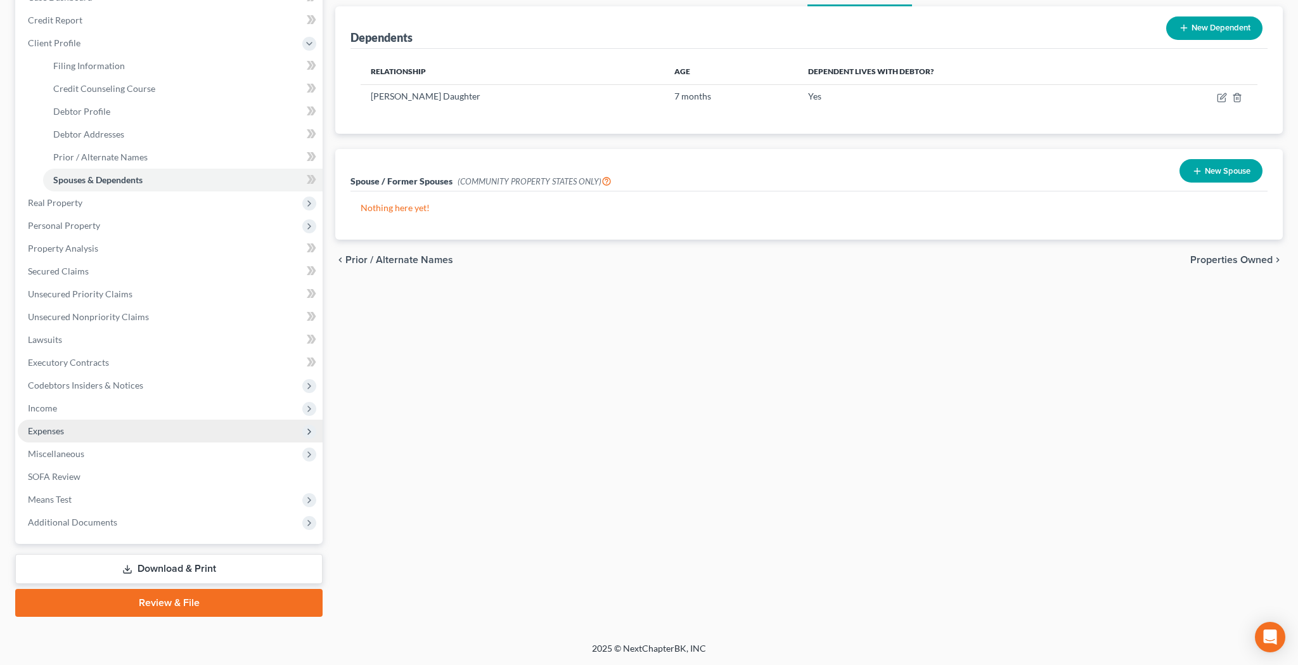
scroll to position [146, 0]
click at [93, 428] on span "Expenses" at bounding box center [170, 431] width 305 height 23
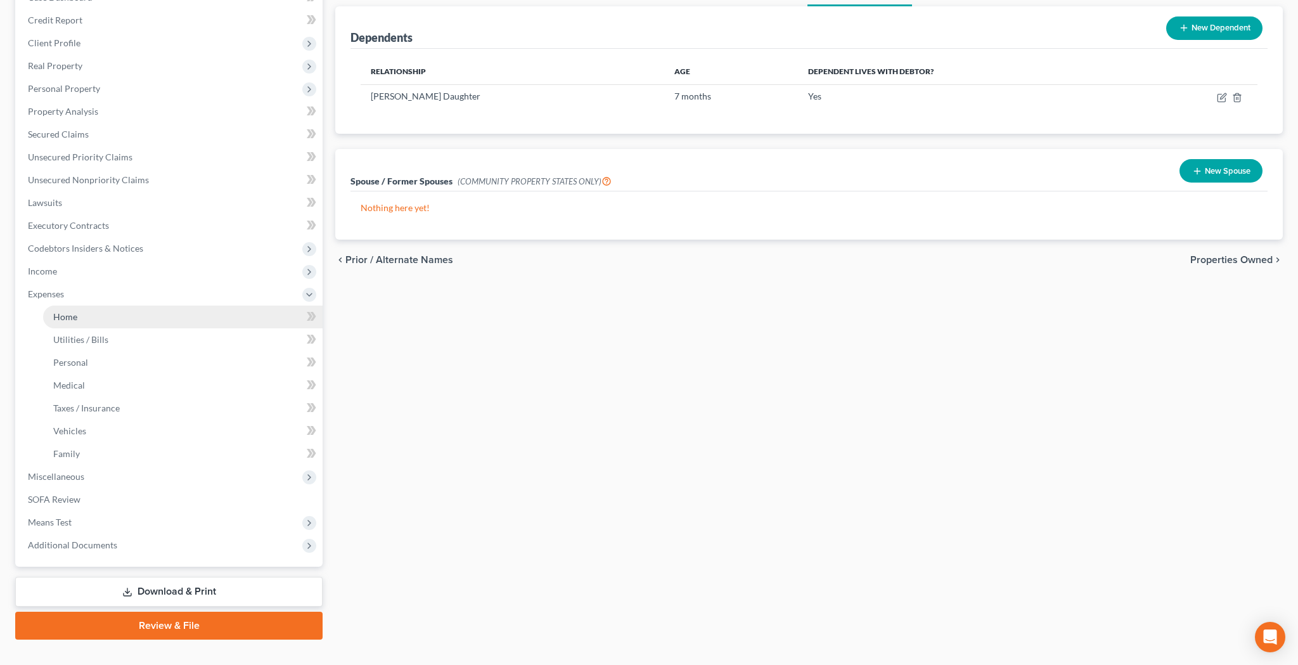
click at [90, 318] on link "Home" at bounding box center [183, 317] width 280 height 23
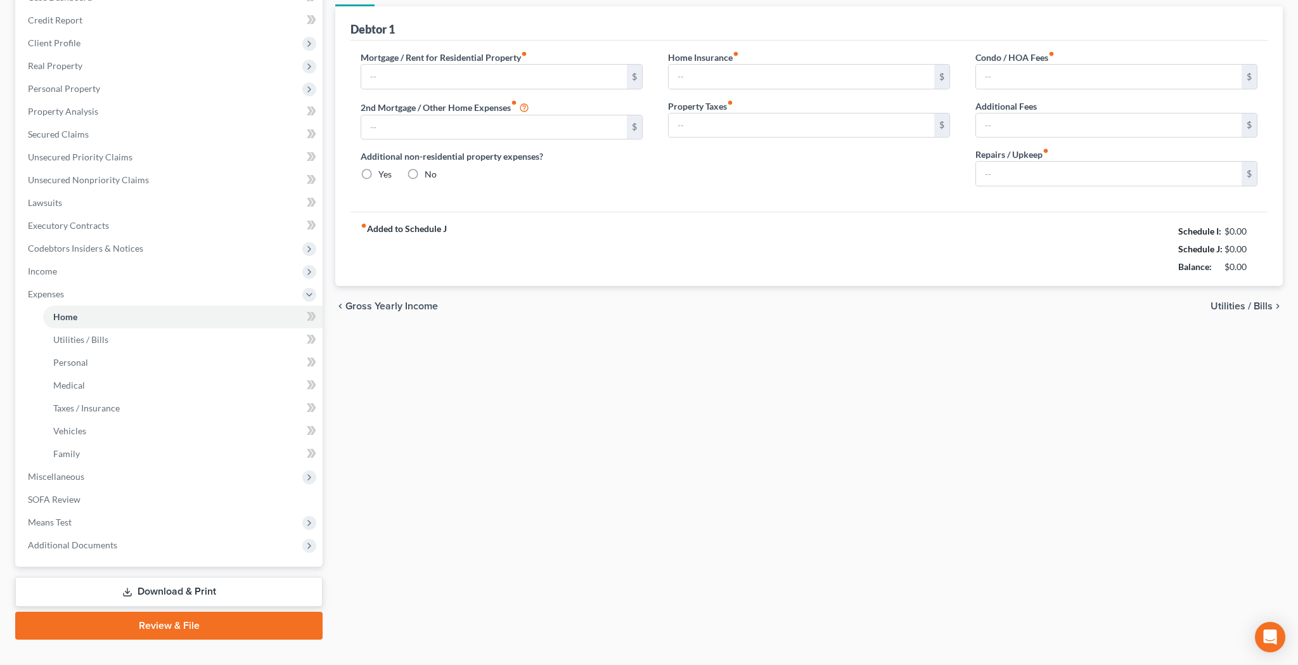
scroll to position [23, 0]
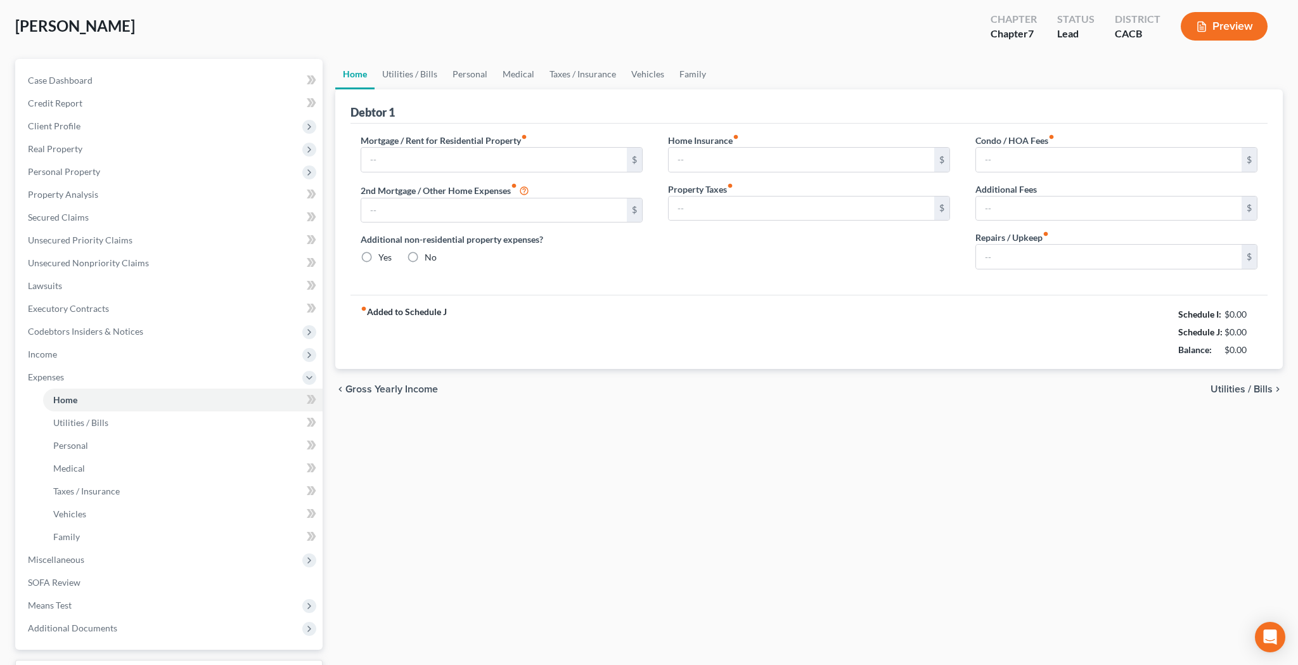
type input "0.00"
radio input "true"
type input "0.00"
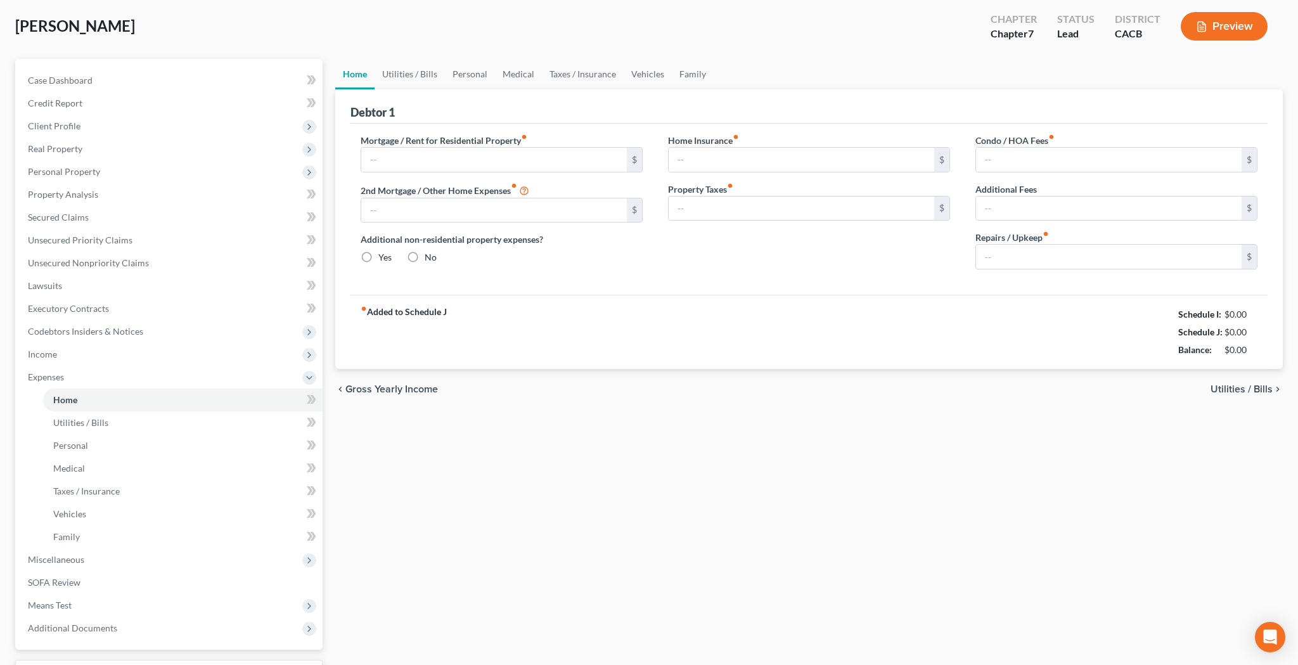
type input "0.00"
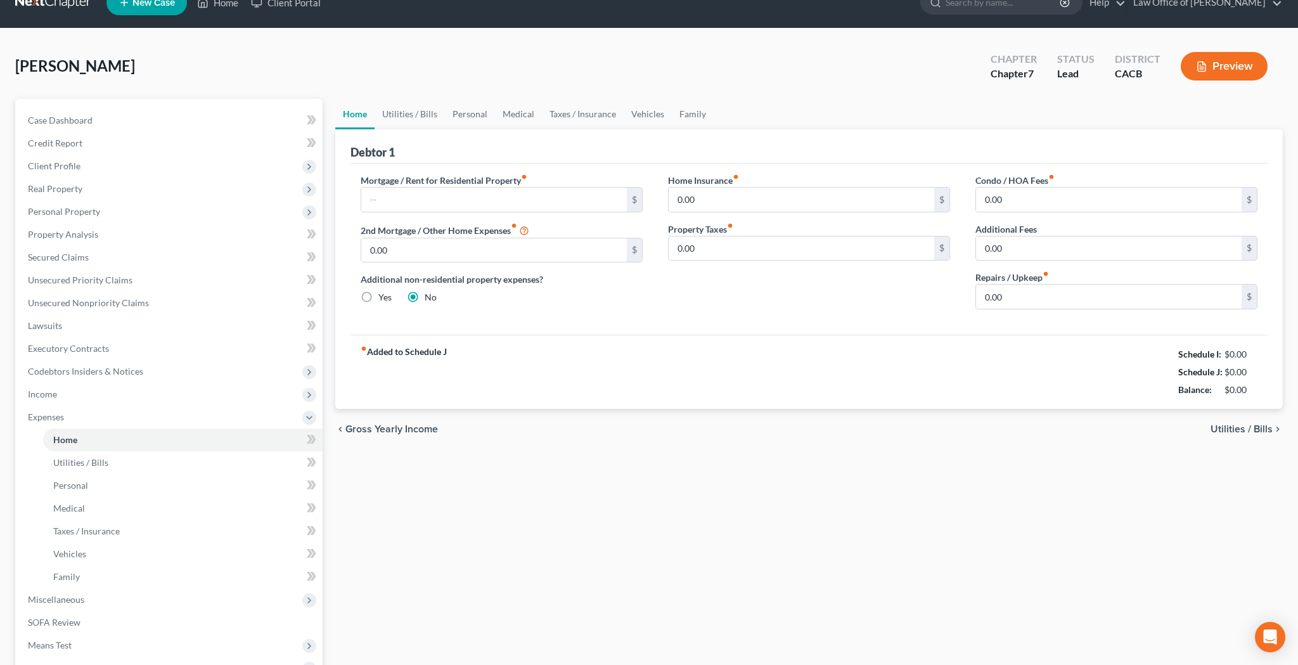
scroll to position [0, 0]
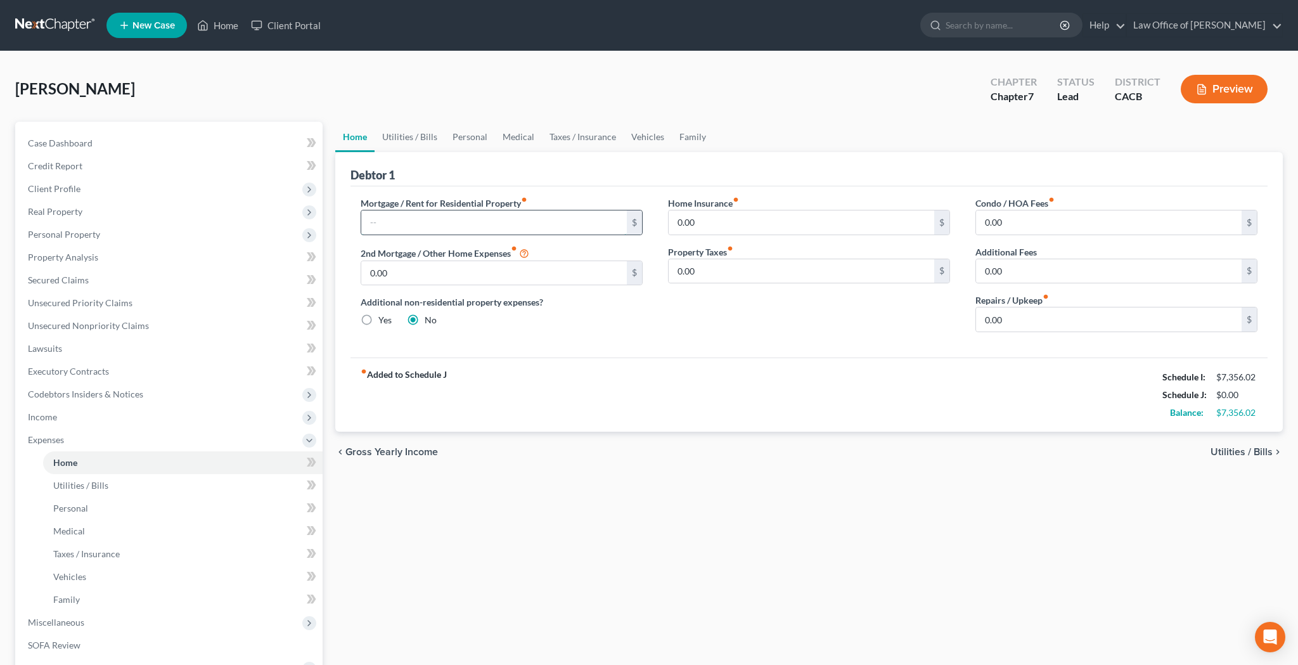
click at [425, 219] on input "text" at bounding box center [494, 222] width 266 height 24
type input "2,432.39"
click at [413, 138] on link "Utilities / Bills" at bounding box center [410, 137] width 70 height 30
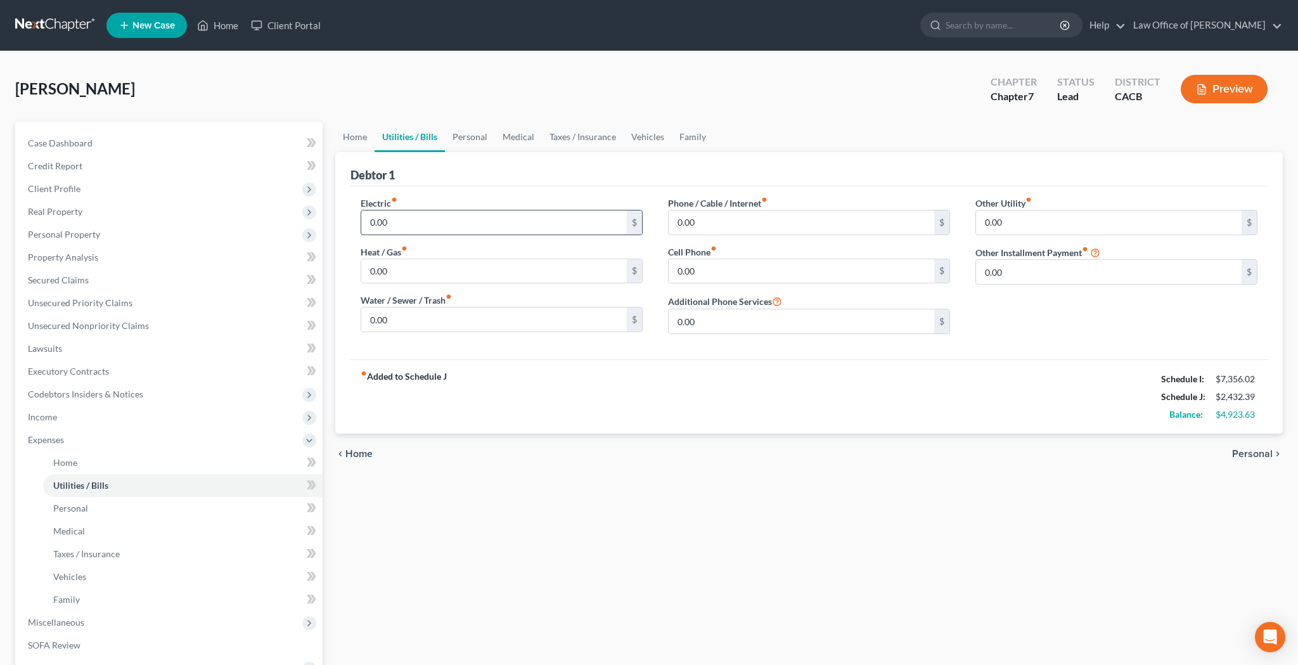
click at [388, 229] on input "0.00" at bounding box center [494, 222] width 266 height 24
type input "216.45"
click at [524, 264] on input "0.00" at bounding box center [494, 271] width 266 height 24
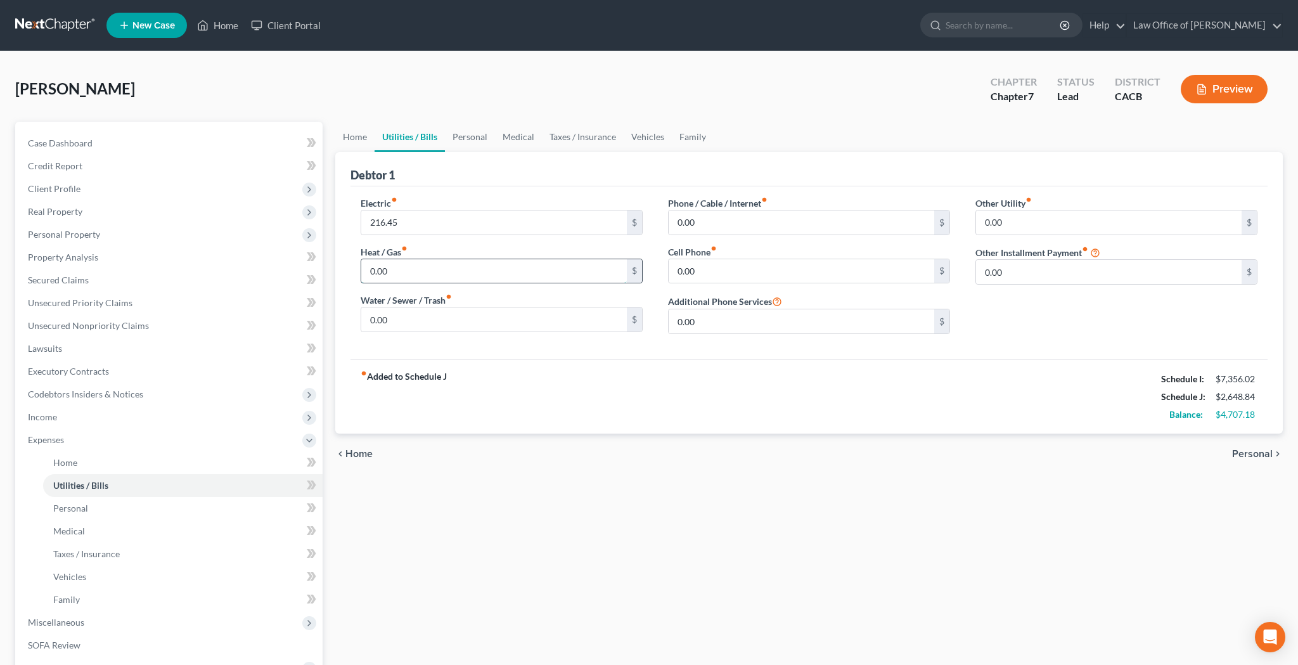
click at [524, 264] on input "0.00" at bounding box center [494, 271] width 266 height 24
type input "21.85"
click at [455, 320] on input "0.00" at bounding box center [494, 319] width 266 height 24
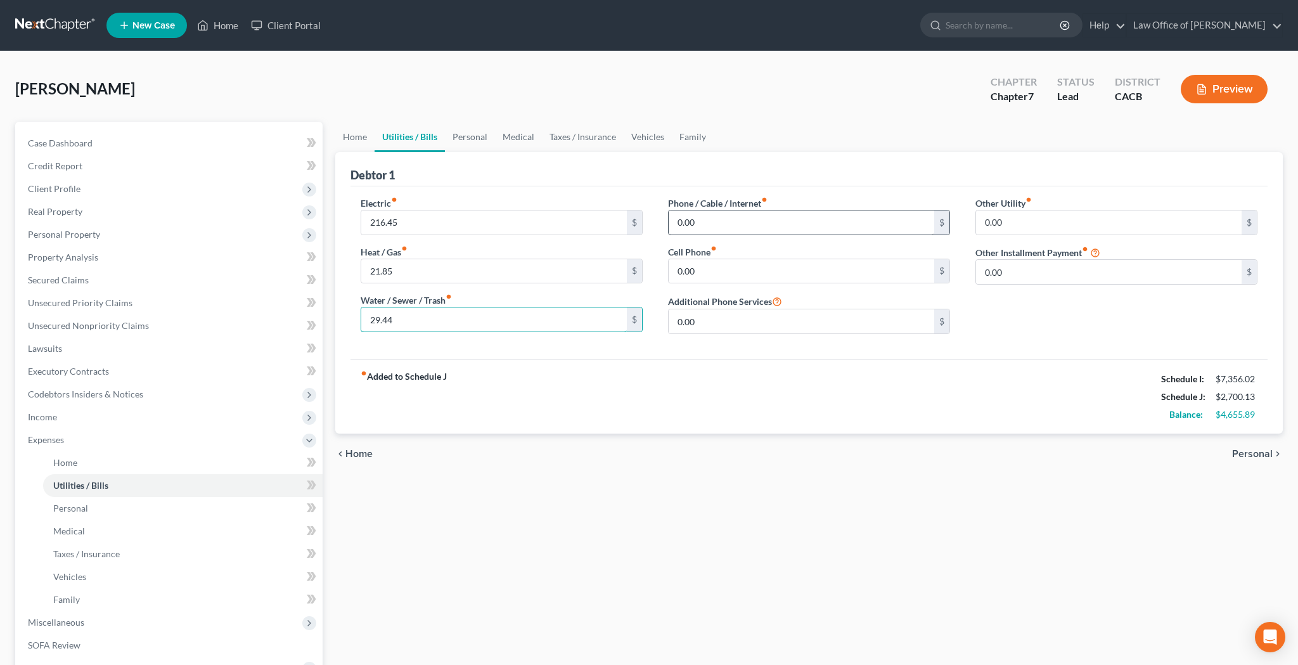
type input "29.44"
click at [785, 225] on input "0.00" at bounding box center [802, 222] width 266 height 24
click at [793, 228] on input "0.00" at bounding box center [802, 222] width 266 height 24
type input "91.24"
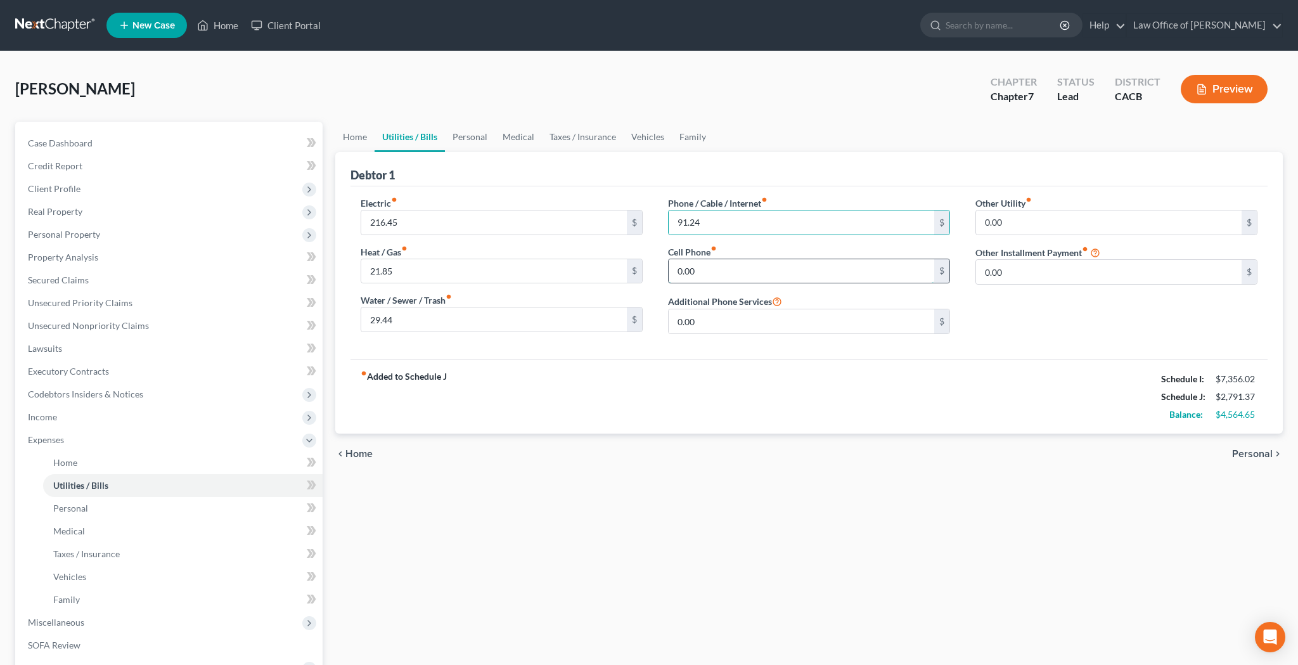
click at [787, 269] on input "0.00" at bounding box center [802, 271] width 266 height 24
type input "296.03"
click at [1008, 274] on input "0.00" at bounding box center [1109, 272] width 266 height 24
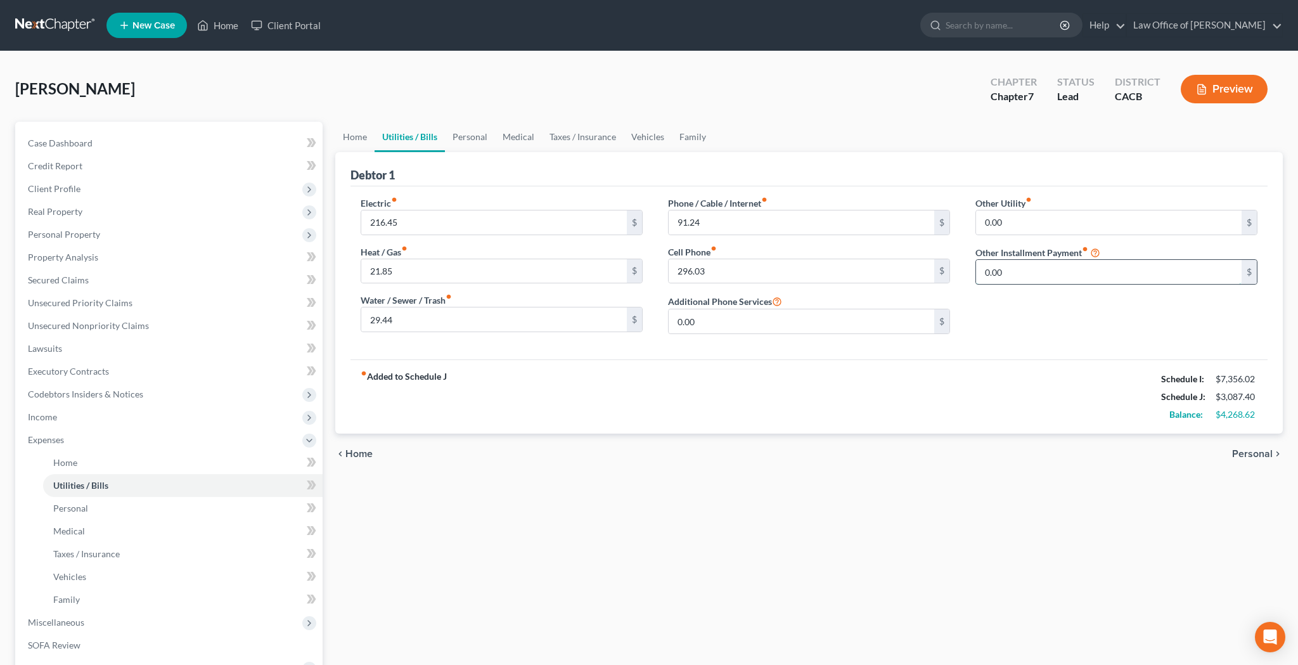
click at [1008, 274] on input "0.00" at bounding box center [1109, 272] width 266 height 24
type input "3"
click at [596, 142] on link "Taxes / Insurance" at bounding box center [583, 137] width 82 height 30
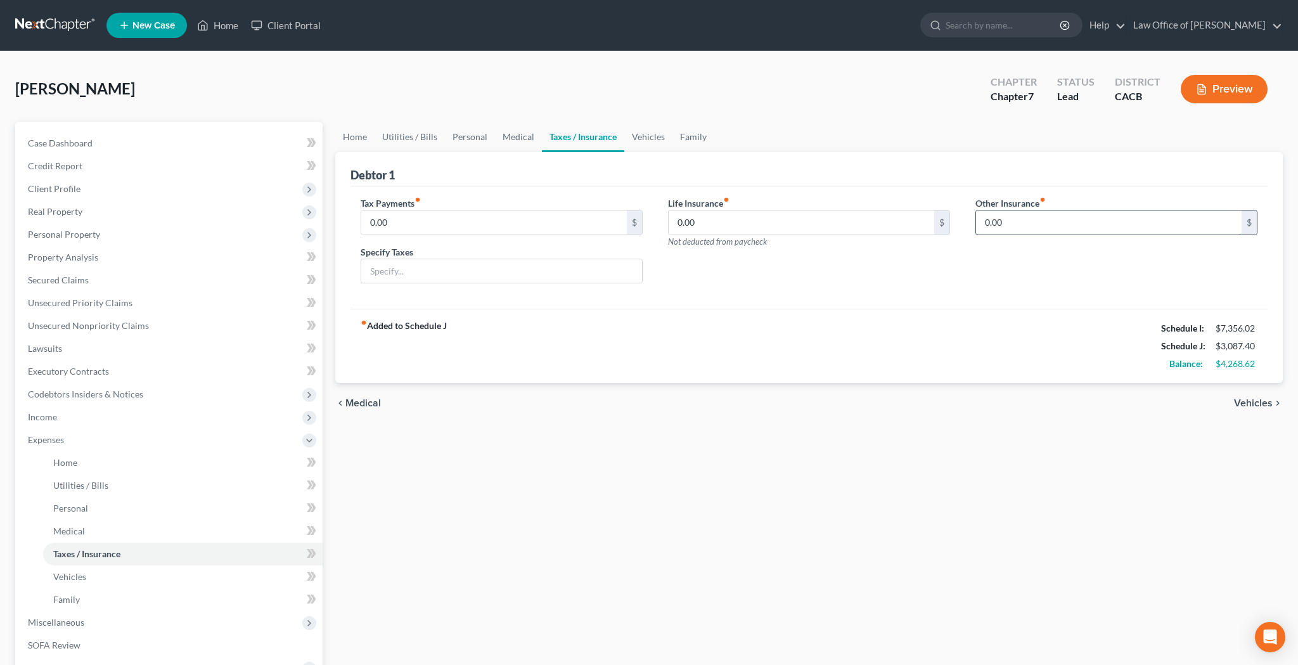
click at [1021, 224] on input "0.00" at bounding box center [1109, 222] width 266 height 24
type input "32.44"
click at [1020, 253] on input "text" at bounding box center [1116, 258] width 281 height 24
type input "Renter's Insurance"
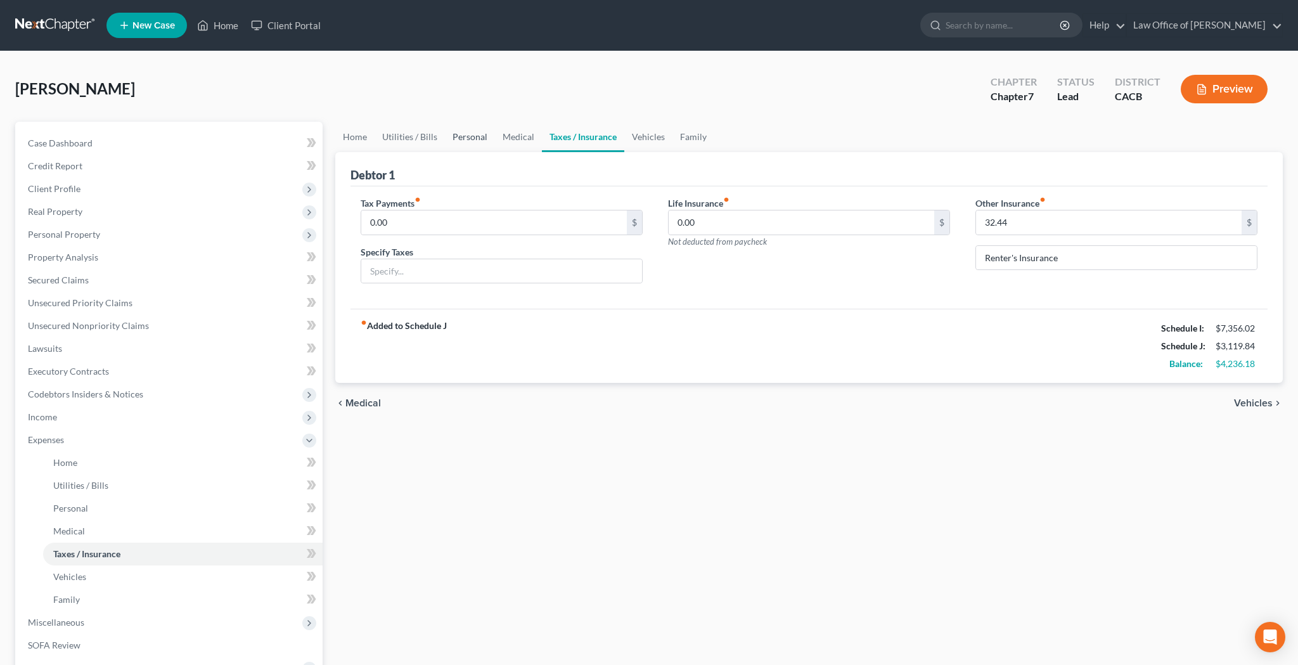
click at [475, 141] on link "Personal" at bounding box center [470, 137] width 50 height 30
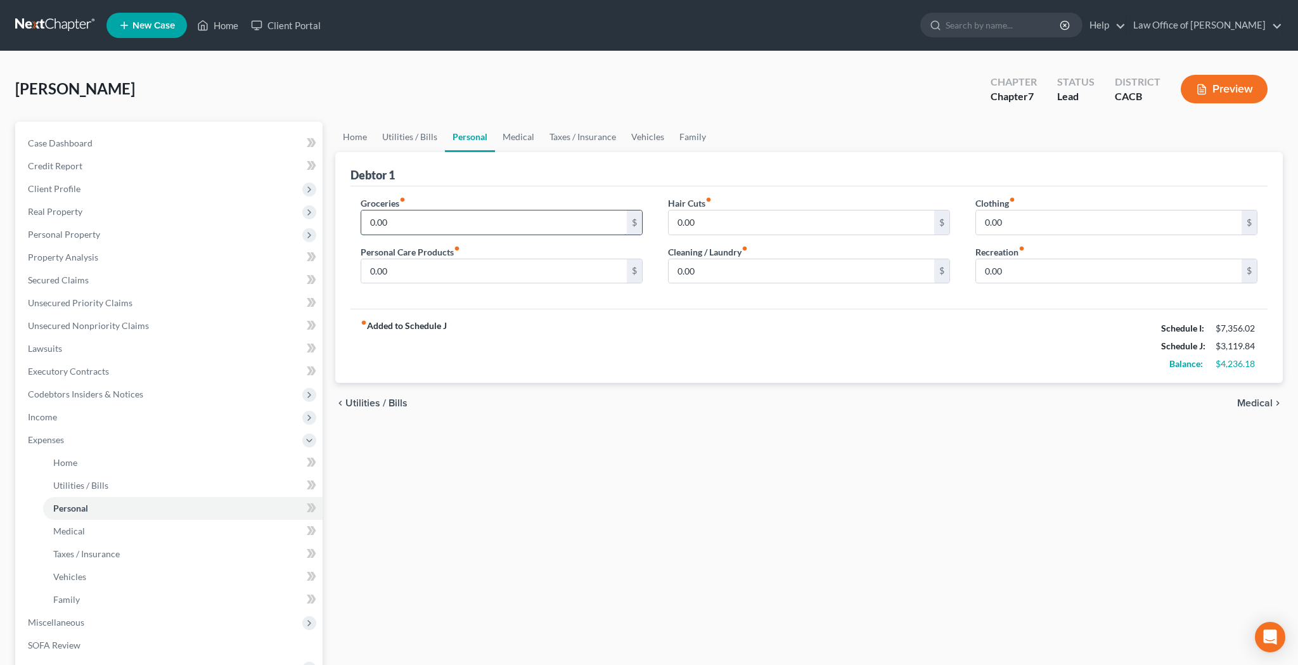
click at [426, 218] on input "0.00" at bounding box center [494, 222] width 266 height 24
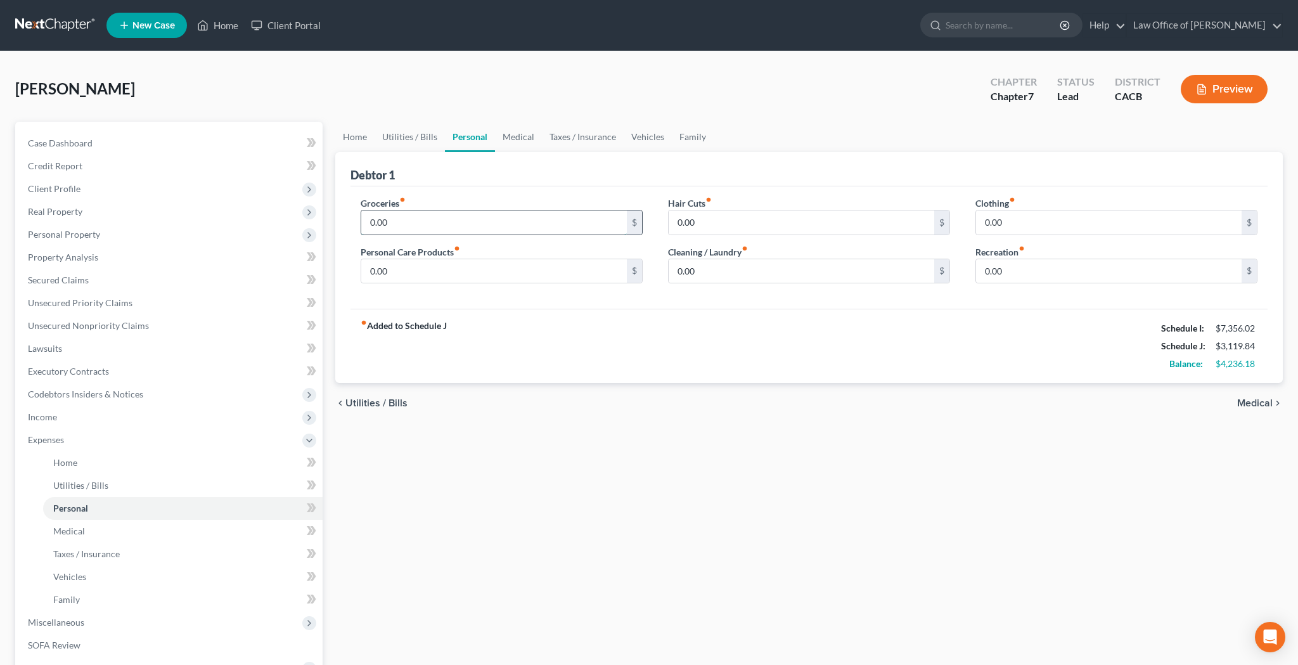
type input "4"
type input "6"
type input "750"
click at [468, 272] on input "0.00" at bounding box center [494, 271] width 266 height 24
click at [1000, 271] on input "0.00" at bounding box center [1109, 271] width 266 height 24
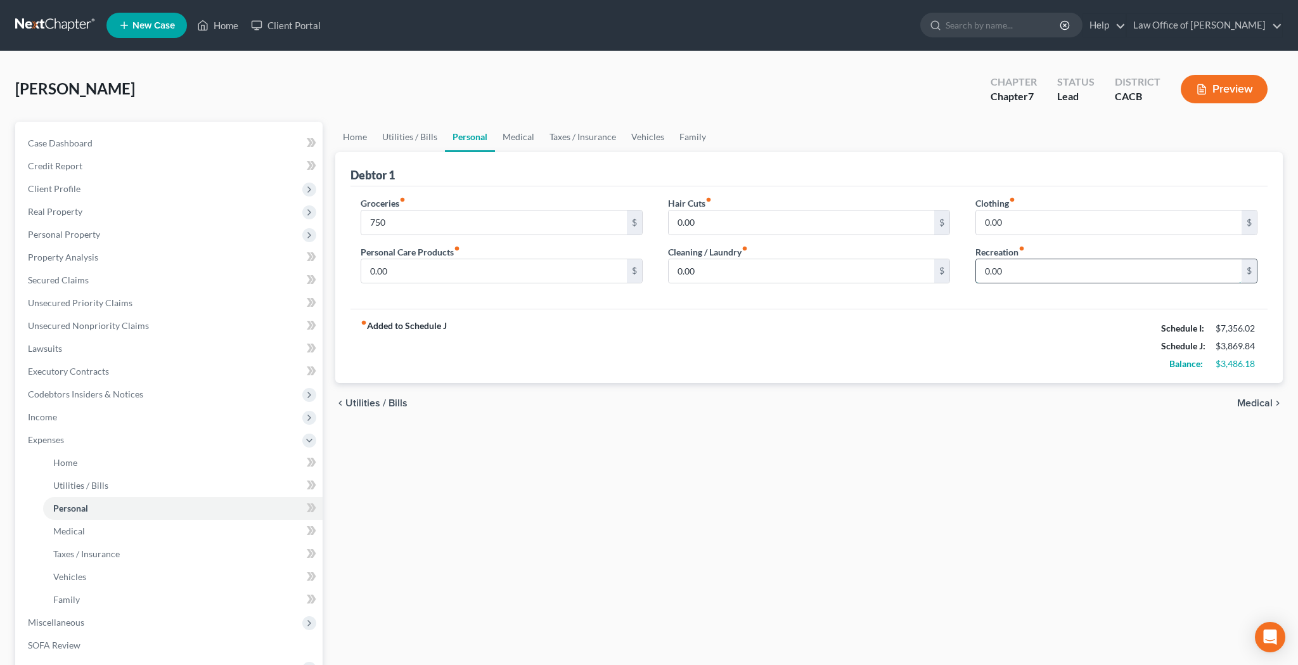
click at [1000, 271] on input "0.00" at bounding box center [1109, 271] width 266 height 24
type input "300"
click at [527, 274] on input "0.00" at bounding box center [494, 271] width 266 height 24
click at [1033, 214] on input "0.00" at bounding box center [1109, 222] width 266 height 24
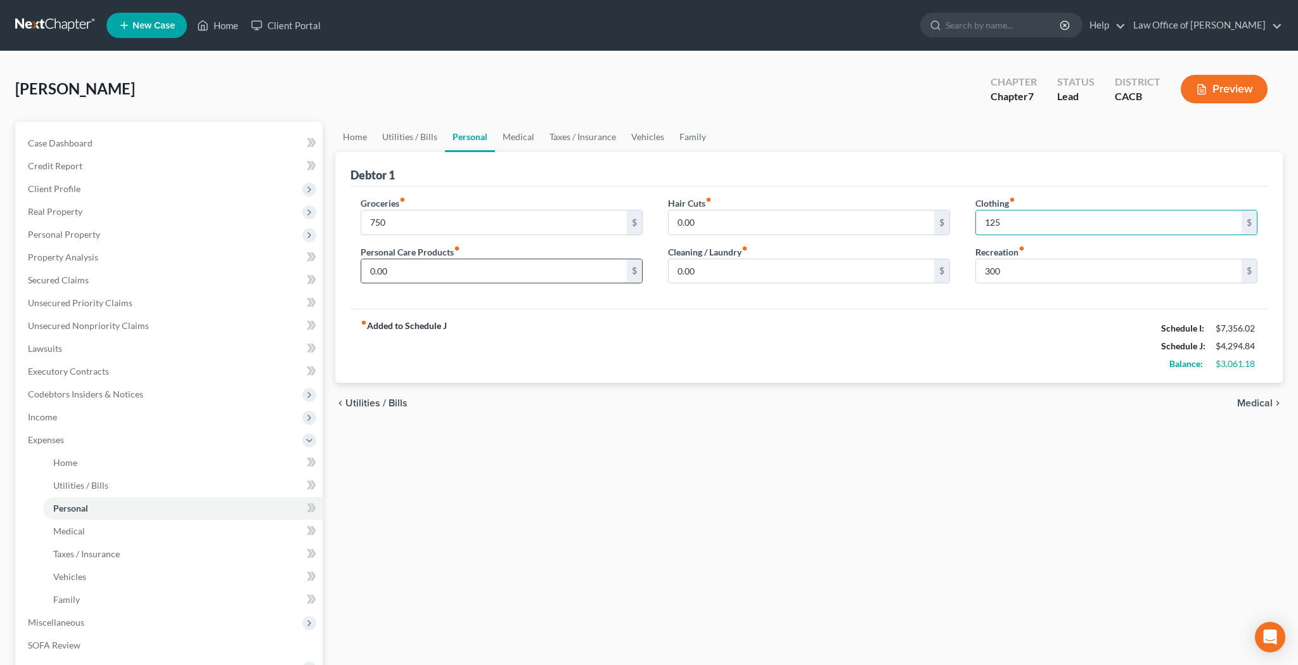
type input "125"
click at [503, 271] on input "0.00" at bounding box center [494, 271] width 266 height 24
type input "150"
click at [702, 272] on input "0.00" at bounding box center [802, 271] width 266 height 24
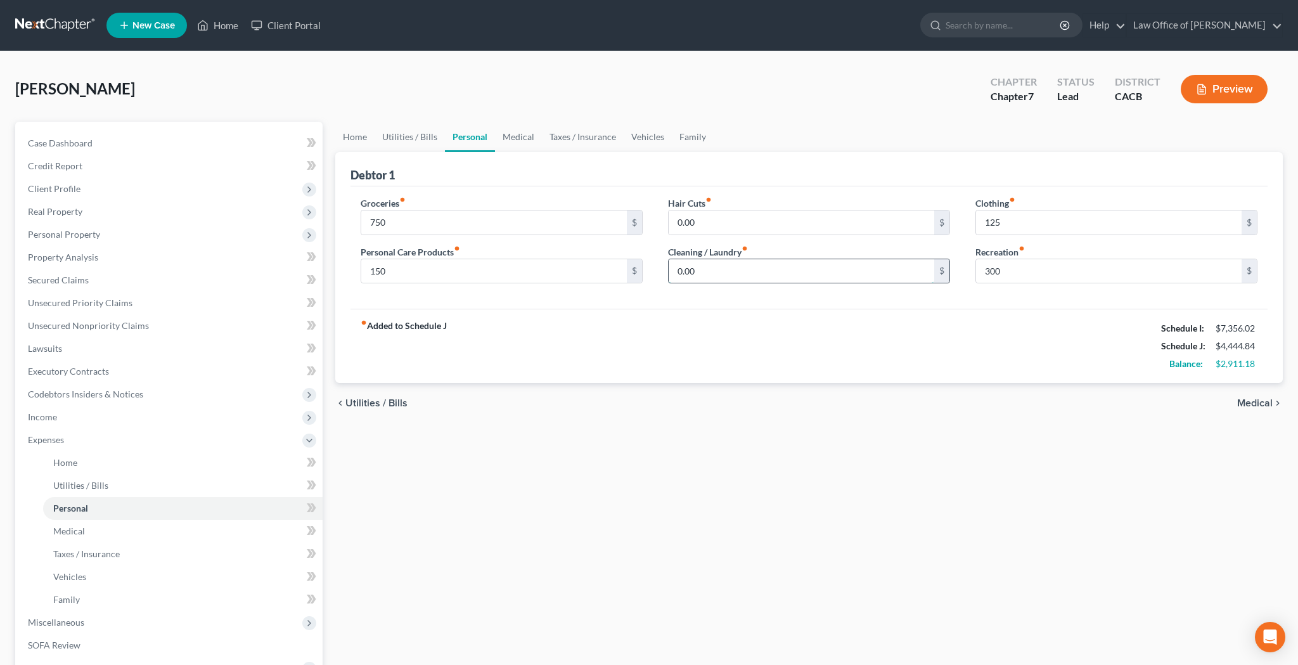
click at [702, 272] on input "0.00" at bounding box center [802, 271] width 266 height 24
type input "75"
click at [513, 138] on link "Medical" at bounding box center [518, 137] width 47 height 30
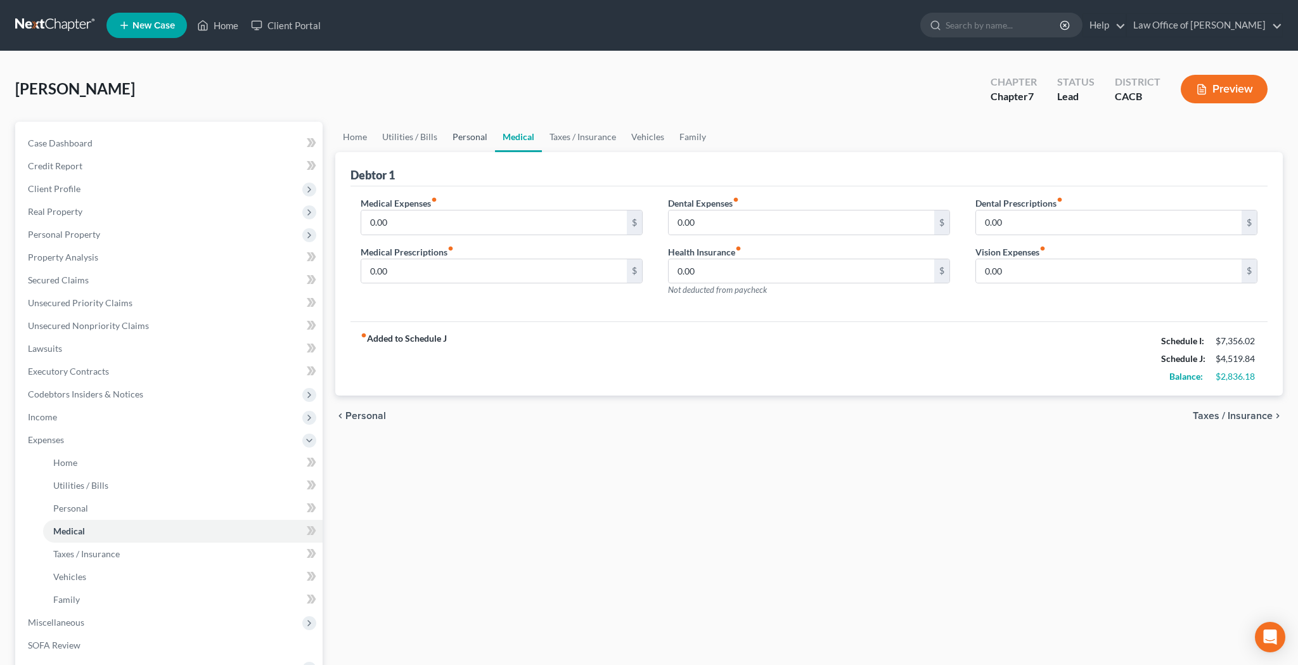
click at [458, 143] on link "Personal" at bounding box center [470, 137] width 50 height 30
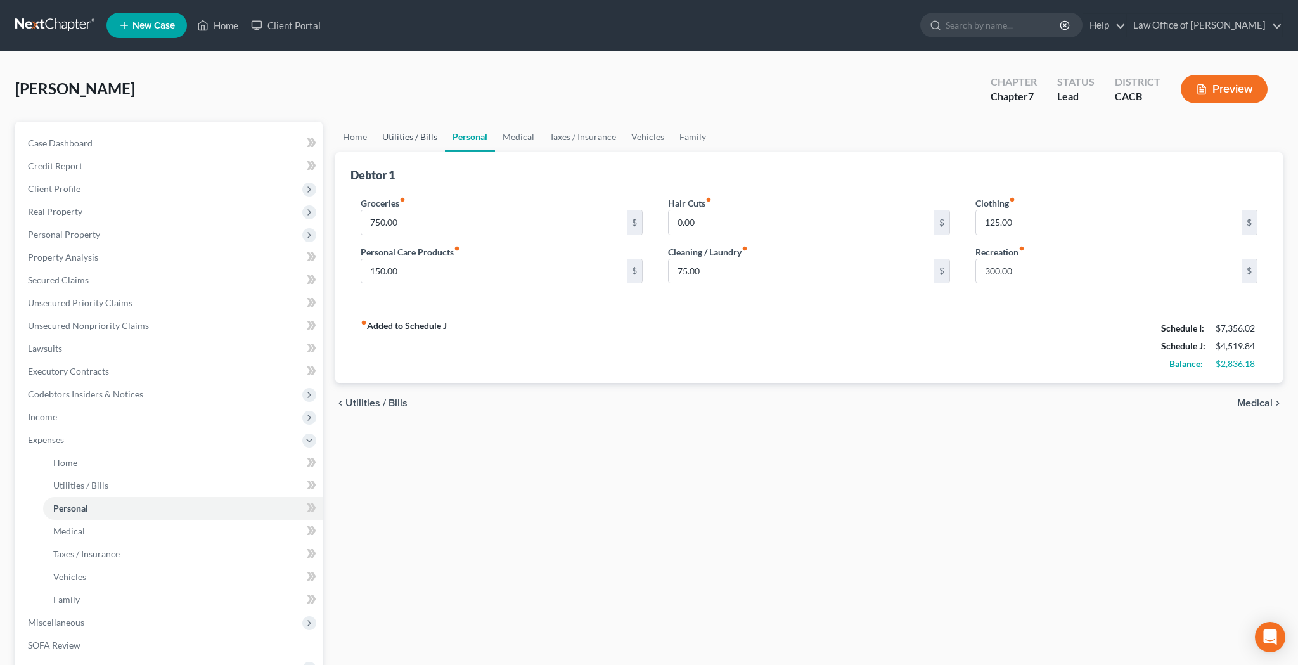
click at [429, 142] on link "Utilities / Bills" at bounding box center [410, 137] width 70 height 30
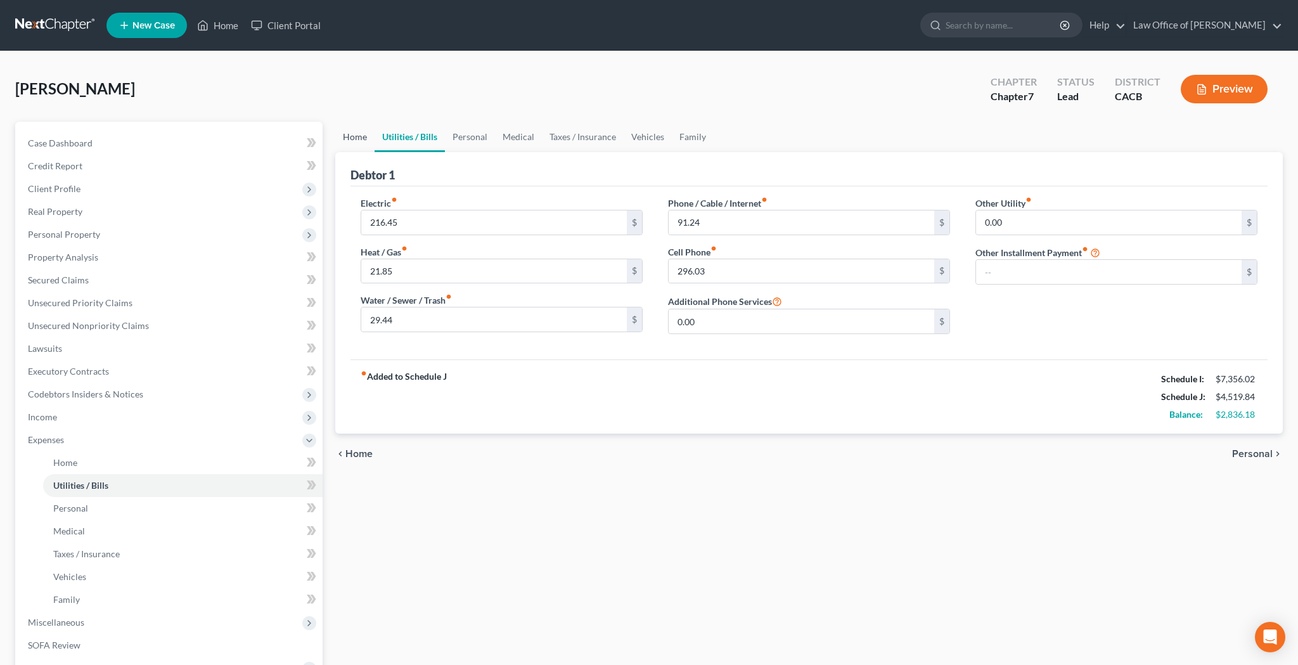
click at [363, 144] on link "Home" at bounding box center [354, 137] width 39 height 30
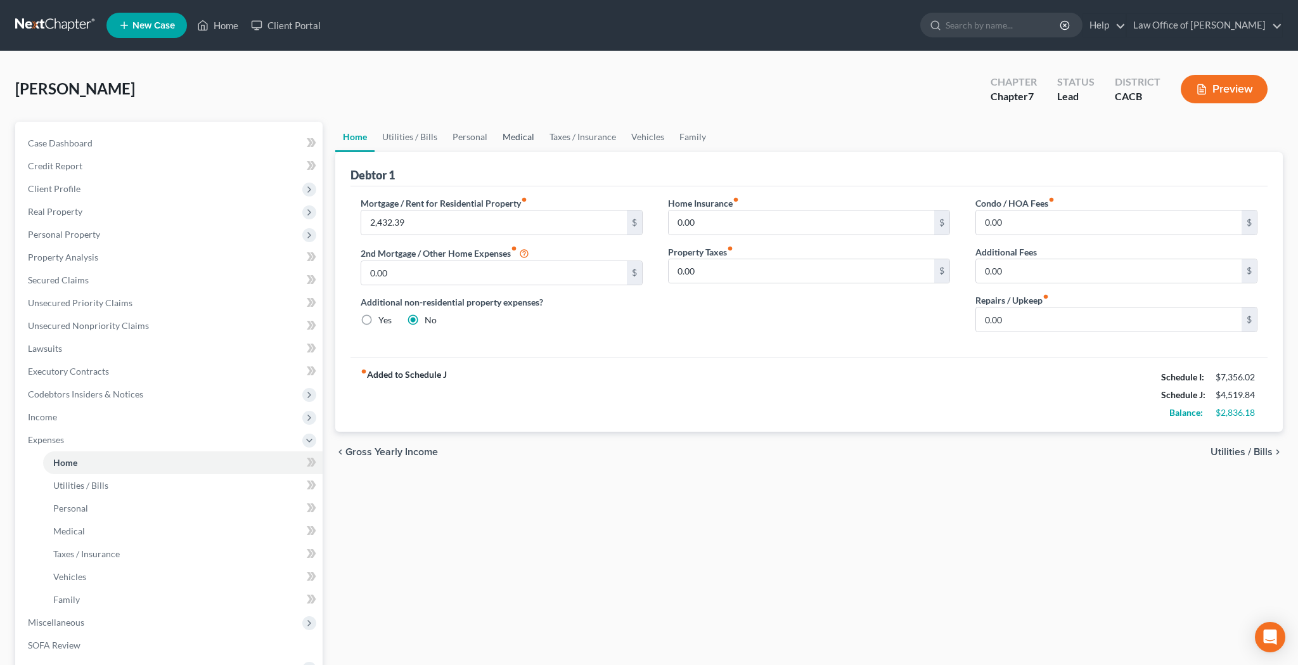
click at [508, 137] on link "Medical" at bounding box center [518, 137] width 47 height 30
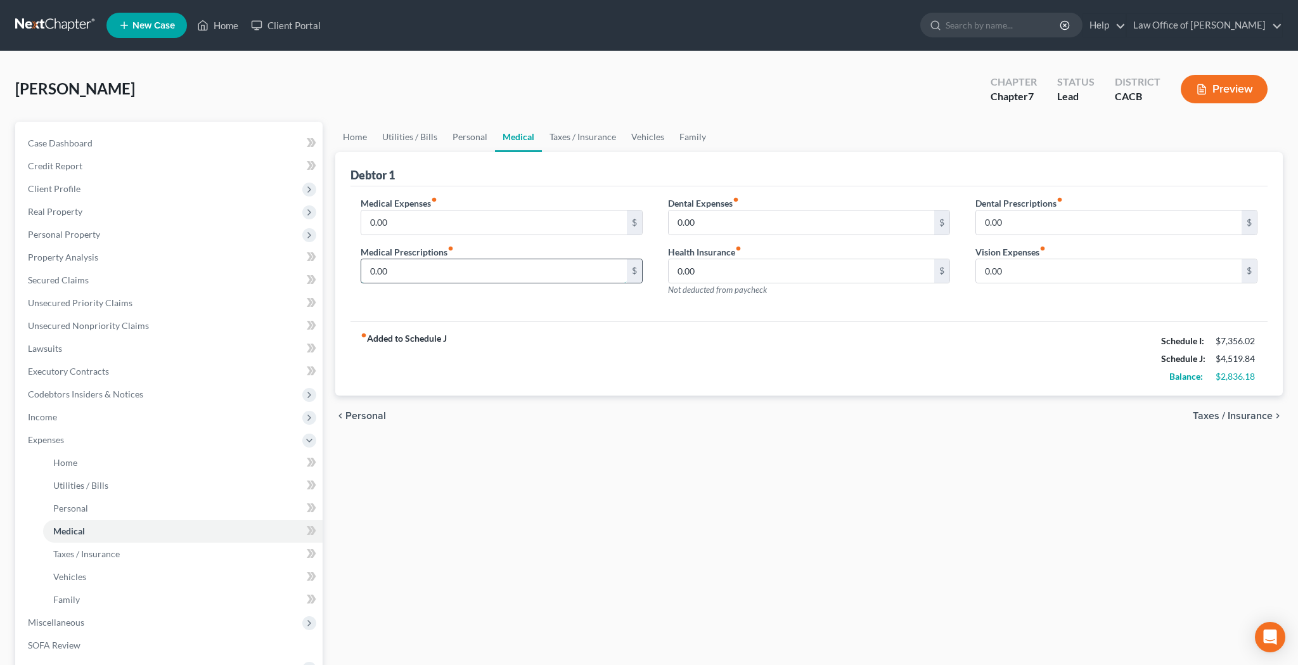
click at [532, 268] on input "0.00" at bounding box center [494, 271] width 266 height 24
type input "176"
click at [631, 307] on div "Medical Expenses fiber_manual_record 0.00 $ Medical Prescriptions fiber_manual_…" at bounding box center [809, 254] width 917 height 136
click at [730, 267] on input "0.00" at bounding box center [802, 271] width 266 height 24
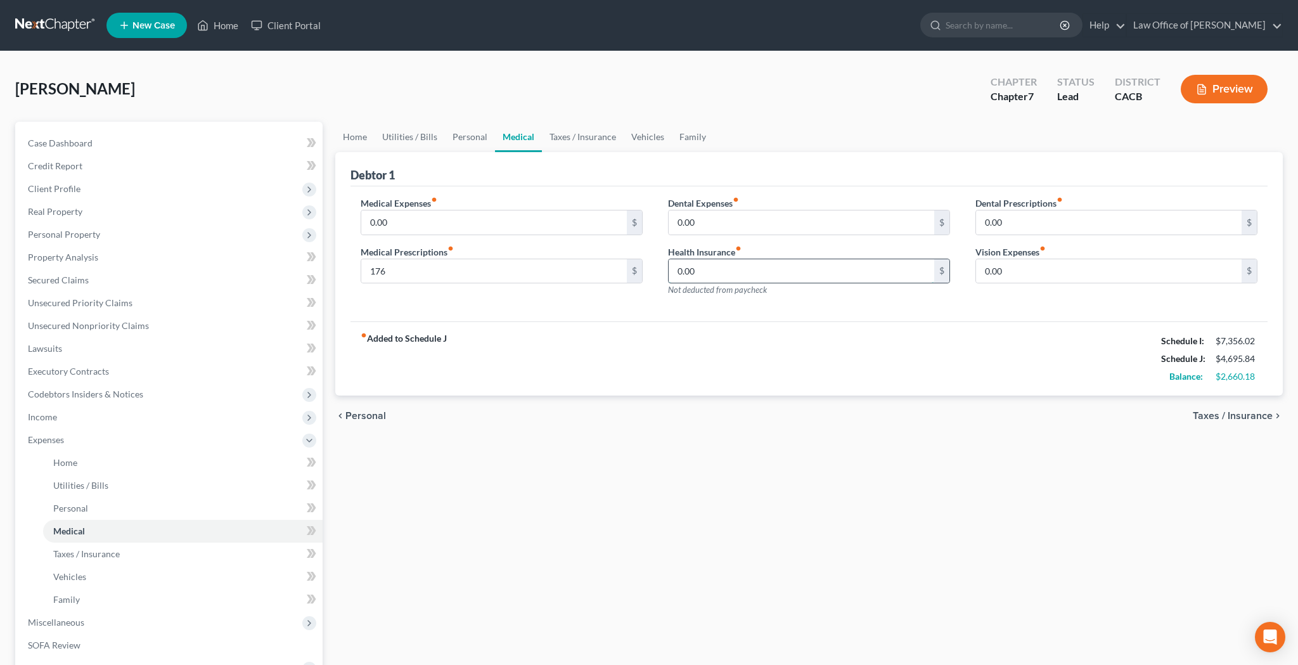
click at [730, 267] on input "0.00" at bounding box center [802, 271] width 266 height 24
type input "60"
click at [804, 300] on div "Dental Expenses fiber_manual_record 0.00 $ Health Insurance fiber_manual_record…" at bounding box center [808, 251] width 307 height 110
click at [470, 140] on link "Personal" at bounding box center [470, 137] width 50 height 30
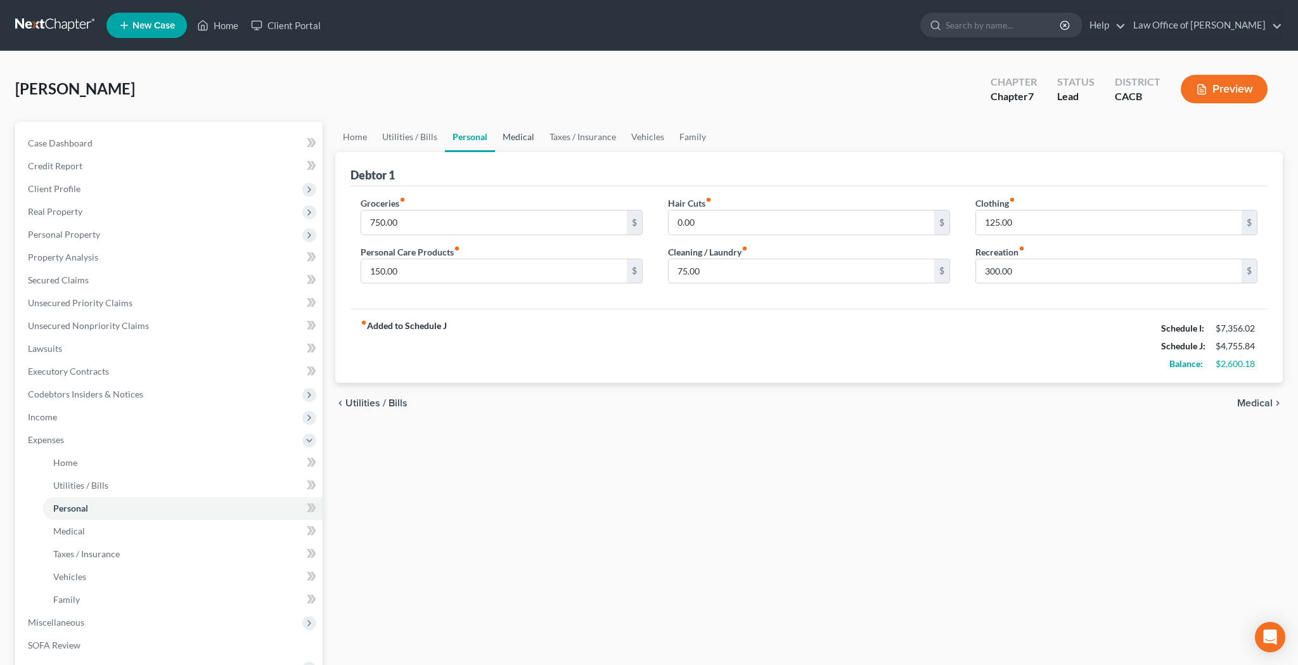
click at [517, 133] on link "Medical" at bounding box center [518, 137] width 47 height 30
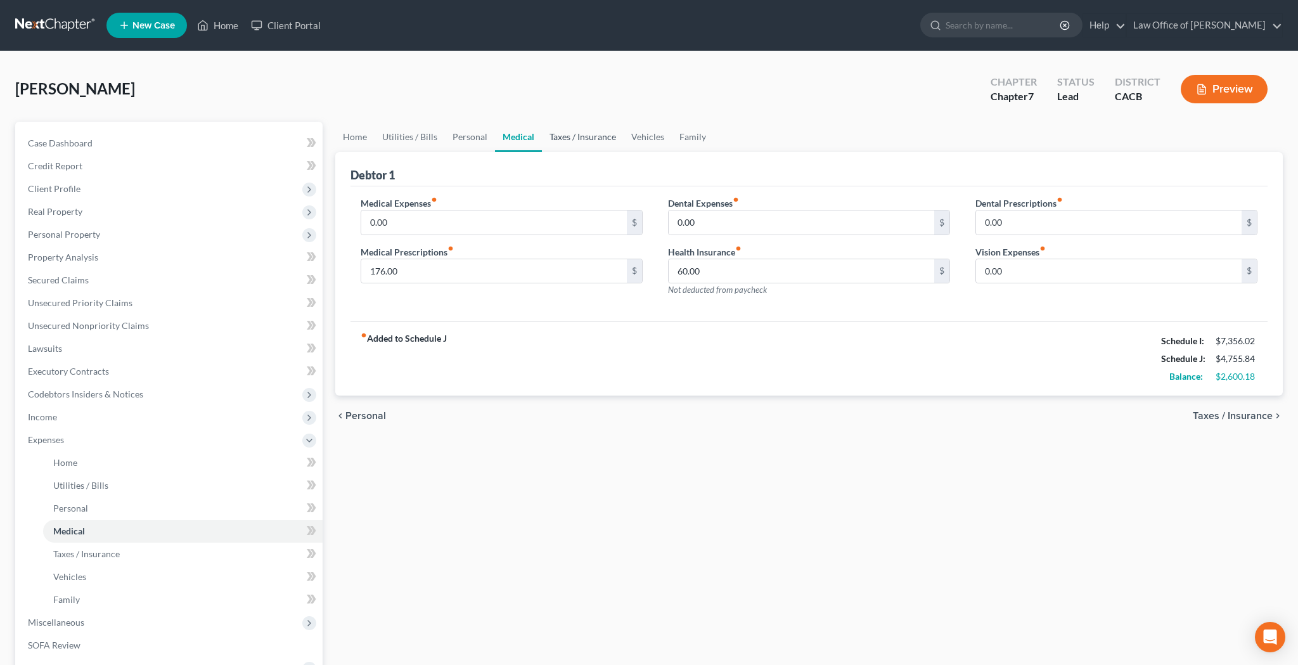
click at [568, 140] on link "Taxes / Insurance" at bounding box center [583, 137] width 82 height 30
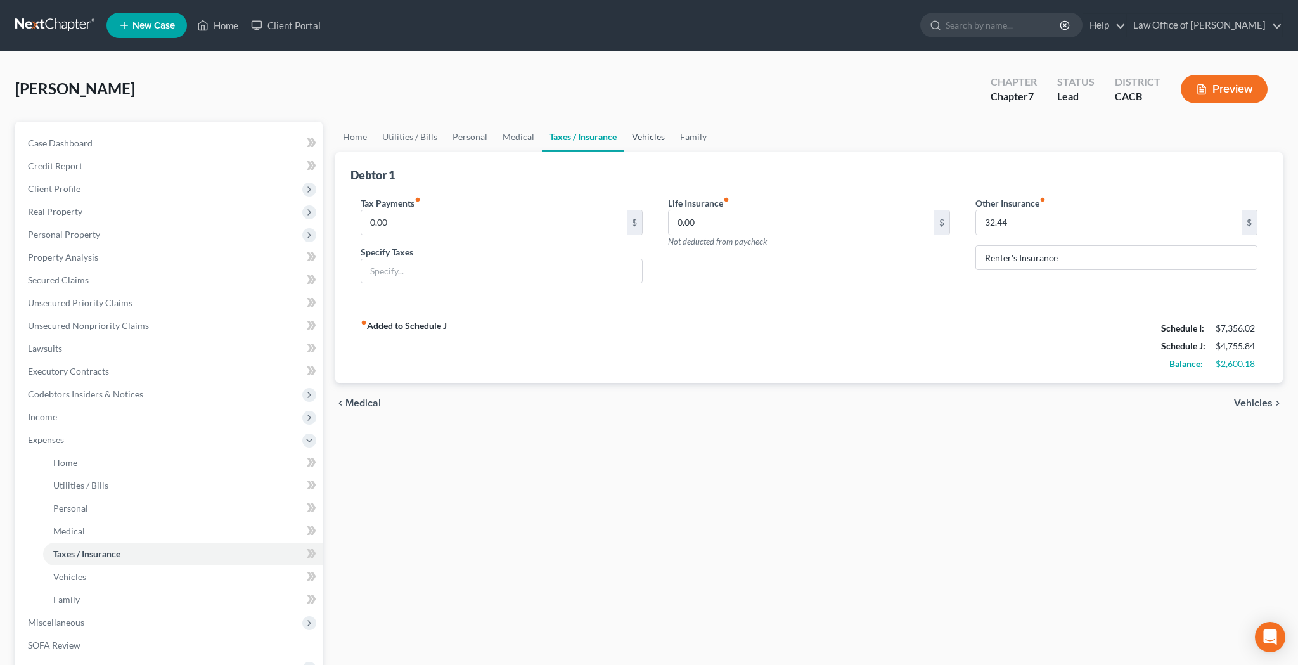
click at [636, 138] on link "Vehicles" at bounding box center [648, 137] width 48 height 30
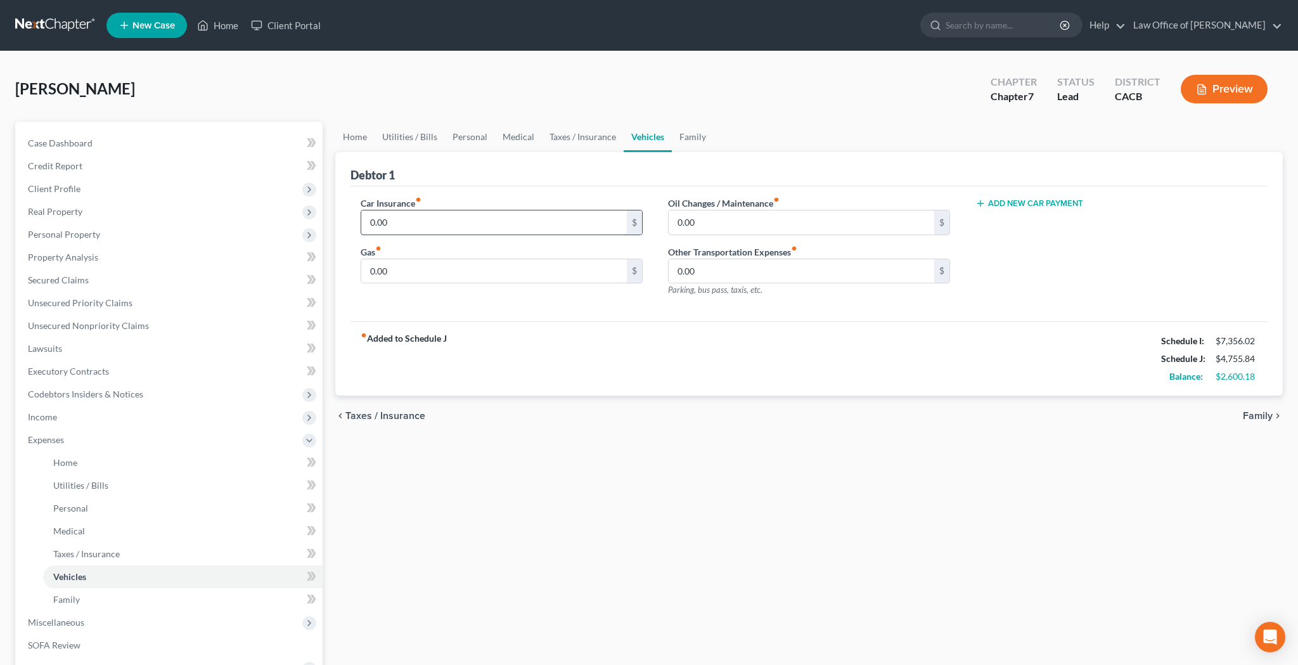
click at [427, 221] on input "0.00" at bounding box center [494, 222] width 266 height 24
type input "237.98"
click at [390, 272] on input "0.00" at bounding box center [494, 271] width 266 height 24
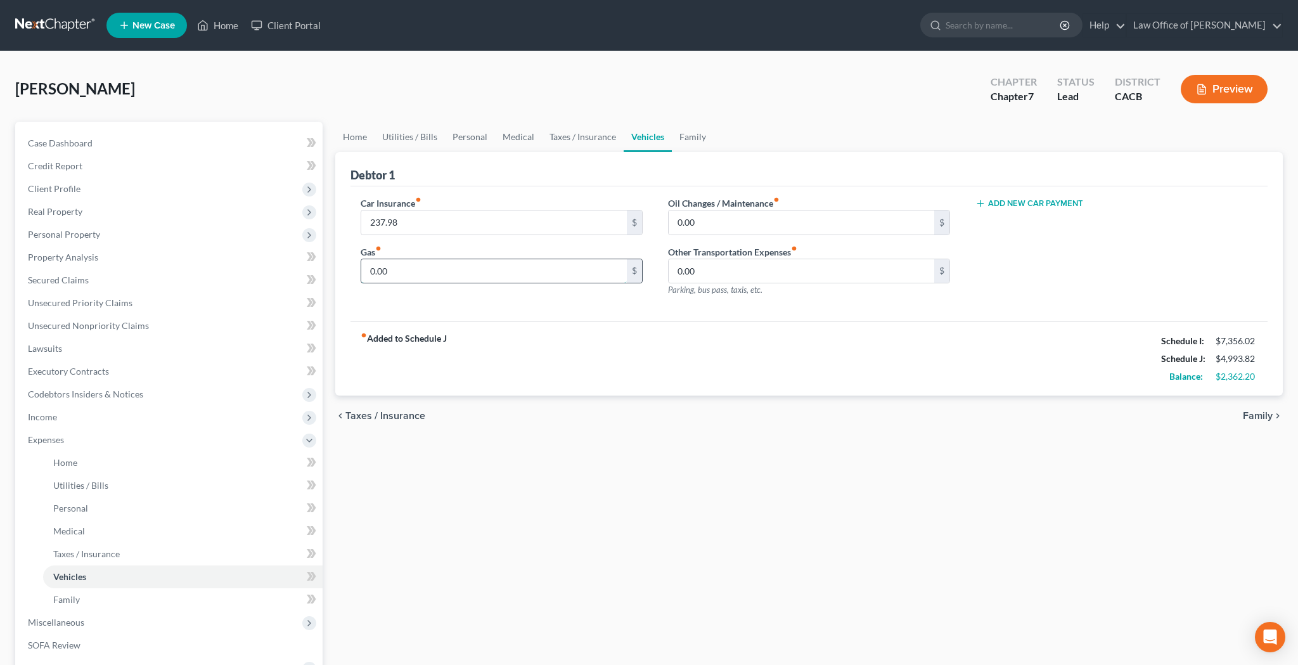
click at [390, 272] on input "0.00" at bounding box center [494, 271] width 266 height 24
click at [494, 274] on input "400" at bounding box center [494, 271] width 266 height 24
type input "400"
click at [701, 228] on input "0.00" at bounding box center [802, 222] width 266 height 24
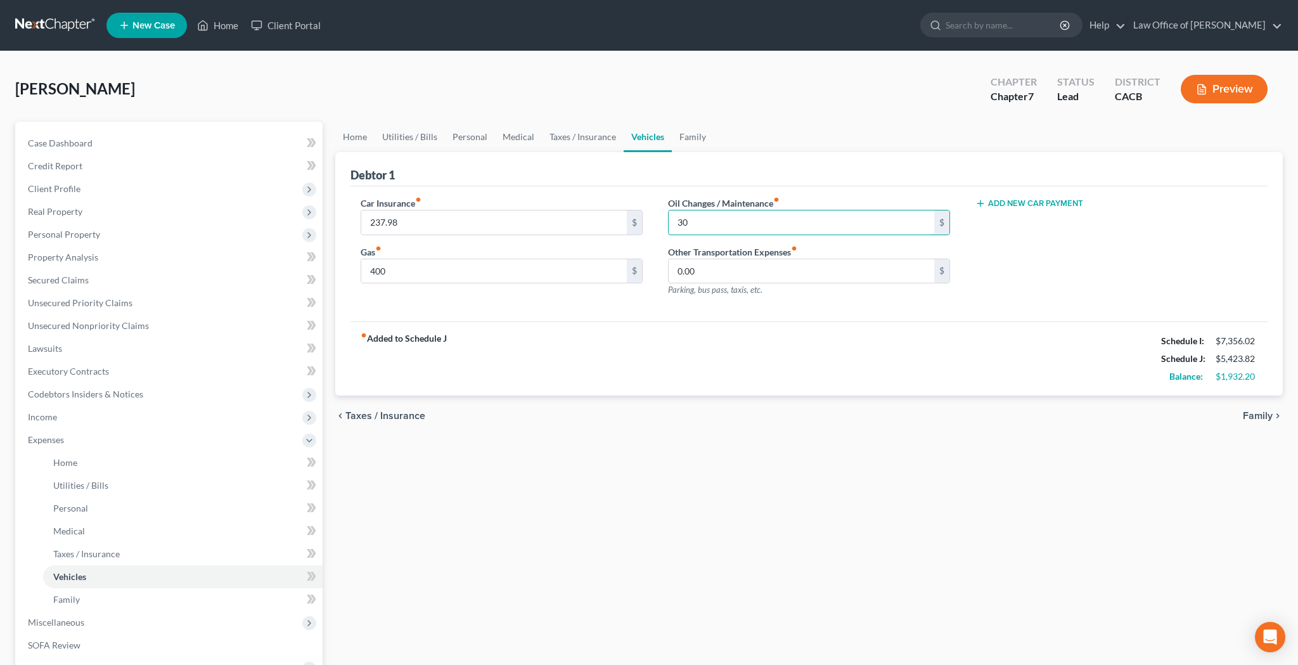
type input "30"
click at [660, 309] on div "Car Insurance fiber_manual_record 237.98 $ Gas fiber_manual_record 400 $ Oil Ch…" at bounding box center [809, 254] width 917 height 136
click at [694, 138] on link "Family" at bounding box center [693, 137] width 42 height 30
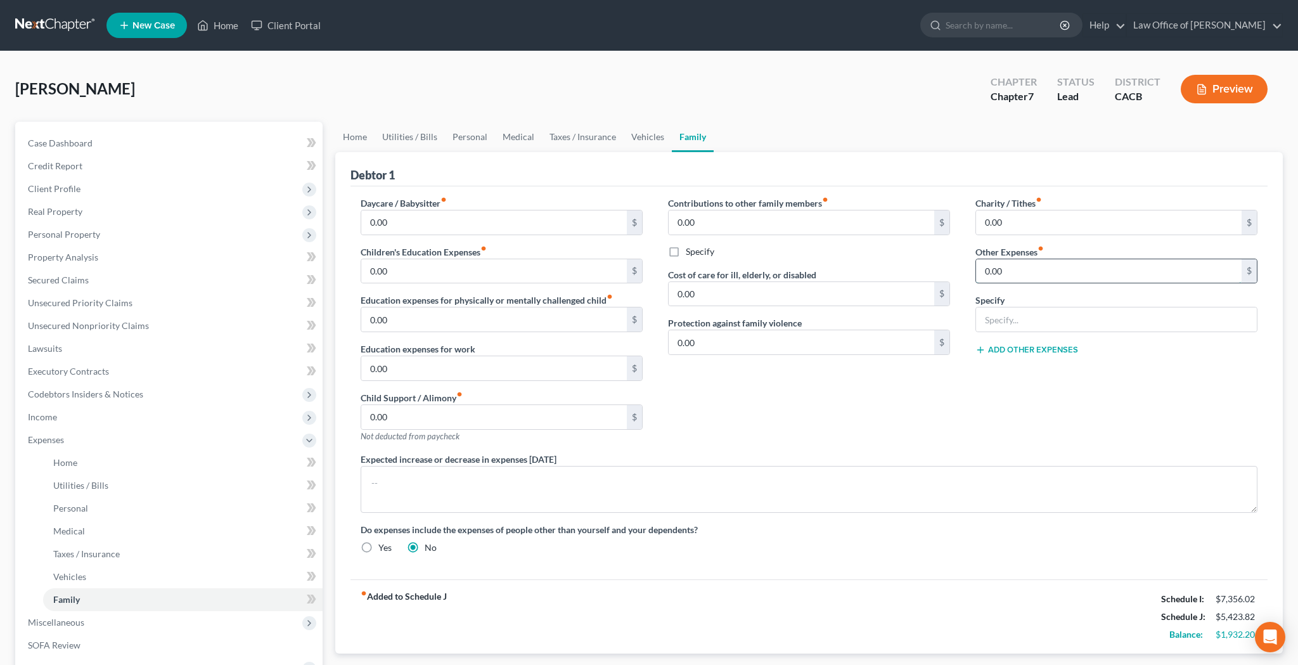
click at [1041, 276] on input "0.00" at bounding box center [1109, 271] width 266 height 24
type input "75"
click at [1048, 321] on input "text" at bounding box center [1116, 319] width 281 height 24
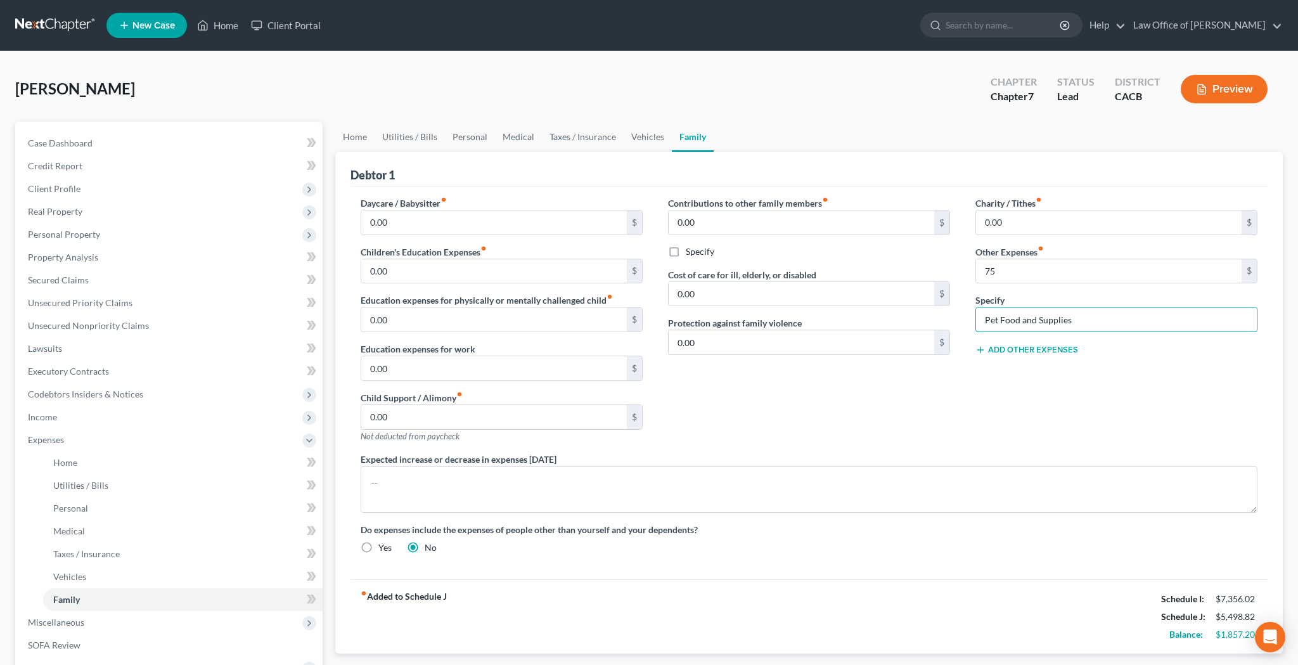
type input "Pet Food and Supplies"
click at [965, 388] on div "Charity / Tithes fiber_manual_record 0.00 $ Other Expenses fiber_manual_record …" at bounding box center [1116, 324] width 307 height 256
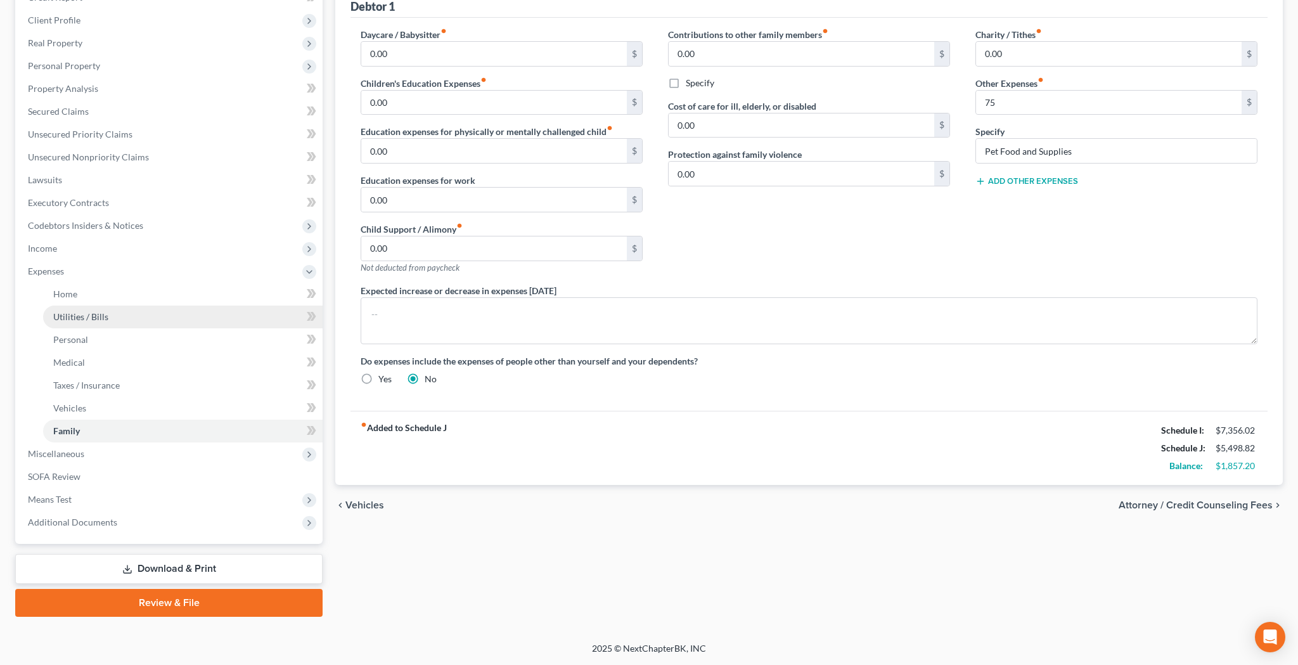
scroll to position [169, 0]
click at [112, 456] on span "Miscellaneous" at bounding box center [170, 453] width 305 height 23
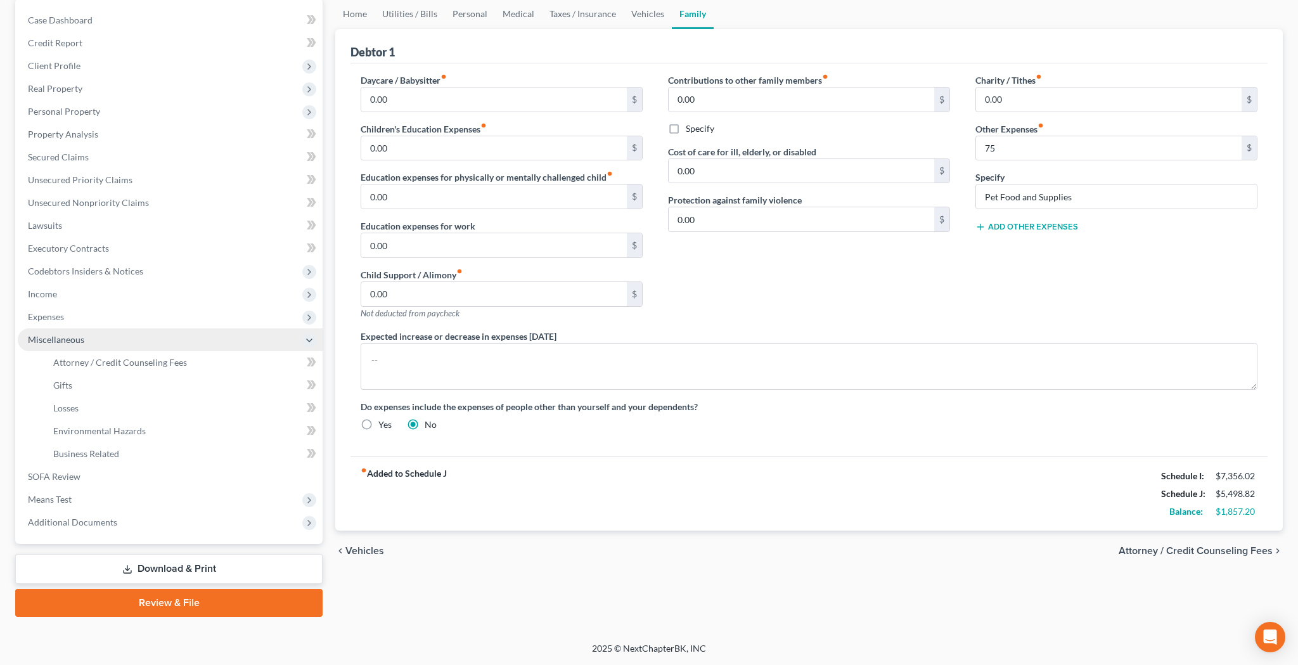
scroll to position [123, 0]
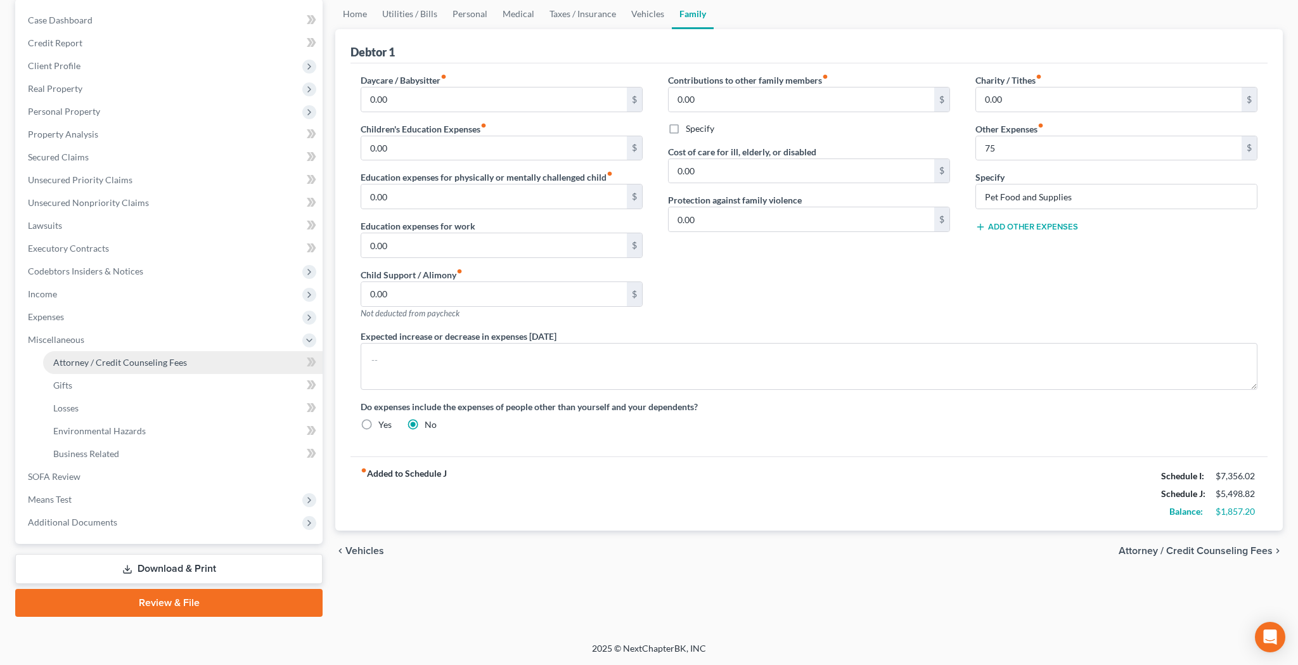
click at [133, 364] on span "Attorney / Credit Counseling Fees" at bounding box center [120, 362] width 134 height 11
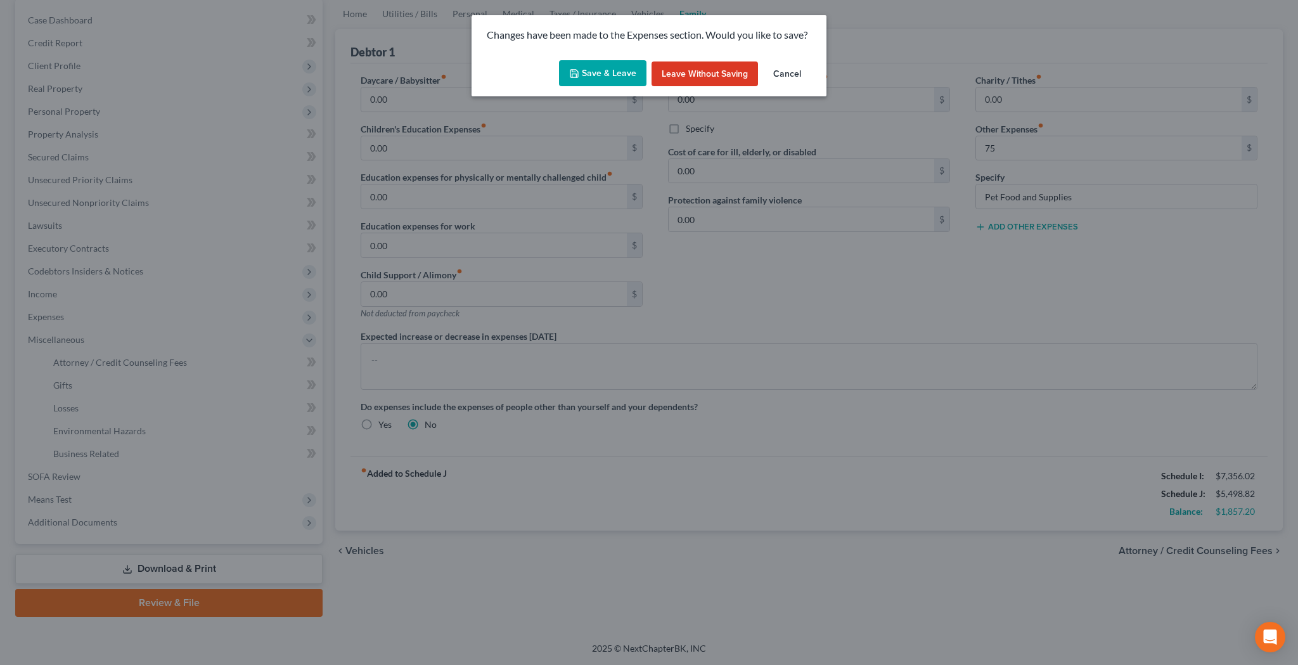
click at [593, 74] on button "Save & Leave" at bounding box center [602, 73] width 87 height 27
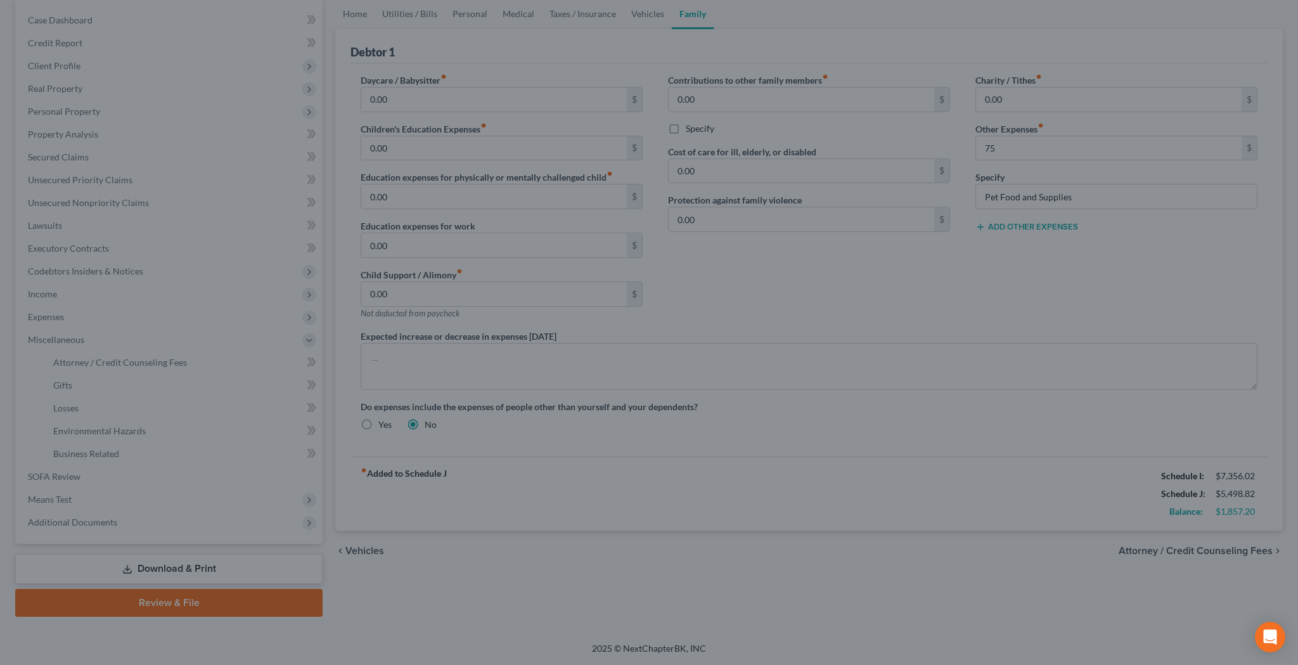
type input "75.00"
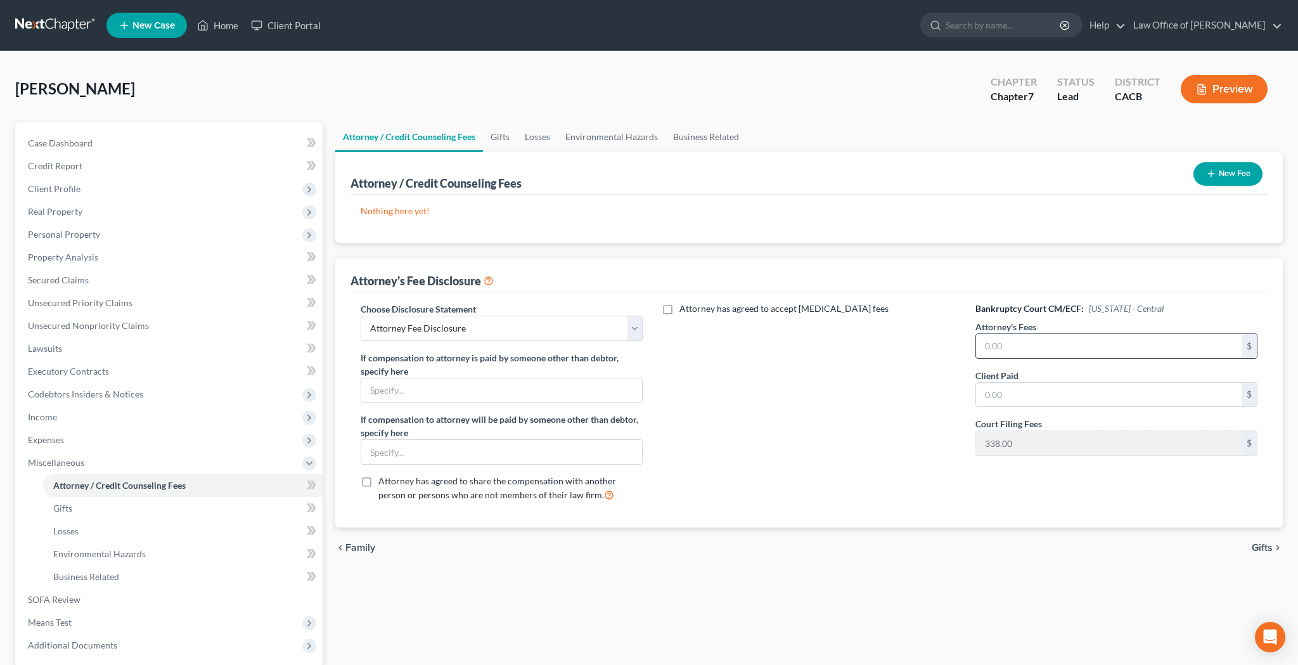
click at [993, 342] on input "text" at bounding box center [1109, 346] width 266 height 24
click at [1007, 385] on input "text" at bounding box center [1109, 395] width 266 height 24
click at [1212, 175] on icon "button" at bounding box center [1211, 174] width 10 height 10
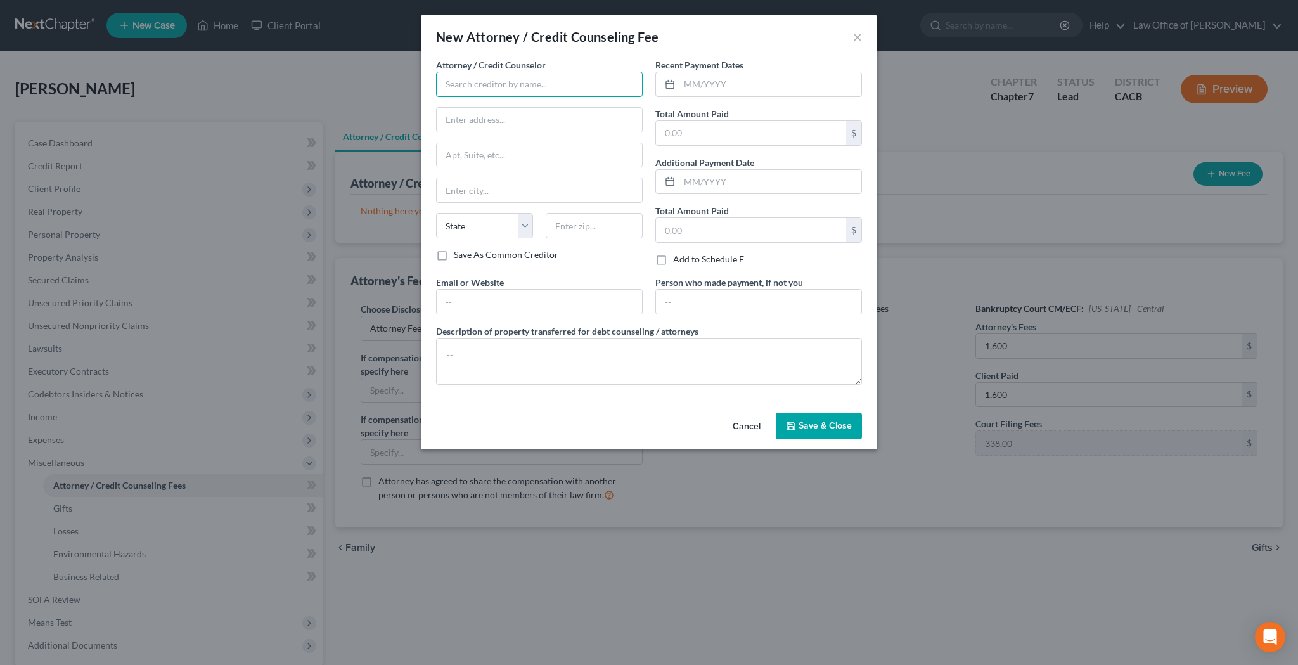
click at [611, 81] on input "text" at bounding box center [539, 84] width 207 height 25
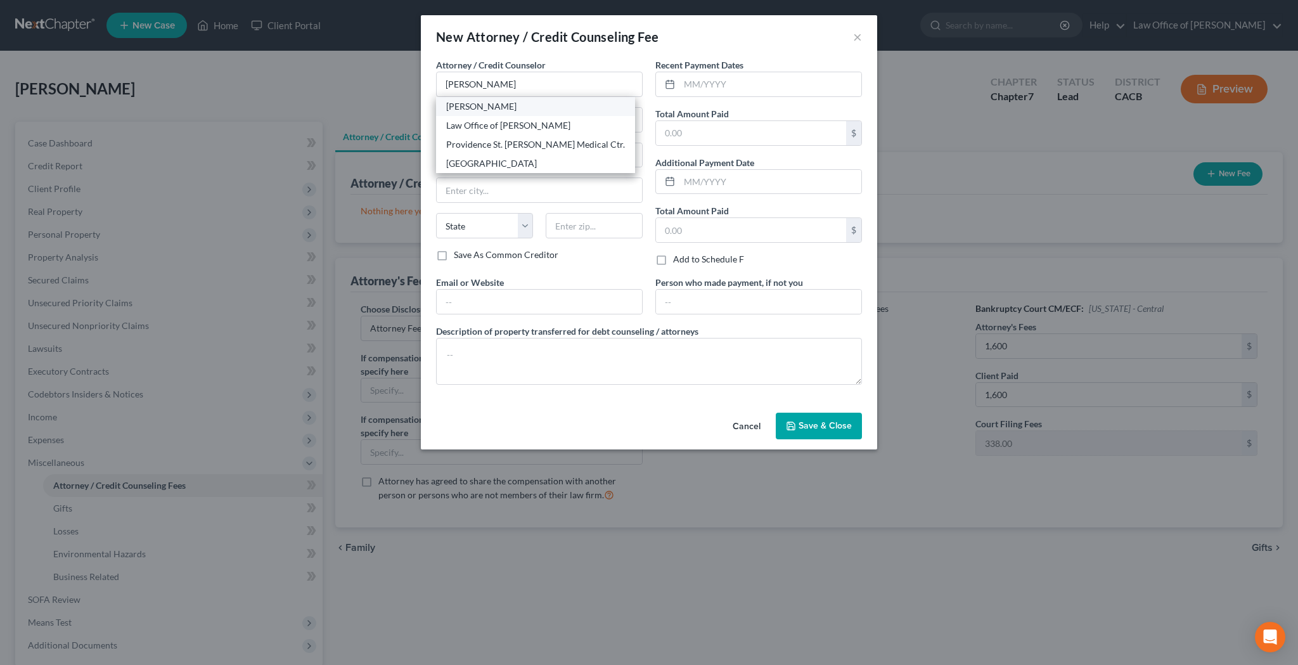
click at [527, 105] on div "[PERSON_NAME]" at bounding box center [535, 106] width 179 height 13
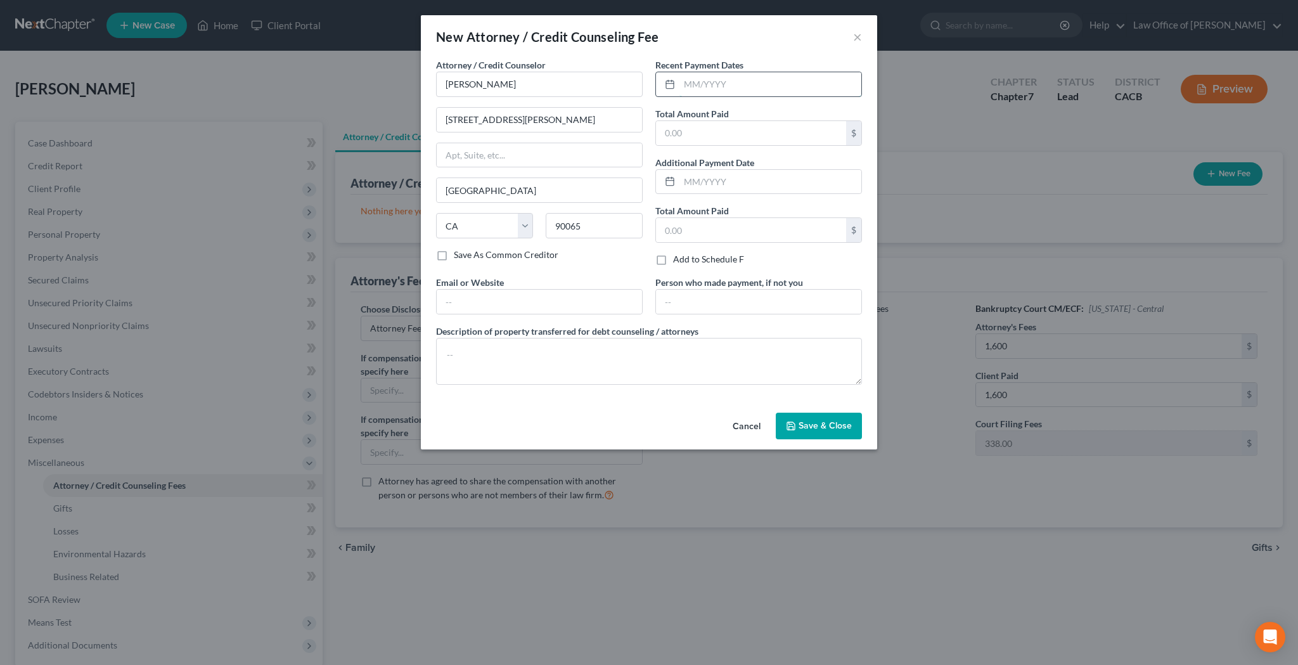
click at [716, 87] on input "text" at bounding box center [771, 84] width 182 height 24
click at [749, 124] on input "text" at bounding box center [751, 133] width 190 height 24
click at [567, 302] on input "text" at bounding box center [539, 302] width 205 height 24
click at [549, 358] on textarea at bounding box center [649, 361] width 426 height 47
click at [858, 435] on button "Save & Close" at bounding box center [819, 426] width 86 height 27
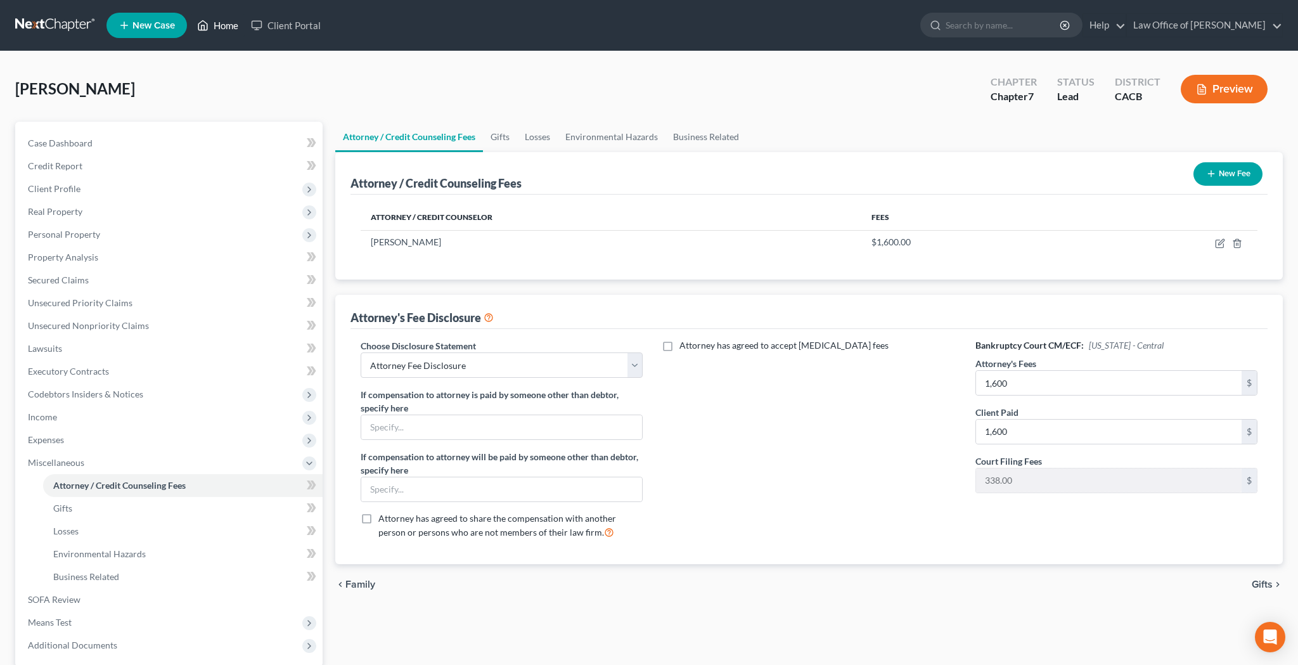
click at [236, 27] on link "Home" at bounding box center [218, 25] width 54 height 23
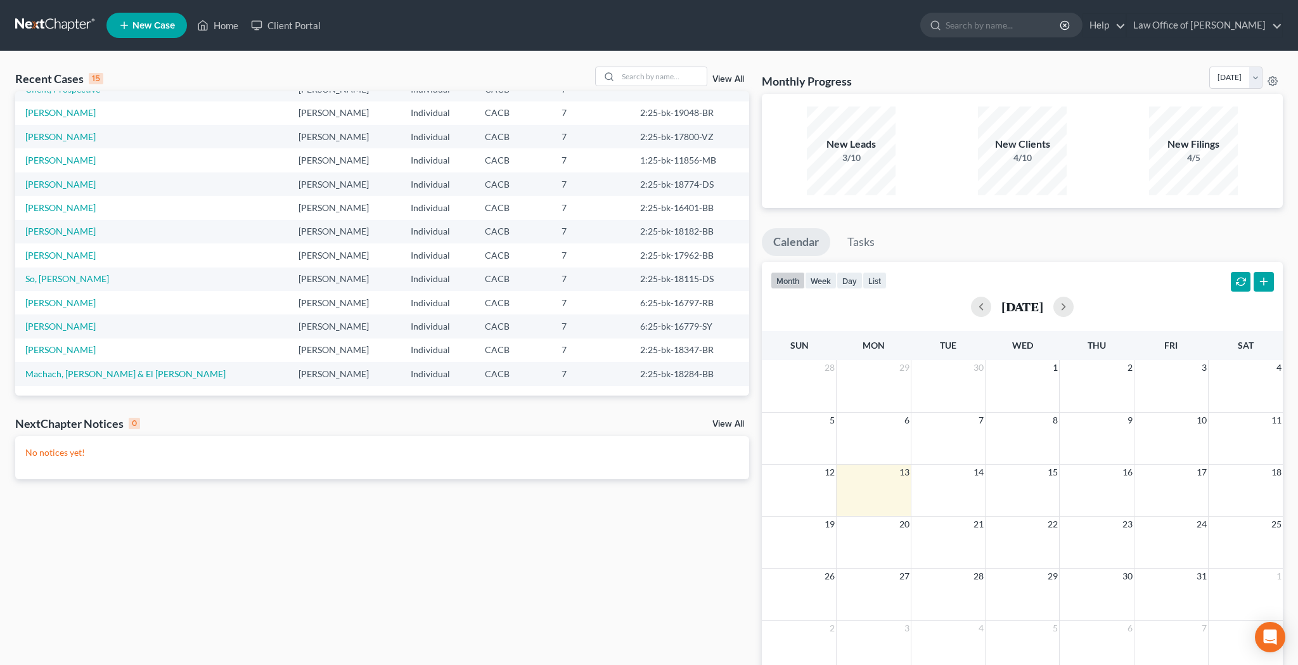
scroll to position [1, 0]
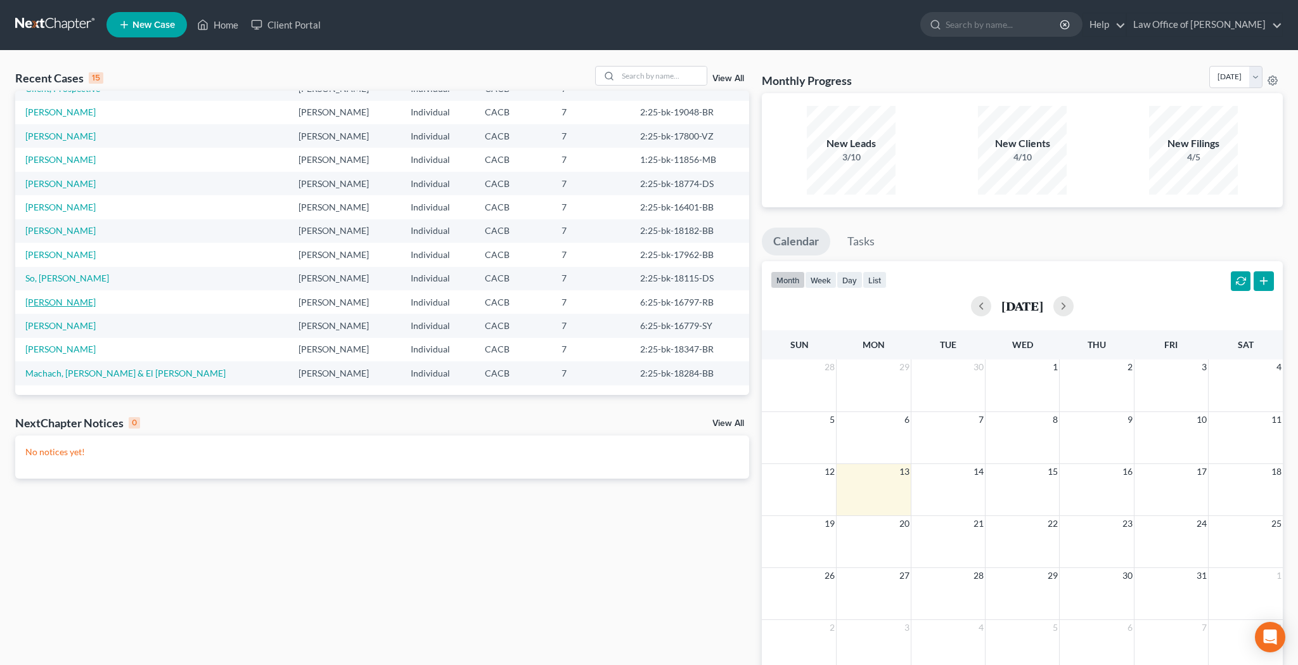
click at [68, 297] on link "[PERSON_NAME]" at bounding box center [60, 302] width 70 height 11
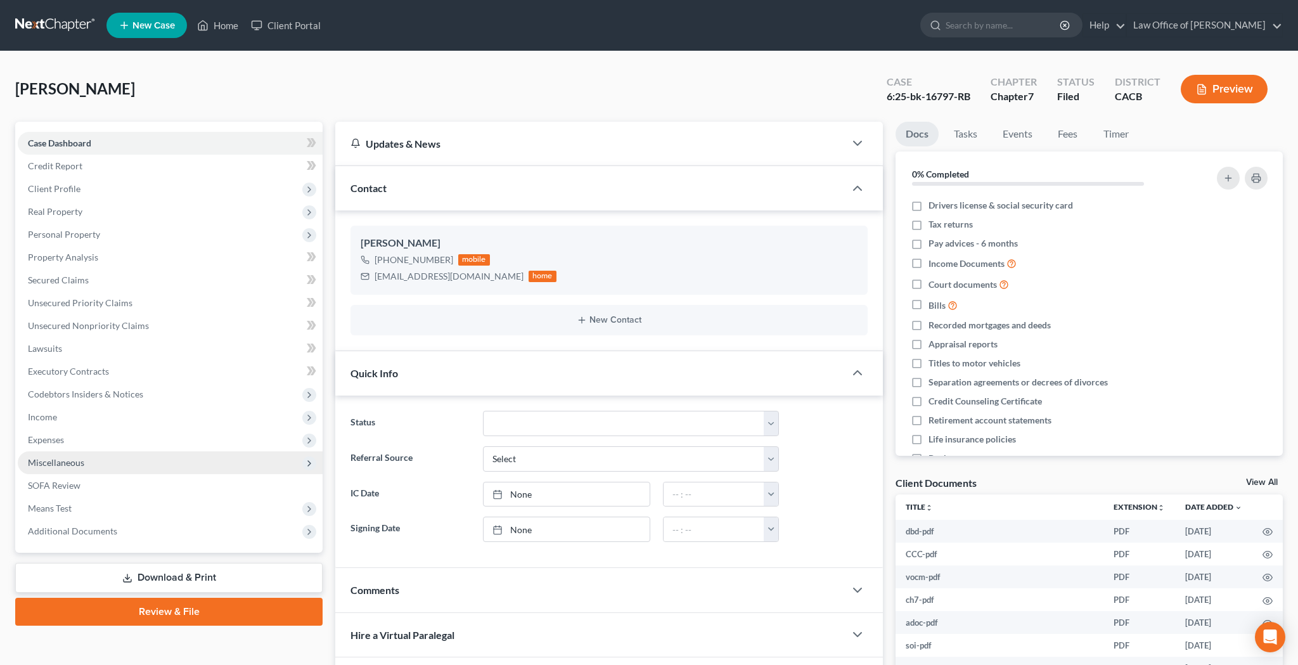
click at [91, 467] on span "Miscellaneous" at bounding box center [170, 462] width 305 height 23
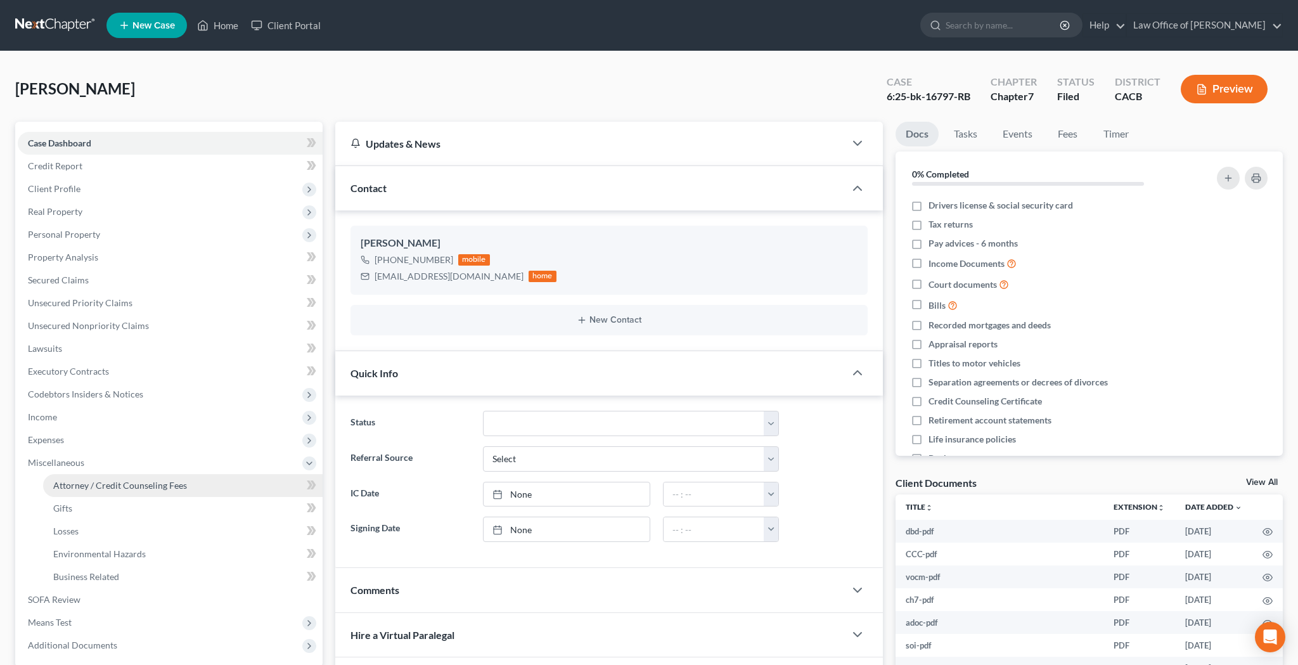
click at [94, 486] on span "Attorney / Credit Counseling Fees" at bounding box center [120, 485] width 134 height 11
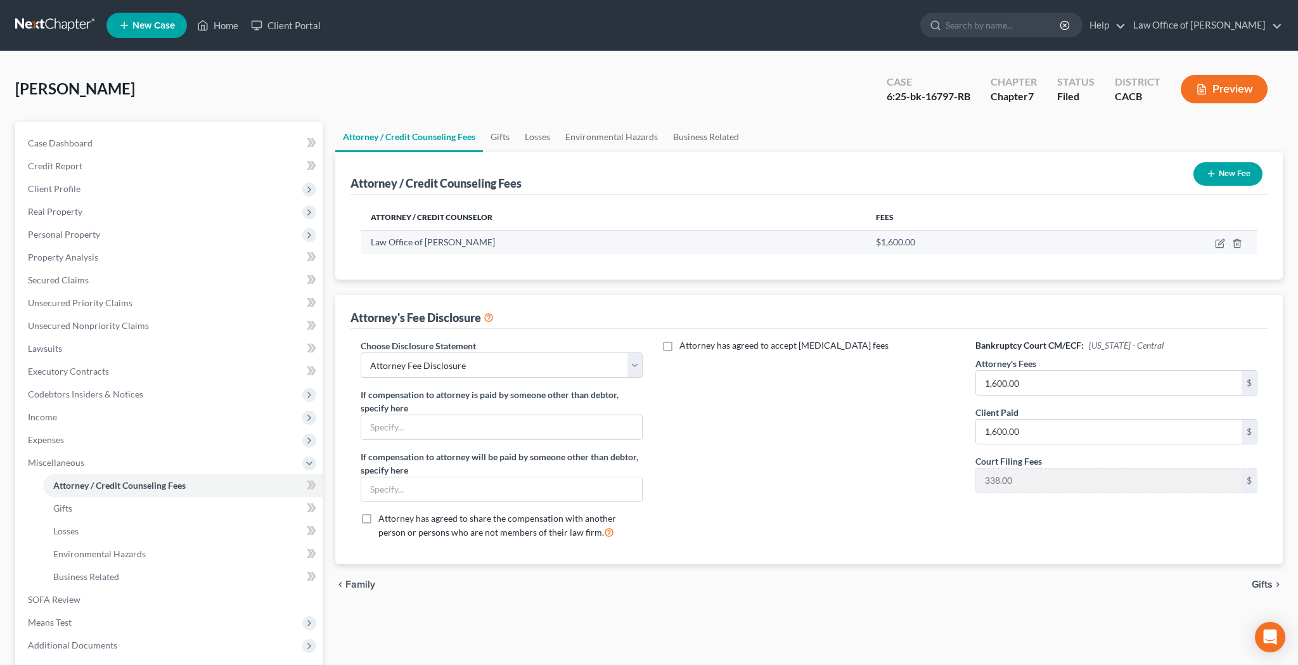
click at [1213, 242] on td at bounding box center [1166, 242] width 184 height 24
click at [1216, 242] on icon "button" at bounding box center [1220, 244] width 8 height 8
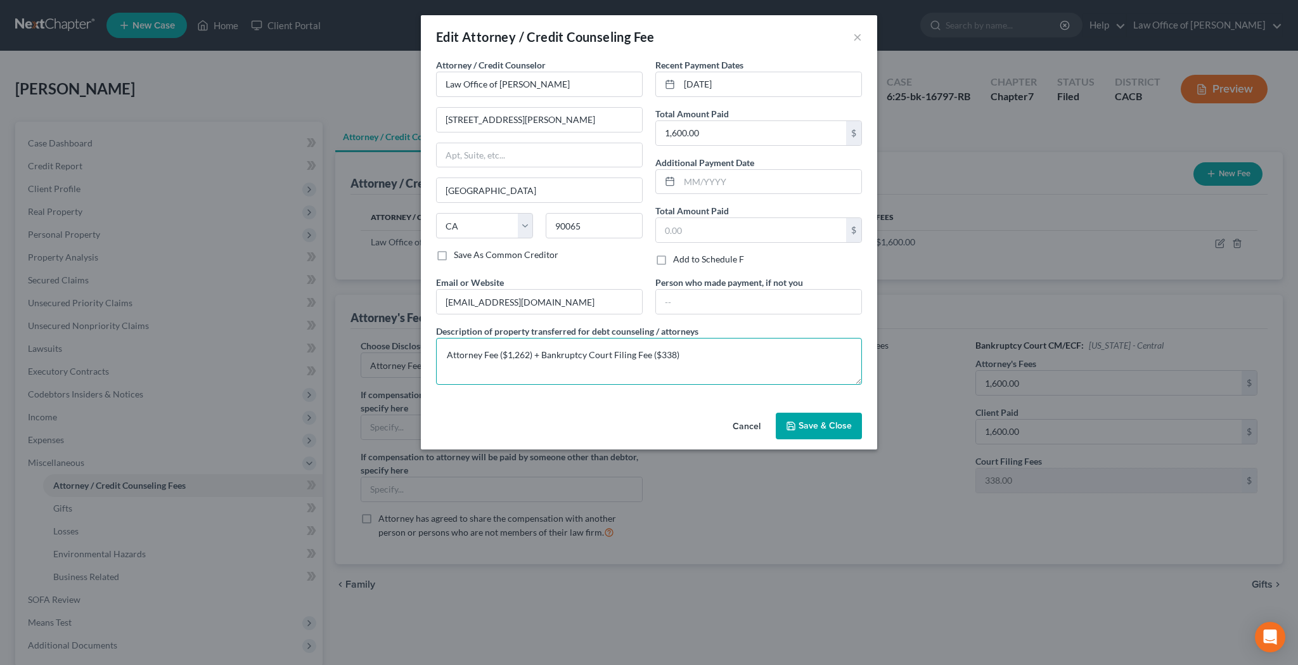
click at [589, 359] on textarea "Attorney Fee ($1,262) + Bankruptcy Court Filing Fee ($338)" at bounding box center [649, 361] width 426 height 47
click at [747, 429] on button "Cancel" at bounding box center [747, 426] width 48 height 25
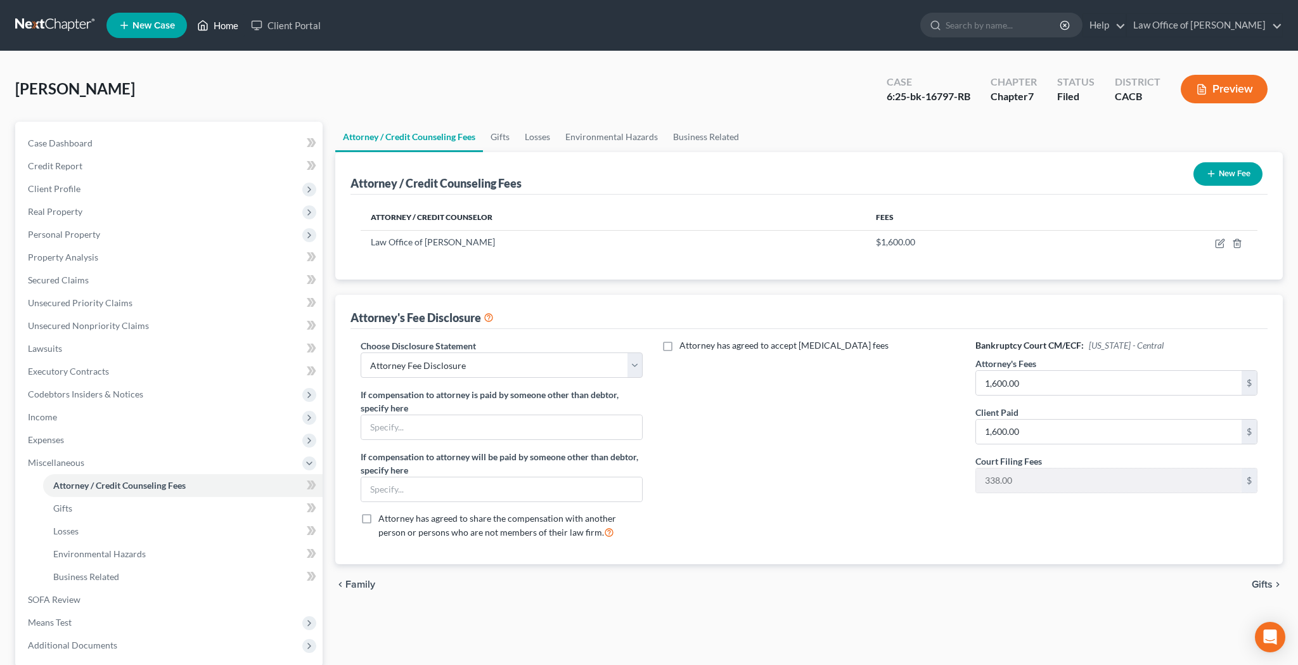
click at [237, 29] on link "Home" at bounding box center [218, 25] width 54 height 23
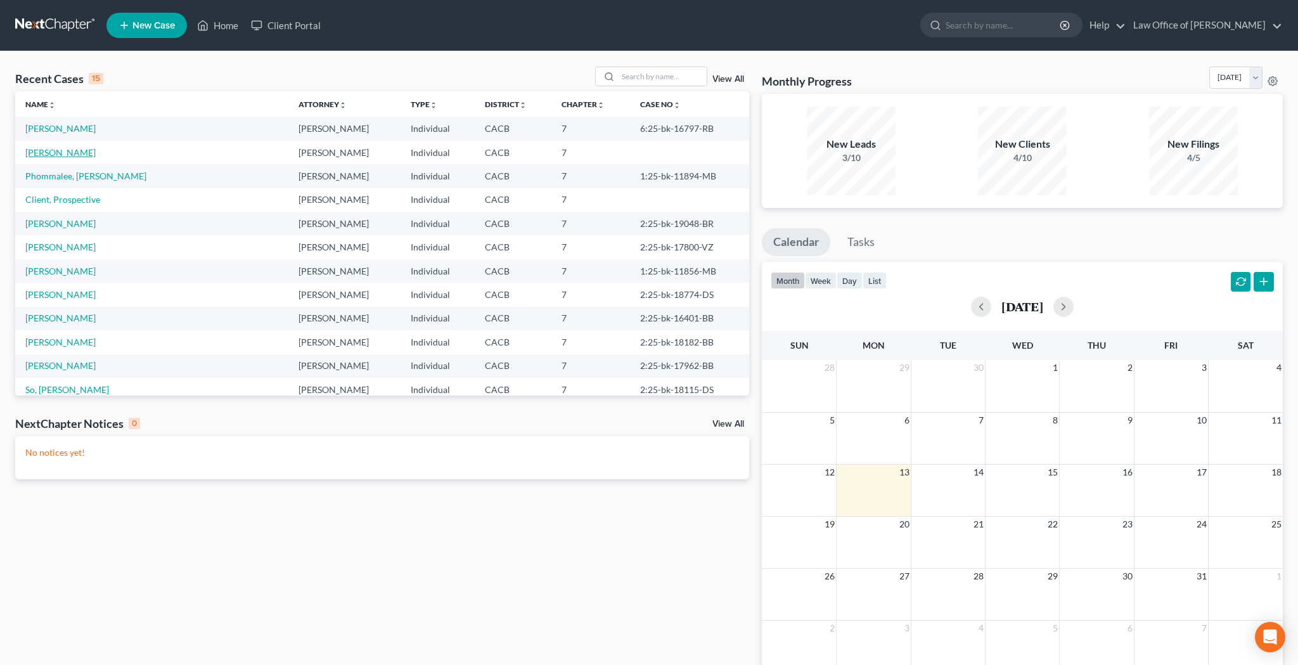
click at [66, 151] on link "[PERSON_NAME]" at bounding box center [60, 152] width 70 height 11
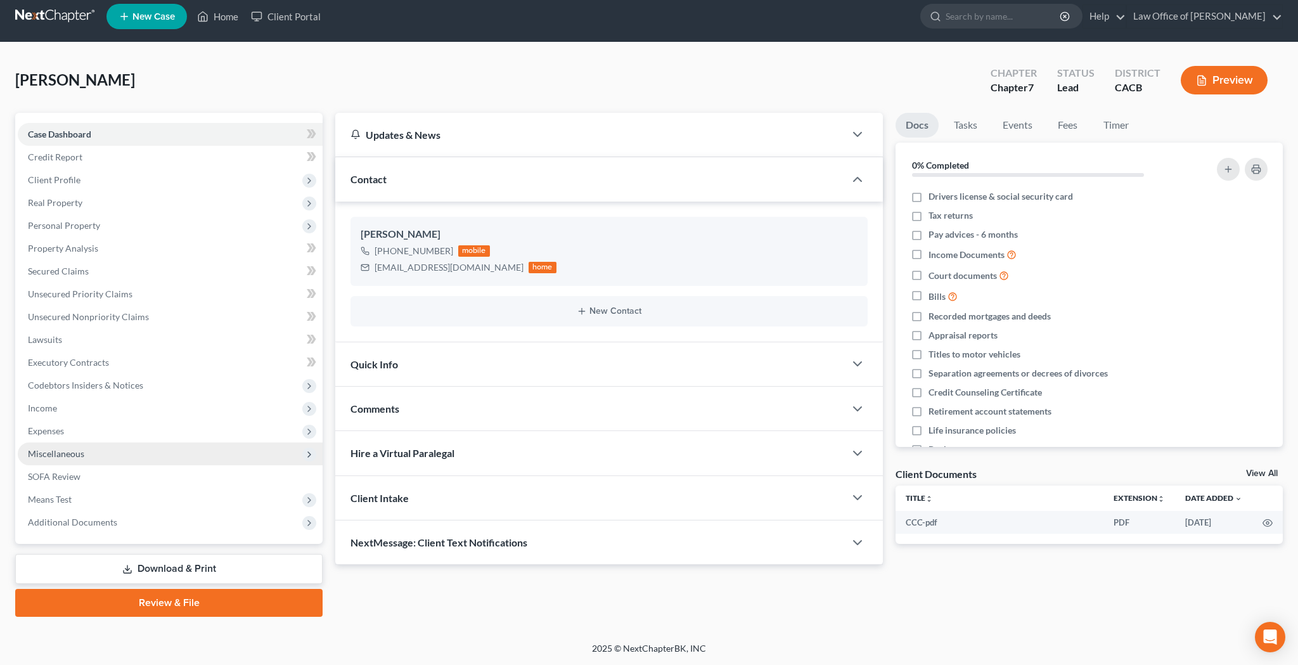
scroll to position [9, 0]
click at [81, 453] on span "Miscellaneous" at bounding box center [56, 453] width 56 height 11
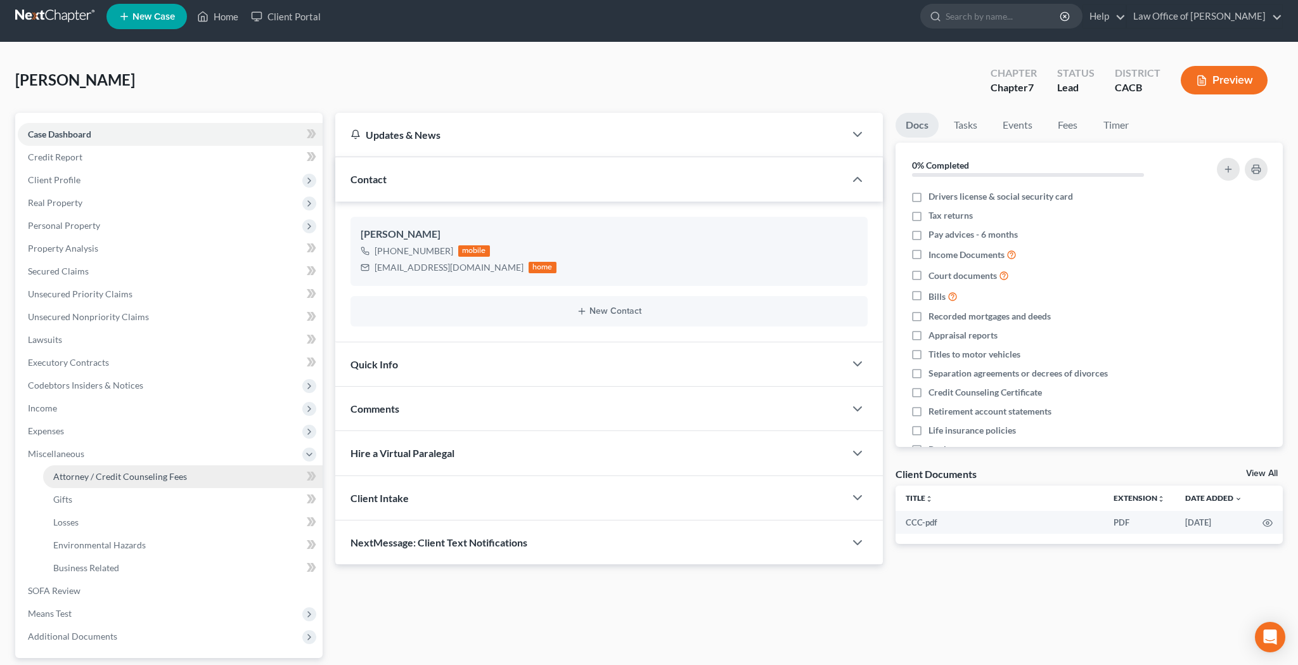
click at [89, 475] on span "Attorney / Credit Counseling Fees" at bounding box center [120, 476] width 134 height 11
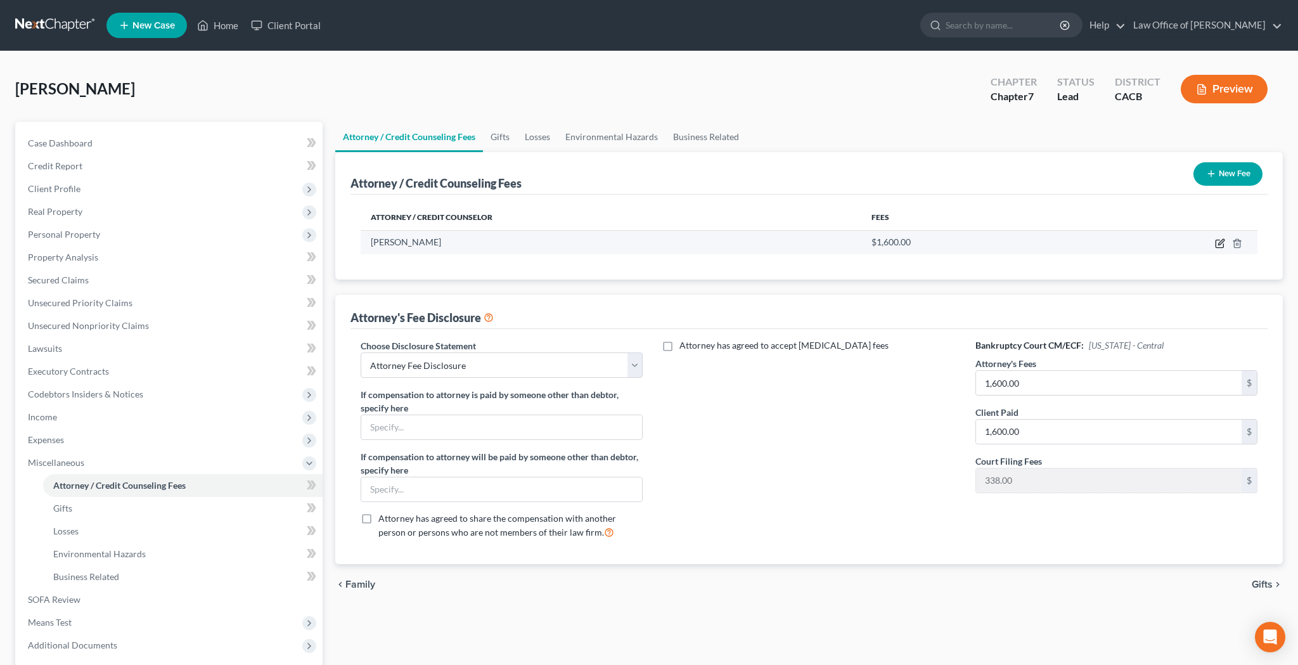
click at [1215, 243] on icon "button" at bounding box center [1220, 243] width 10 height 10
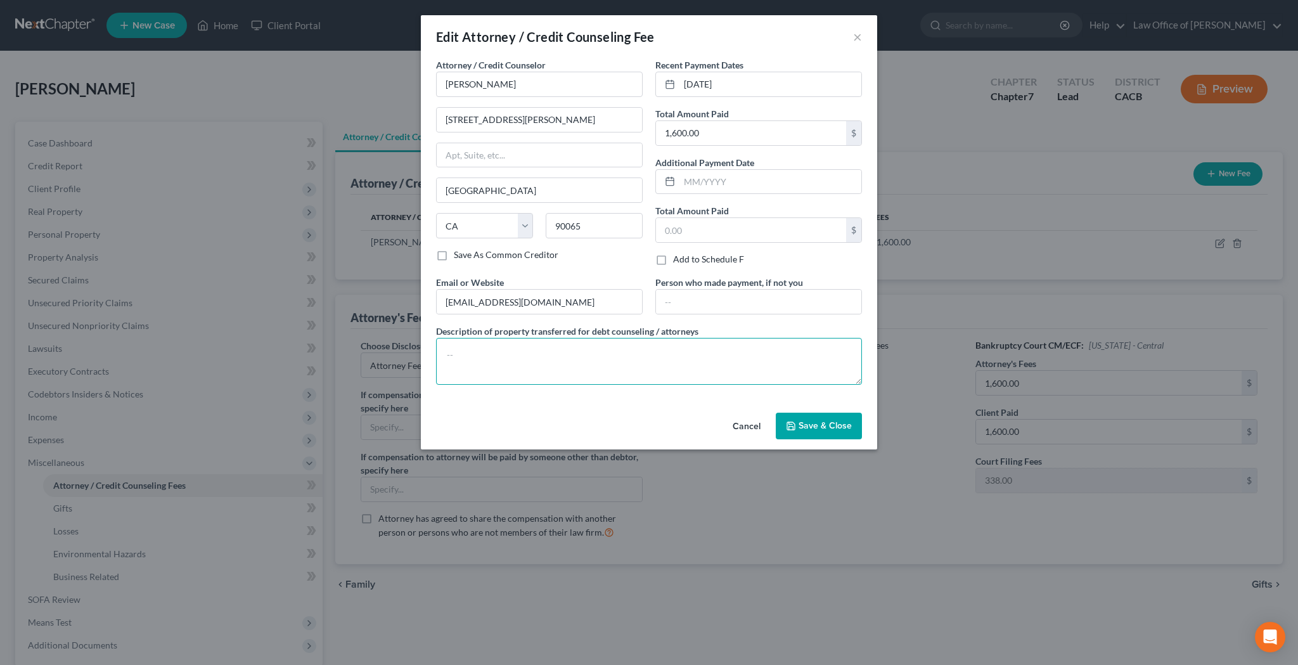
click at [687, 353] on textarea at bounding box center [649, 361] width 426 height 47
paste textarea "Attorney Fee ($1,262) + Bankruptcy Court Filing Fee ($338)"
click at [840, 423] on span "Save & Close" at bounding box center [825, 425] width 53 height 11
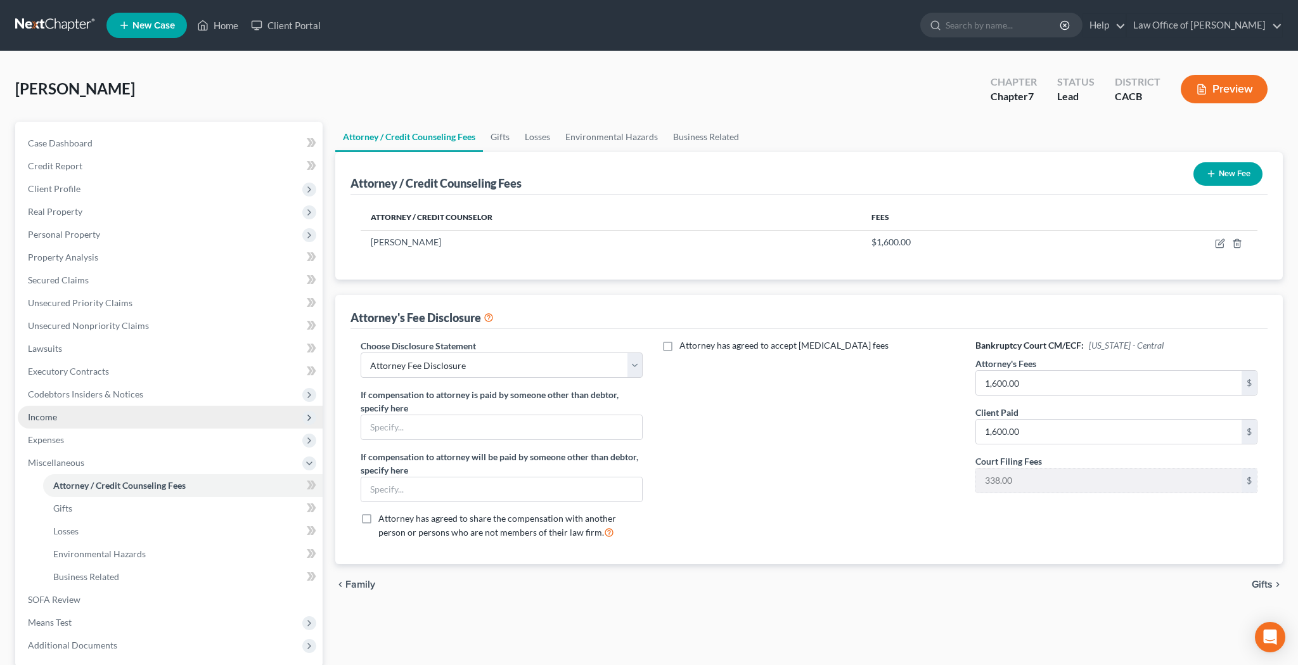
click at [93, 415] on span "Income" at bounding box center [170, 417] width 305 height 23
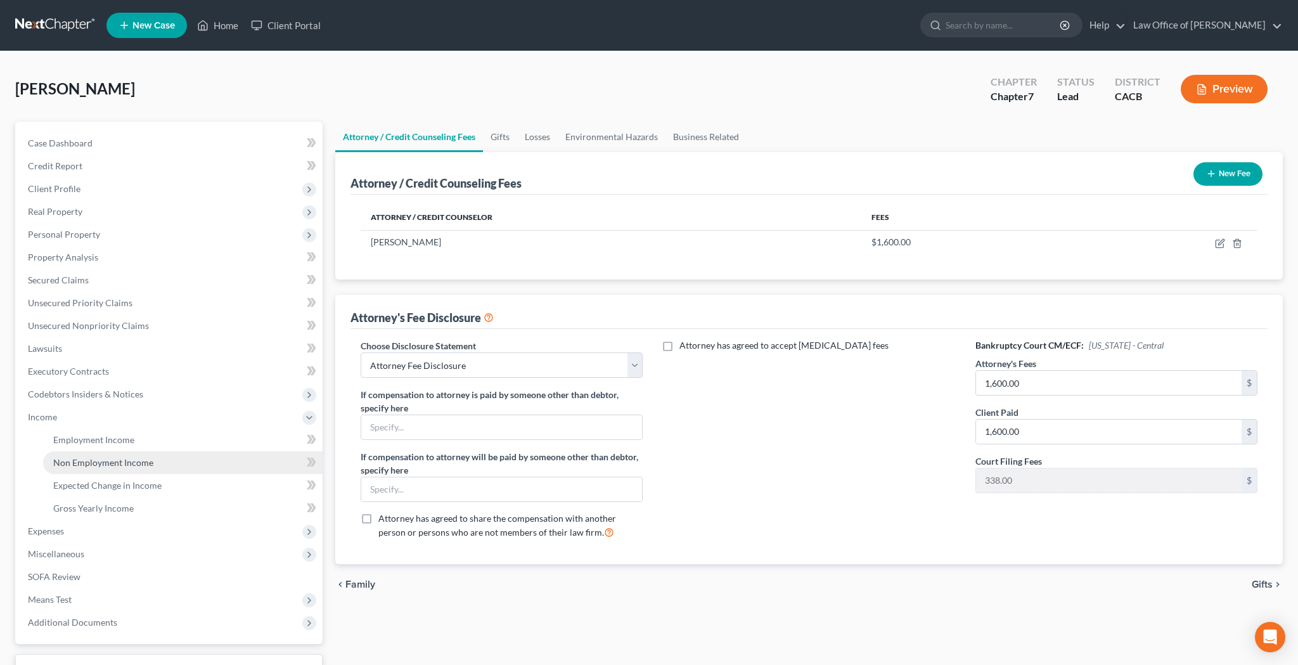
click at [103, 463] on span "Non Employment Income" at bounding box center [103, 462] width 100 height 11
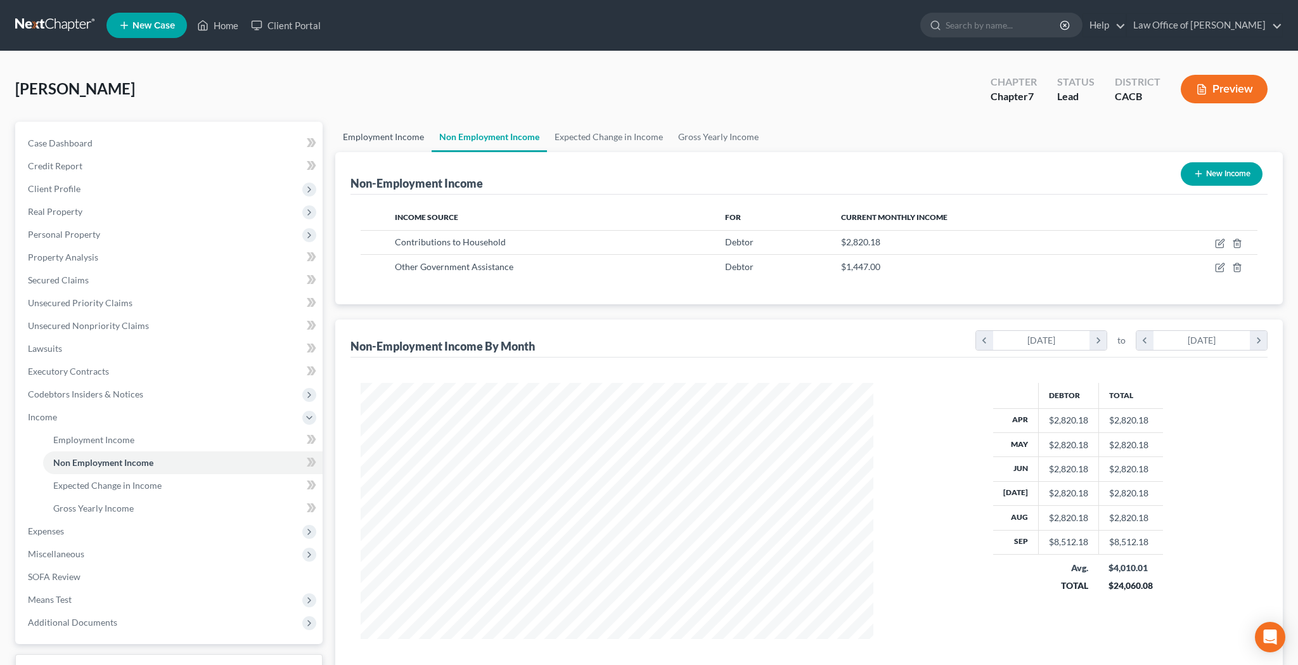
click at [390, 138] on link "Employment Income" at bounding box center [383, 137] width 96 height 30
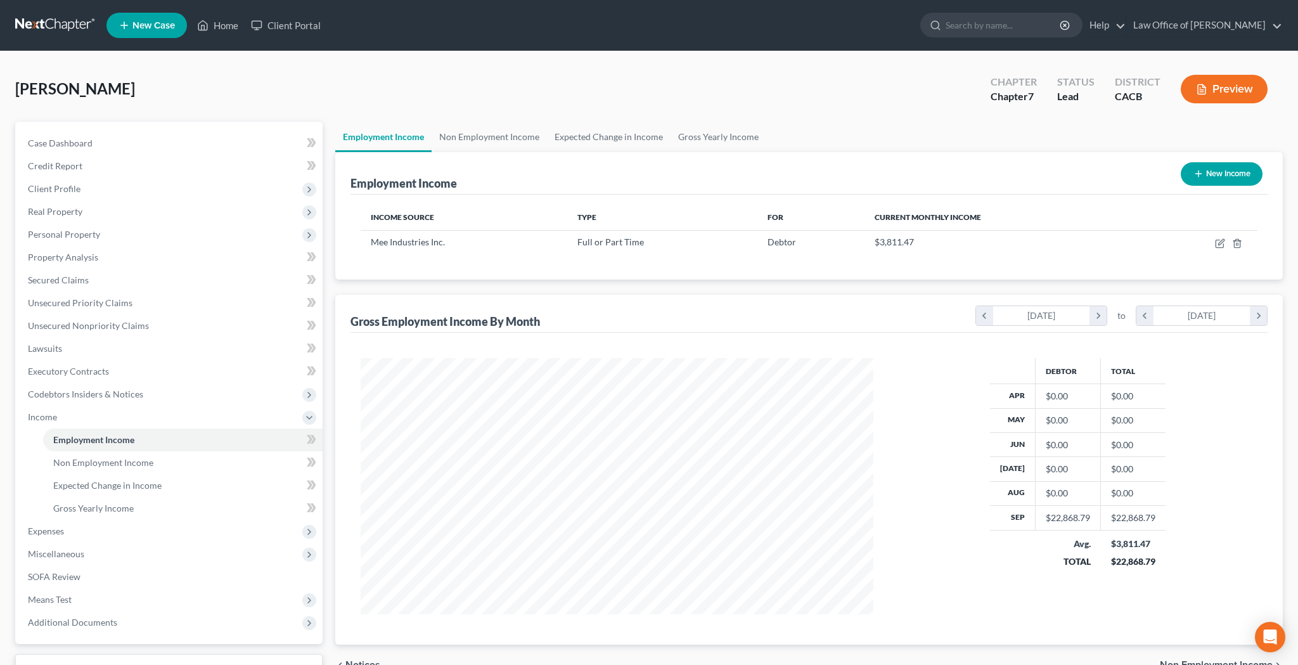
scroll to position [256, 538]
click at [141, 523] on span "Expenses" at bounding box center [170, 531] width 305 height 23
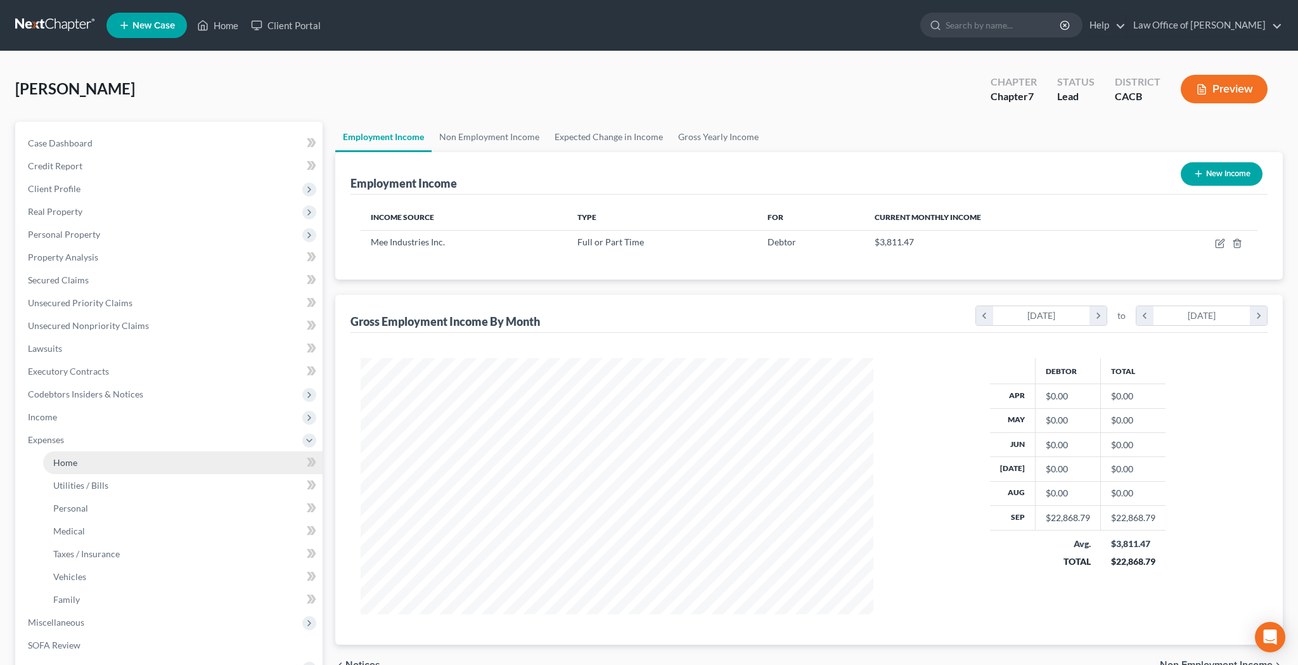
click at [134, 467] on link "Home" at bounding box center [183, 462] width 280 height 23
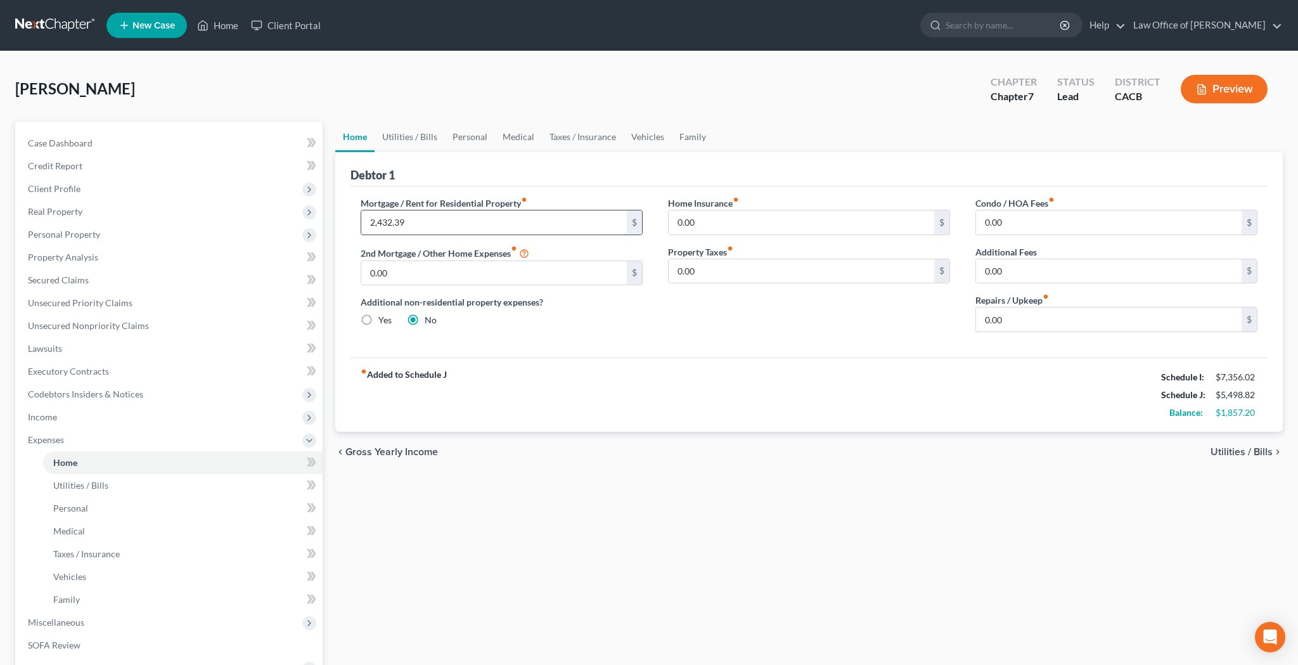
click at [439, 221] on input "2,432.39" at bounding box center [494, 222] width 266 height 24
click at [544, 354] on div "Mortgage / Rent for Residential Property fiber_manual_record 3,100 $ 2nd Mortga…" at bounding box center [809, 271] width 917 height 171
click at [403, 141] on link "Utilities / Bills" at bounding box center [410, 137] width 70 height 30
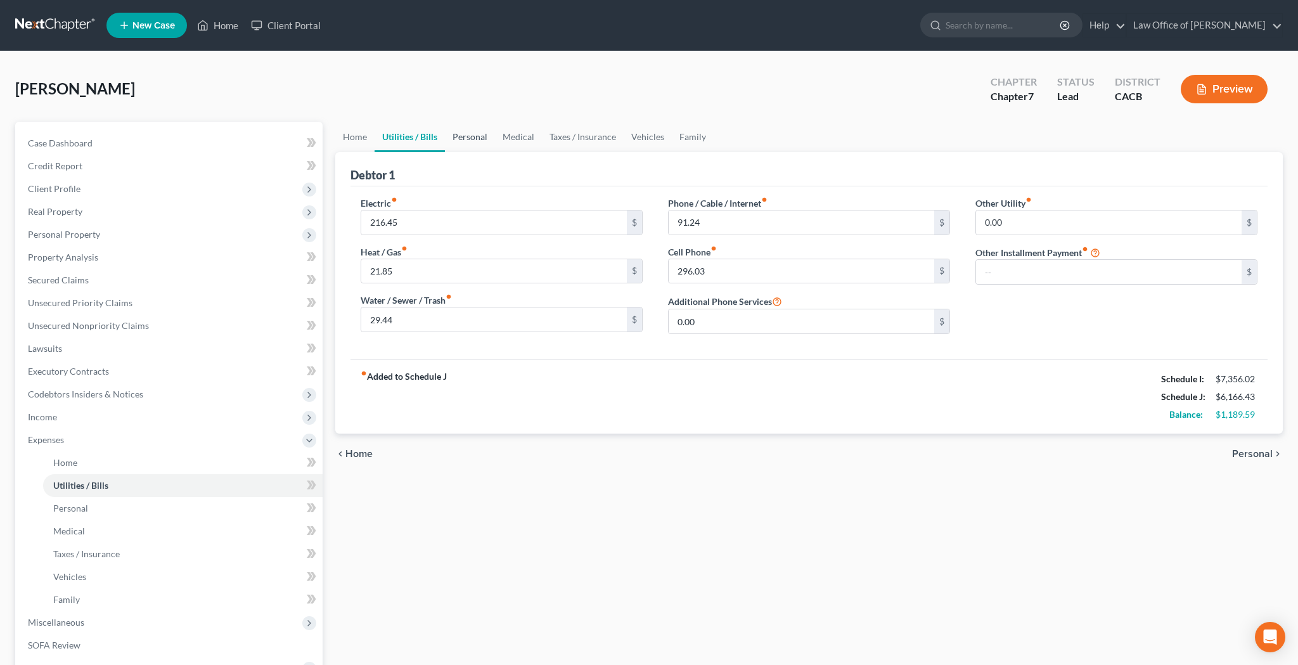
click at [467, 138] on link "Personal" at bounding box center [470, 137] width 50 height 30
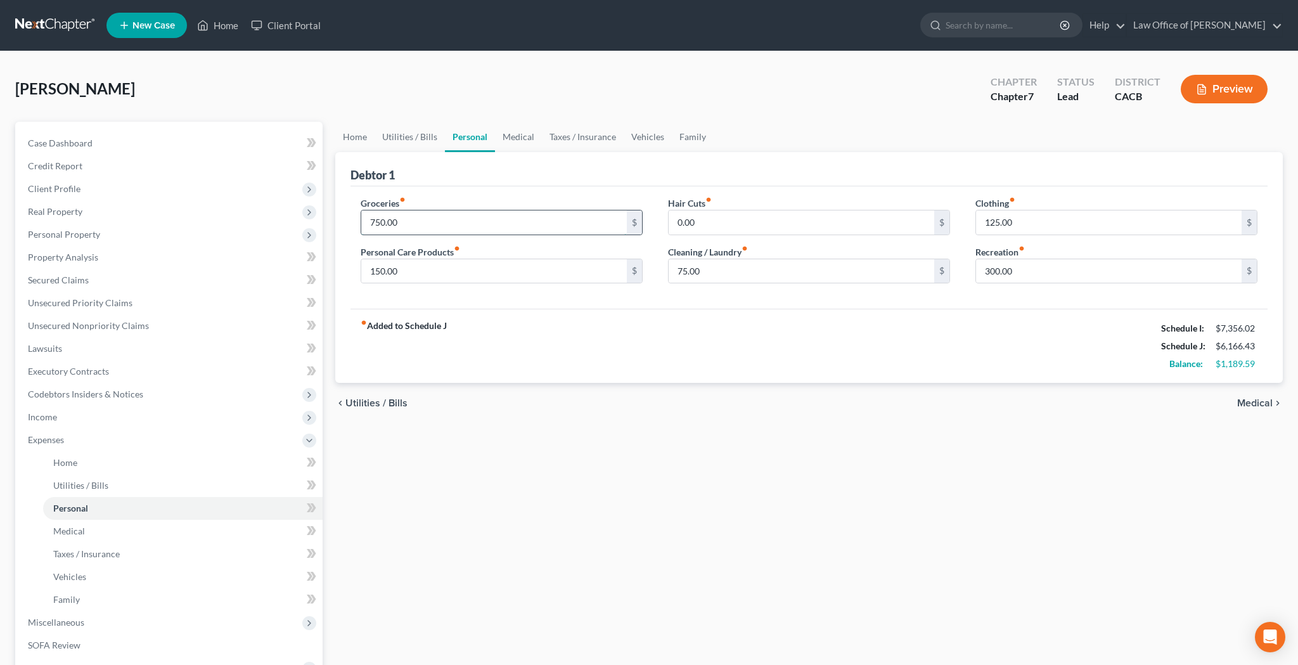
click at [446, 224] on input "750.00" at bounding box center [494, 222] width 266 height 24
click at [564, 335] on div "fiber_manual_record Added to Schedule J Schedule I: $7,356.02 Schedule J: $6,31…" at bounding box center [809, 346] width 917 height 74
click at [464, 219] on input "900" at bounding box center [494, 222] width 266 height 24
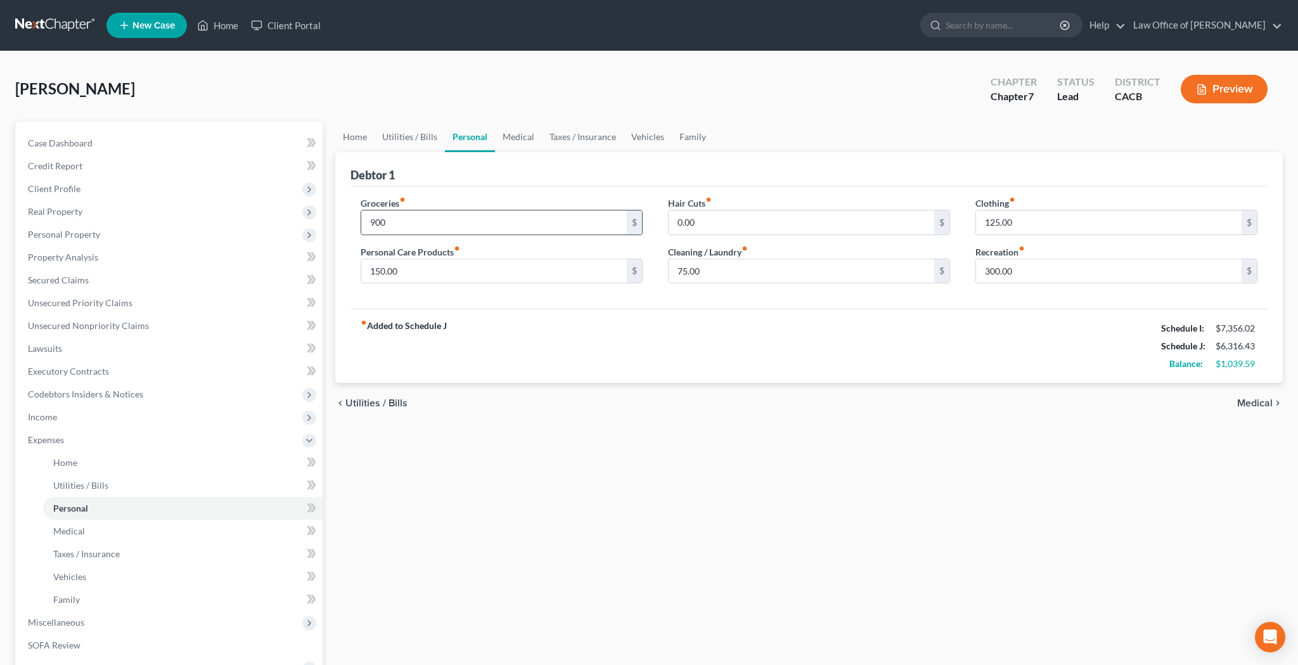
click at [464, 219] on input "900" at bounding box center [494, 222] width 266 height 24
click at [647, 312] on div "fiber_manual_record Added to Schedule J Schedule I: $7,356.02 Schedule J: $6,41…" at bounding box center [809, 346] width 917 height 74
click at [527, 136] on link "Medical" at bounding box center [518, 137] width 47 height 30
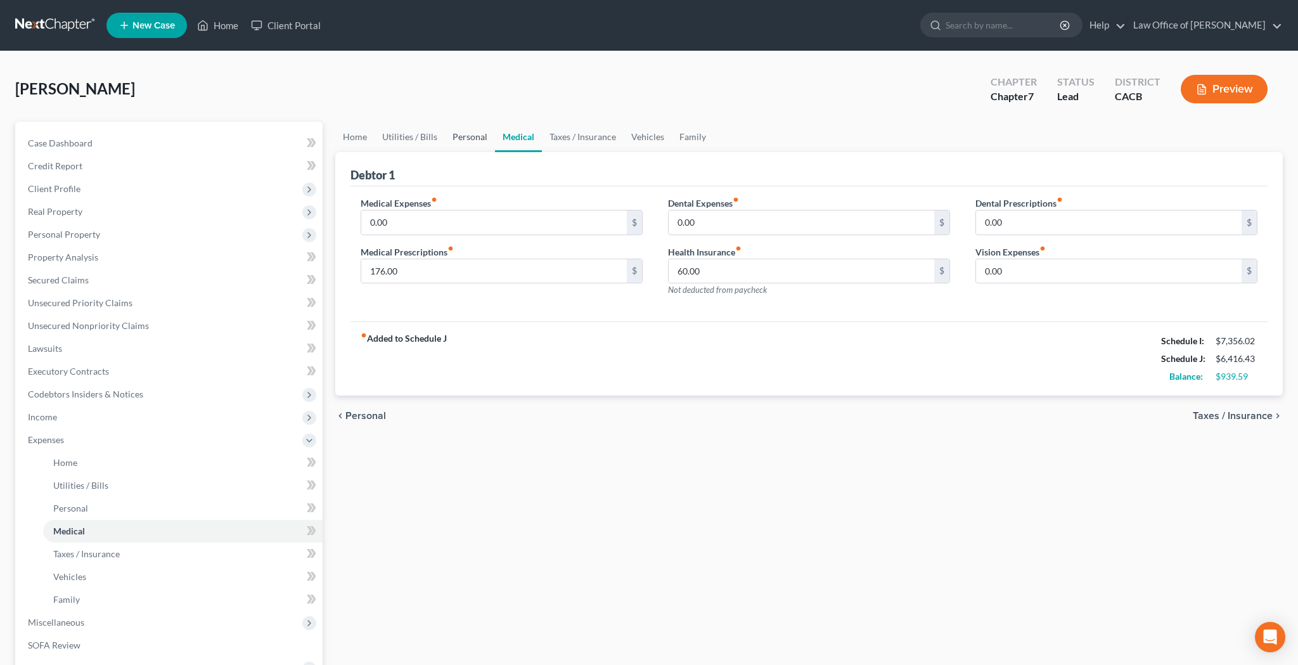
click at [480, 139] on link "Personal" at bounding box center [470, 137] width 50 height 30
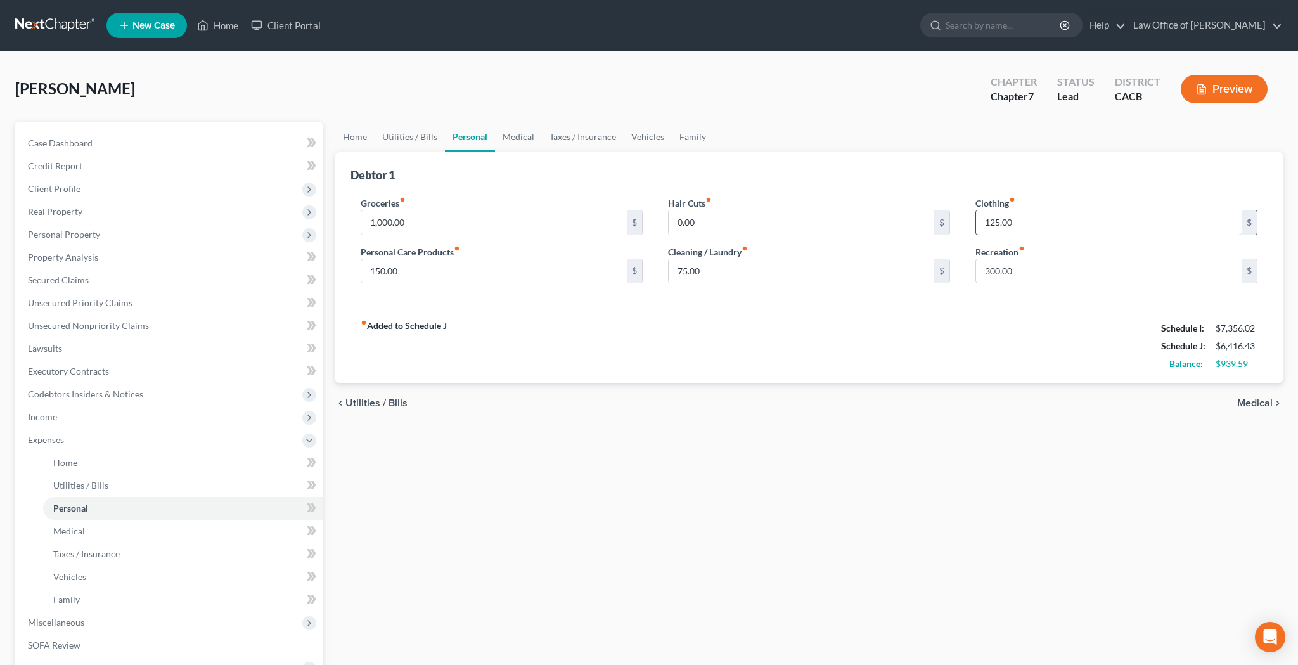
click at [1012, 223] on input "125.00" at bounding box center [1109, 222] width 266 height 24
click at [527, 135] on link "Medical" at bounding box center [518, 137] width 47 height 30
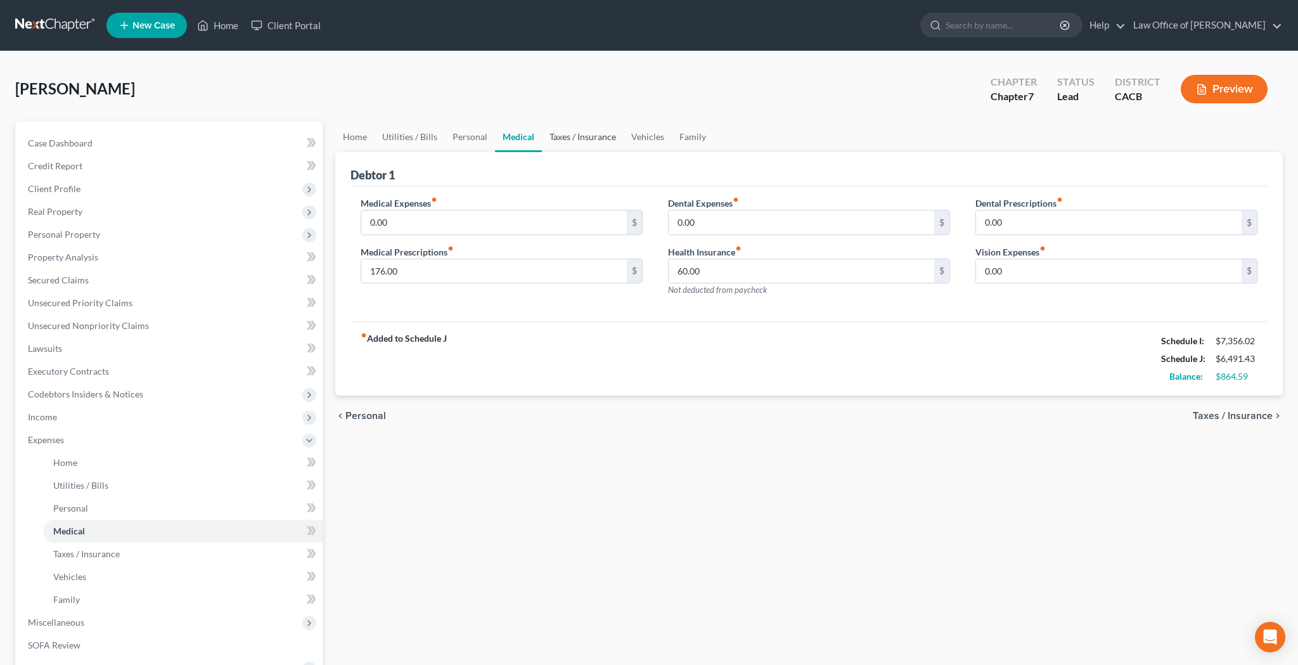
click at [597, 135] on link "Taxes / Insurance" at bounding box center [583, 137] width 82 height 30
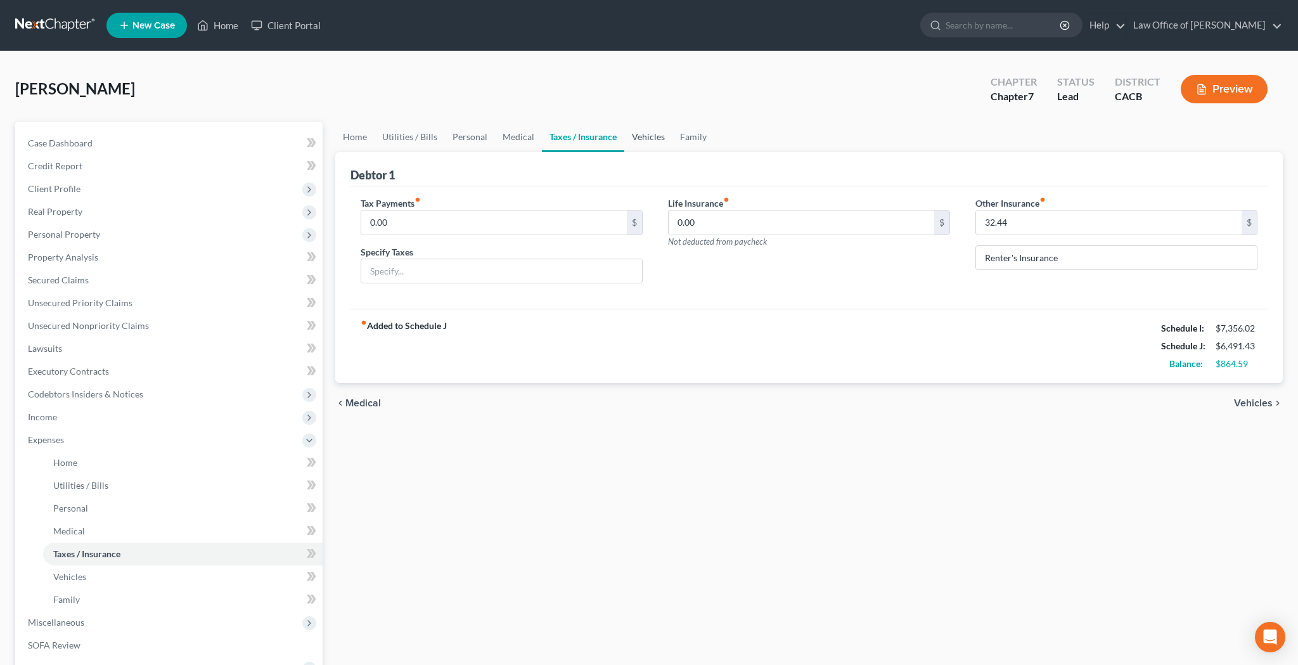
click at [655, 136] on link "Vehicles" at bounding box center [648, 137] width 48 height 30
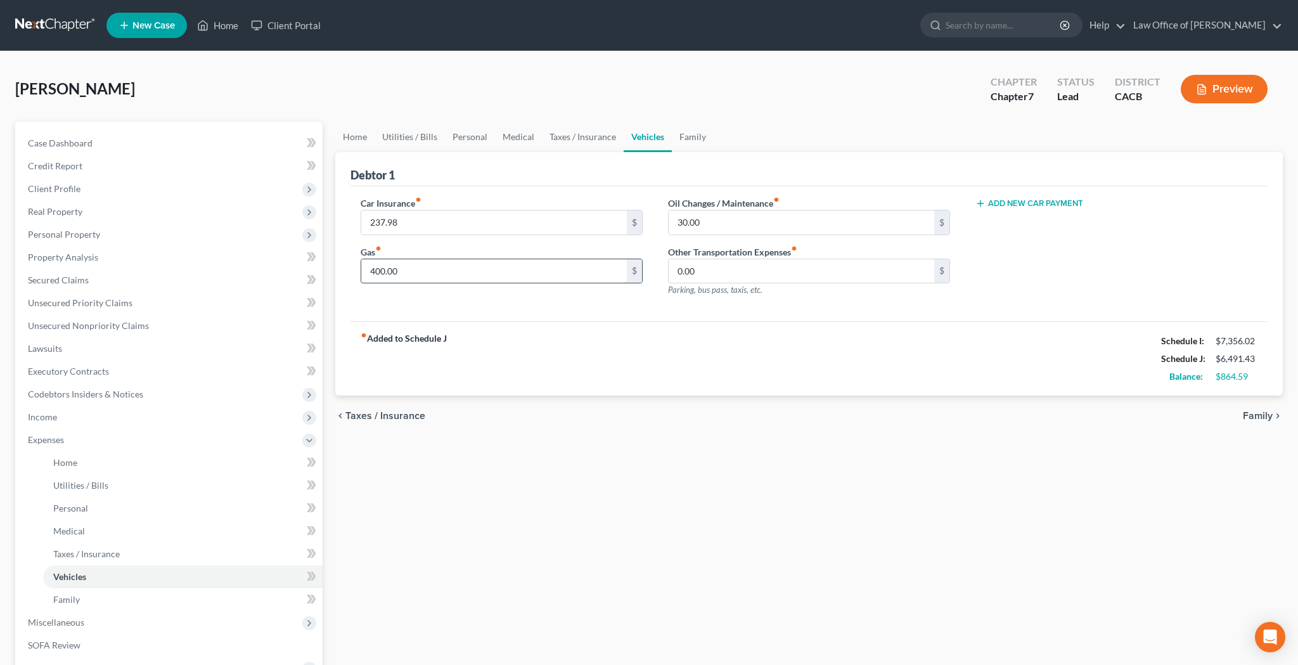
click at [460, 264] on input "400.00" at bounding box center [494, 271] width 266 height 24
click at [529, 344] on div "fiber_manual_record Added to Schedule J Schedule I: $7,356.02 Schedule J: $6,54…" at bounding box center [809, 358] width 917 height 74
click at [705, 136] on link "Family" at bounding box center [693, 137] width 42 height 30
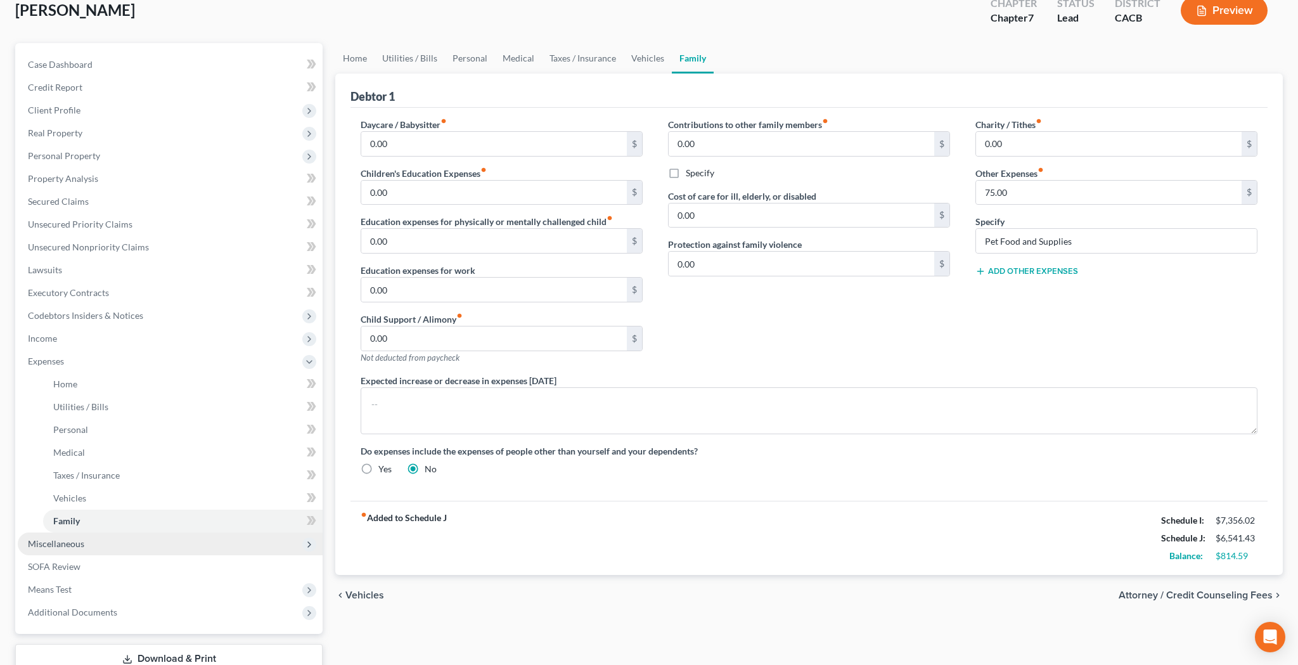
scroll to position [35, 0]
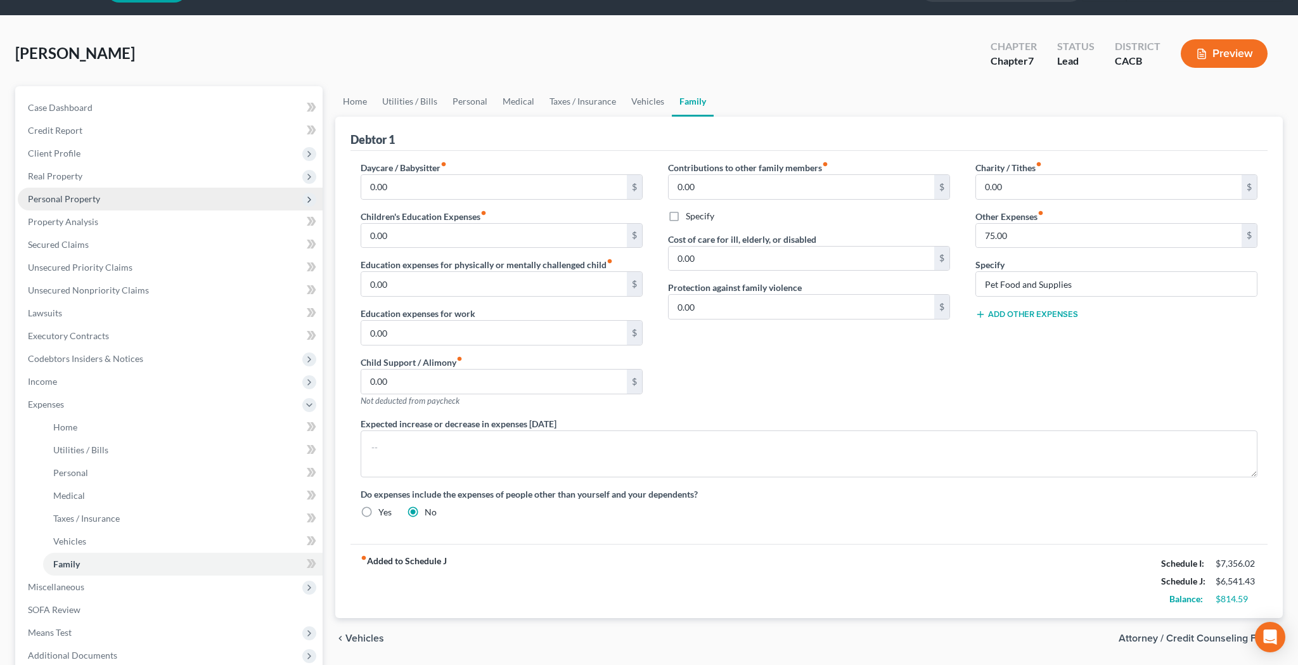
click at [89, 203] on span "Personal Property" at bounding box center [64, 198] width 72 height 11
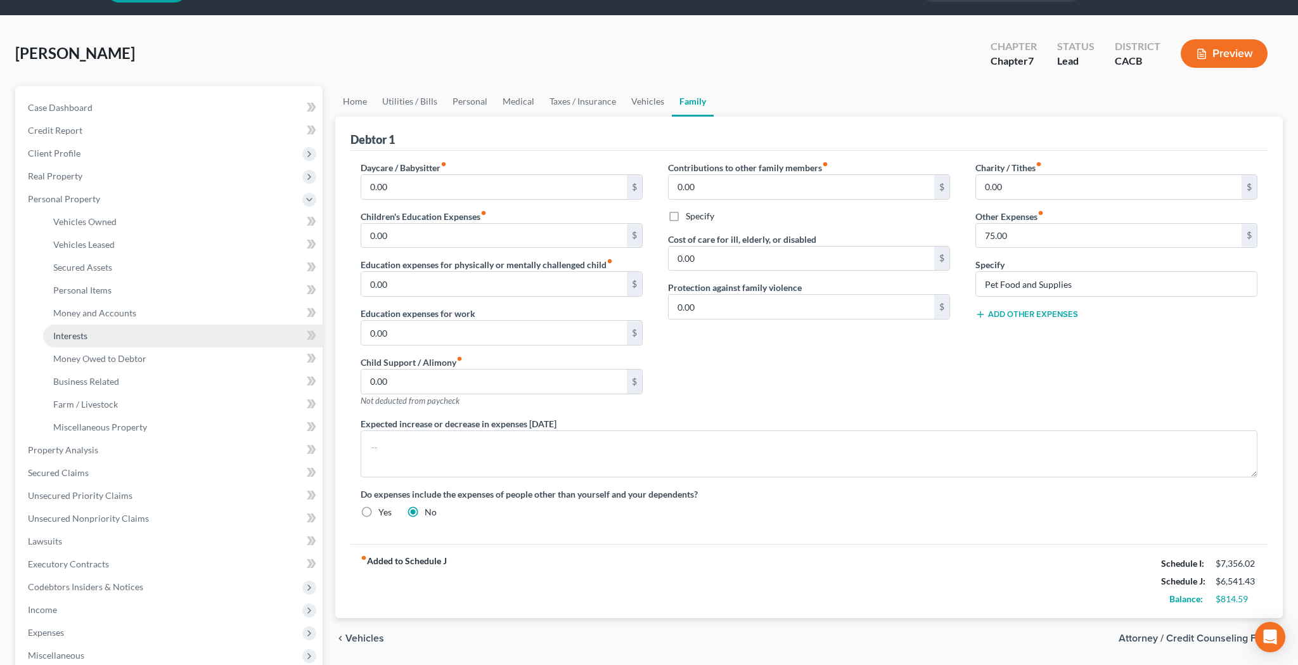
click at [91, 340] on link "Interests" at bounding box center [183, 336] width 280 height 23
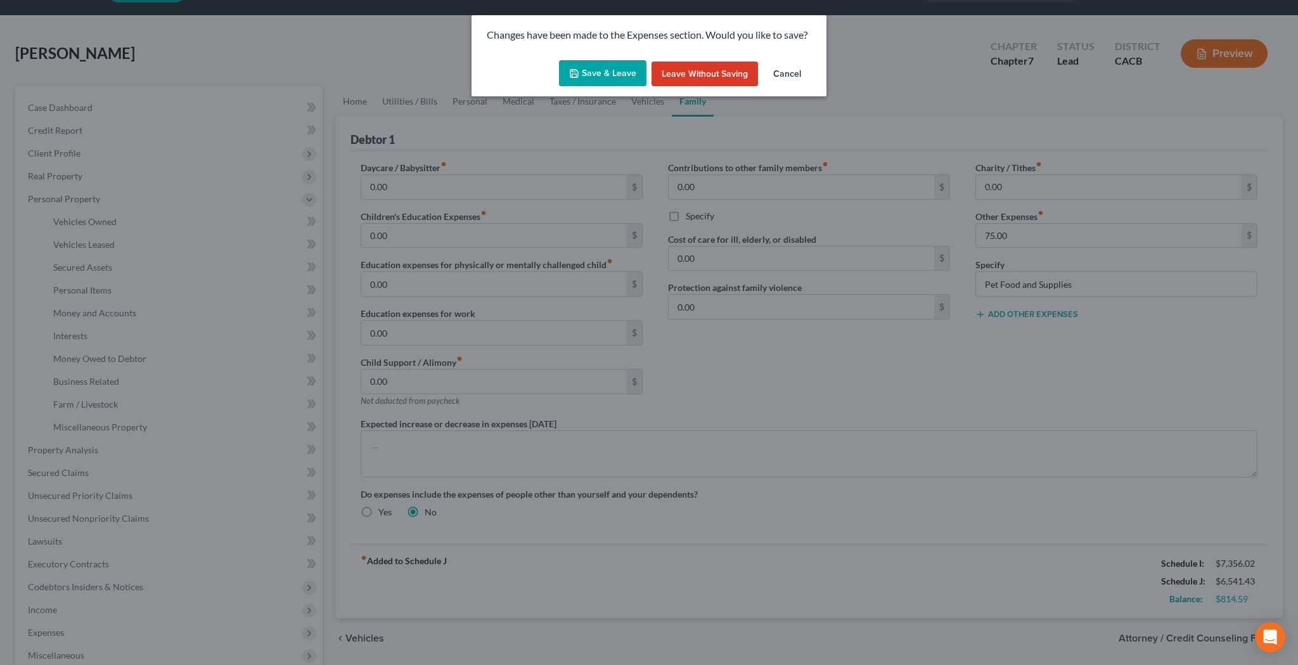
click at [622, 70] on button "Save & Leave" at bounding box center [602, 73] width 87 height 27
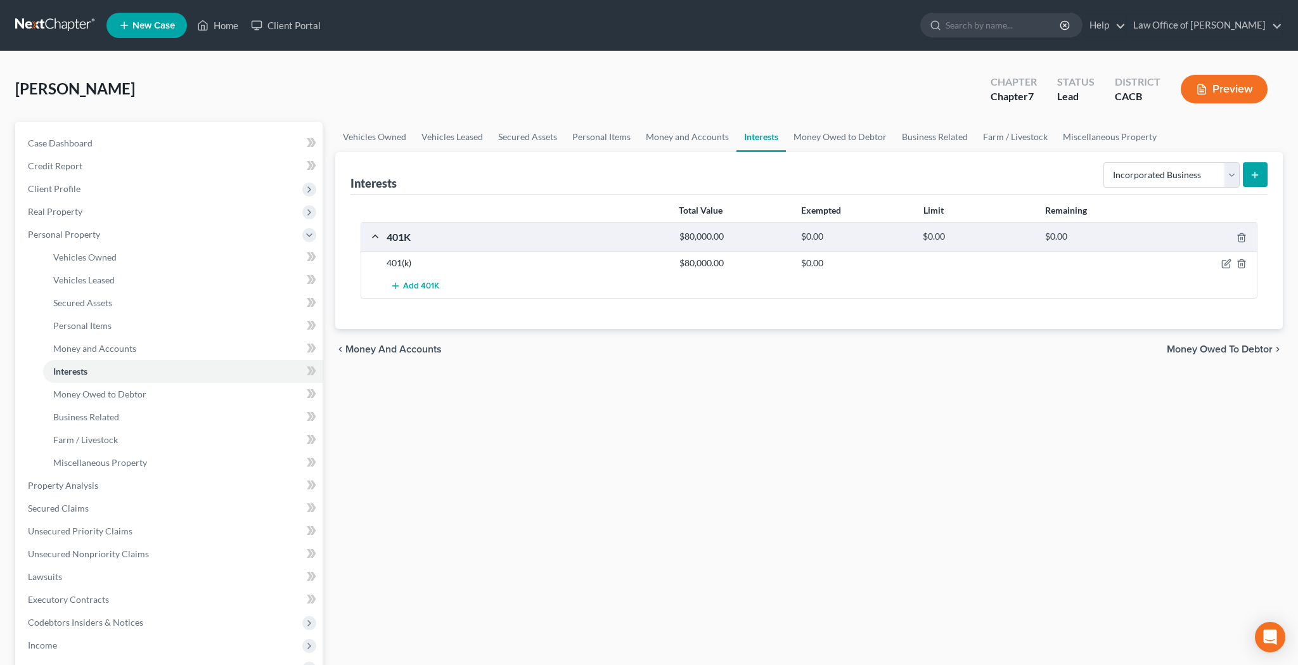
click at [1262, 178] on button "submit" at bounding box center [1255, 174] width 25 height 25
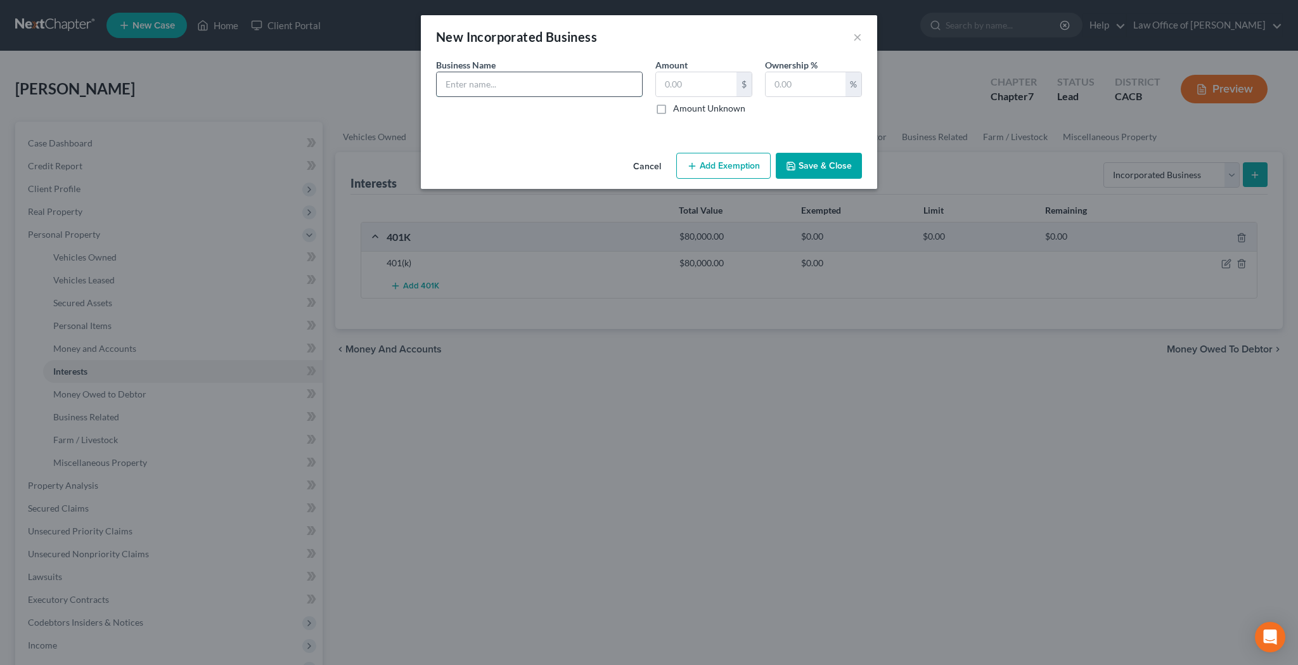
click at [606, 86] on input "text" at bounding box center [539, 84] width 205 height 24
click at [787, 85] on input "text" at bounding box center [806, 84] width 80 height 24
click at [815, 169] on button "Save & Close" at bounding box center [819, 166] width 86 height 27
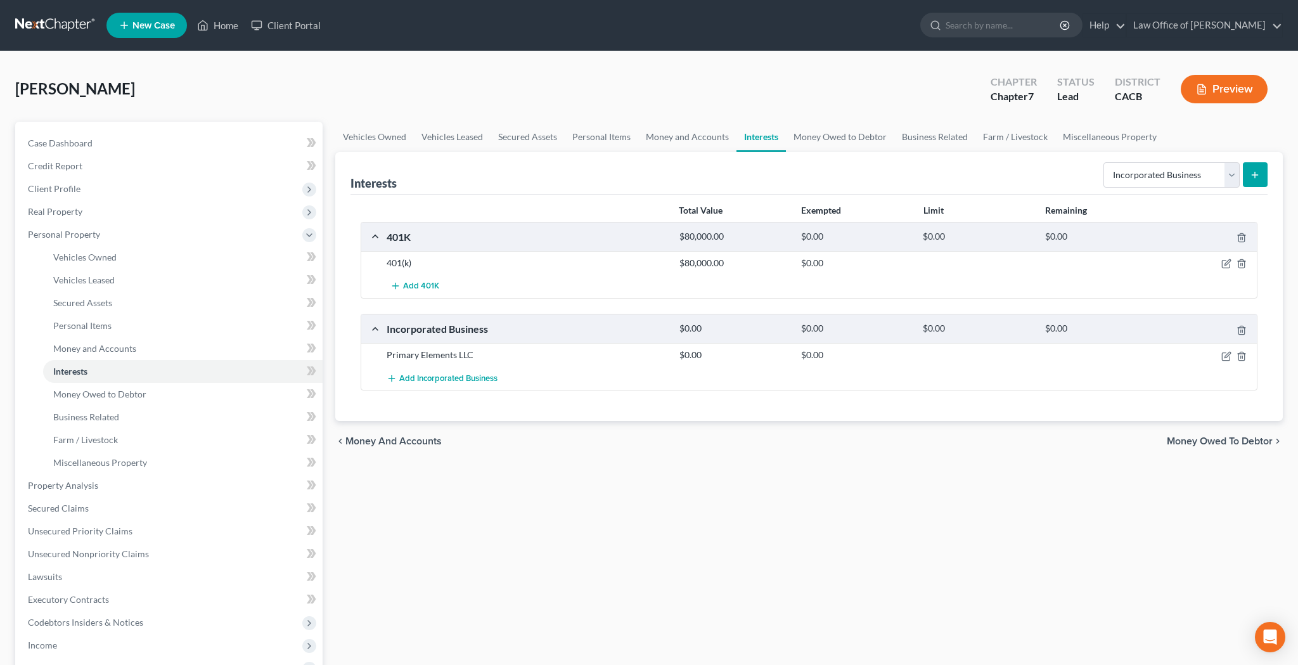
scroll to position [237, 0]
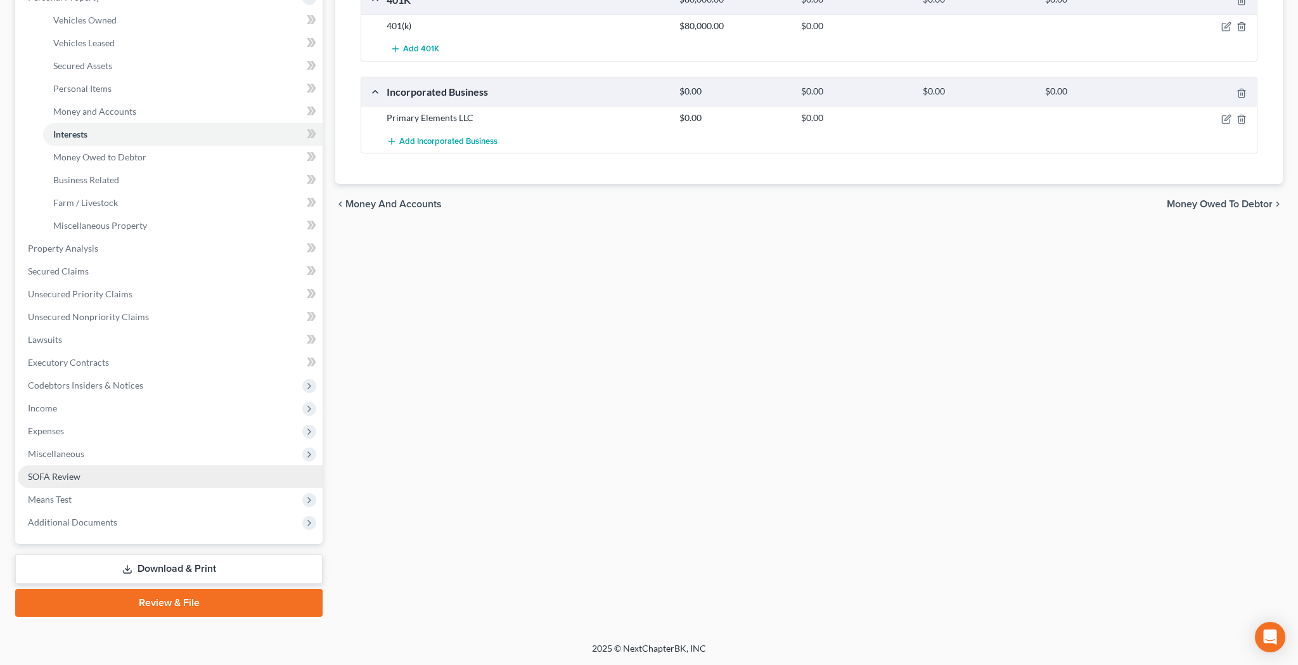
click at [93, 480] on link "SOFA Review" at bounding box center [170, 476] width 305 height 23
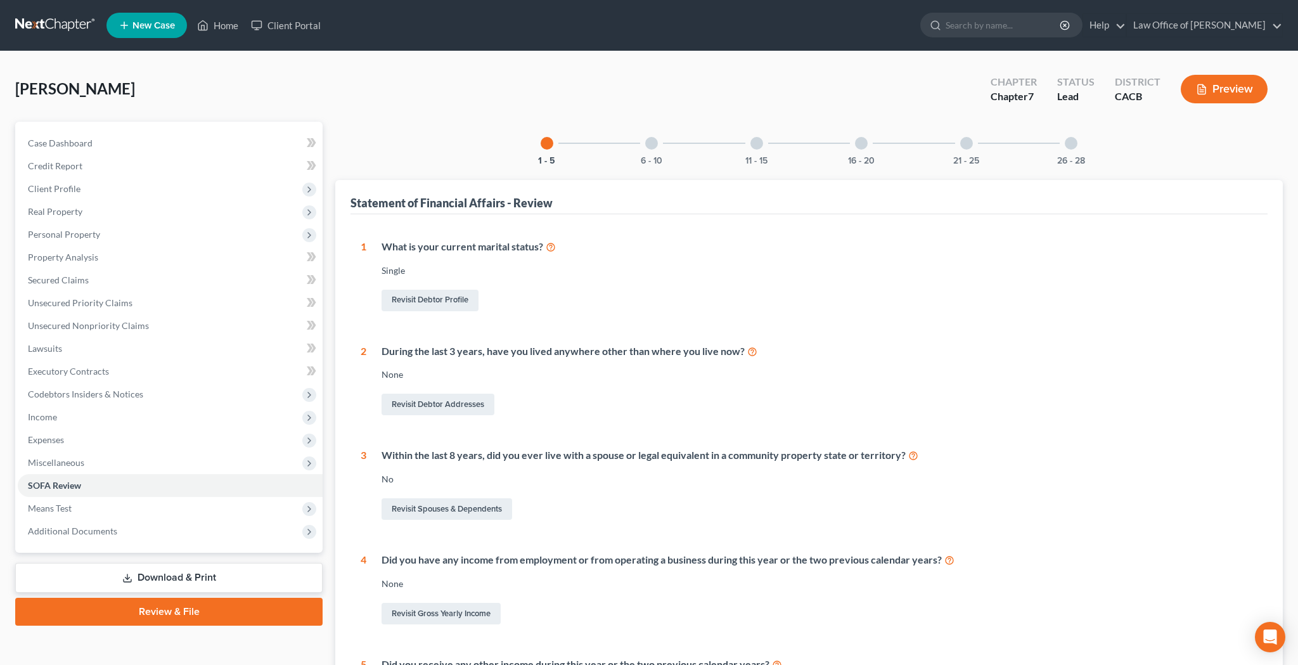
click at [1071, 141] on div at bounding box center [1071, 143] width 13 height 13
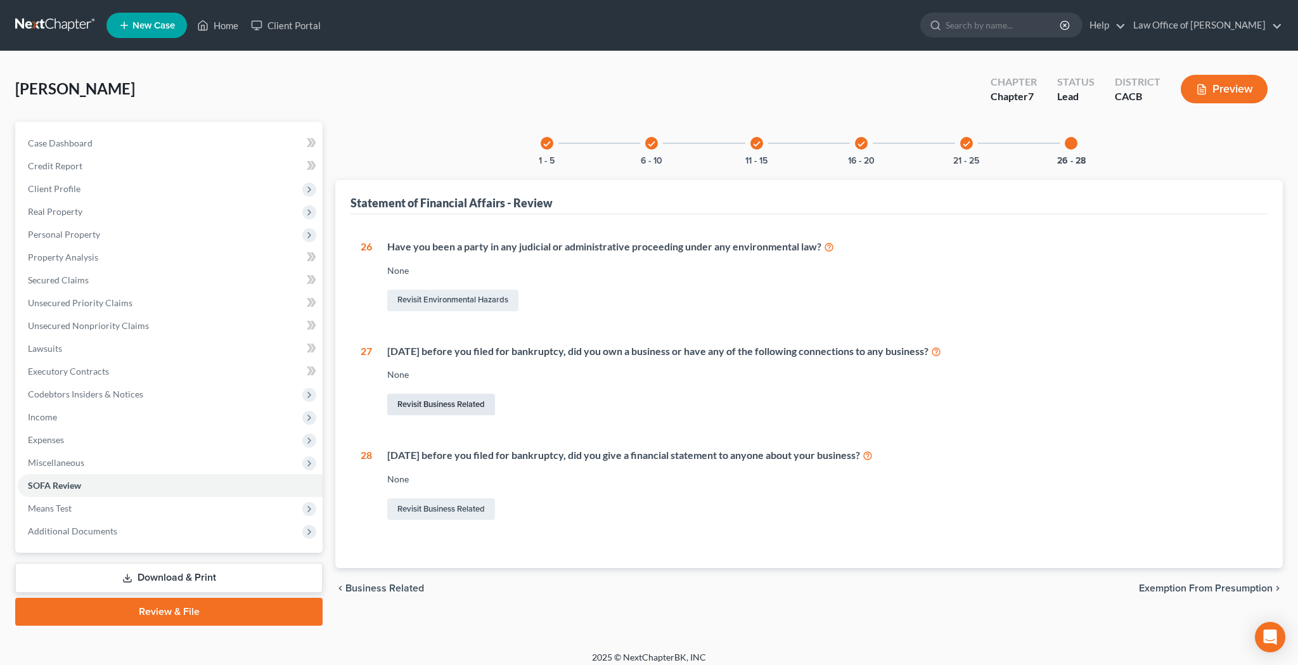
click at [486, 403] on link "Revisit Business Related" at bounding box center [441, 405] width 108 height 22
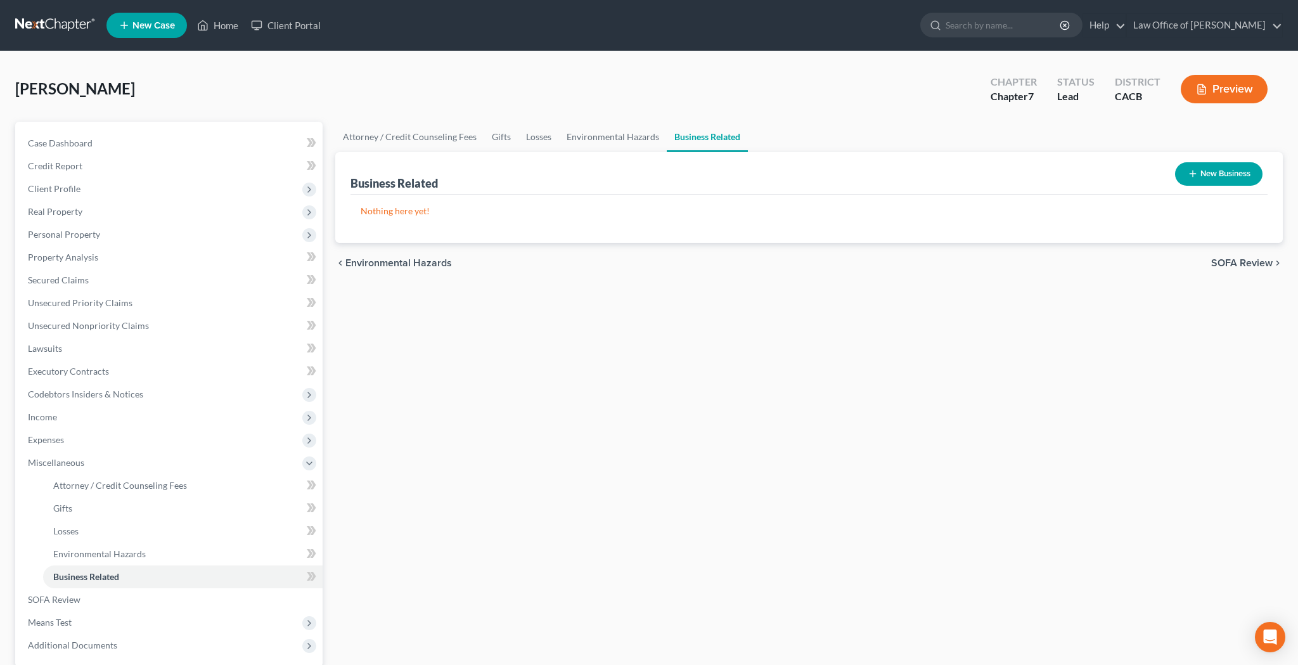
click at [1190, 172] on icon "button" at bounding box center [1193, 174] width 10 height 10
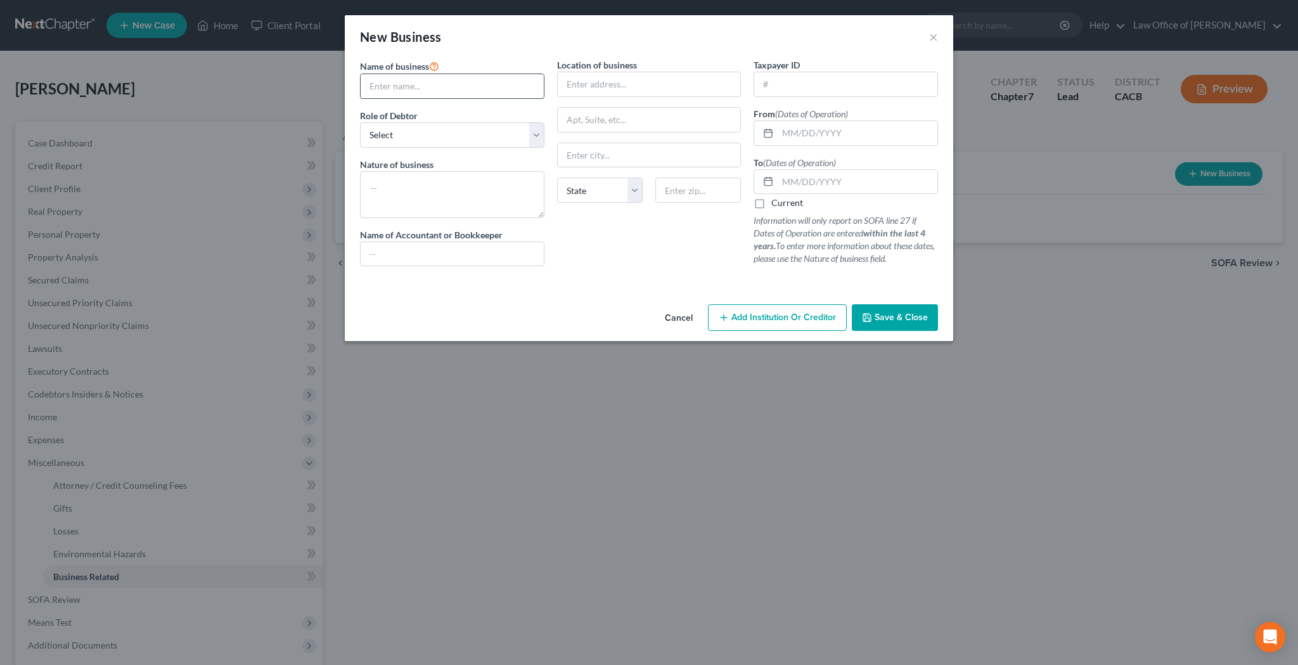
click at [426, 86] on input "text" at bounding box center [452, 86] width 183 height 24
click at [414, 178] on textarea at bounding box center [452, 194] width 184 height 47
click at [591, 86] on input "text" at bounding box center [649, 84] width 183 height 24
click at [704, 191] on input "text" at bounding box center [698, 189] width 86 height 25
click at [656, 114] on input "text" at bounding box center [649, 120] width 183 height 24
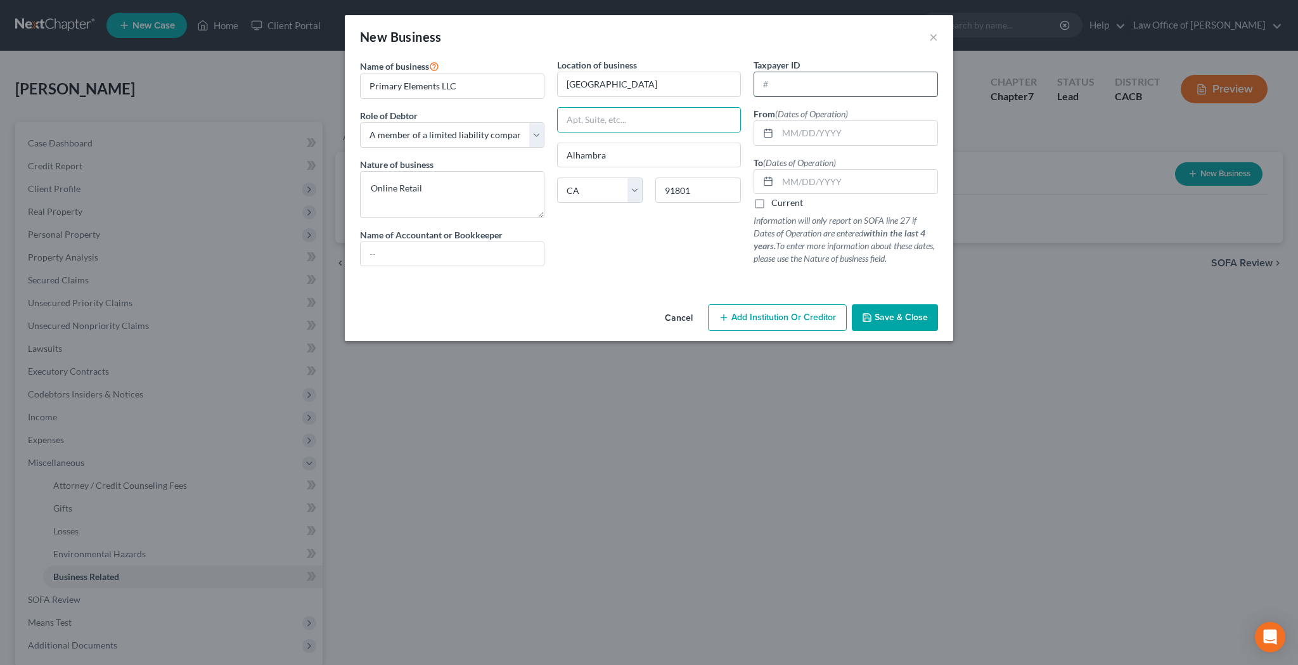
click at [808, 82] on input "text" at bounding box center [845, 84] width 183 height 24
click at [811, 131] on input "text" at bounding box center [858, 133] width 160 height 24
click at [771, 202] on label "Current" at bounding box center [787, 202] width 32 height 13
click at [776, 202] on input "Current" at bounding box center [780, 200] width 8 height 8
click at [881, 316] on span "Save & Close" at bounding box center [901, 317] width 53 height 11
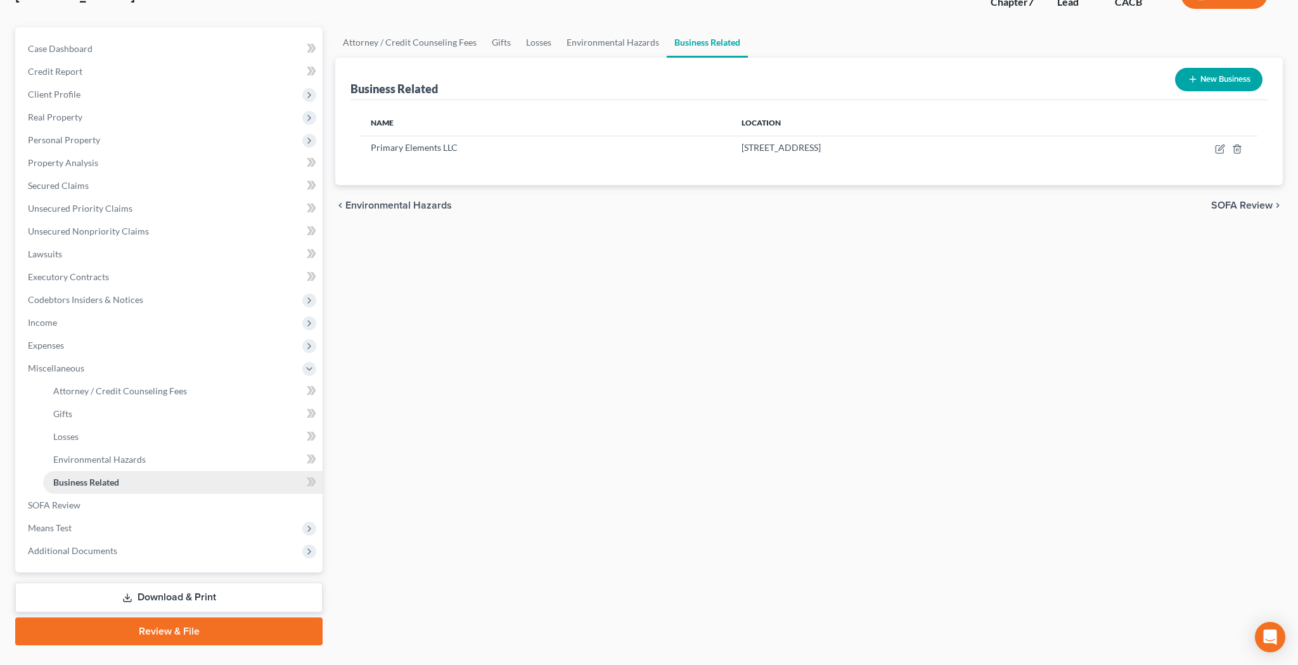
scroll to position [117, 0]
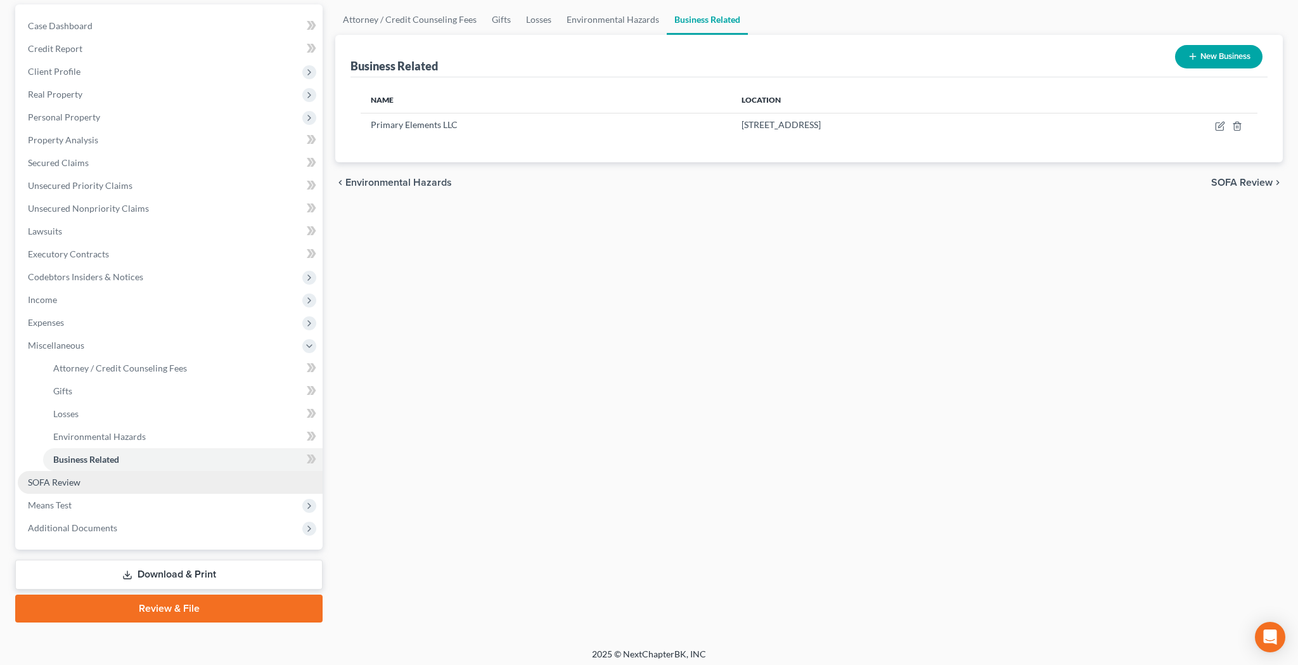
click at [165, 479] on link "SOFA Review" at bounding box center [170, 482] width 305 height 23
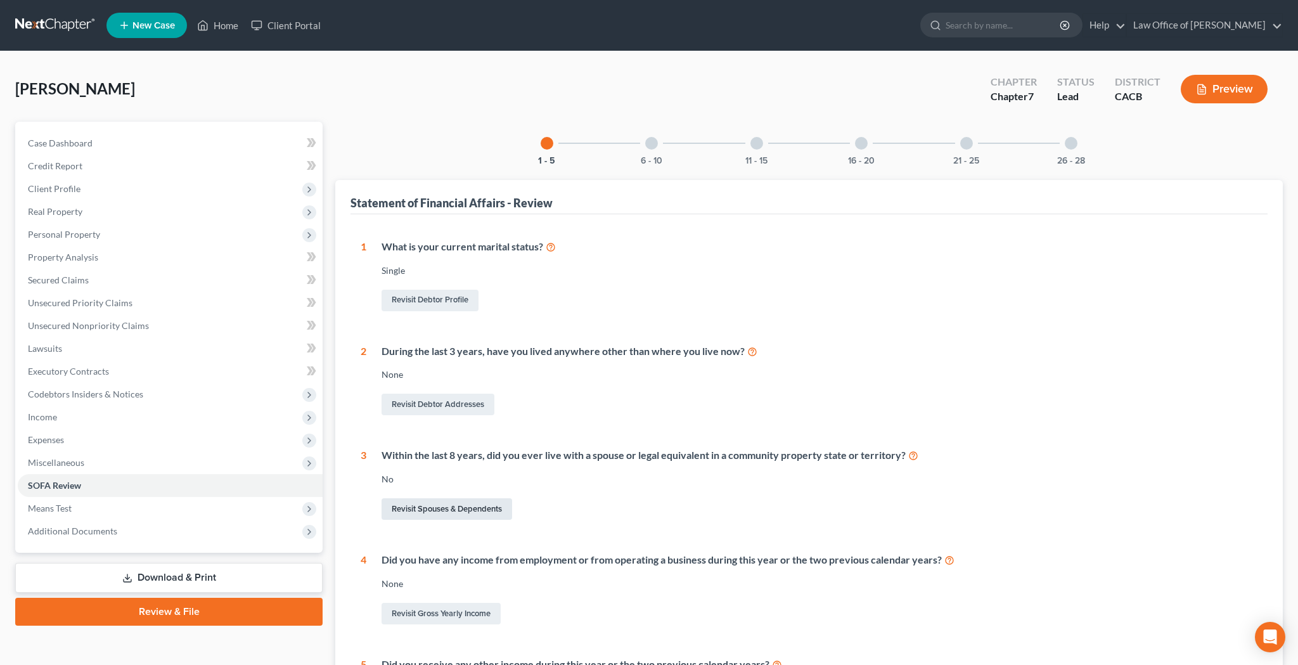
click at [474, 498] on link "Revisit Spouses & Dependents" at bounding box center [447, 509] width 131 height 22
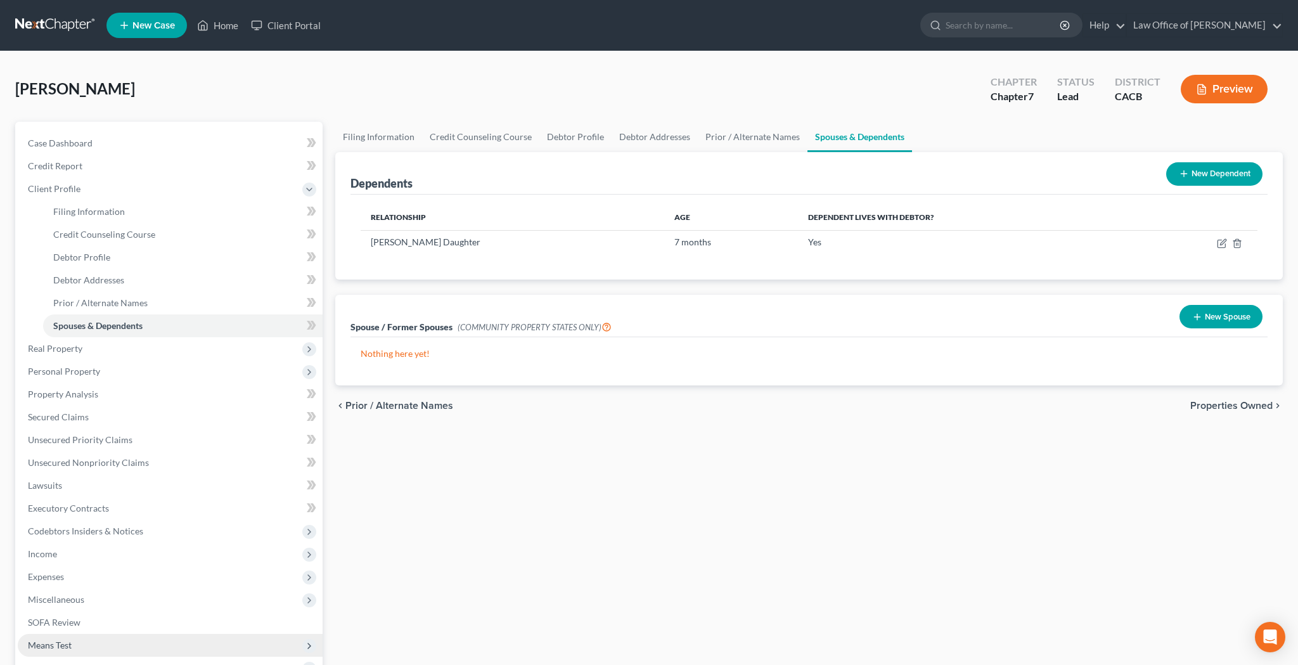
scroll to position [146, 0]
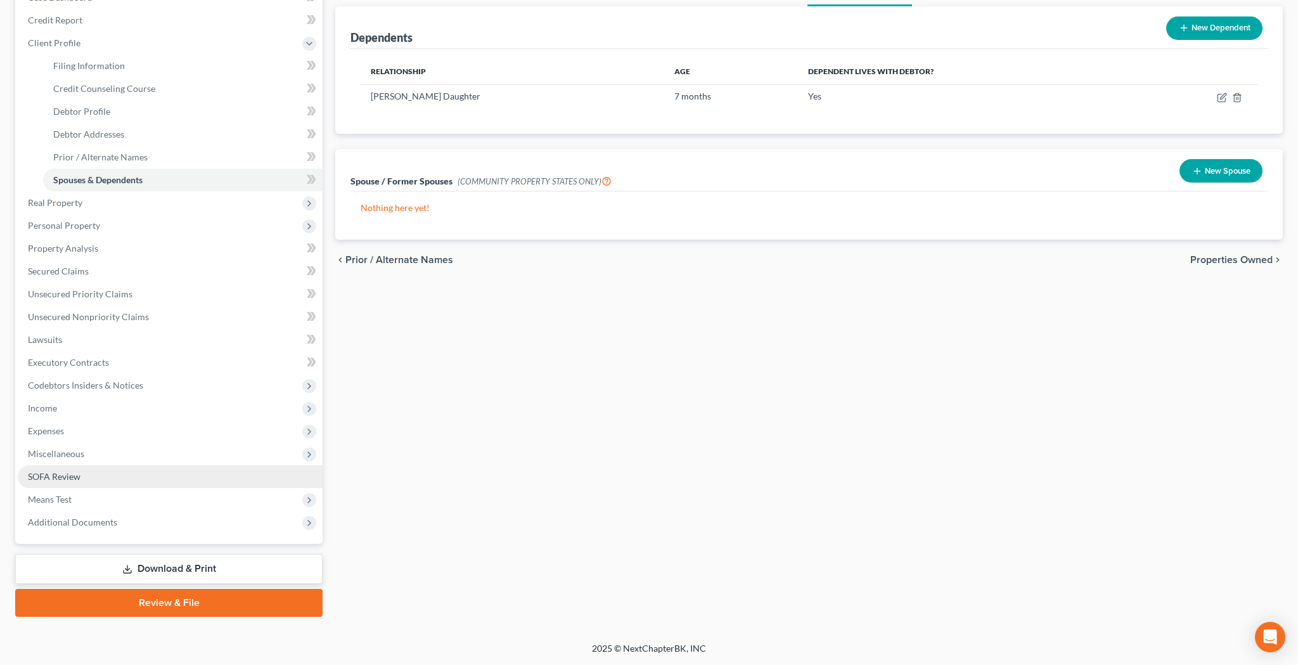
click at [113, 480] on link "SOFA Review" at bounding box center [170, 476] width 305 height 23
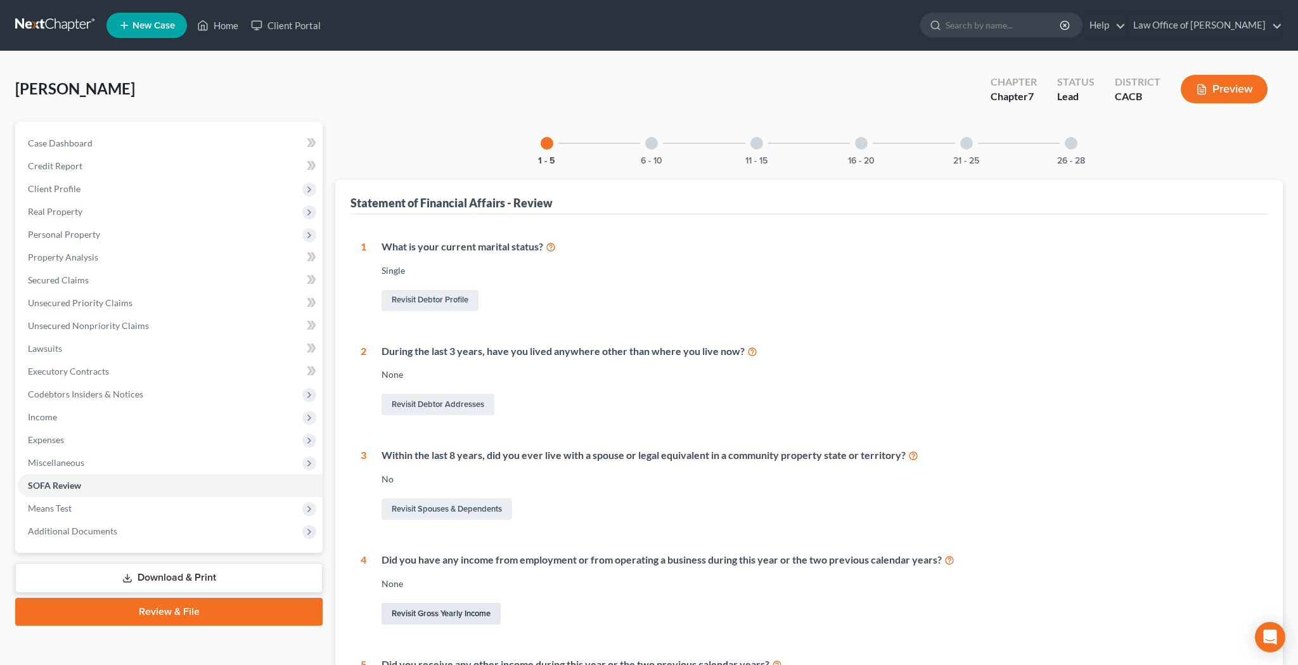
click at [467, 603] on link "Revisit Gross Yearly Income" at bounding box center [441, 614] width 119 height 22
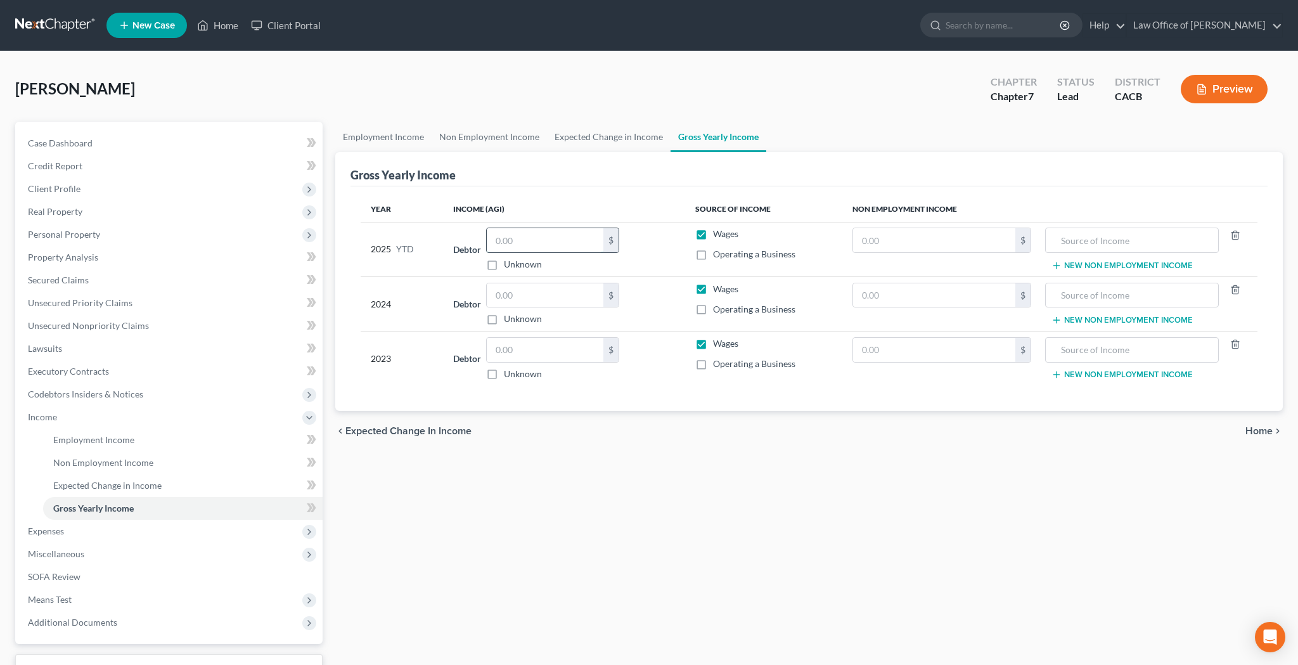
click at [555, 244] on input "text" at bounding box center [545, 240] width 117 height 24
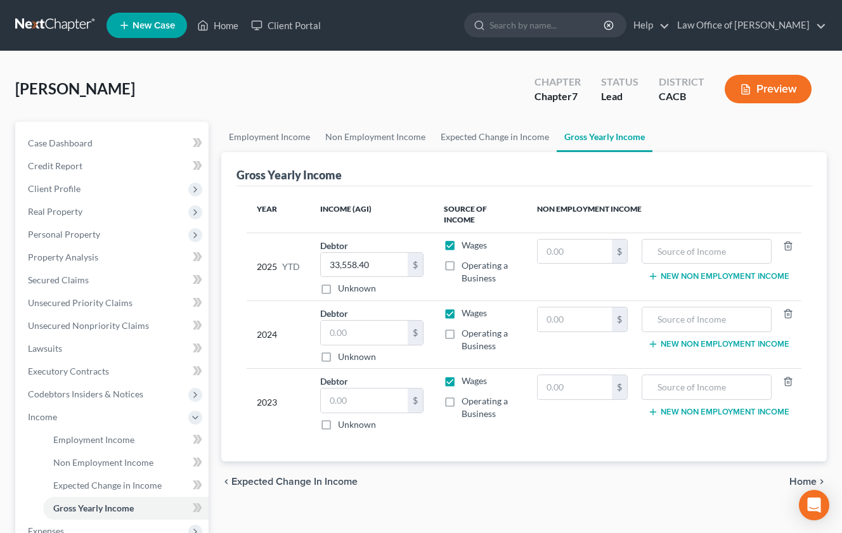
click at [461, 267] on label "Operating a Business" at bounding box center [488, 271] width 55 height 25
click at [467, 267] on input "Operating a Business" at bounding box center [471, 263] width 8 height 8
click at [354, 322] on input "text" at bounding box center [364, 333] width 87 height 24
click at [461, 332] on label "Operating a Business" at bounding box center [488, 339] width 55 height 25
click at [467, 332] on input "Operating a Business" at bounding box center [471, 331] width 8 height 8
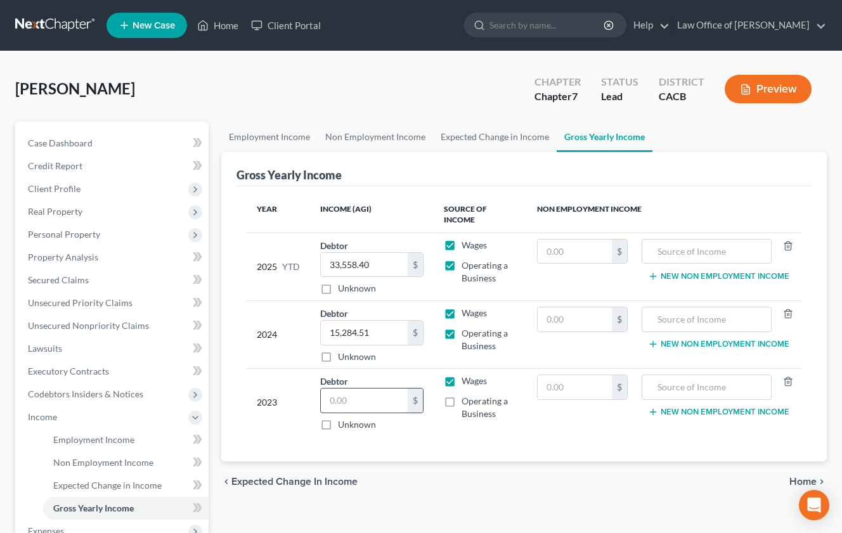
click at [367, 398] on input "text" at bounding box center [364, 401] width 87 height 24
click at [680, 389] on input "text" at bounding box center [706, 387] width 116 height 24
click at [589, 382] on input "text" at bounding box center [575, 387] width 75 height 24
click at [726, 389] on input "Capital Gains" at bounding box center [706, 387] width 116 height 24
click at [461, 380] on label "Wages" at bounding box center [473, 381] width 25 height 13
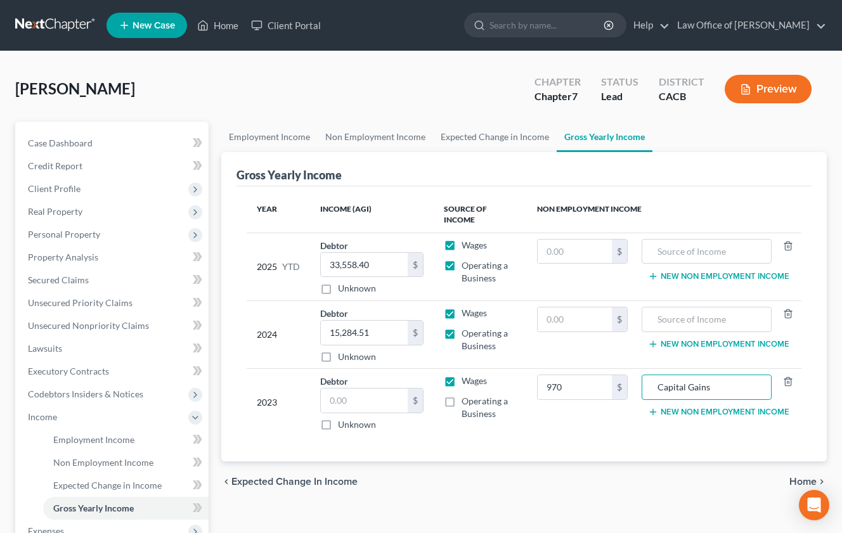
click at [467, 380] on input "Wages" at bounding box center [471, 379] width 8 height 8
click at [684, 256] on input "text" at bounding box center [706, 252] width 116 height 24
click at [584, 254] on input "text" at bounding box center [575, 252] width 75 height 24
click at [678, 255] on input "text" at bounding box center [706, 252] width 116 height 24
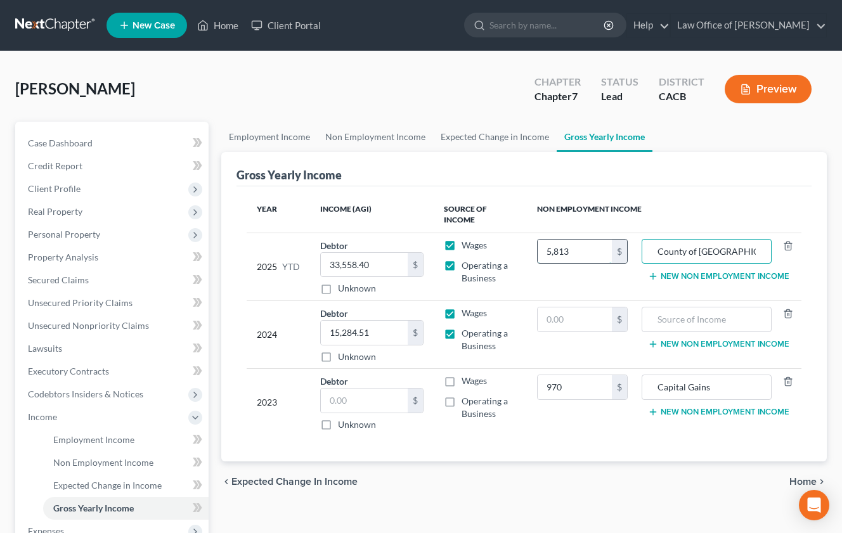
click at [597, 253] on input "5,813" at bounding box center [575, 252] width 75 height 24
click at [664, 249] on input "County of [GEOGRAPHIC_DATA] - [PERSON_NAME] Care Payments / CalFresh (food stam…" at bounding box center [706, 252] width 116 height 24
click at [601, 252] on input "6,689" at bounding box center [575, 252] width 75 height 24
click at [677, 254] on input "County of [GEOGRAPHIC_DATA] - [PERSON_NAME] Care Payments / CalFresh (food stam…" at bounding box center [706, 252] width 116 height 24
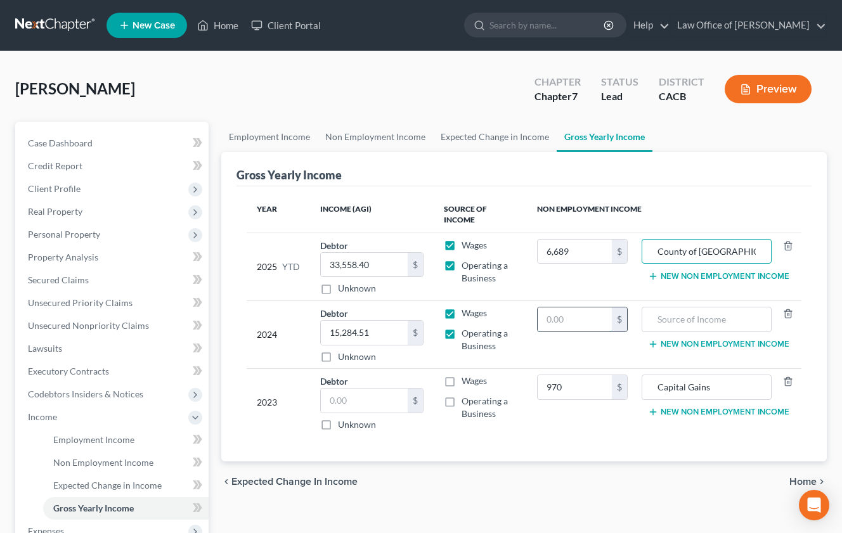
click at [569, 316] on input "text" at bounding box center [575, 319] width 75 height 24
click at [674, 320] on input "text" at bounding box center [706, 319] width 116 height 24
click at [764, 253] on input "County of [GEOGRAPHIC_DATA] - [PERSON_NAME] Care Payments / CalFresh (food stam…" at bounding box center [706, 252] width 116 height 24
click at [753, 253] on input "County of [GEOGRAPHIC_DATA] - [PERSON_NAME] Care Payments / CalFresh (food stam…" at bounding box center [706, 252] width 116 height 24
click at [732, 389] on input "Capital Gains" at bounding box center [706, 387] width 116 height 24
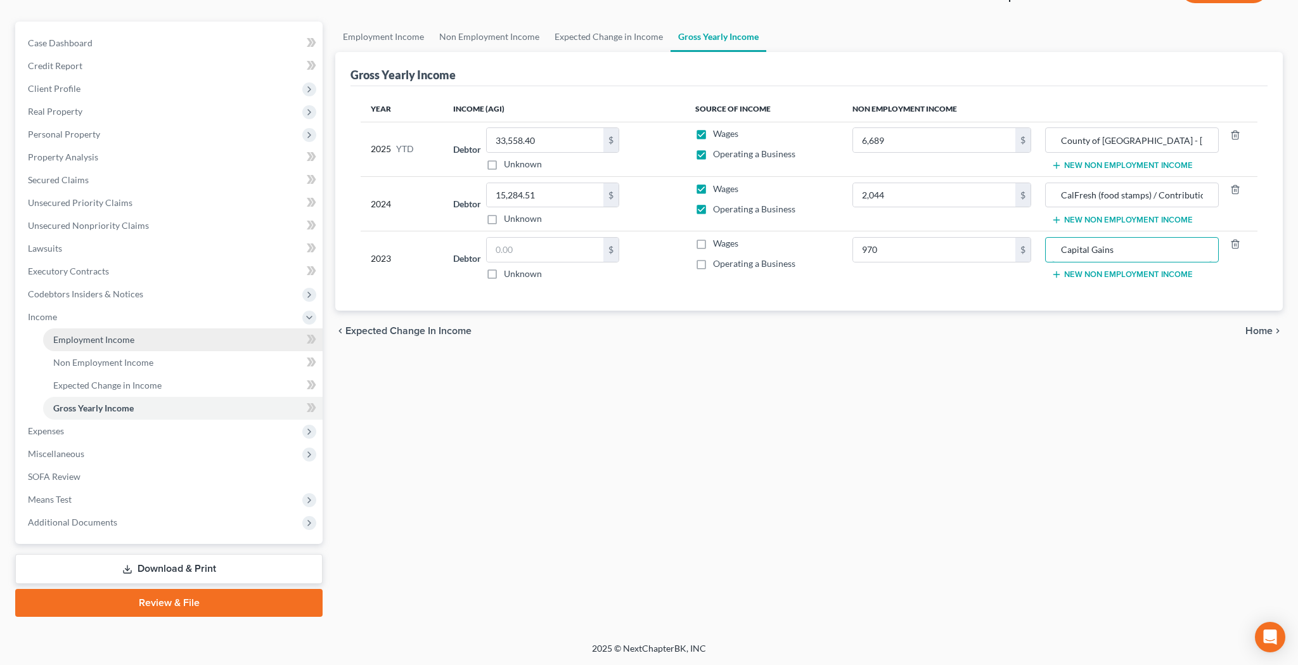
scroll to position [100, 0]
click at [94, 453] on span "Miscellaneous" at bounding box center [170, 453] width 305 height 23
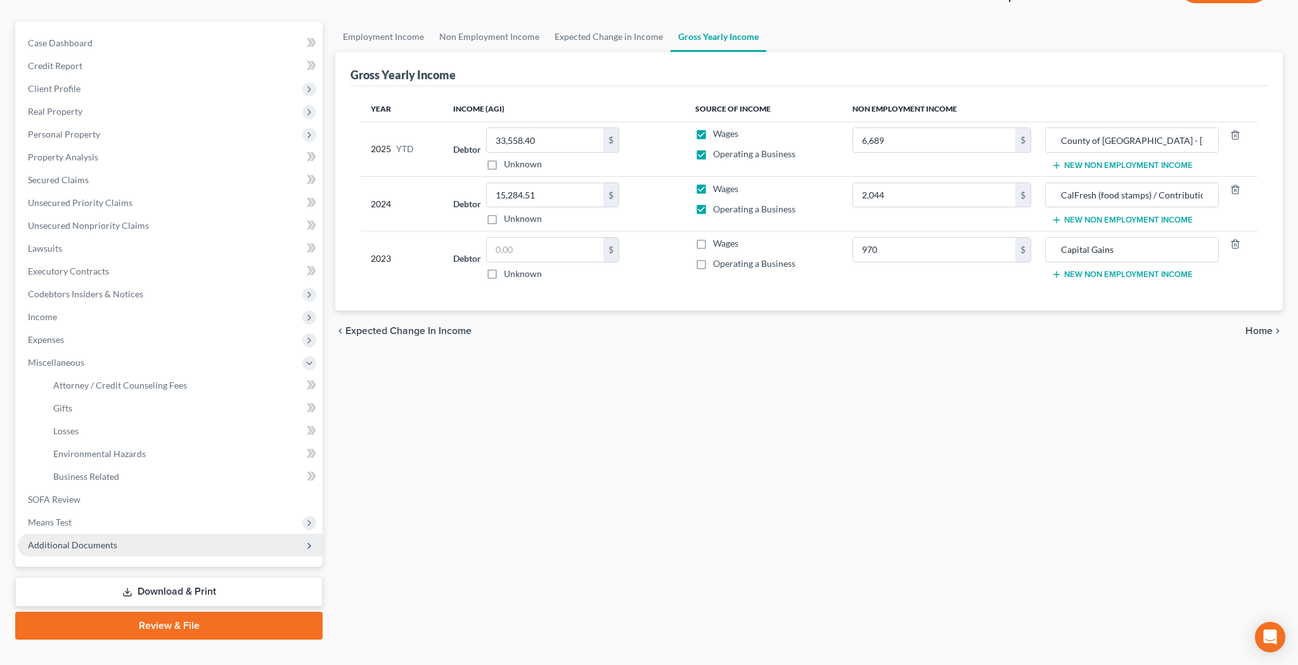
click at [85, 542] on span "Additional Documents" at bounding box center [72, 544] width 89 height 11
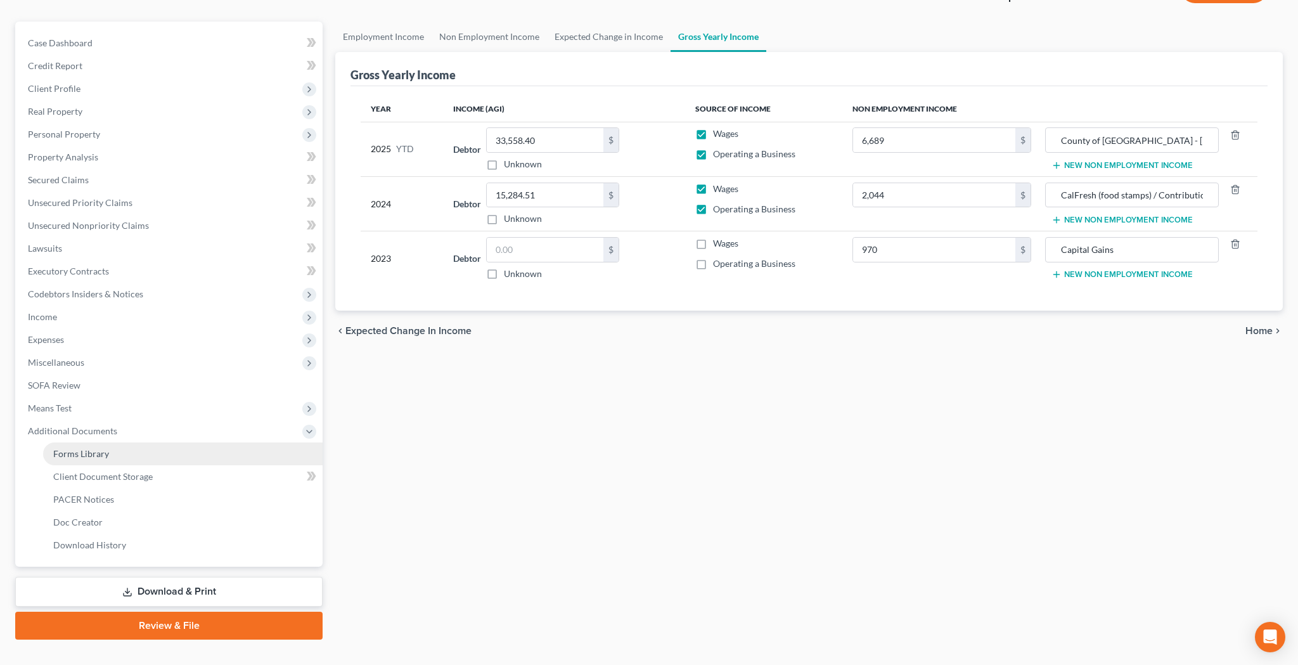
click at [98, 457] on span "Forms Library" at bounding box center [81, 453] width 56 height 11
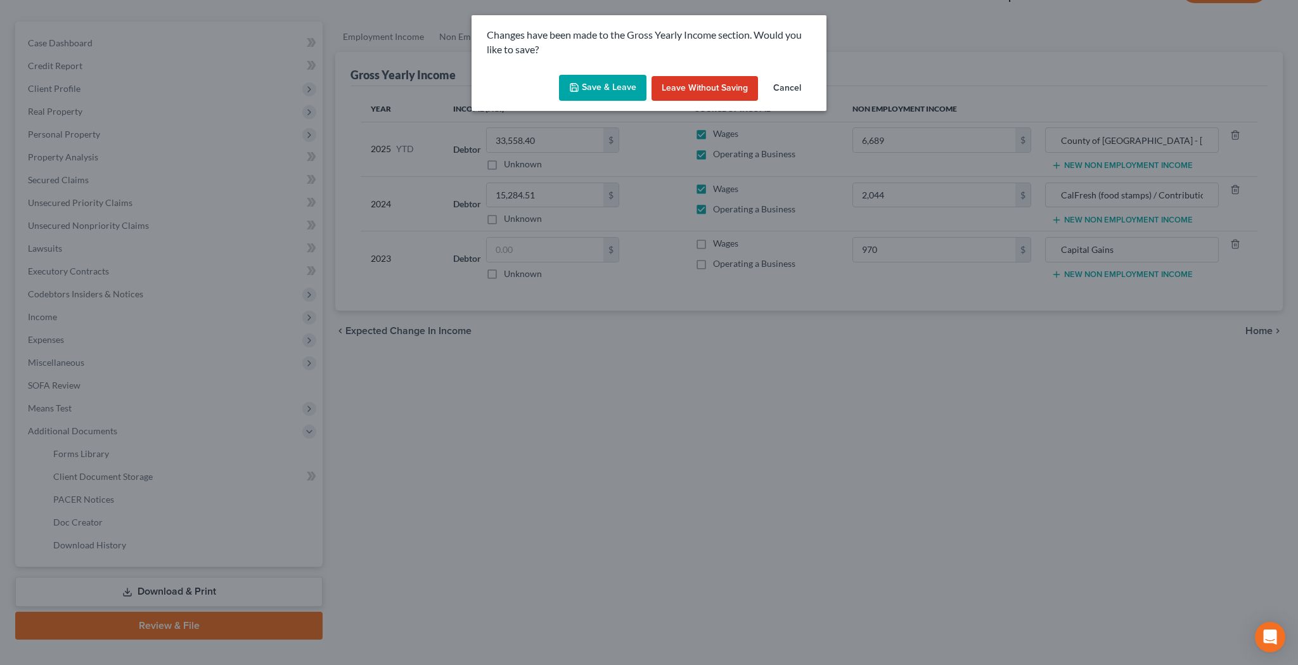
click at [592, 84] on button "Save & Leave" at bounding box center [602, 88] width 87 height 27
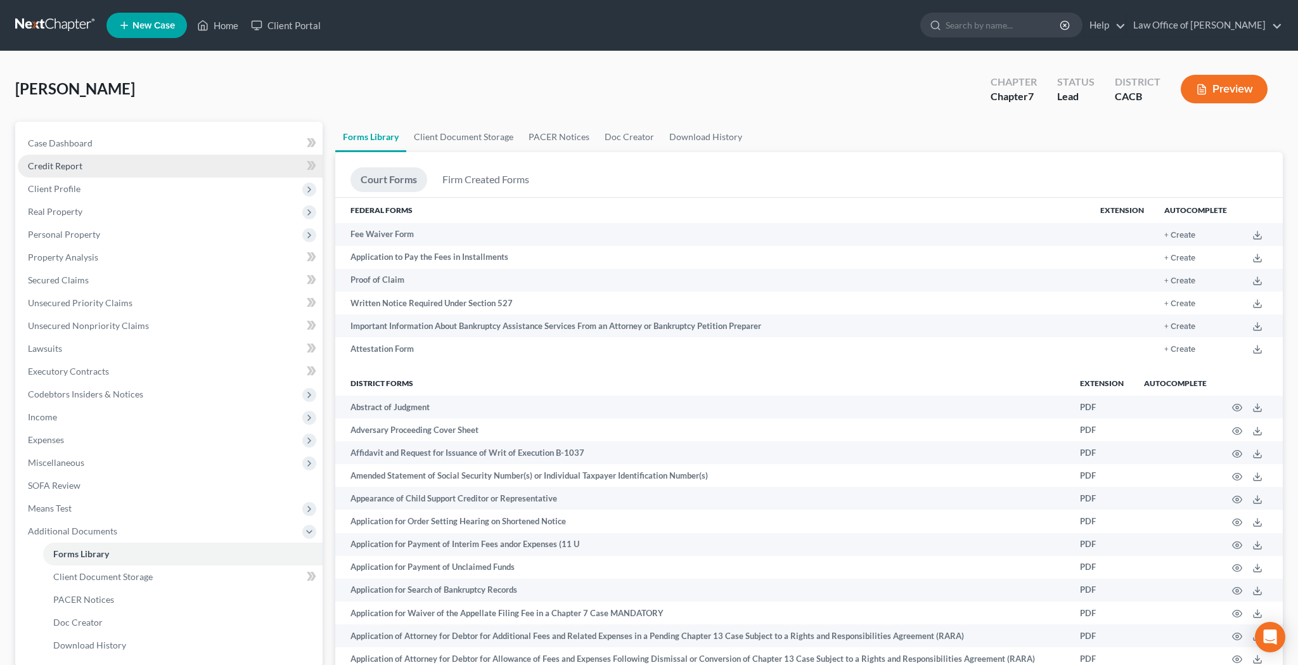
click at [105, 167] on link "Credit Report" at bounding box center [170, 166] width 305 height 23
click at [158, 165] on link "Credit Report" at bounding box center [170, 166] width 305 height 23
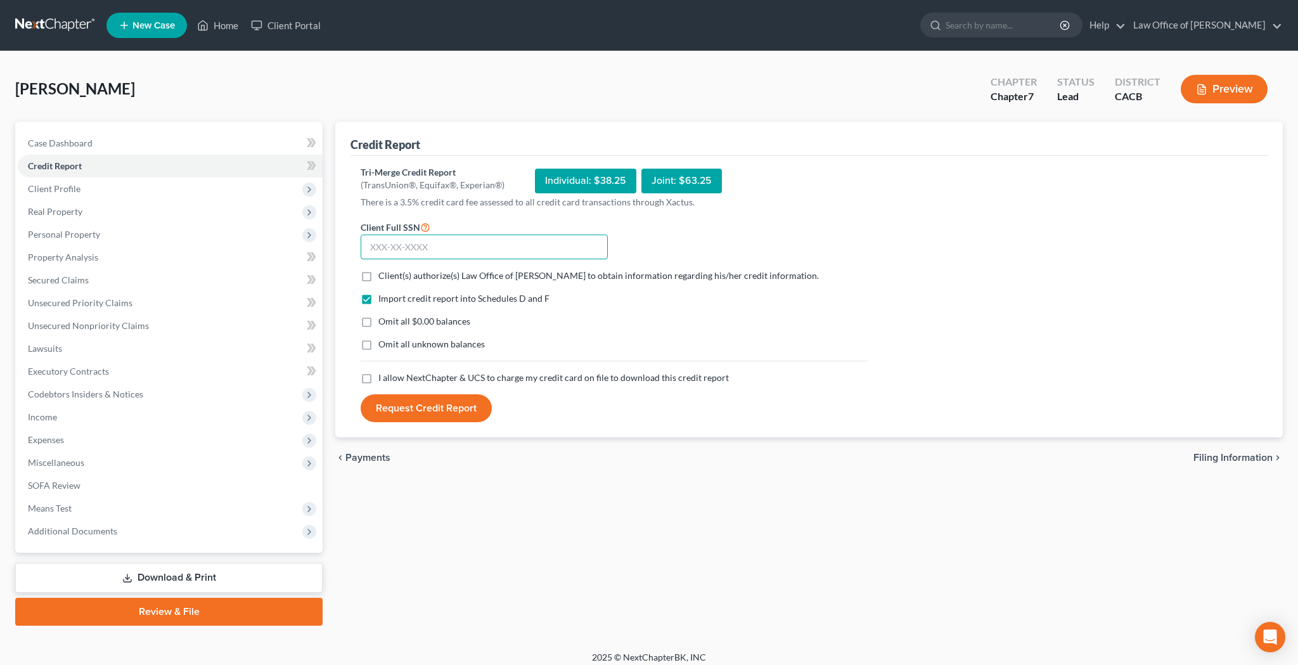
click at [396, 248] on input "text" at bounding box center [484, 247] width 247 height 25
type input "462-45-5105"
click at [378, 277] on label "Client(s) authorize(s) Law Office of Joseph Collier to obtain information regar…" at bounding box center [598, 275] width 441 height 13
click at [383, 277] on input "Client(s) authorize(s) Law Office of Joseph Collier to obtain information regar…" at bounding box center [387, 273] width 8 height 8
checkbox input "true"
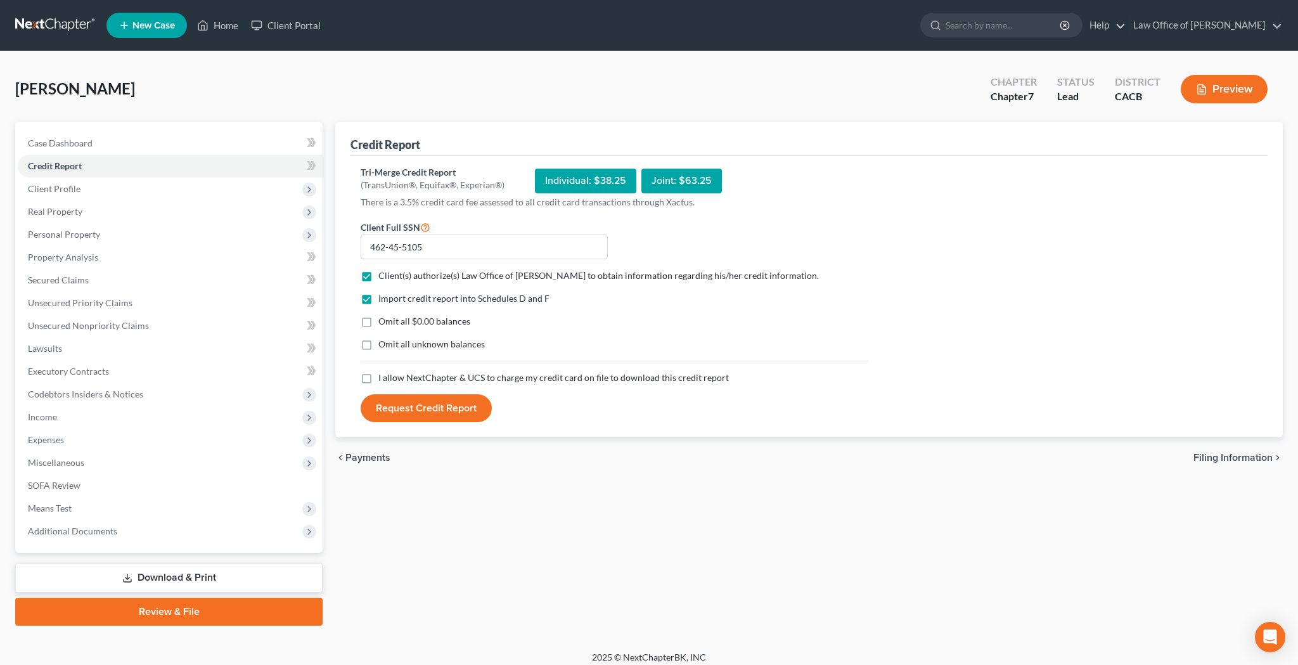
click at [378, 322] on label "Omit all $0.00 balances" at bounding box center [424, 321] width 92 height 13
click at [383, 322] on input "Omit all $0.00 balances" at bounding box center [387, 319] width 8 height 8
checkbox input "true"
click at [378, 378] on label "I allow NextChapter & UCS to charge my credit card on file to download this cre…" at bounding box center [553, 377] width 351 height 13
click at [383, 378] on input "I allow NextChapter & UCS to charge my credit card on file to download this cre…" at bounding box center [387, 375] width 8 height 8
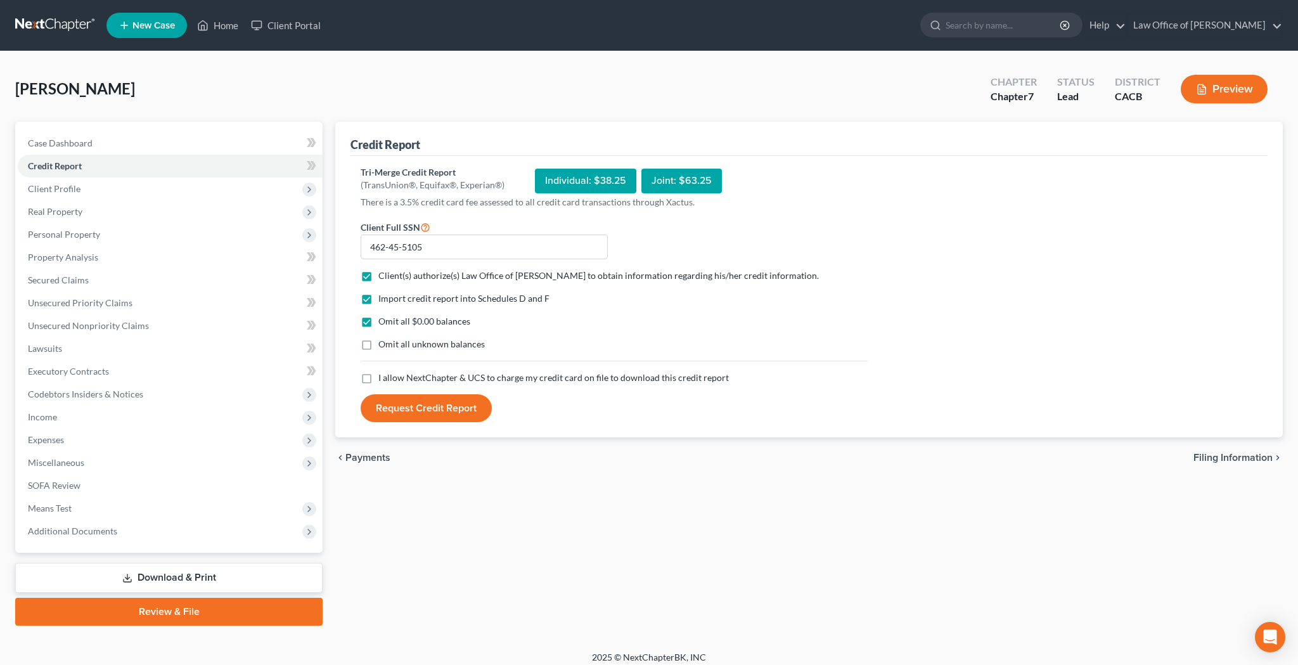
checkbox input "true"
click at [392, 411] on button "Request Credit Report" at bounding box center [426, 408] width 131 height 28
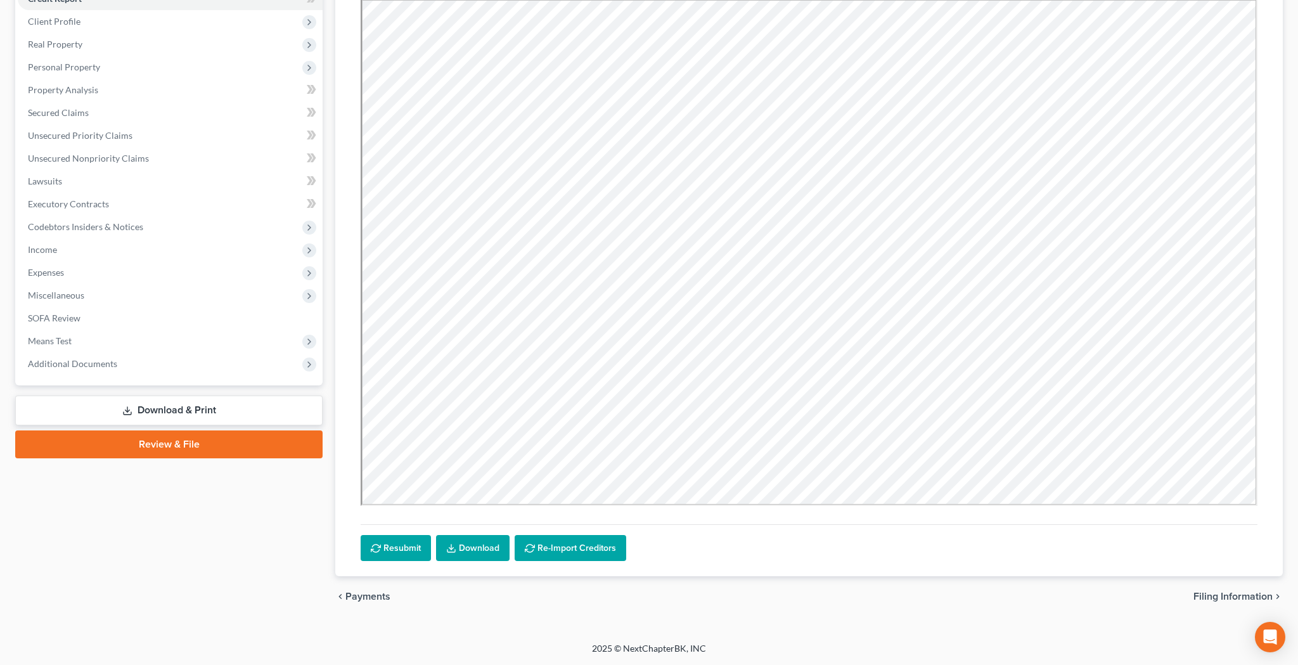
scroll to position [167, 0]
click at [482, 544] on link "Download" at bounding box center [473, 548] width 74 height 27
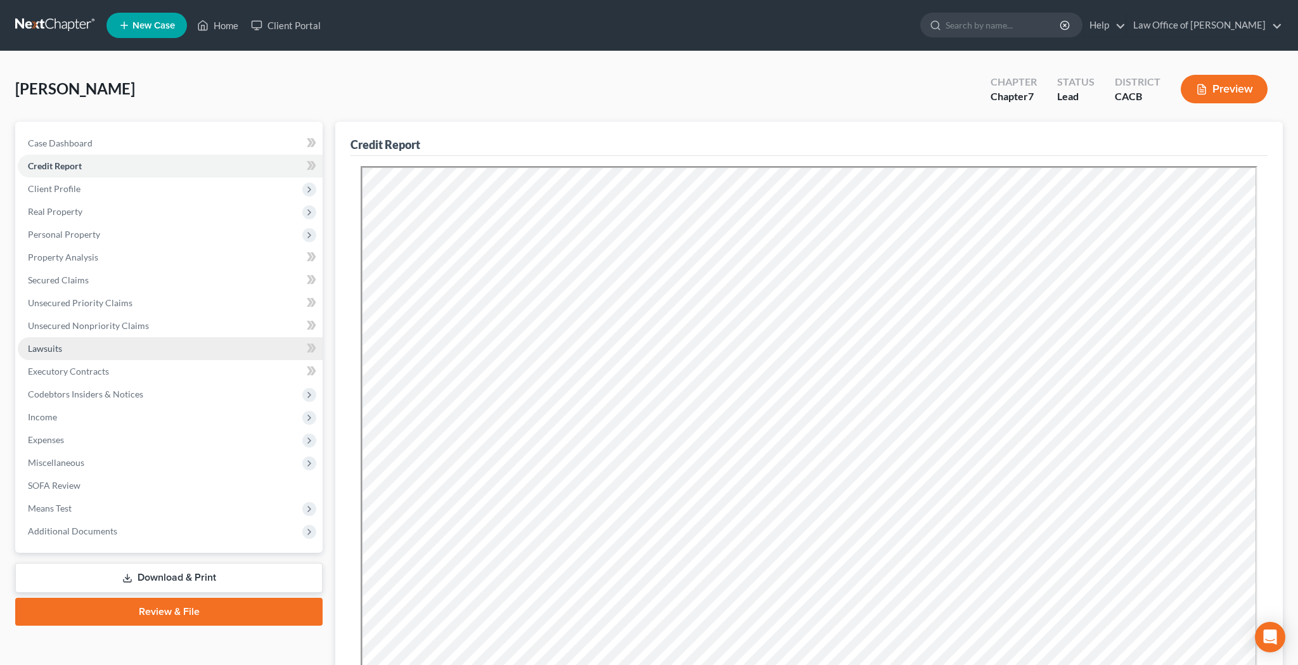
scroll to position [0, 0]
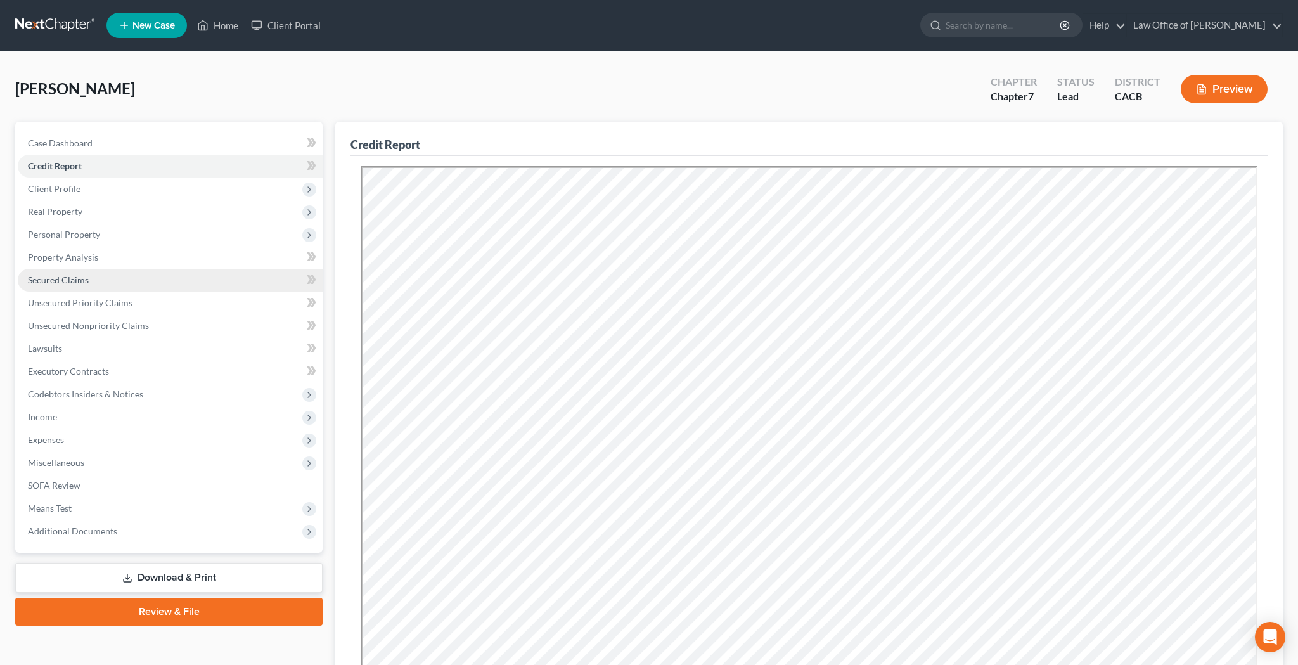
click at [126, 283] on link "Secured Claims" at bounding box center [170, 280] width 305 height 23
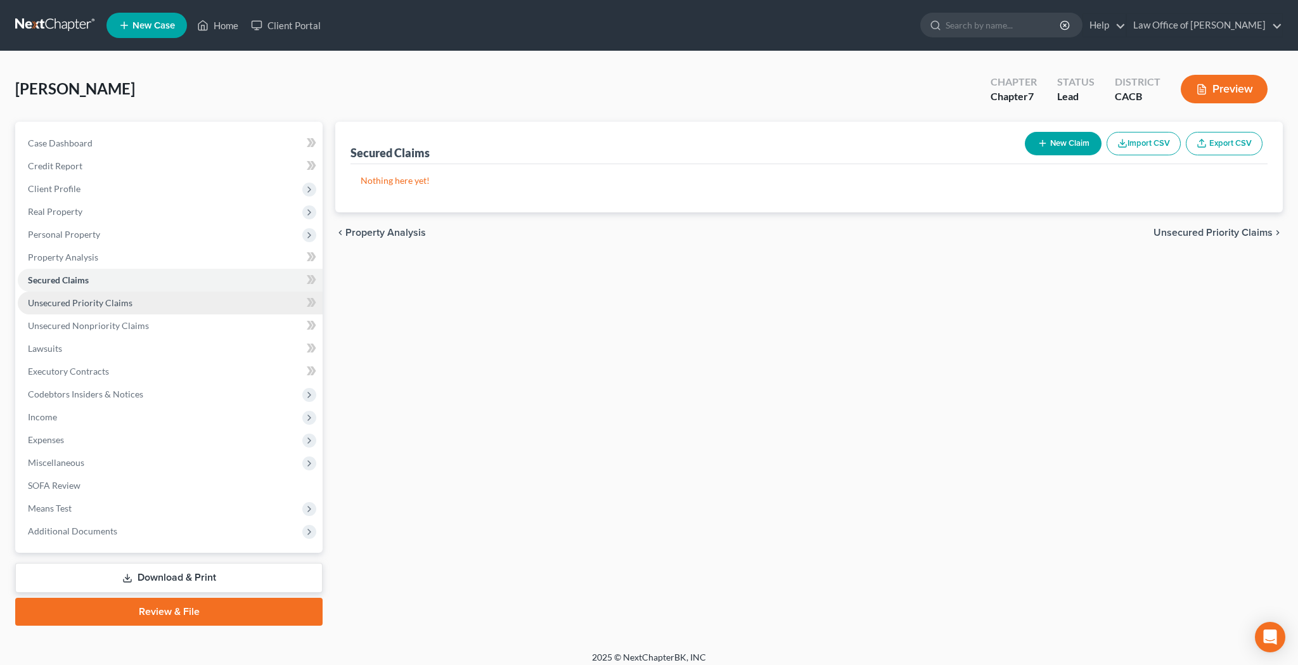
click at [126, 303] on span "Unsecured Priority Claims" at bounding box center [80, 302] width 105 height 11
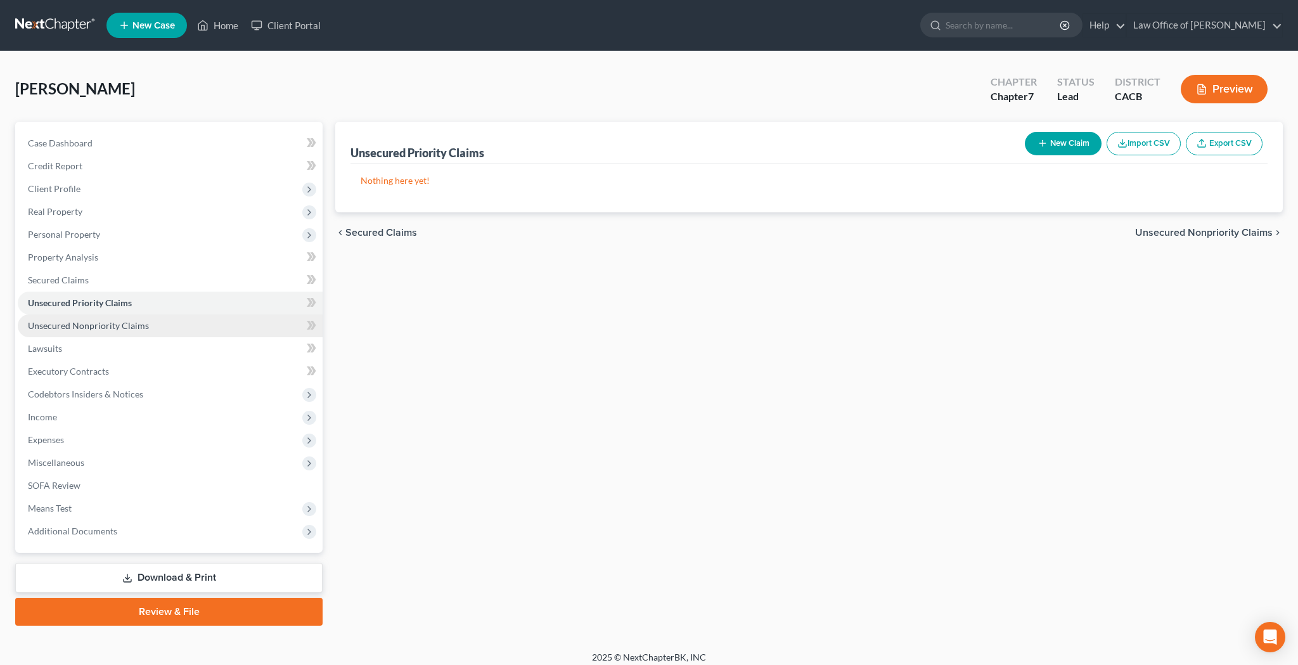
click at [128, 324] on span "Unsecured Nonpriority Claims" at bounding box center [88, 325] width 121 height 11
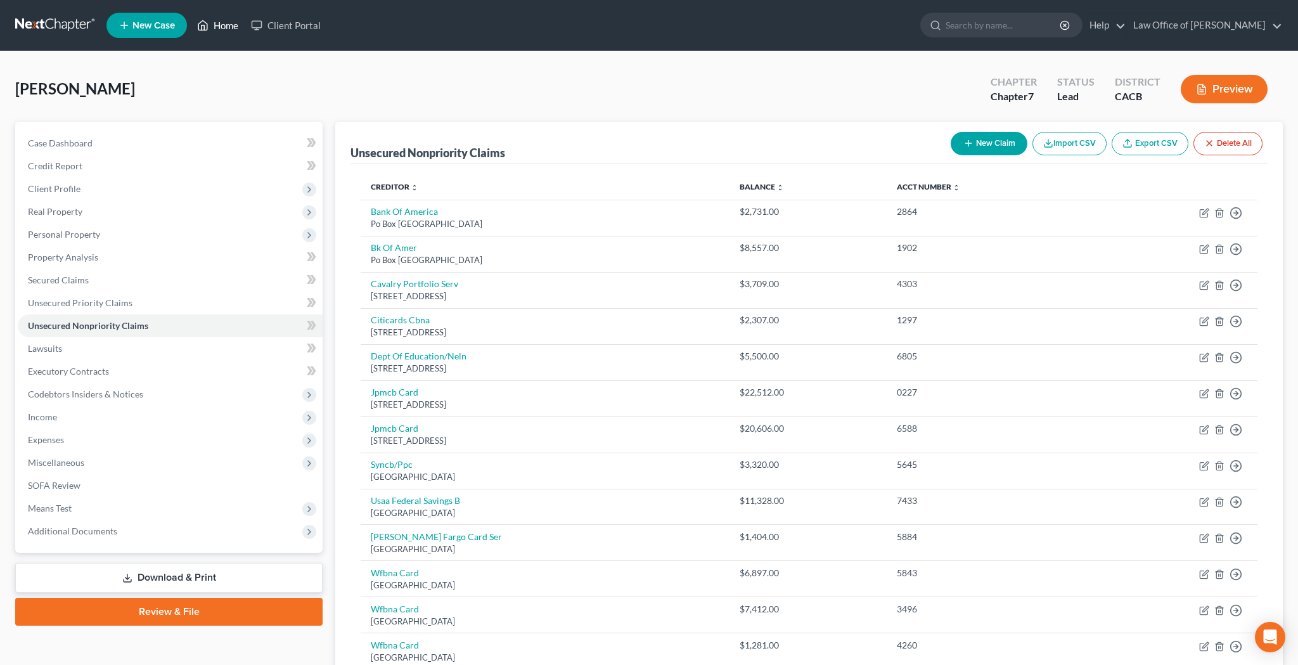
click at [231, 26] on link "Home" at bounding box center [218, 25] width 54 height 23
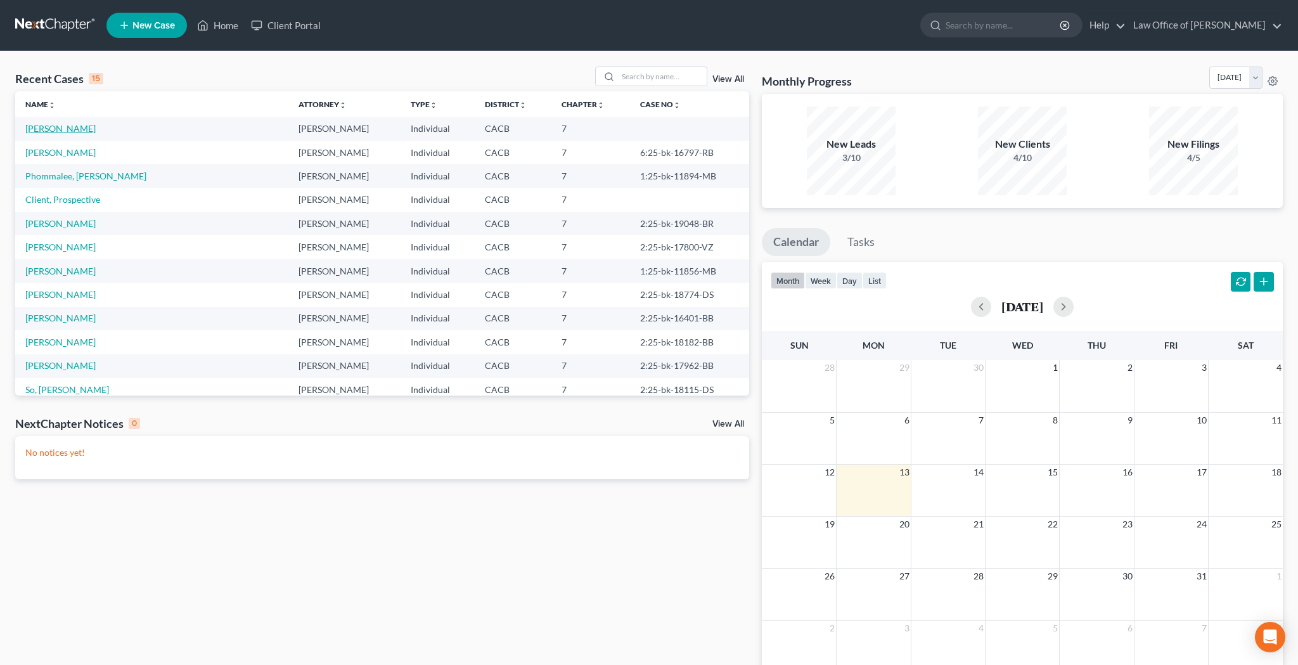
click at [70, 128] on link "[PERSON_NAME]" at bounding box center [60, 128] width 70 height 11
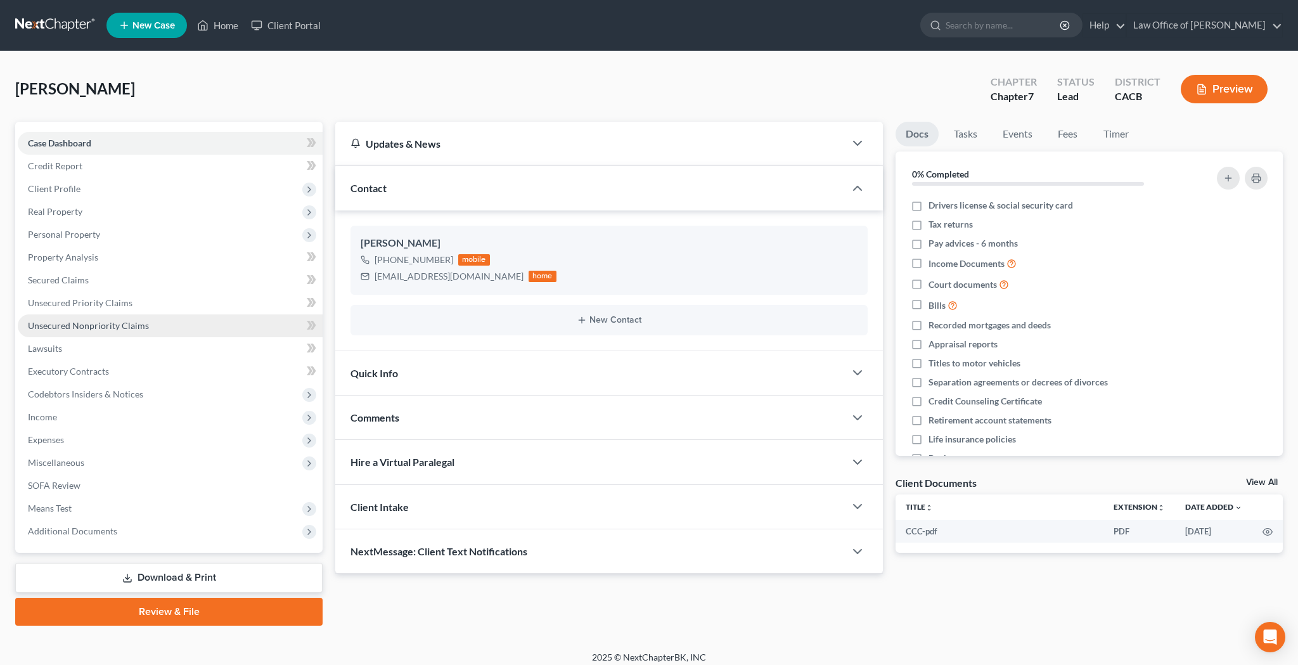
click at [93, 325] on span "Unsecured Nonpriority Claims" at bounding box center [88, 325] width 121 height 11
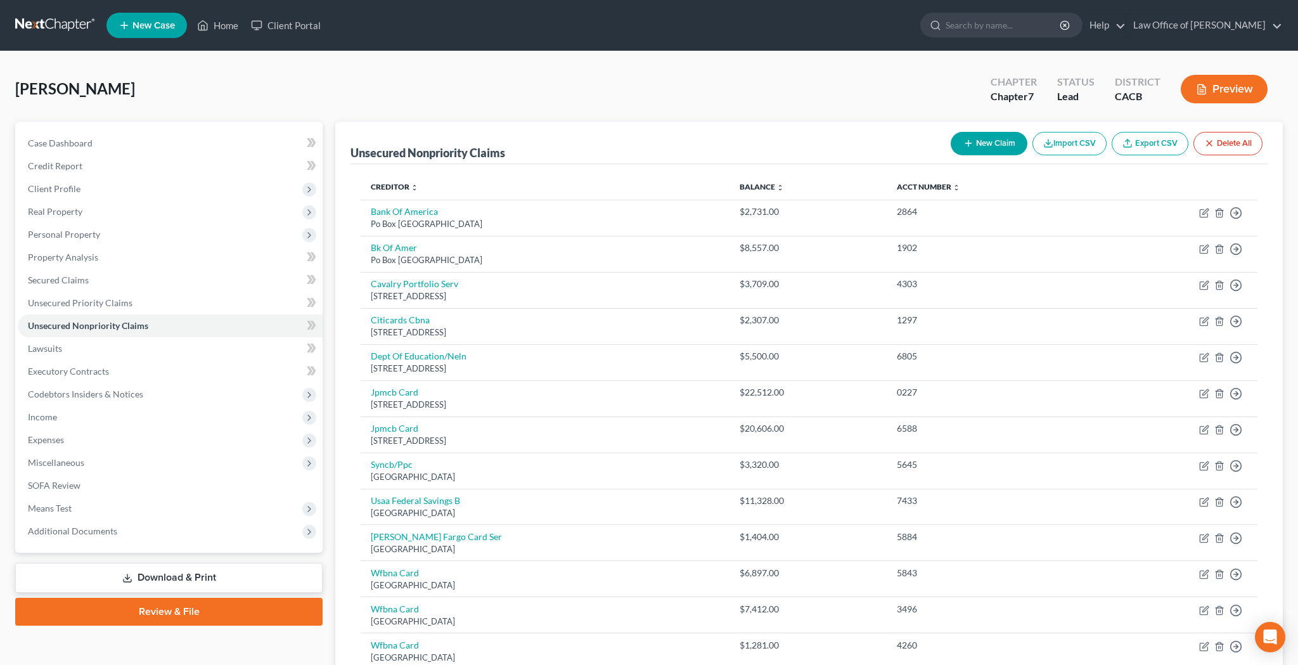
click at [971, 145] on button "New Claim" at bounding box center [989, 143] width 77 height 23
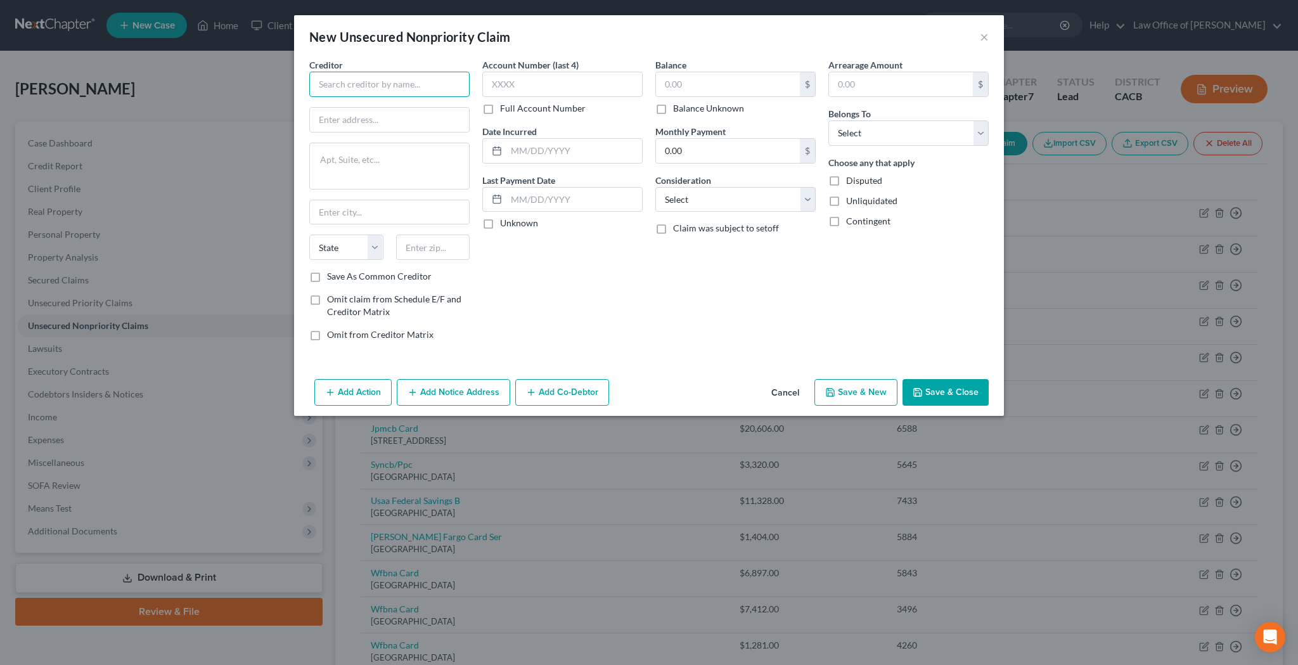
click at [347, 83] on input "text" at bounding box center [389, 84] width 160 height 25
click at [357, 110] on div "CalFresh Benefits Overpayment" at bounding box center [385, 106] width 132 height 13
type input "CalFresh Benefits Overpayment"
type input "DPSS"
type textarea "349B East Ave K6 K-6"
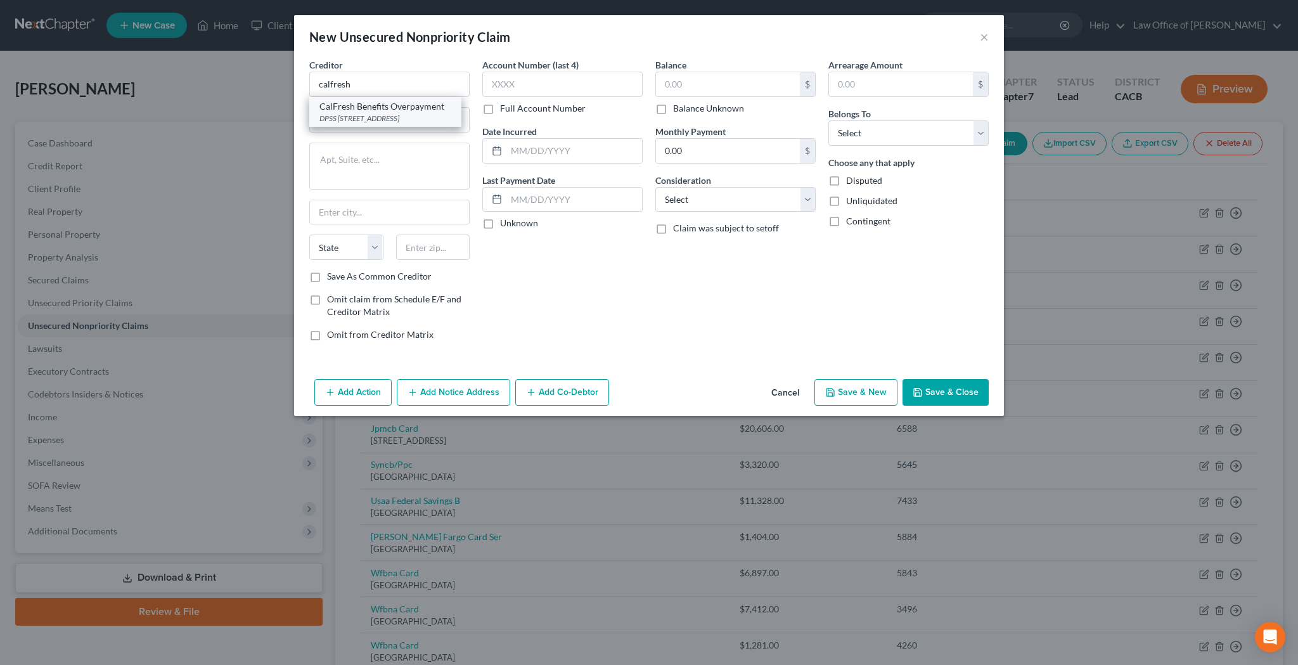
type input "Lancaster"
select select "4"
type input "93535-0000"
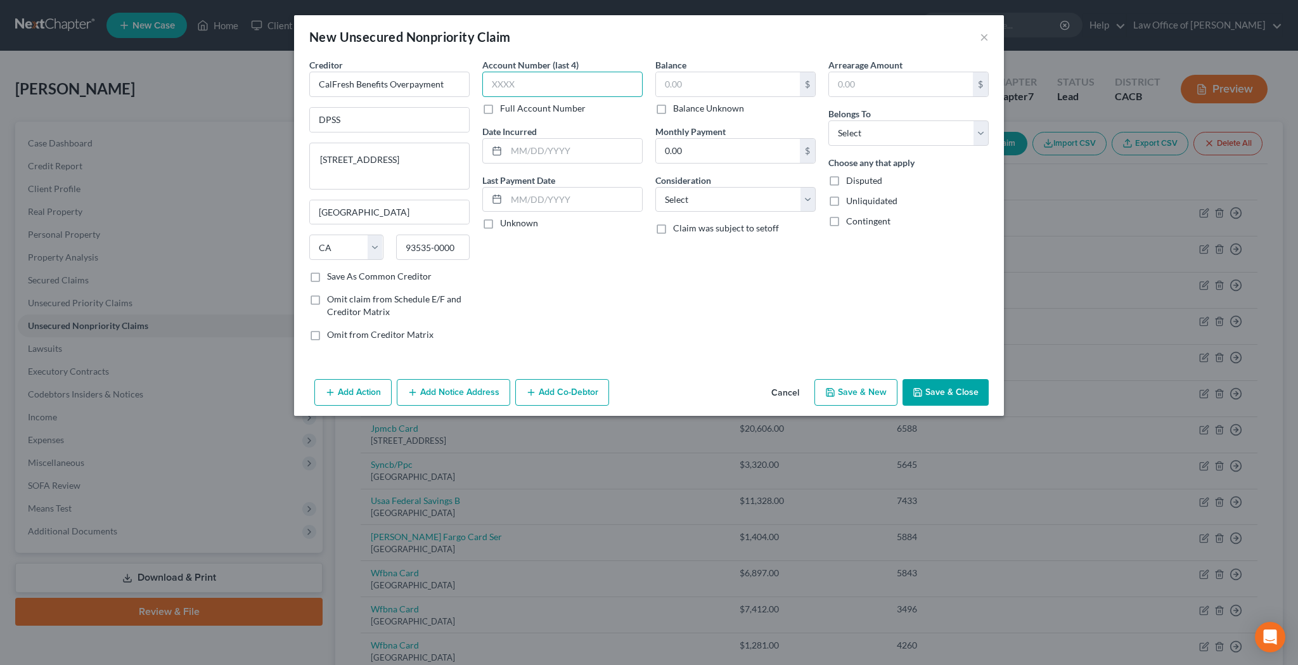
click at [541, 85] on input "text" at bounding box center [562, 84] width 160 height 25
type input "8063"
click at [614, 156] on input "text" at bounding box center [574, 151] width 136 height 24
type input "03/2025"
select select "14"
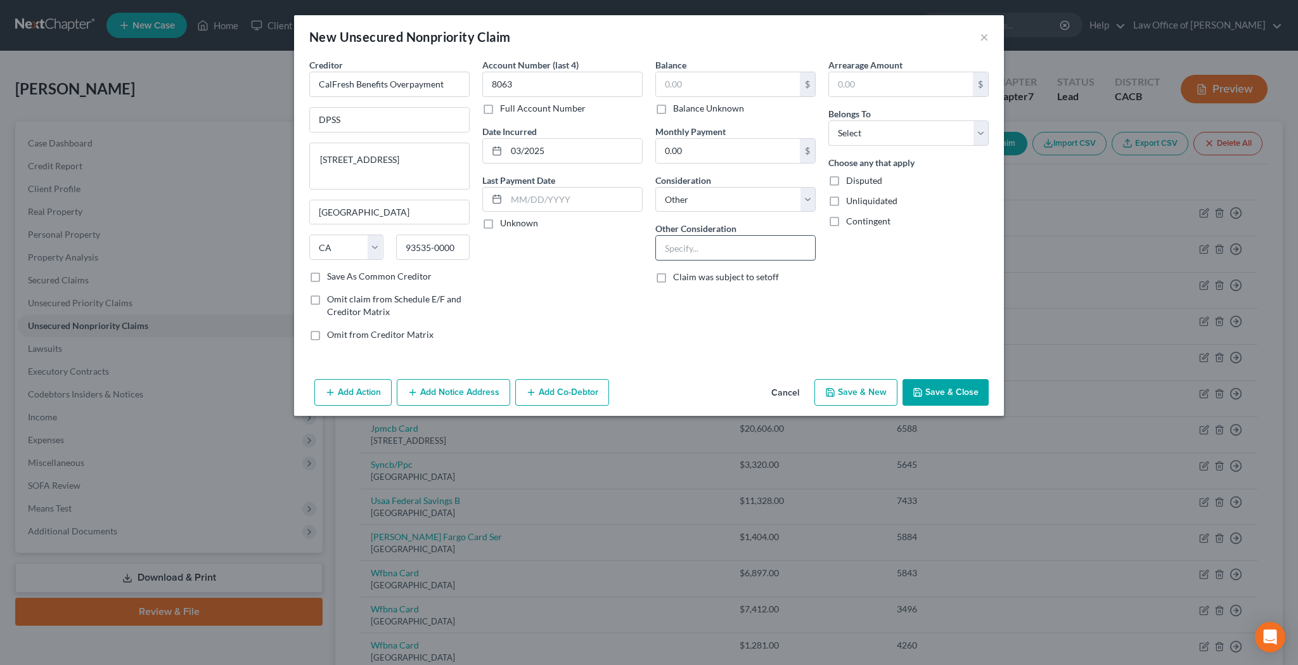
click at [695, 248] on input "text" at bounding box center [735, 248] width 159 height 24
click at [680, 250] on input "Calfresh Benefits Overpayment" at bounding box center [735, 248] width 159 height 24
type input "CalFresh Benefits Overpayment"
click at [930, 279] on div "Arrearage Amount $ Belongs To * Select Debtor 1 Only Debtor 2 Only Debtor 1 And…" at bounding box center [908, 204] width 173 height 293
select select "0"
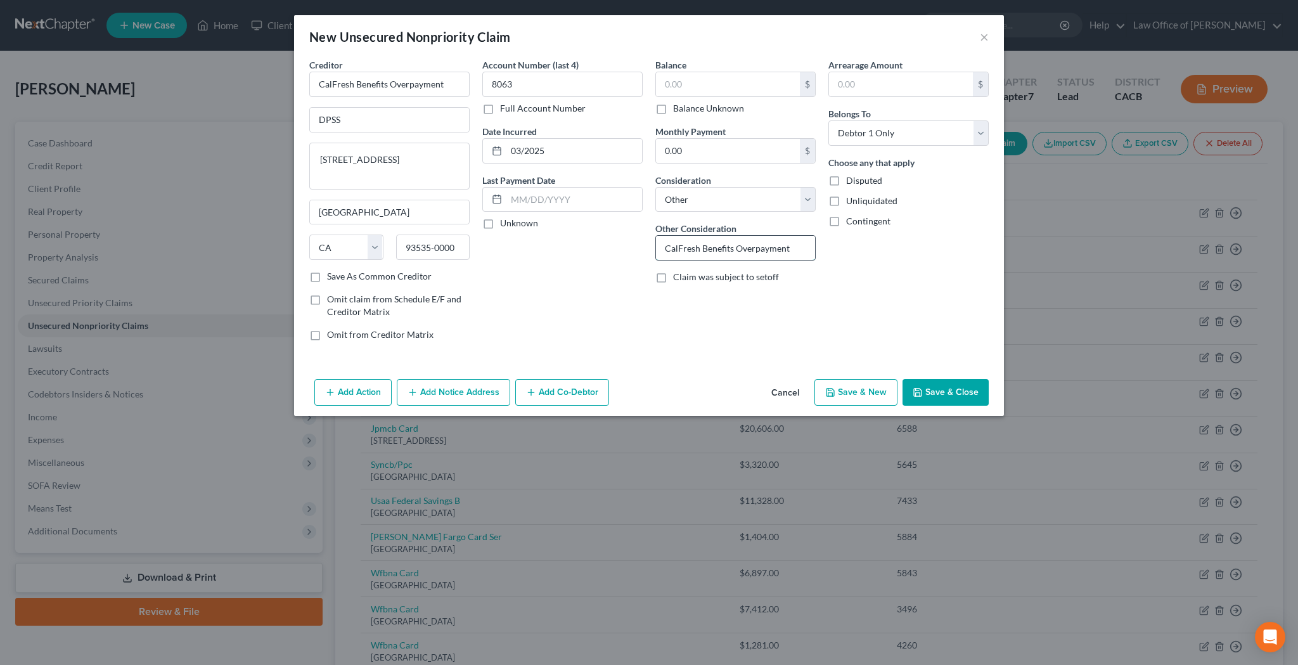
click at [780, 248] on input "CalFresh Benefits Overpayment" at bounding box center [735, 248] width 159 height 24
type input "CalFresh Benefits Overpayment (non-fraud_"
click at [699, 358] on div "Creditor * CalFresh Benefits Overpayment DPSS 349B East Ave K6 K-6 Lancaster St…" at bounding box center [649, 216] width 710 height 316
click at [472, 390] on button "Add Notice Address" at bounding box center [453, 392] width 113 height 27
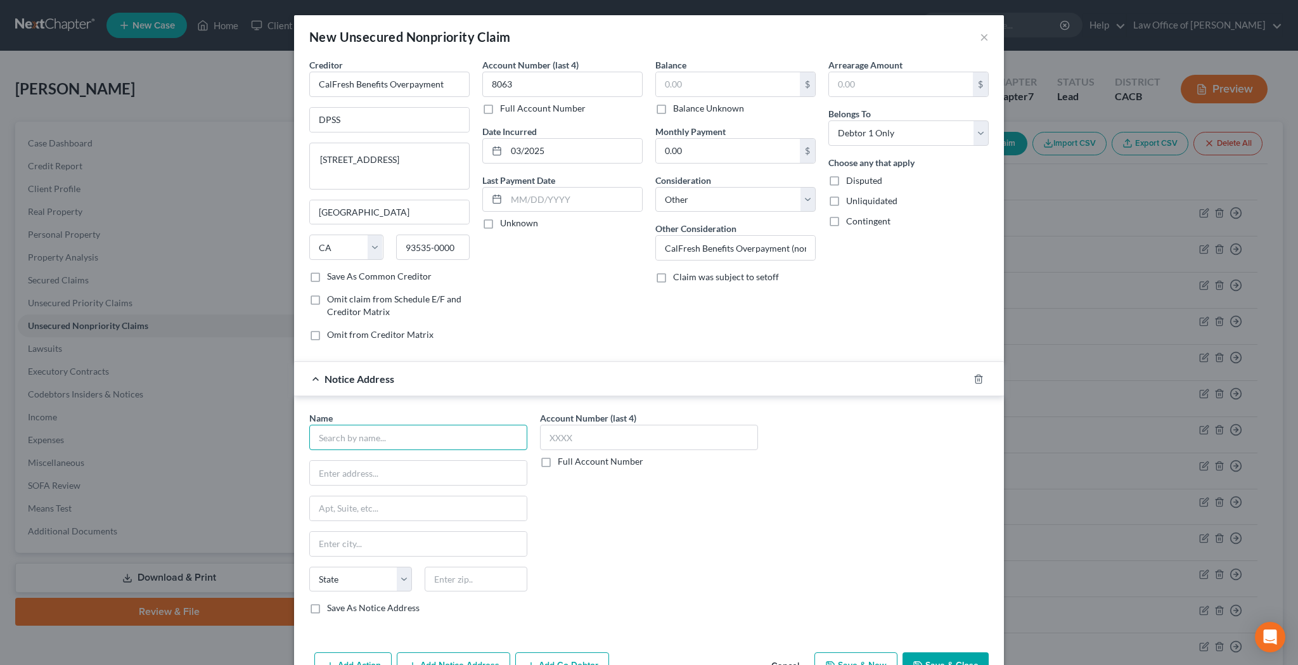
click at [426, 435] on input "text" at bounding box center [418, 437] width 218 height 25
type input "c"
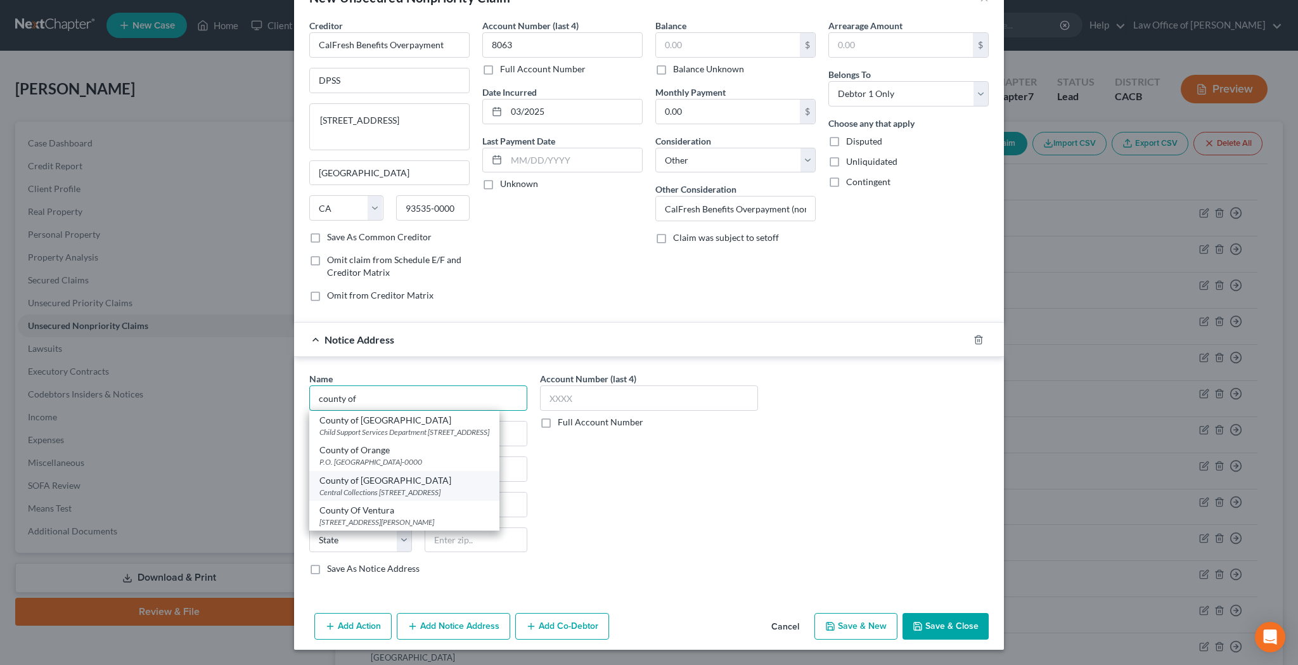
scroll to position [39, 0]
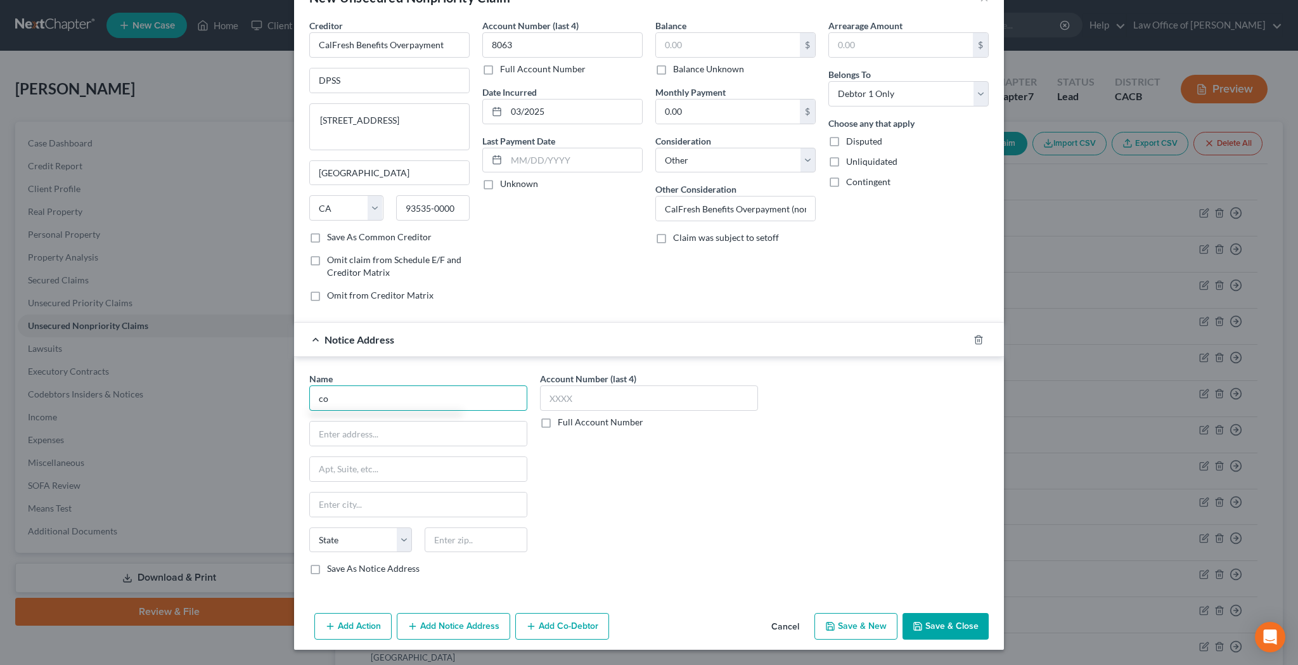
type input "c"
type input "l"
click at [395, 395] on input "text" at bounding box center [418, 397] width 218 height 25
click at [379, 390] on input "DPSS" at bounding box center [418, 397] width 218 height 25
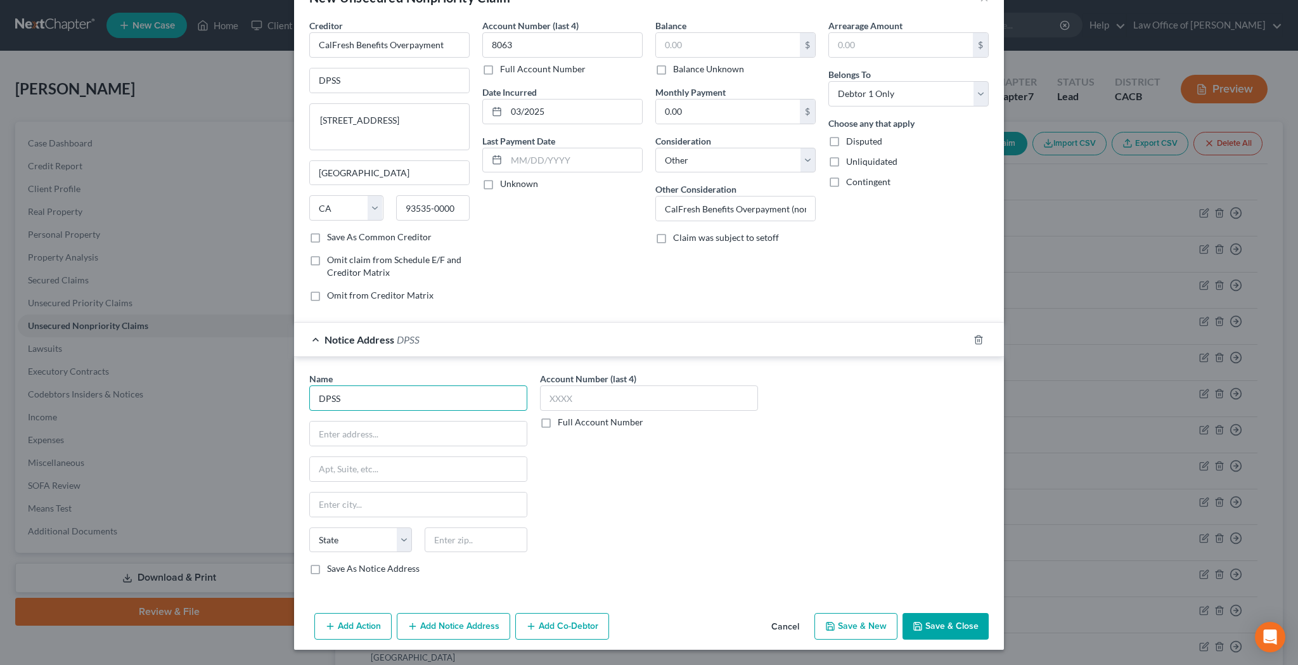
paste input "Los Angeles County DPSS Administrative Headquarters"
type input "Los Angeles County DPSS Administrative Headquarters"
click at [395, 433] on input "text" at bounding box center [418, 434] width 217 height 24
paste input "12860 Crossroads Pkwy S"
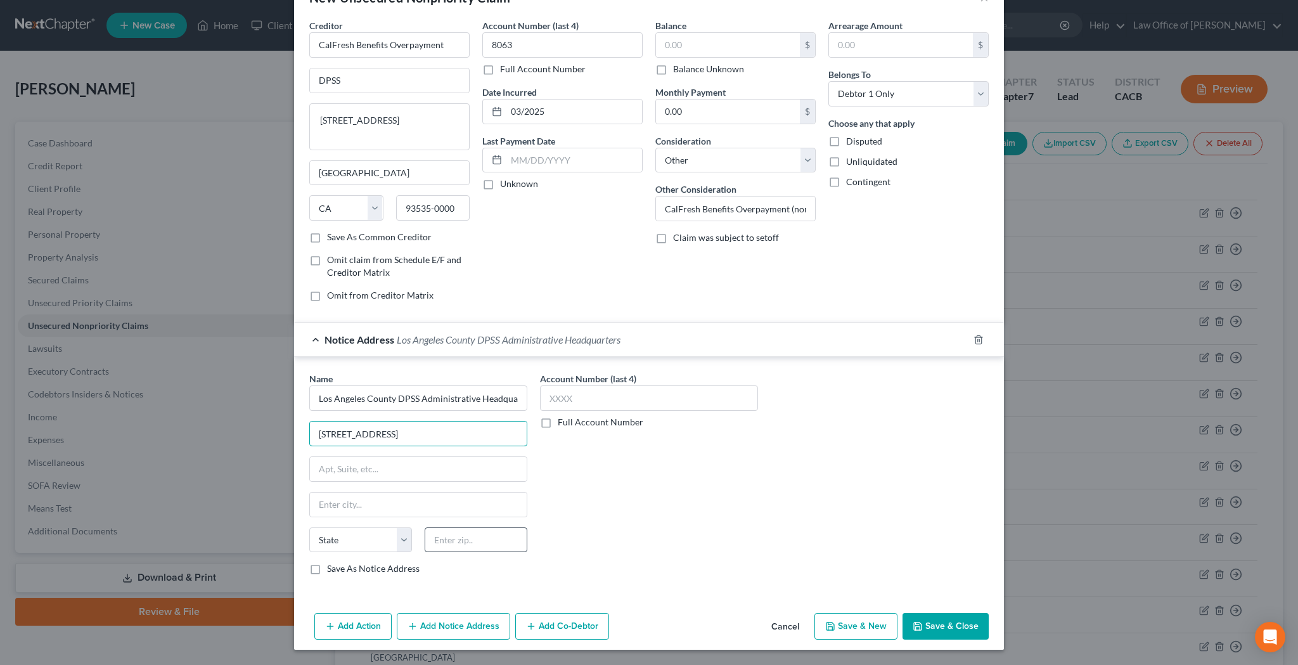
type input "12860 Crossroads Pkwy S"
click at [439, 536] on input "text" at bounding box center [476, 539] width 103 height 25
type input "91746"
click at [589, 397] on input "text" at bounding box center [649, 397] width 218 height 25
type input "La Puente"
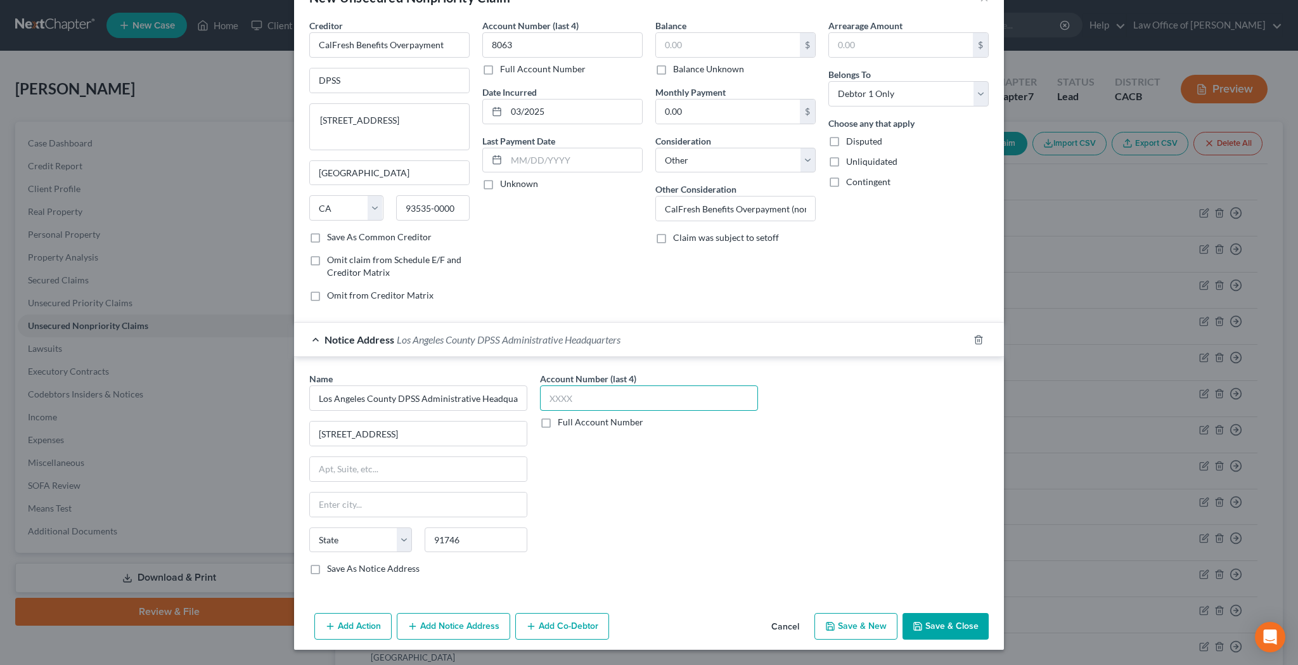
select select "4"
type input "8063"
click at [615, 517] on div "Account Number (last 4) 8063 Full Account Number" at bounding box center [649, 478] width 231 height 213
click at [327, 572] on label "Save As Notice Address" at bounding box center [373, 568] width 93 height 13
click at [332, 570] on input "Save As Notice Address" at bounding box center [336, 566] width 8 height 8
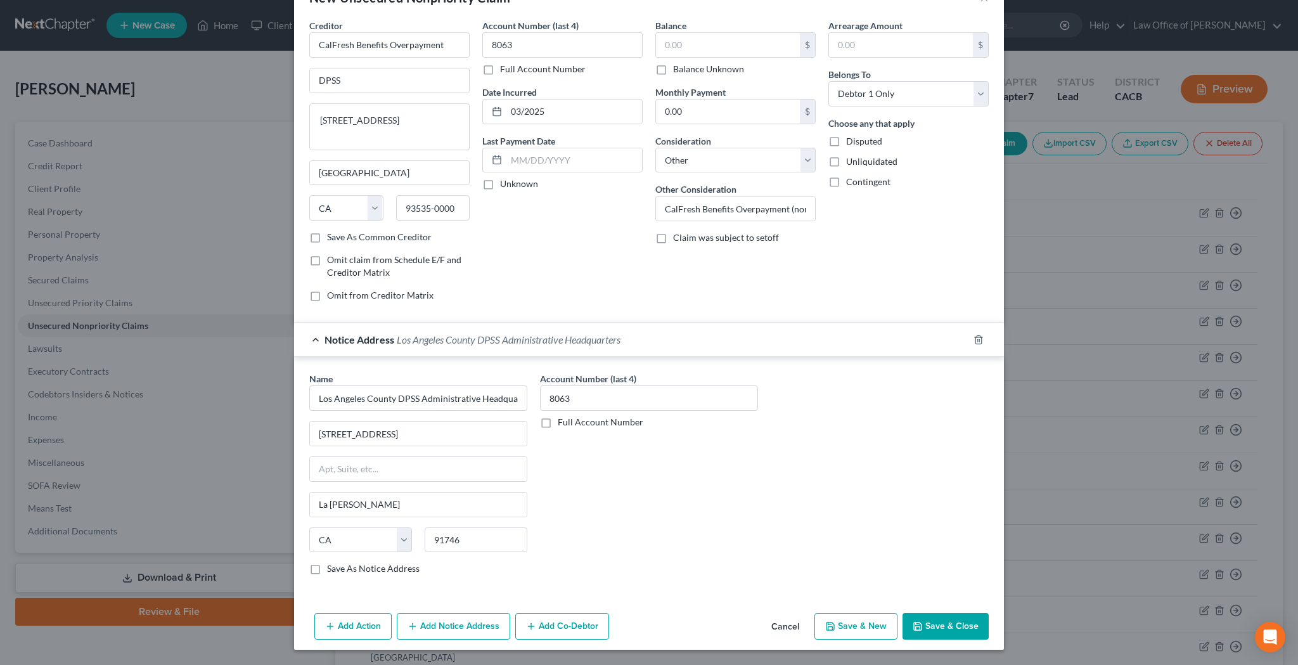
checkbox input "true"
click at [473, 542] on input "91746" at bounding box center [476, 539] width 103 height 25
click at [405, 507] on input "La Puente" at bounding box center [418, 505] width 217 height 24
type input "L"
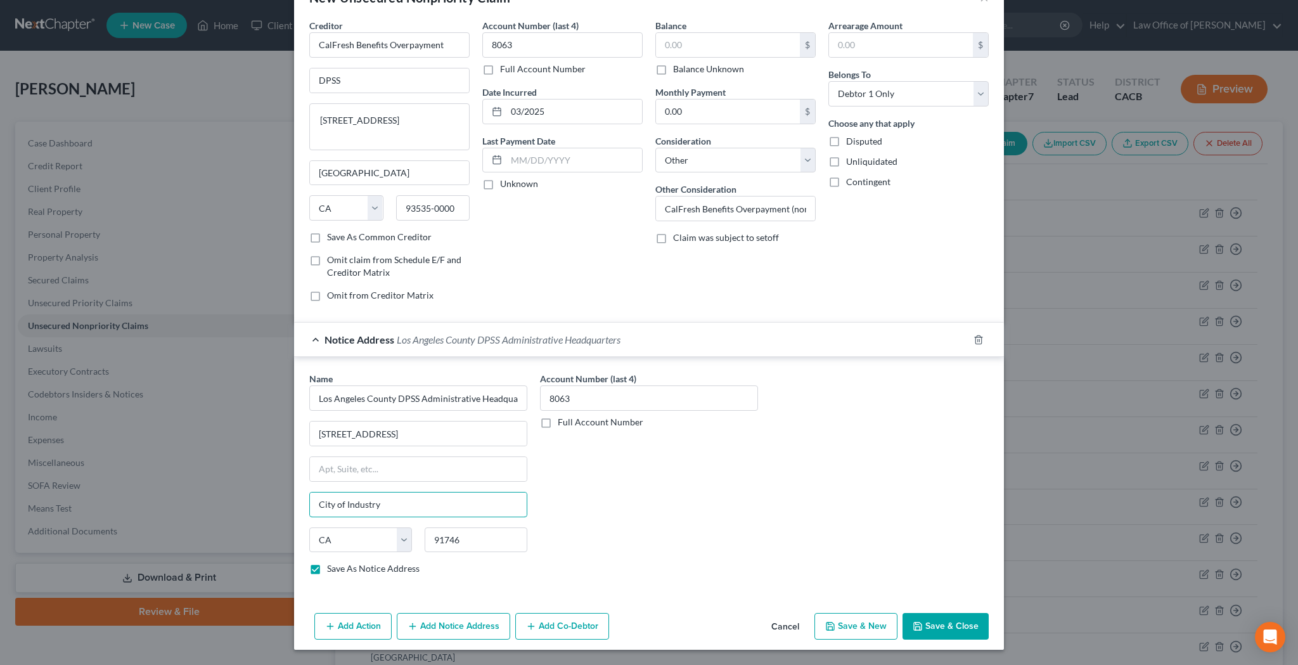
type input "City of Industry"
click at [614, 491] on div "Account Number (last 4) 8063 Full Account Number" at bounding box center [649, 478] width 231 height 213
click at [482, 624] on button "Add Notice Address" at bounding box center [453, 626] width 113 height 27
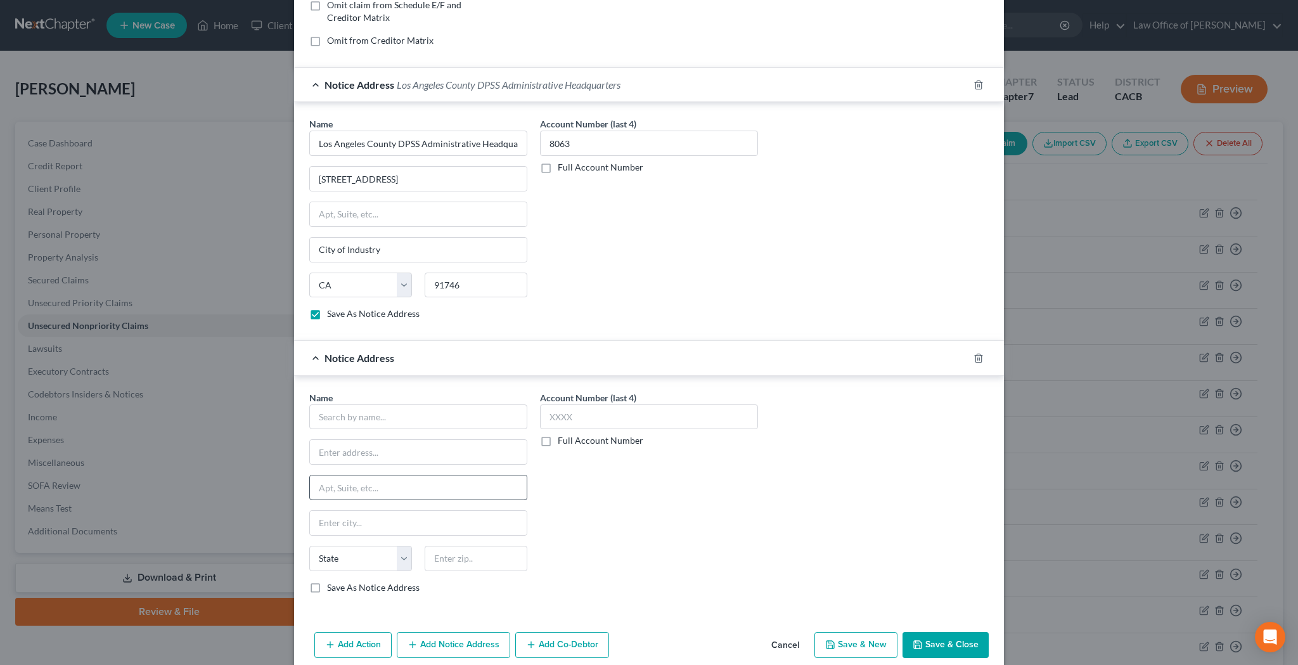
scroll to position [302, 0]
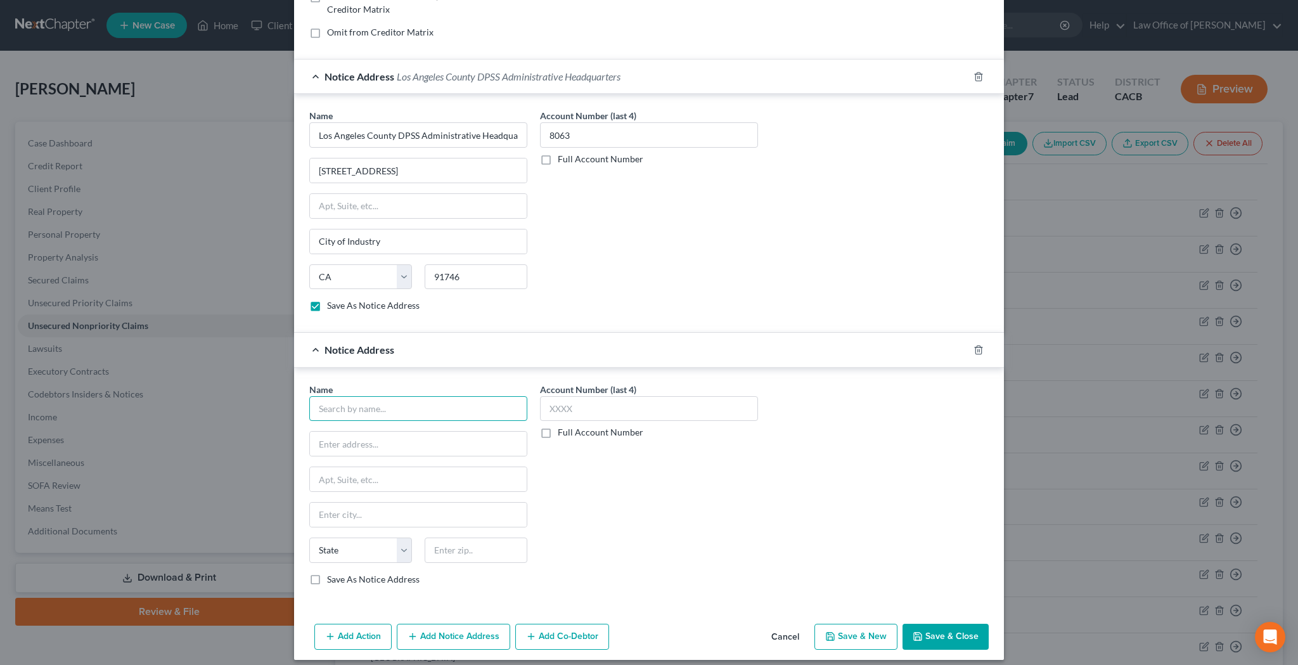
click at [466, 414] on input "text" at bounding box center [418, 408] width 218 height 25
type input "DPSS"
click at [432, 444] on input "text" at bounding box center [418, 444] width 217 height 24
click at [413, 446] on input "text" at bounding box center [418, 444] width 217 height 24
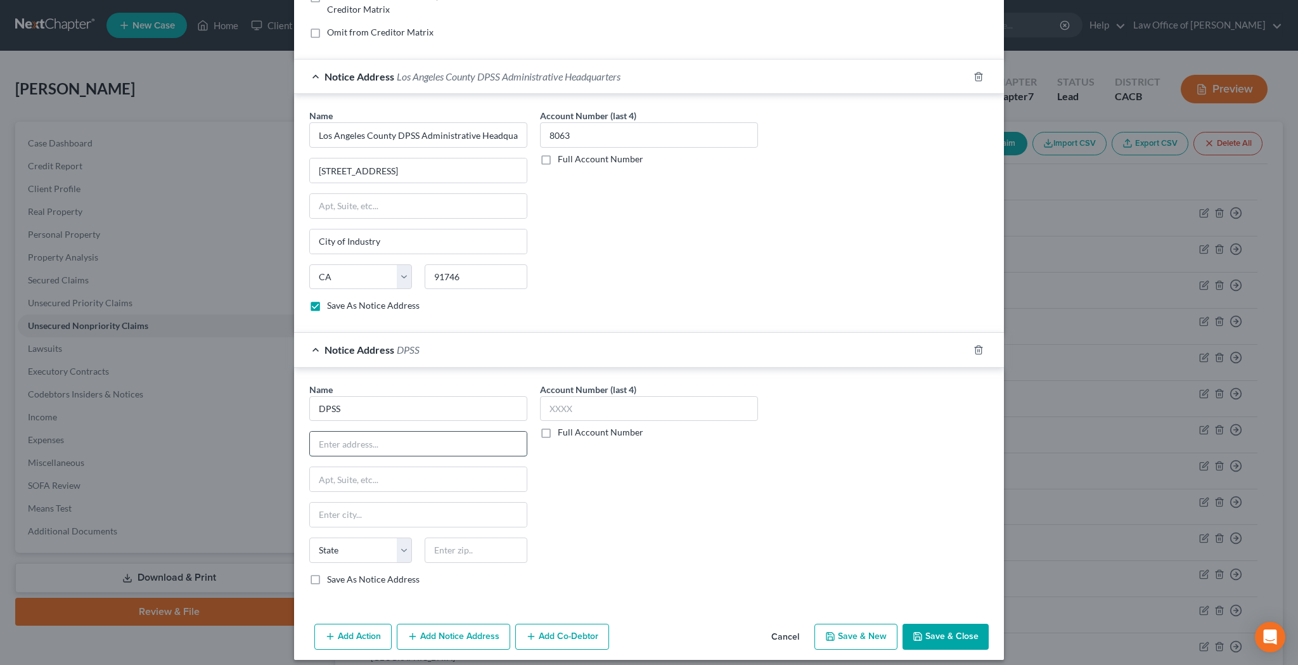
paste input "Eligibility Benefits Recovery Section"
type input "Eligibility Benefits Recovery Section"
click at [565, 493] on div "Account Number (last 4) Full Account Number" at bounding box center [649, 489] width 231 height 213
click at [479, 475] on input "text" at bounding box center [418, 479] width 217 height 24
paste input "5445 Whittier Blvd., 4th Floor"
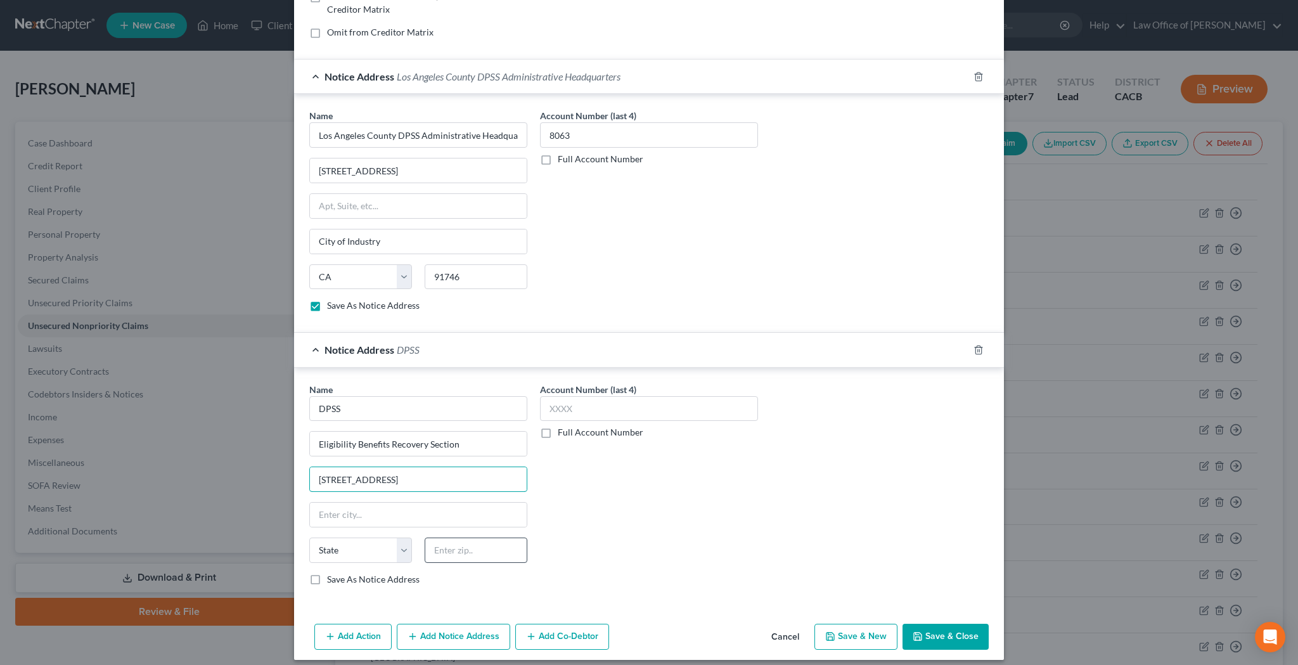
type input "5445 Whittier Blvd., 4th Floor"
click at [465, 550] on input "text" at bounding box center [476, 550] width 103 height 25
type input "90022"
click at [576, 407] on input "text" at bounding box center [649, 408] width 218 height 25
type input "[GEOGRAPHIC_DATA]"
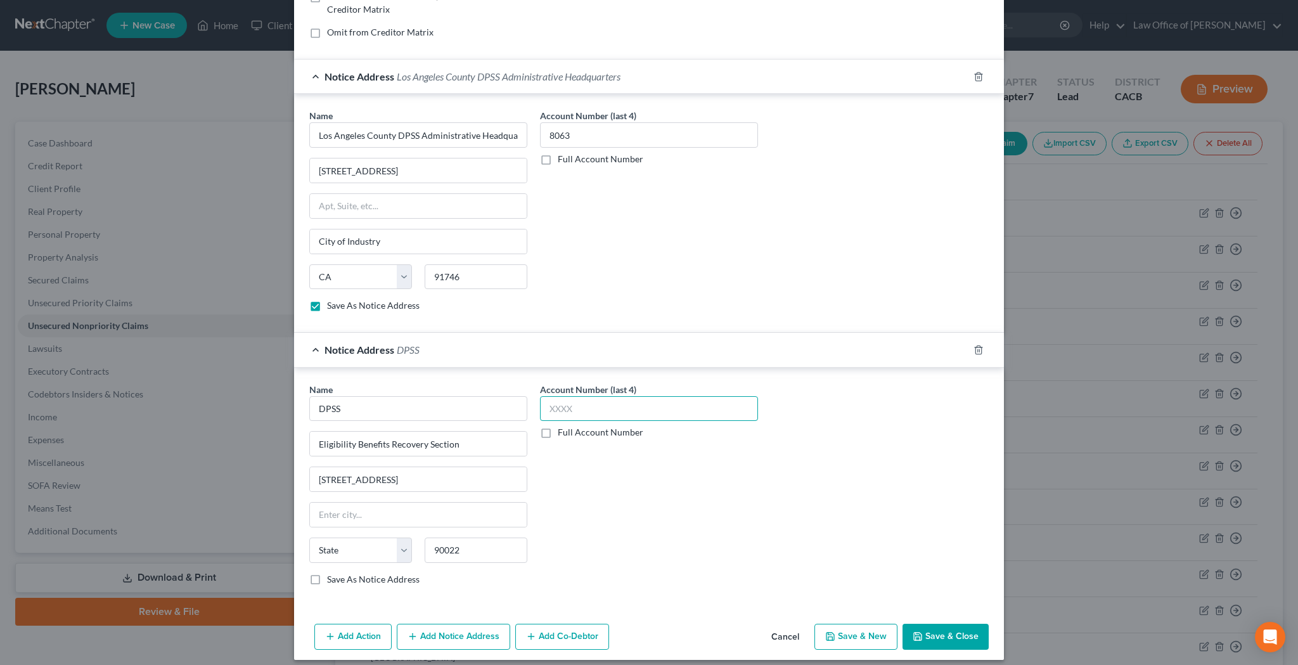
select select "4"
type input "8063"
click at [627, 544] on div "Account Number (last 4) 8063 Full Account Number" at bounding box center [649, 489] width 231 height 213
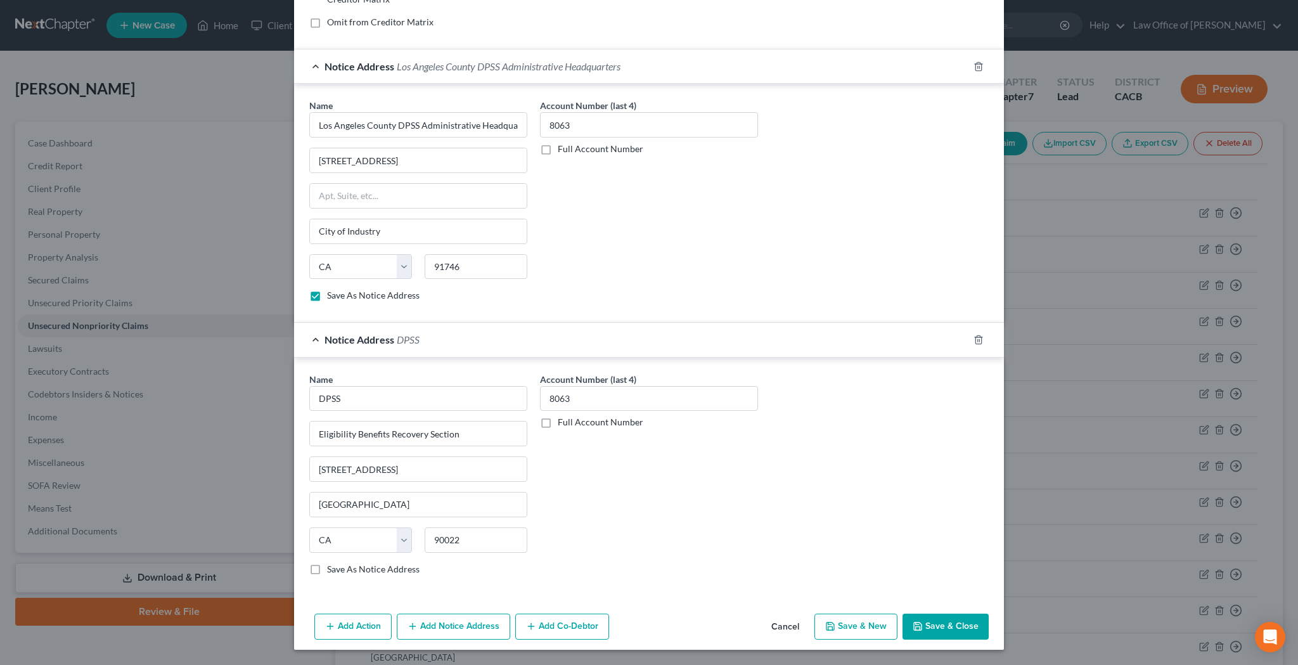
scroll to position [312, 0]
click at [939, 628] on button "Save & Close" at bounding box center [946, 627] width 86 height 27
checkbox input "false"
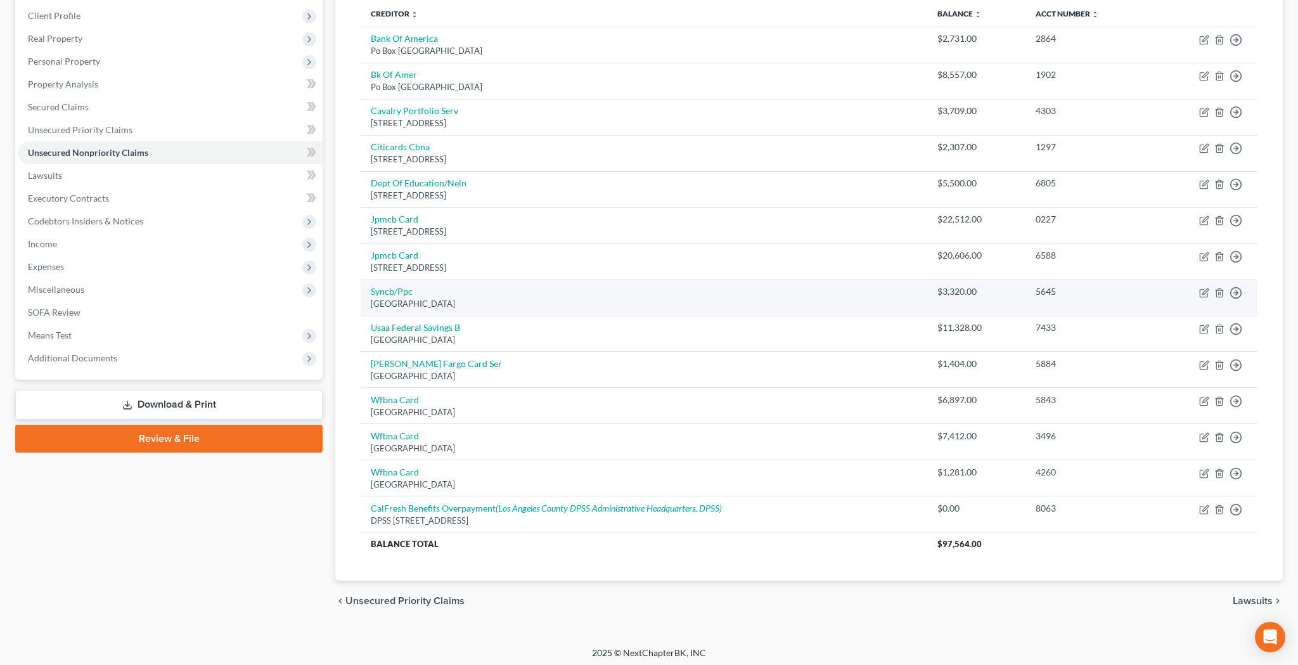
scroll to position [172, 0]
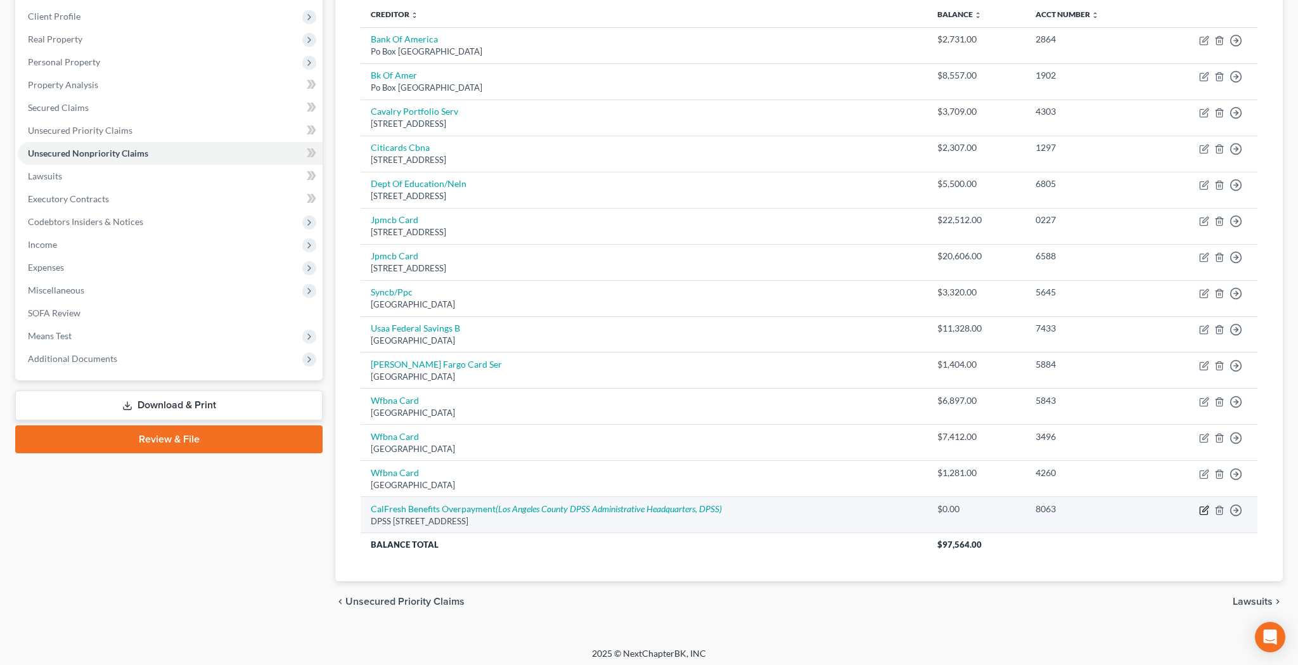
click at [1206, 508] on icon "button" at bounding box center [1204, 510] width 10 height 10
select select "4"
select select "14"
select select "0"
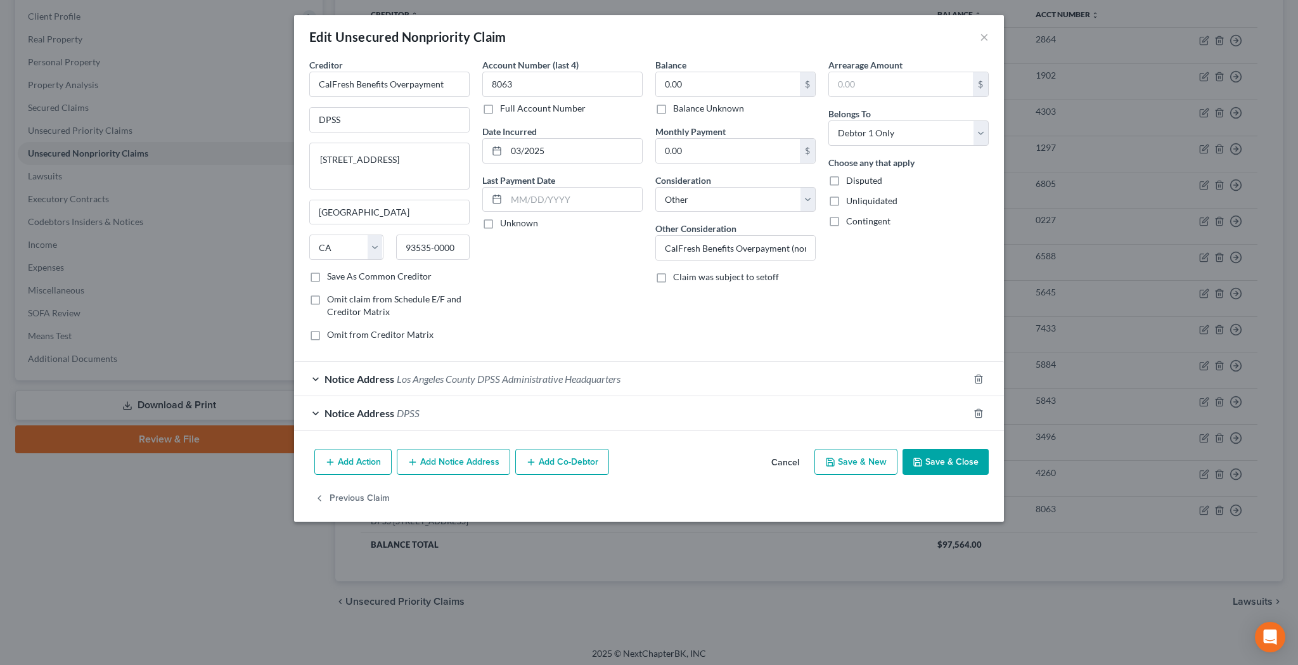
click at [315, 412] on div "Notice Address DPSS" at bounding box center [631, 413] width 674 height 34
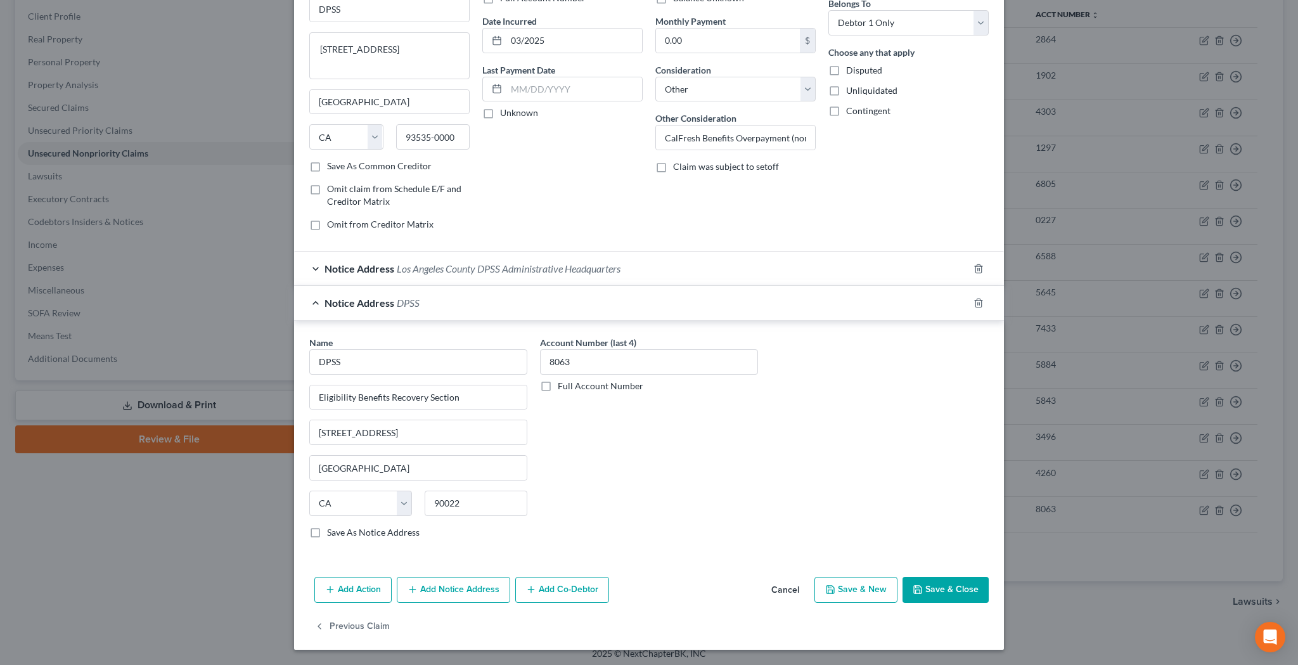
scroll to position [110, 0]
click at [327, 533] on label "Save As Notice Address" at bounding box center [373, 533] width 93 height 13
click at [332, 533] on input "Save As Notice Address" at bounding box center [336, 531] width 8 height 8
checkbox input "true"
click at [318, 266] on div "Notice Address Los Angeles County DPSS Administrative Headquarters" at bounding box center [631, 269] width 674 height 34
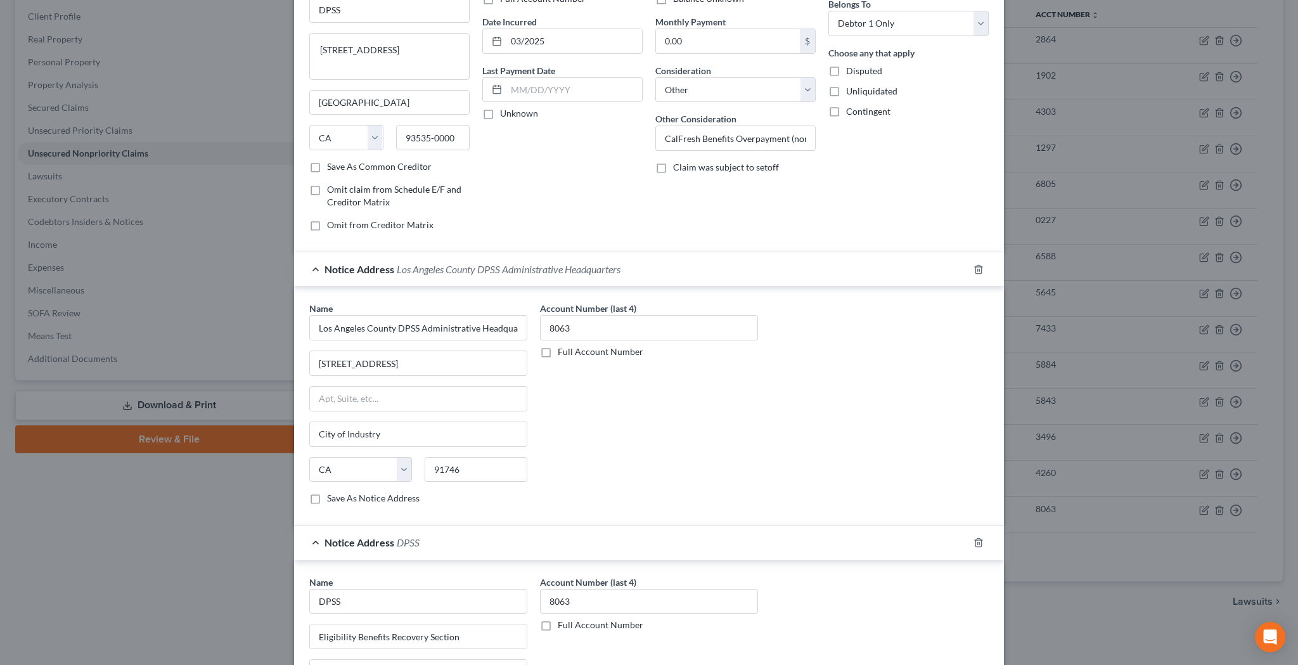
click at [327, 499] on label "Save As Notice Address" at bounding box center [373, 498] width 93 height 13
click at [332, 499] on input "Save As Notice Address" at bounding box center [336, 496] width 8 height 8
click at [327, 501] on label "Save As Notice Address" at bounding box center [373, 498] width 93 height 13
click at [332, 500] on input "Save As Notice Address" at bounding box center [336, 496] width 8 height 8
checkbox input "false"
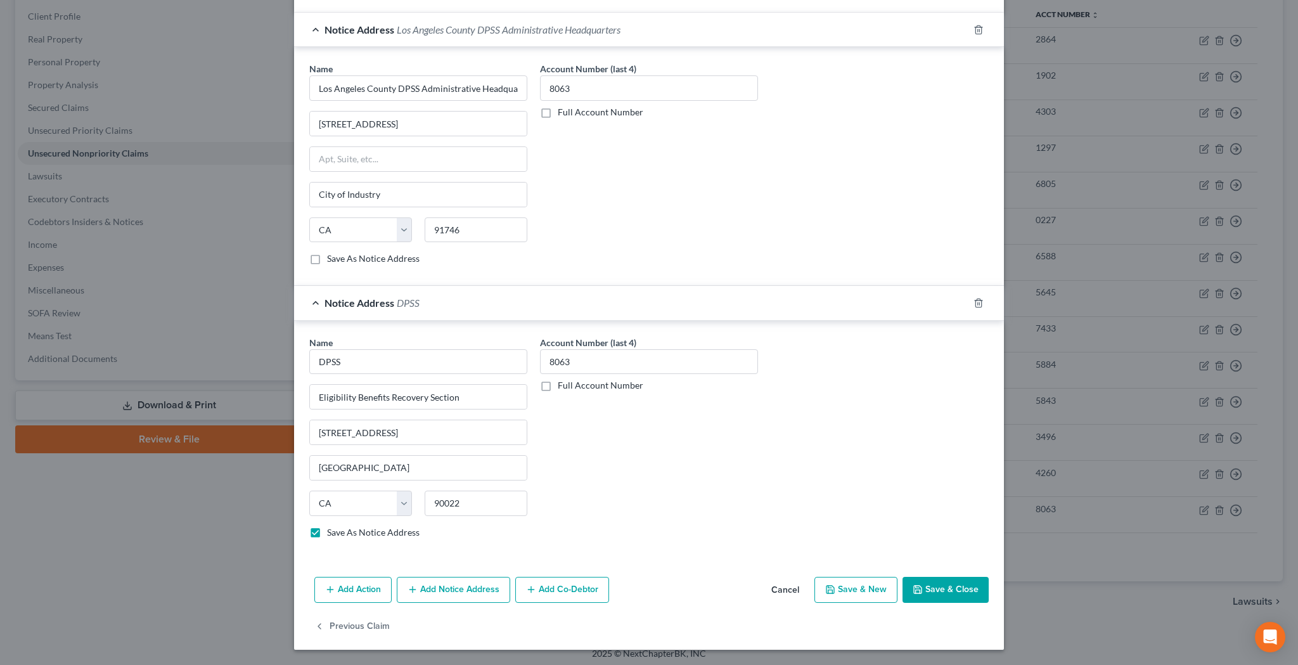
scroll to position [349, 0]
click at [936, 587] on button "Save & Close" at bounding box center [946, 590] width 86 height 27
checkbox input "false"
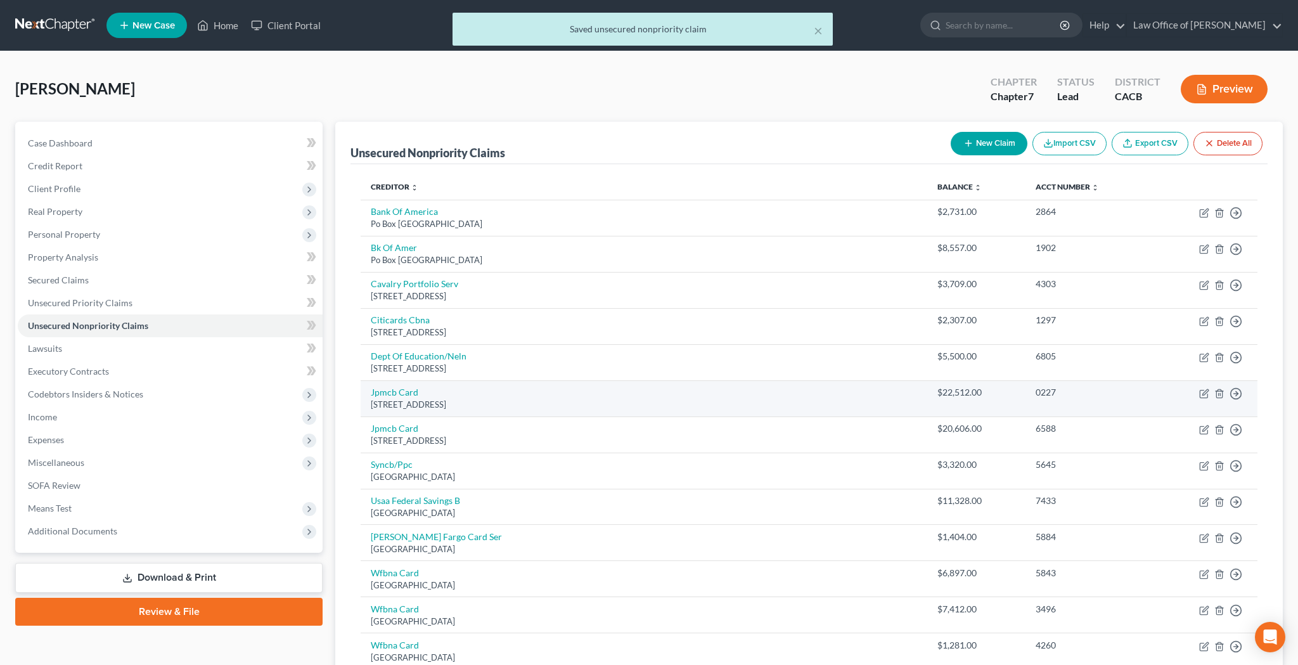
scroll to position [0, 0]
click at [993, 145] on button "New Claim" at bounding box center [989, 143] width 77 height 23
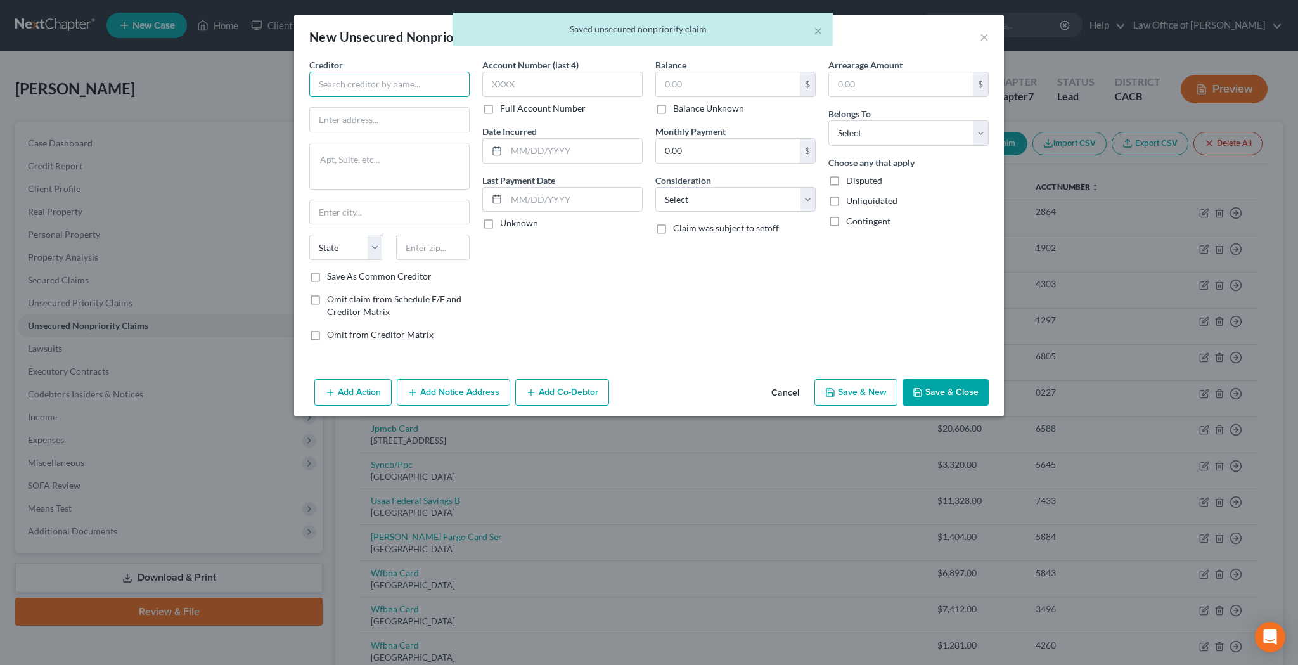
click at [416, 85] on input "text" at bounding box center [389, 84] width 160 height 25
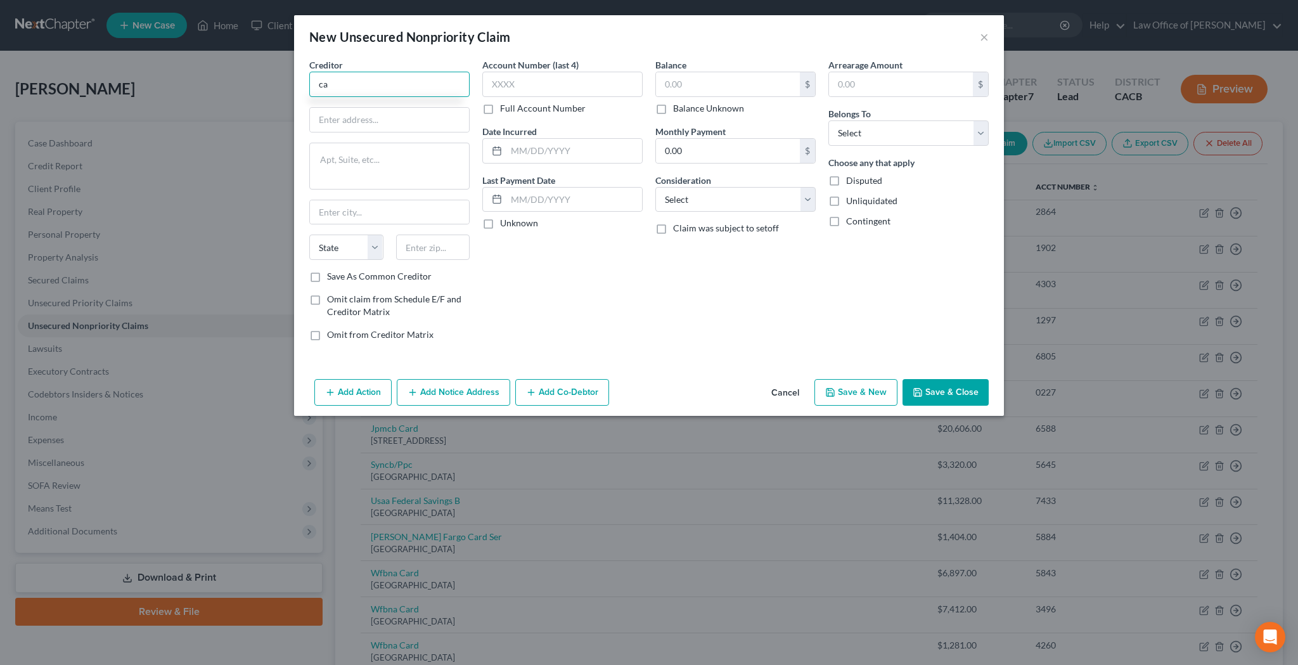
type input "c"
type input "dpss"
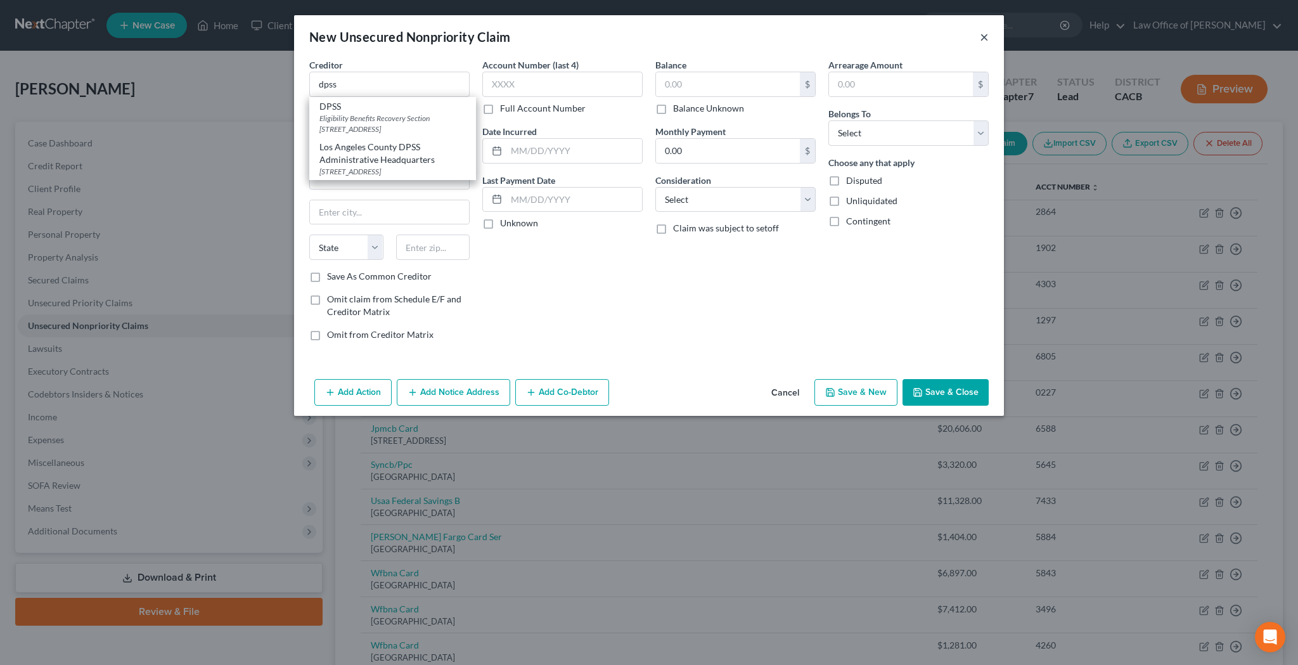
click at [986, 35] on button "×" at bounding box center [984, 36] width 9 height 15
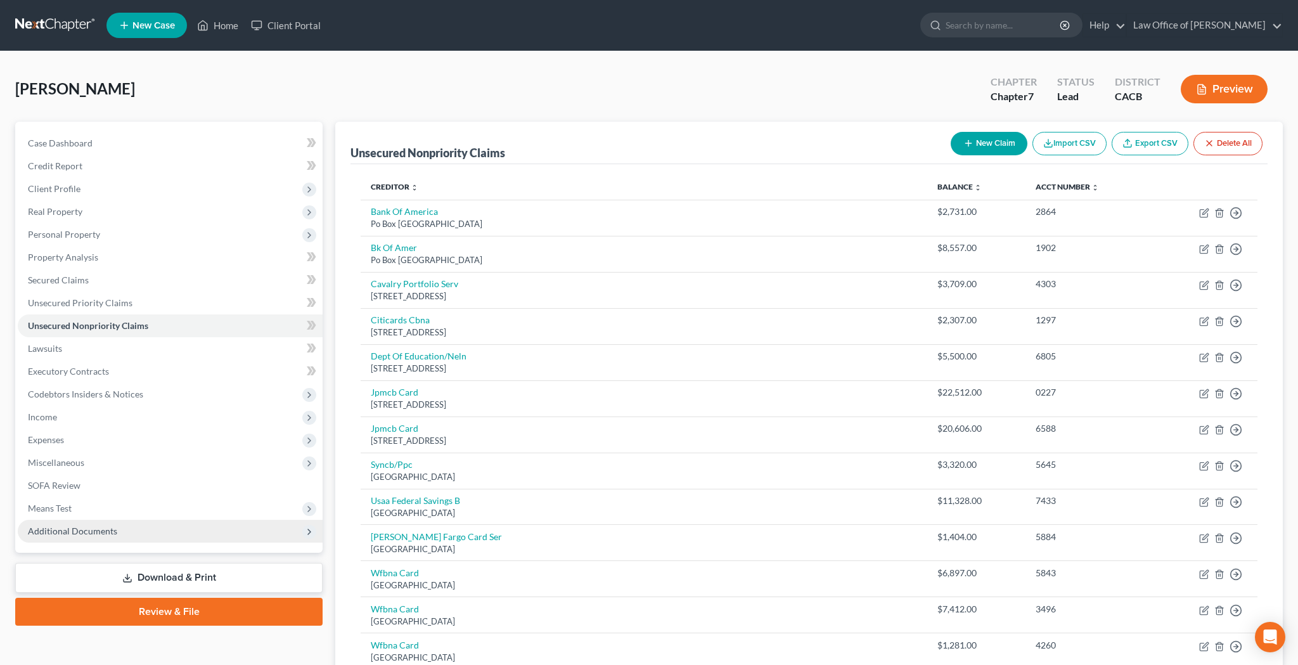
click at [89, 528] on span "Additional Documents" at bounding box center [72, 530] width 89 height 11
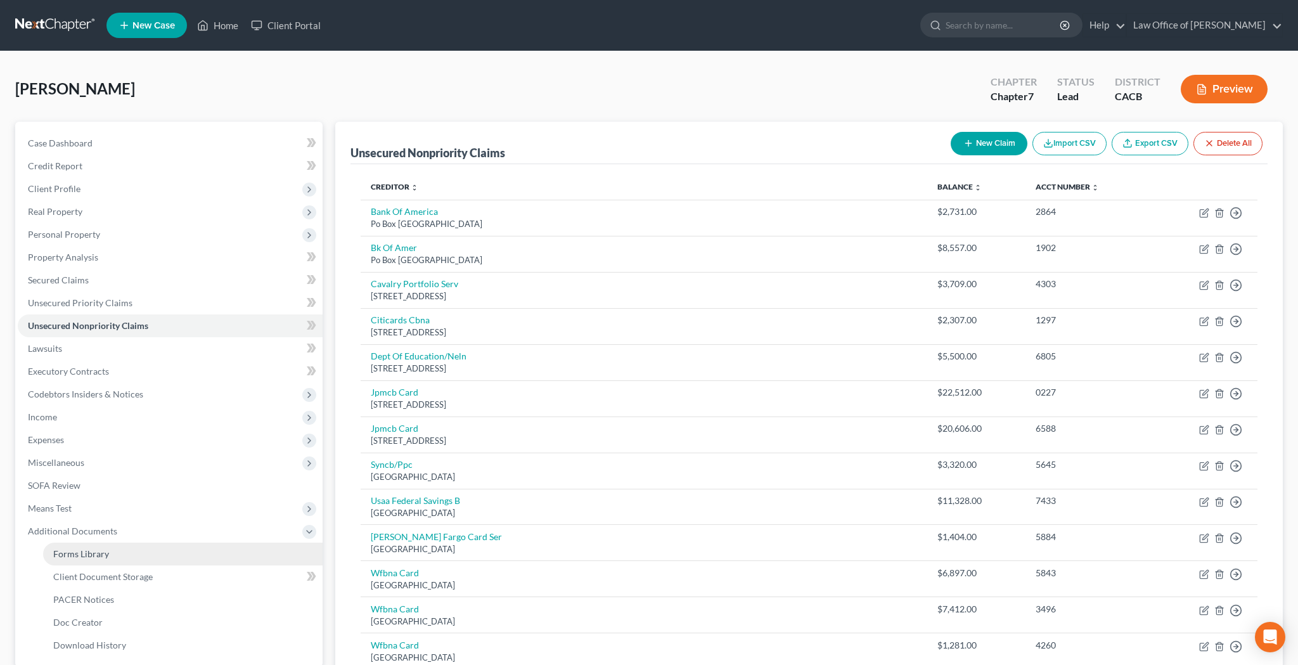
click at [96, 555] on span "Forms Library" at bounding box center [81, 553] width 56 height 11
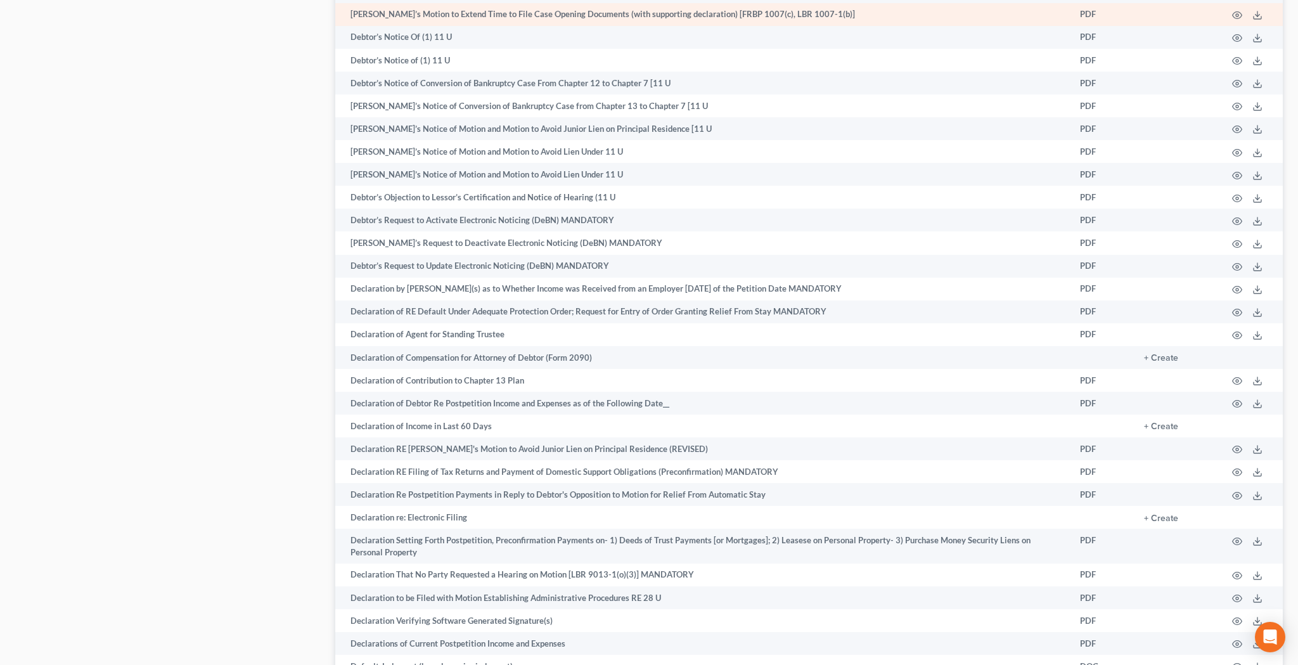
scroll to position [1886, 0]
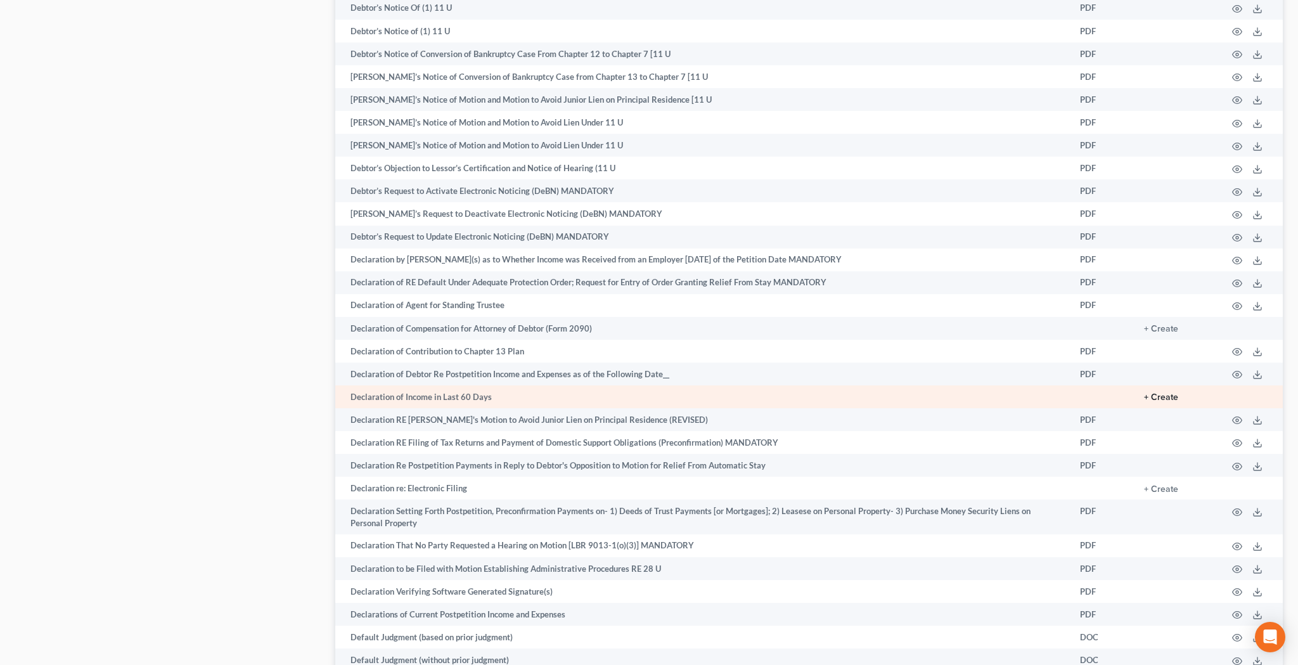
click at [1159, 393] on button "+ Create" at bounding box center [1161, 397] width 34 height 9
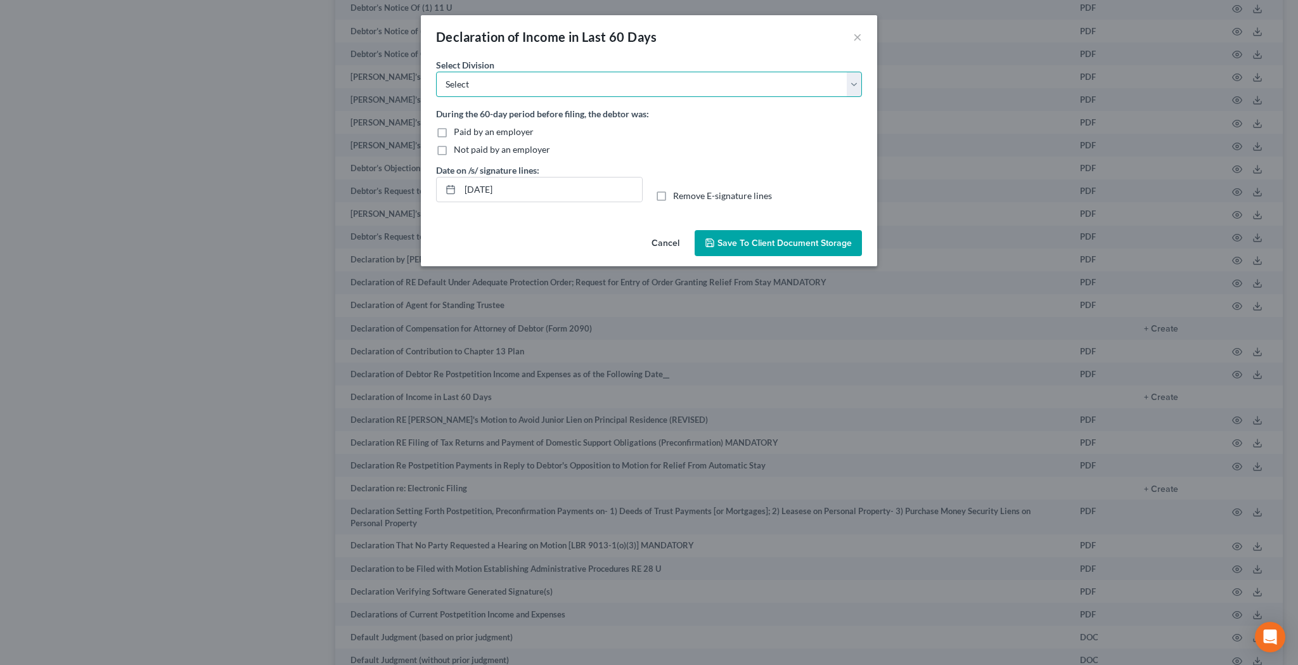
select select "0"
click at [454, 131] on label "Paid by an employer" at bounding box center [494, 132] width 80 height 13
click at [459, 131] on input "Paid by an employer" at bounding box center [463, 130] width 8 height 8
checkbox input "true"
click at [487, 190] on input "[DATE]" at bounding box center [551, 189] width 182 height 24
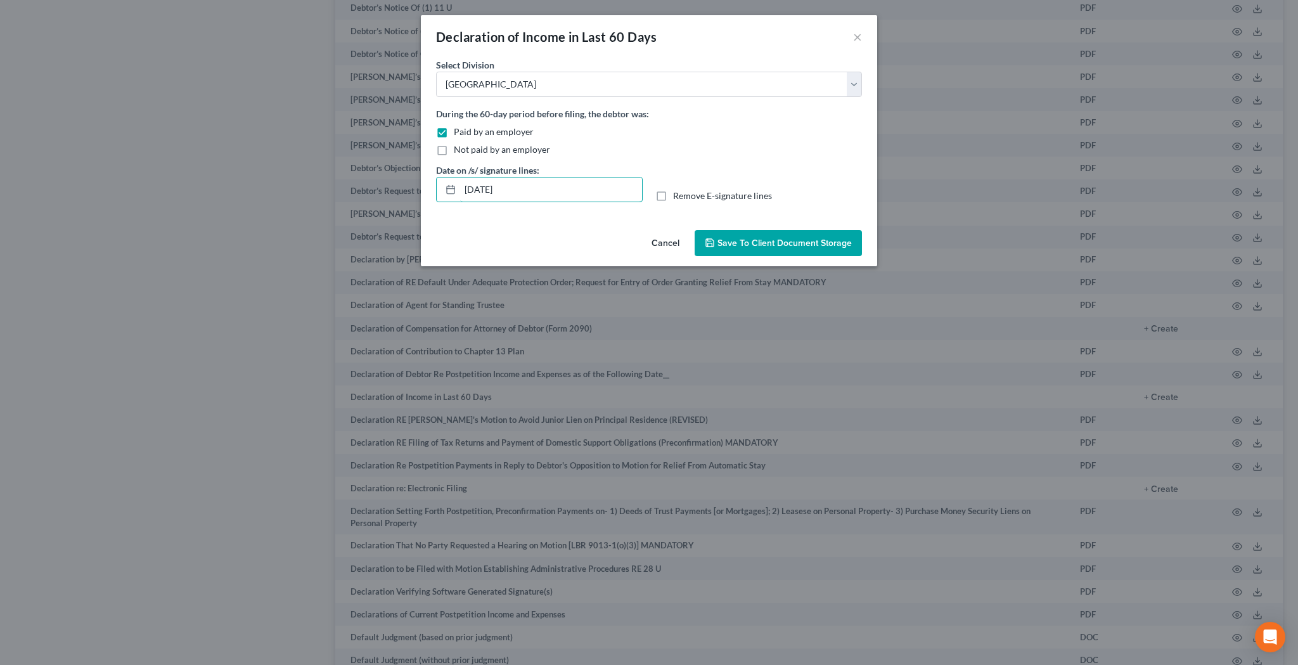
type input "[DATE]"
click at [673, 198] on label "Remove E-signature lines" at bounding box center [722, 196] width 99 height 13
click at [678, 198] on input "Remove E-signature lines" at bounding box center [682, 194] width 8 height 8
checkbox input "true"
click at [745, 243] on span "Save to Client Document Storage" at bounding box center [785, 243] width 134 height 11
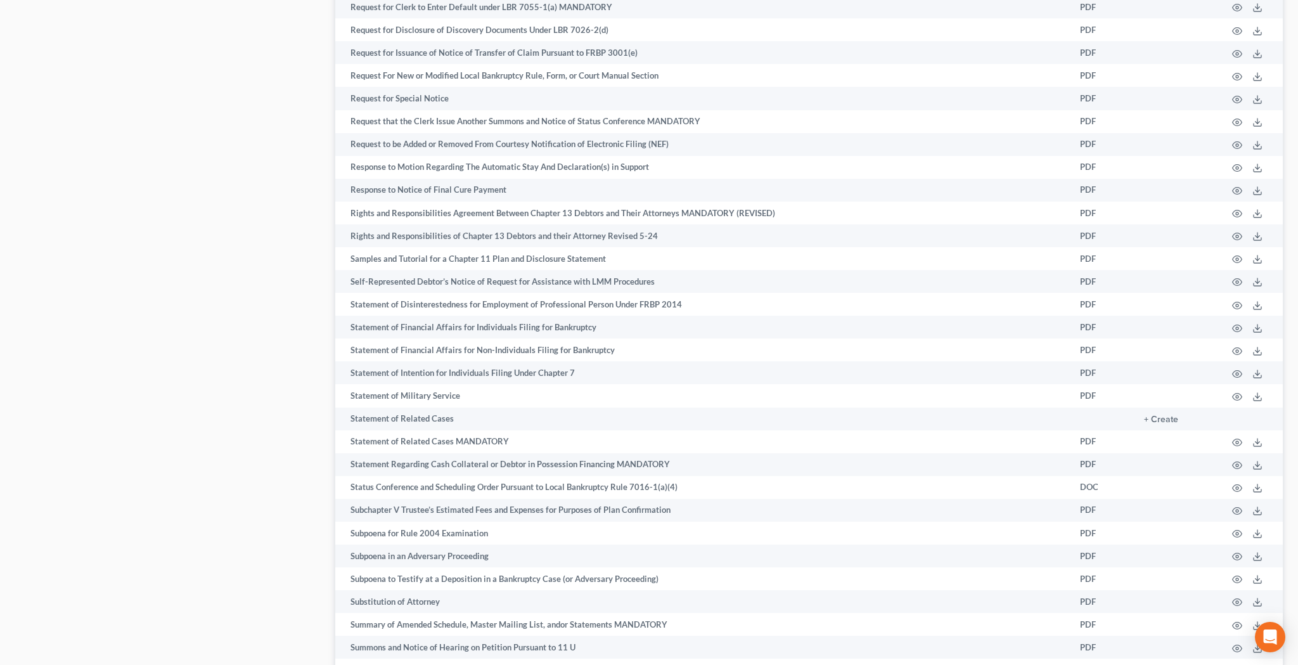
scroll to position [6057, 0]
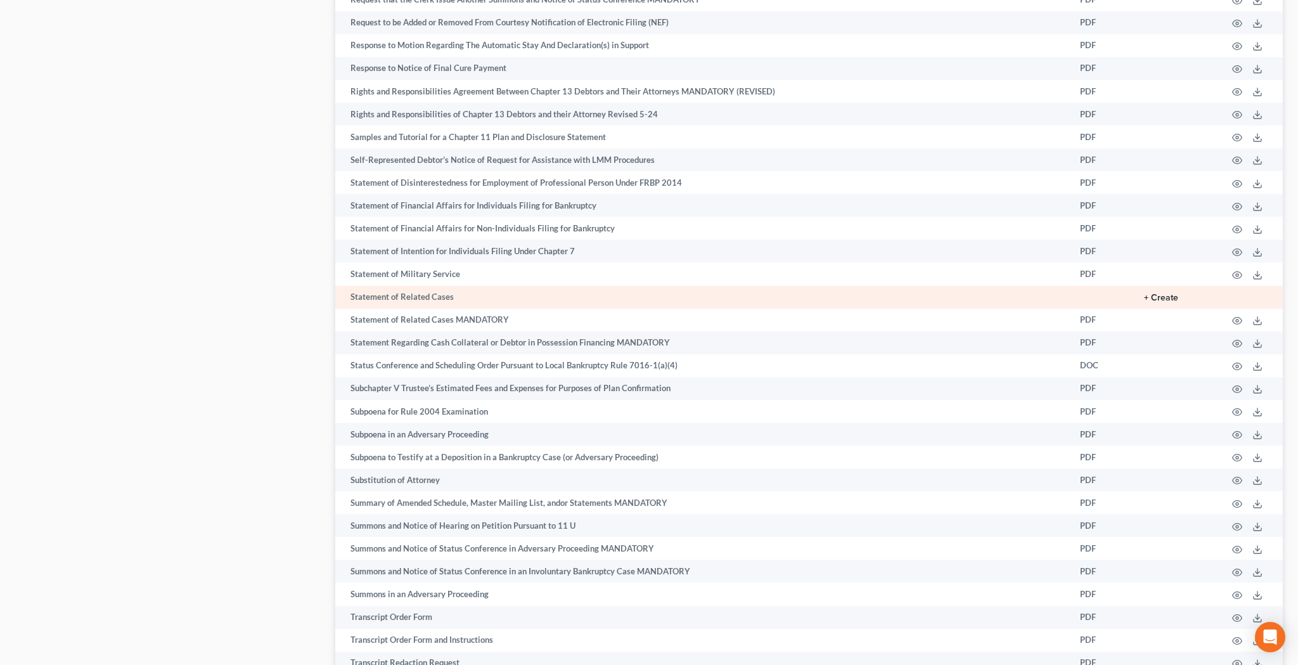
click at [1167, 293] on button "+ Create" at bounding box center [1161, 297] width 34 height 9
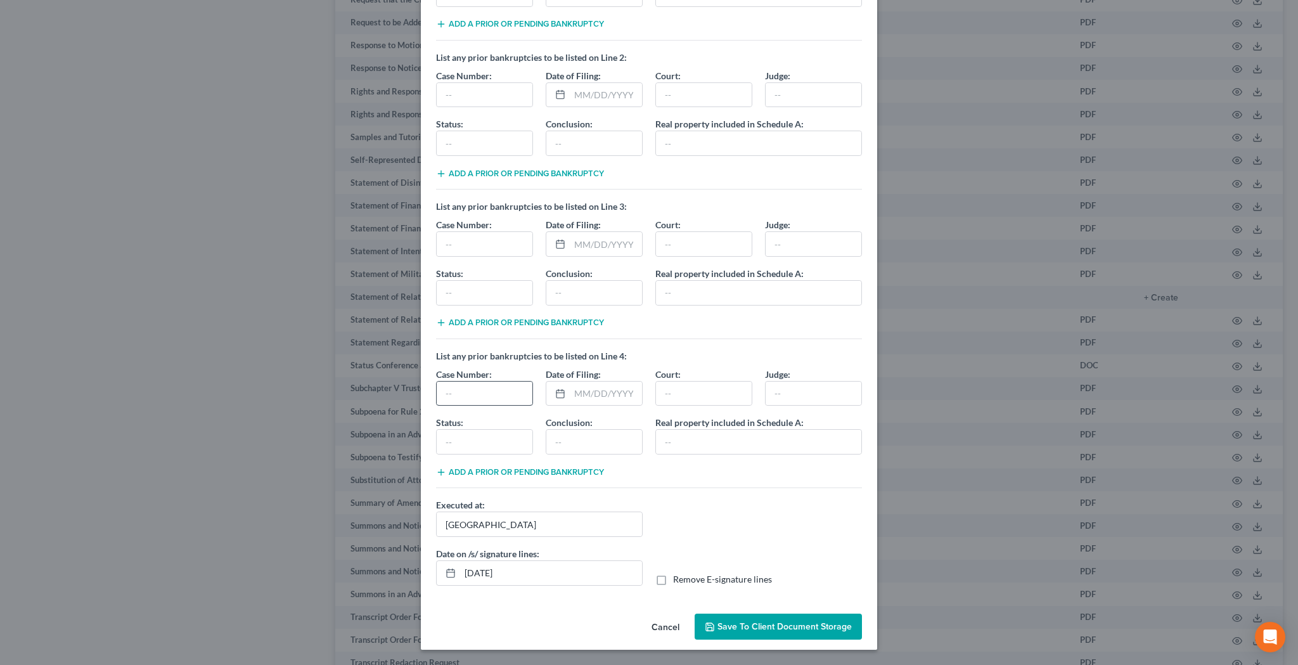
scroll to position [157, 0]
click at [489, 574] on input "[DATE]" at bounding box center [551, 573] width 182 height 24
type input "[DATE]"
click at [673, 581] on label "Remove E-signature lines" at bounding box center [722, 579] width 99 height 13
click at [678, 581] on input "Remove E-signature lines" at bounding box center [682, 577] width 8 height 8
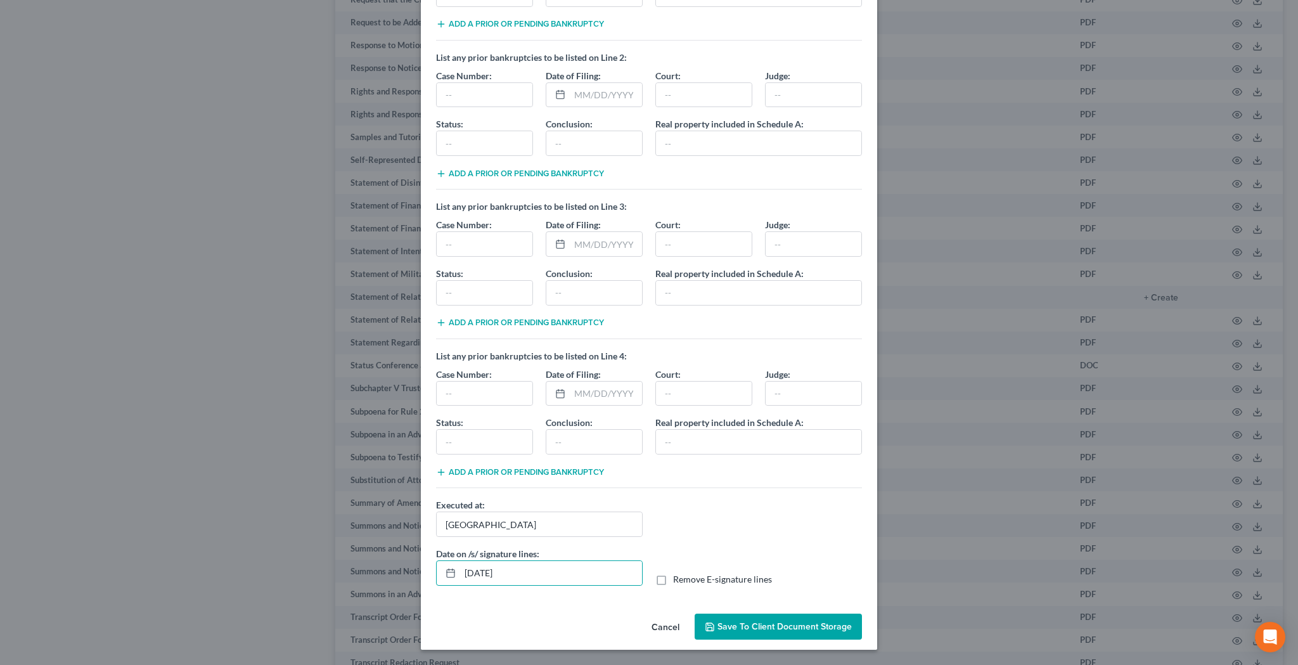
checkbox input "true"
click at [733, 624] on span "Save to Client Document Storage" at bounding box center [785, 626] width 134 height 11
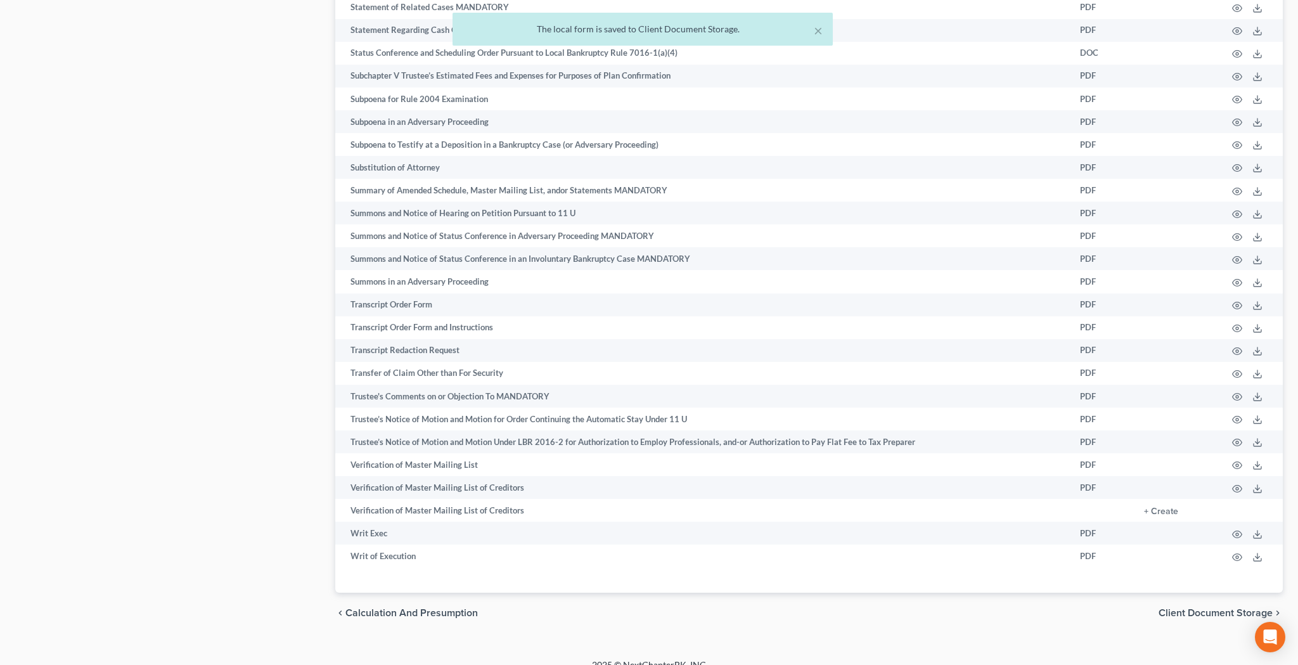
scroll to position [6368, 0]
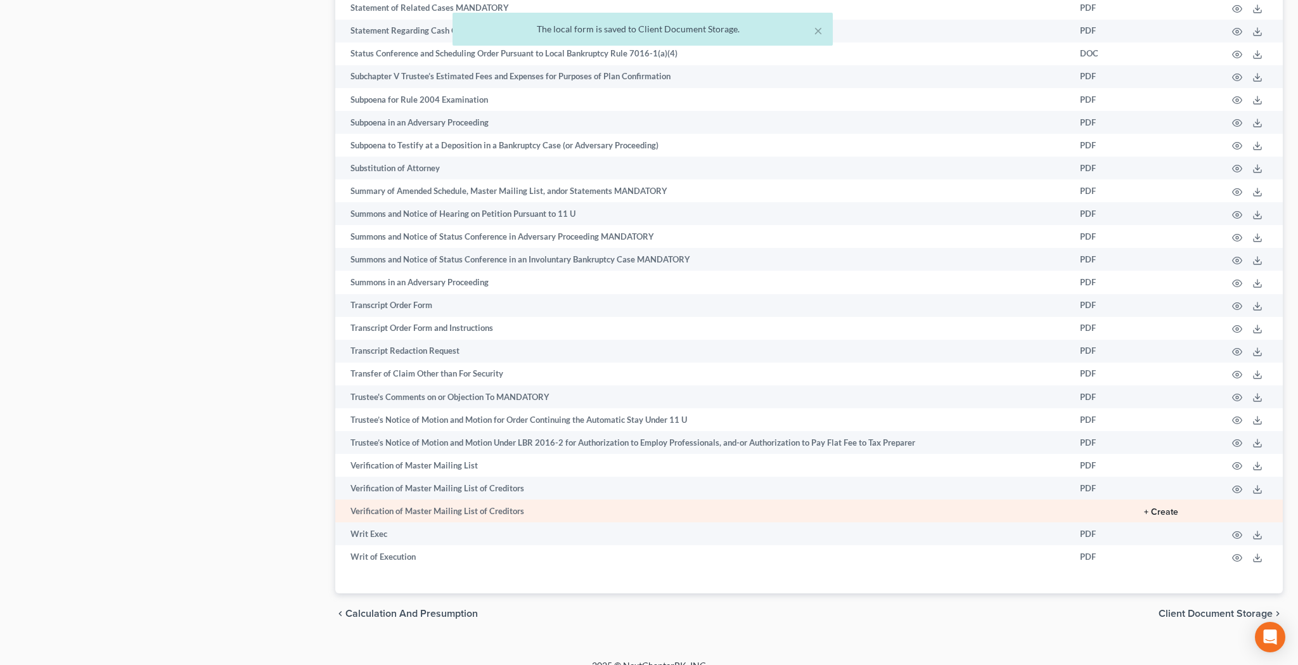
click at [1164, 508] on button "+ Create" at bounding box center [1161, 512] width 34 height 9
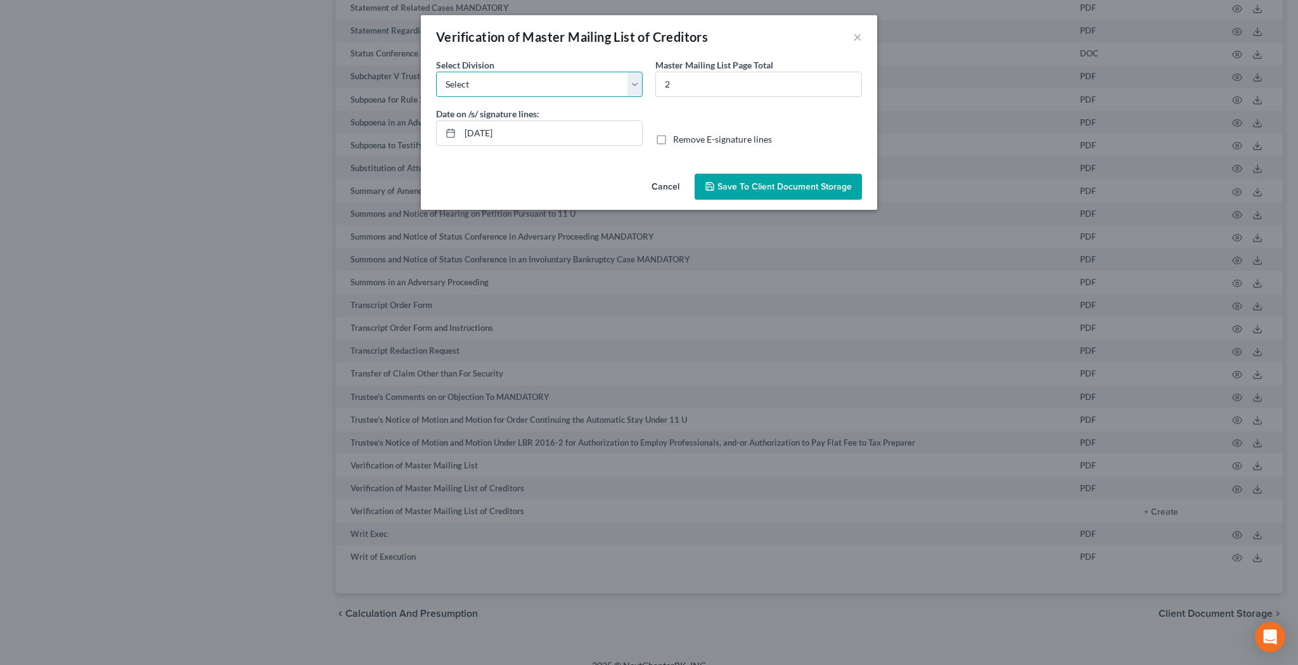
select select "0"
click at [487, 134] on input "[DATE]" at bounding box center [551, 133] width 182 height 24
type input "[DATE]"
click at [673, 142] on label "Remove E-signature lines" at bounding box center [722, 139] width 99 height 13
click at [678, 141] on input "Remove E-signature lines" at bounding box center [682, 137] width 8 height 8
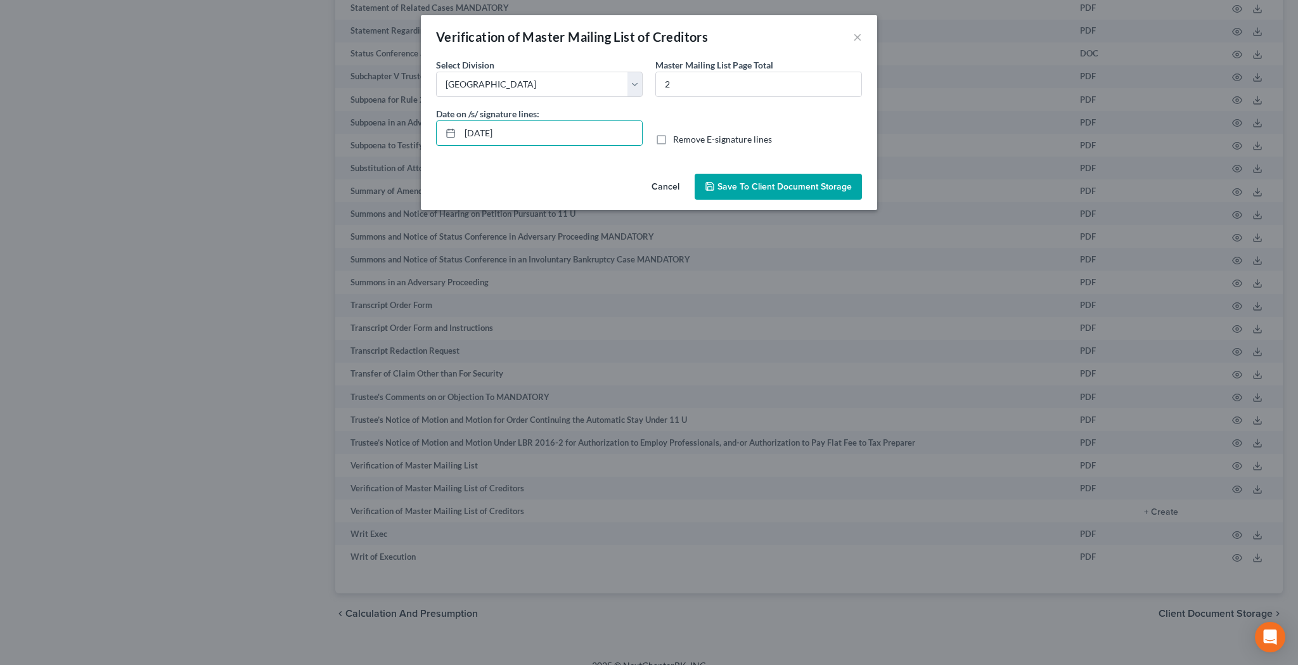
checkbox input "true"
click at [725, 187] on span "Save to Client Document Storage" at bounding box center [785, 186] width 134 height 11
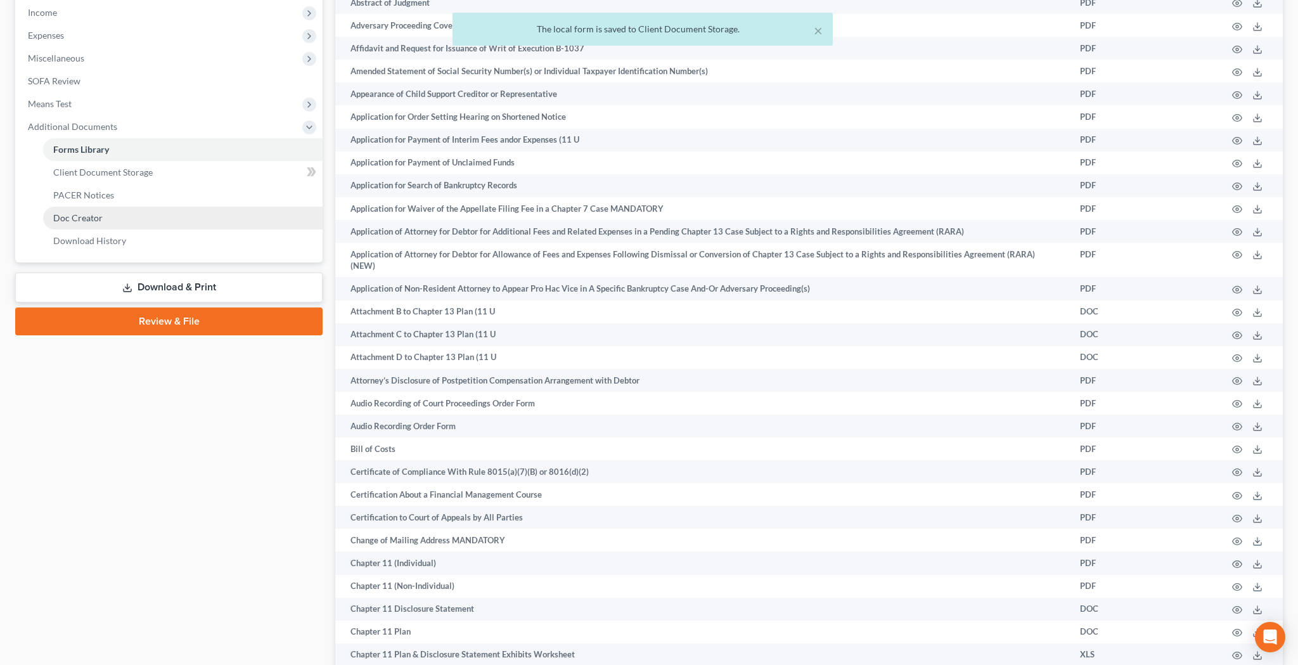
scroll to position [404, 0]
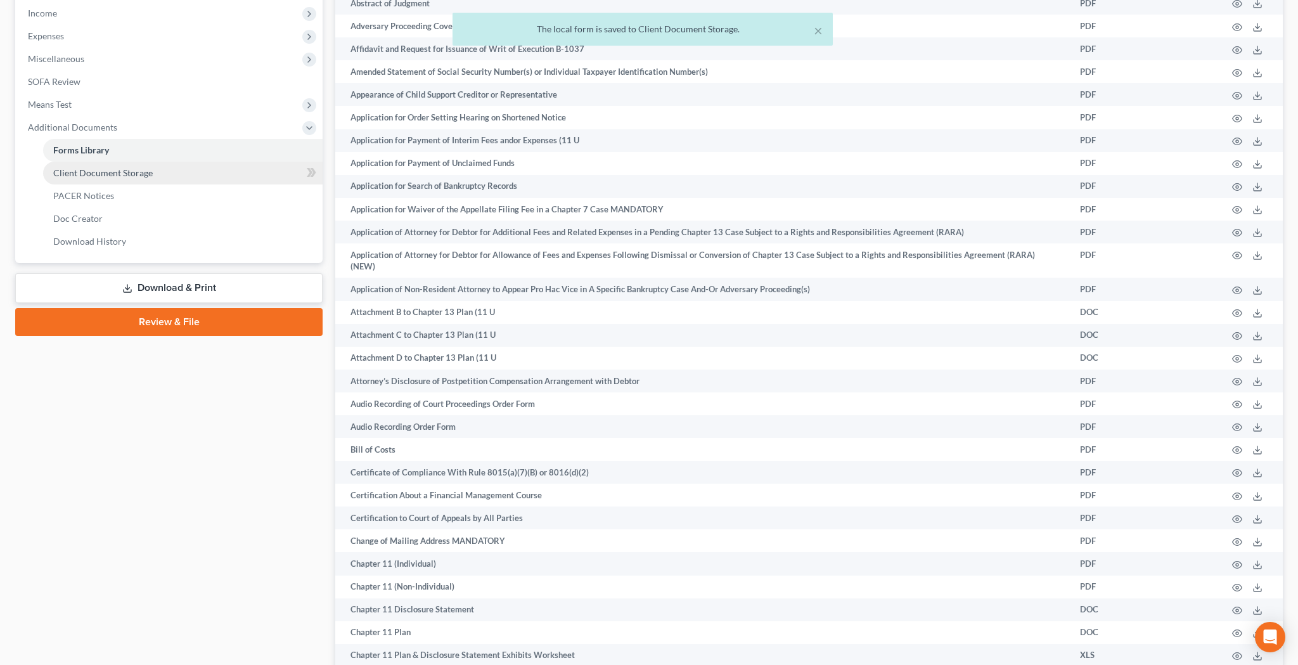
click at [154, 171] on link "Client Document Storage" at bounding box center [183, 173] width 280 height 23
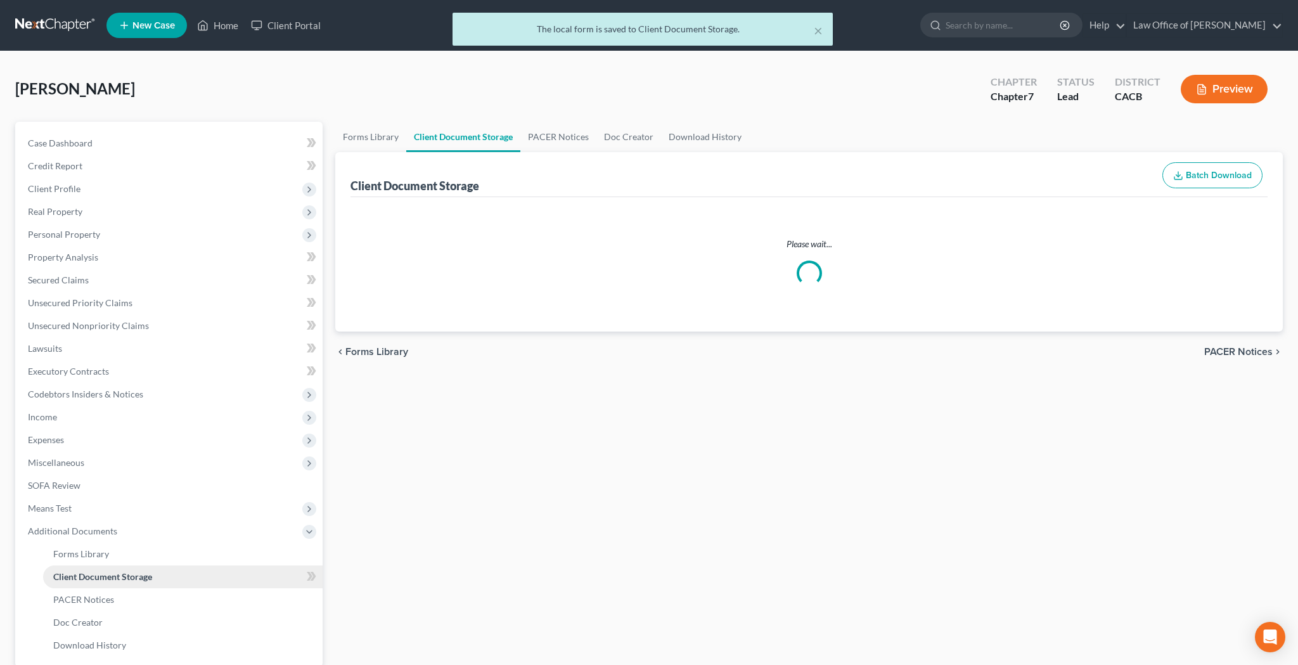
select select "10"
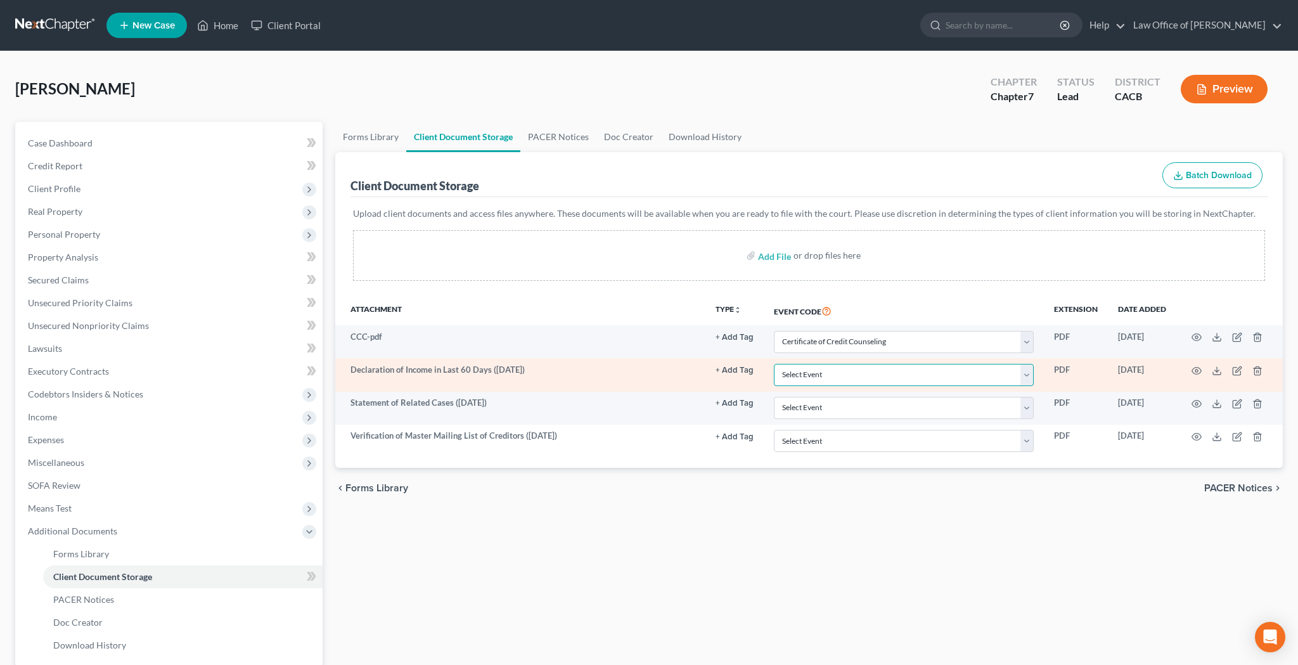
select select "30"
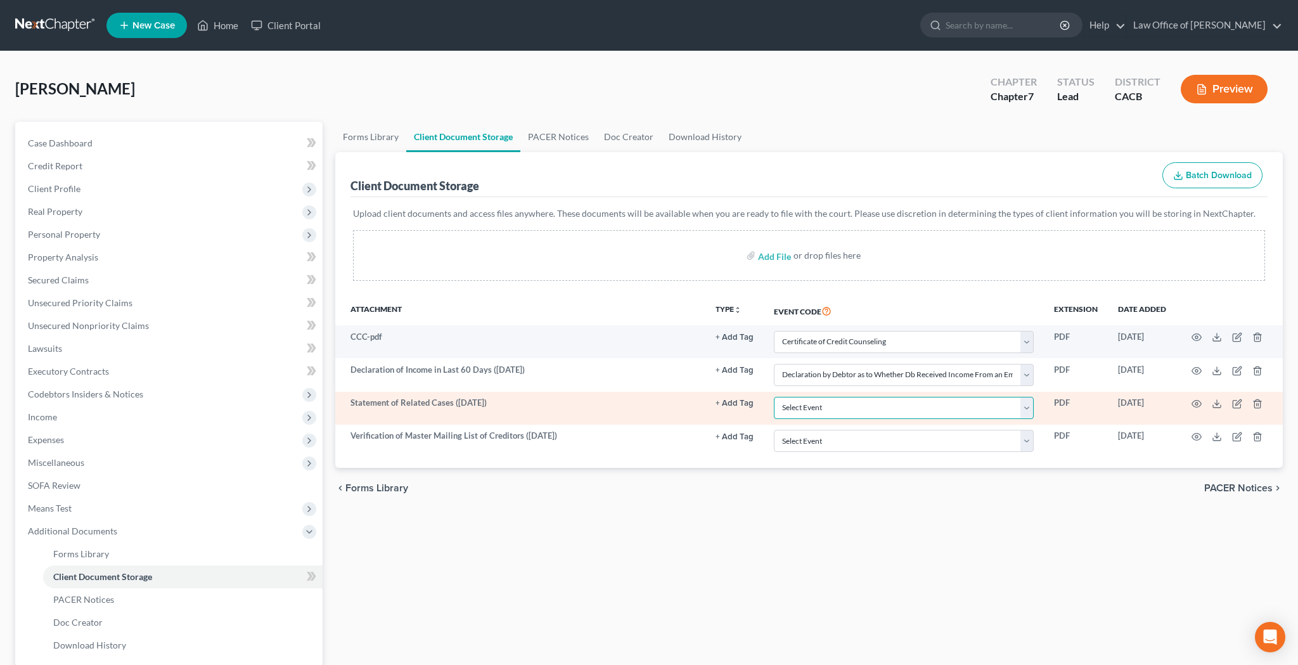
select select "65"
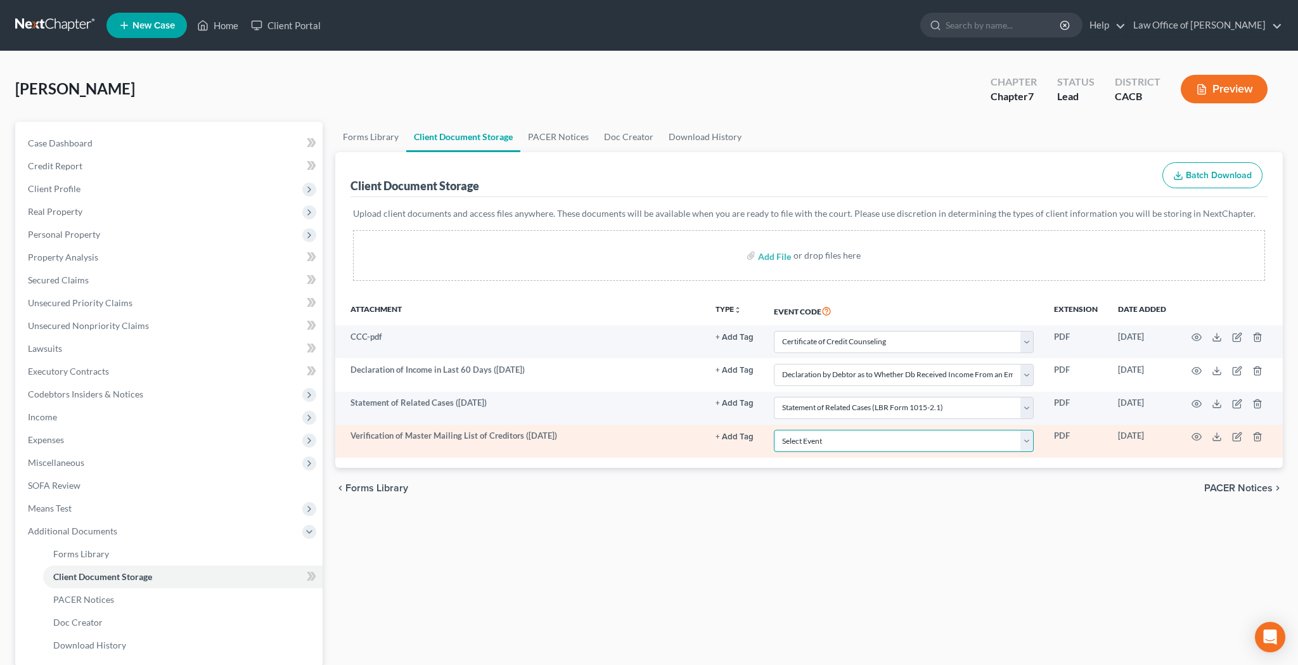
select select "59"
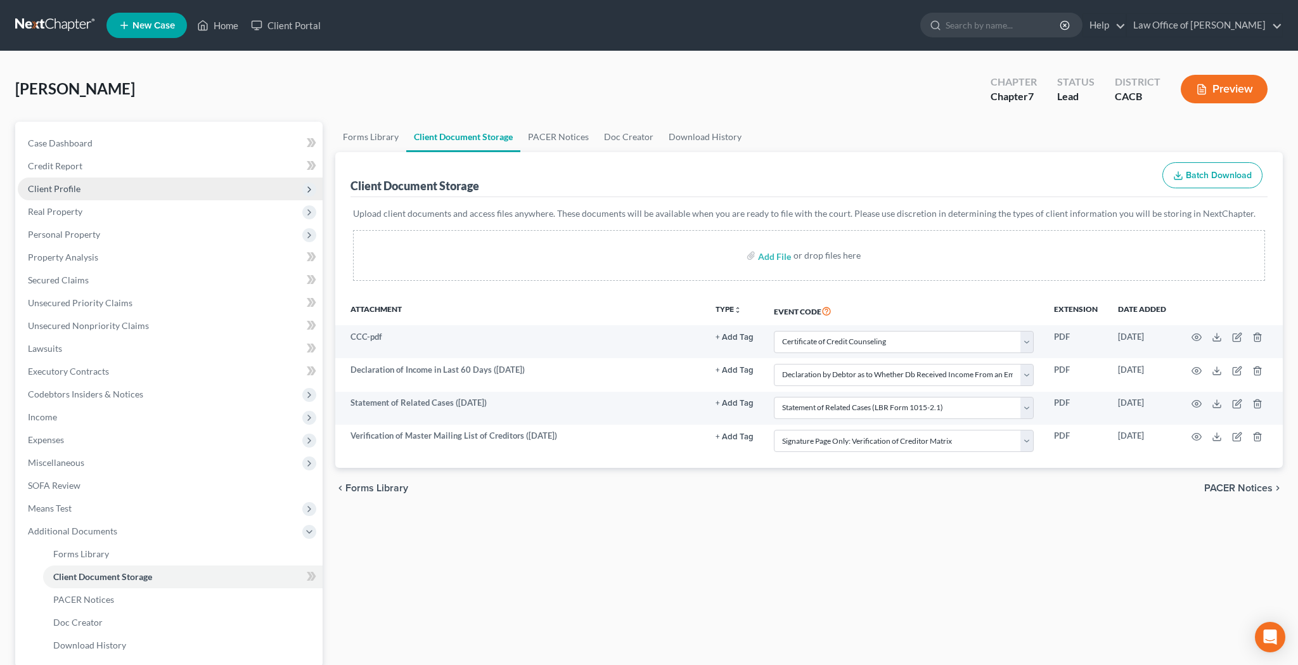
click at [108, 190] on span "Client Profile" at bounding box center [170, 188] width 305 height 23
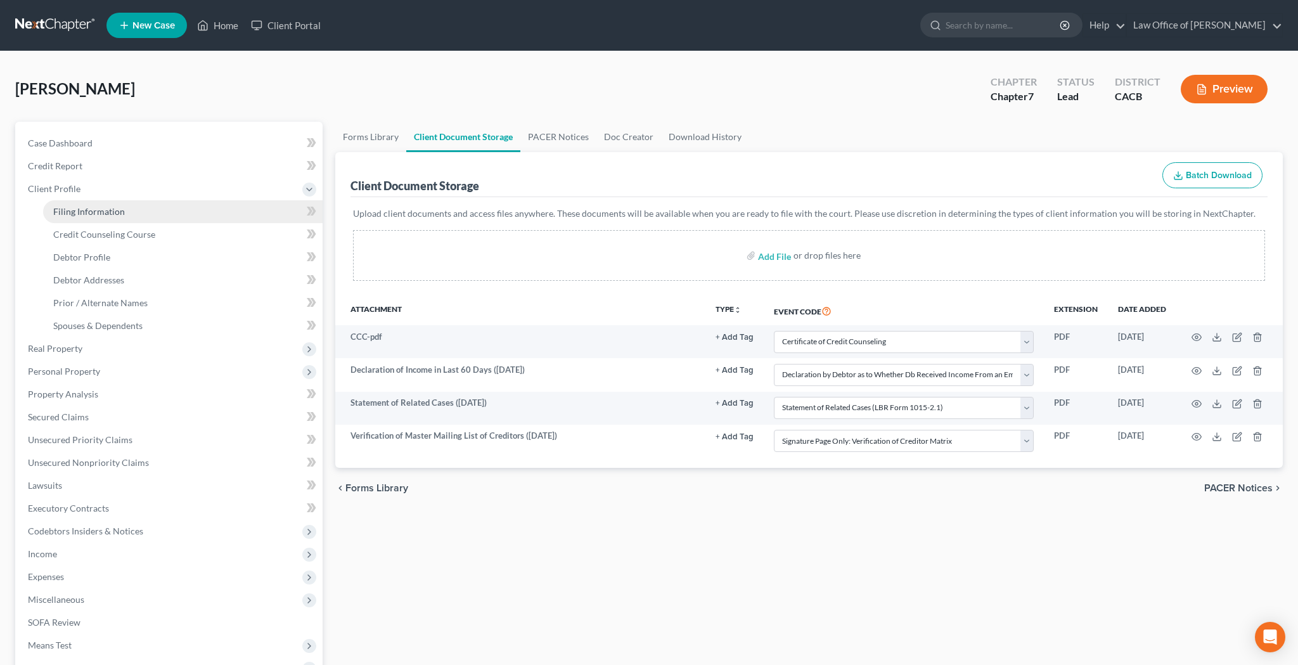
click at [108, 209] on span "Filing Information" at bounding box center [89, 211] width 72 height 11
select select "1"
select select "0"
select select "4"
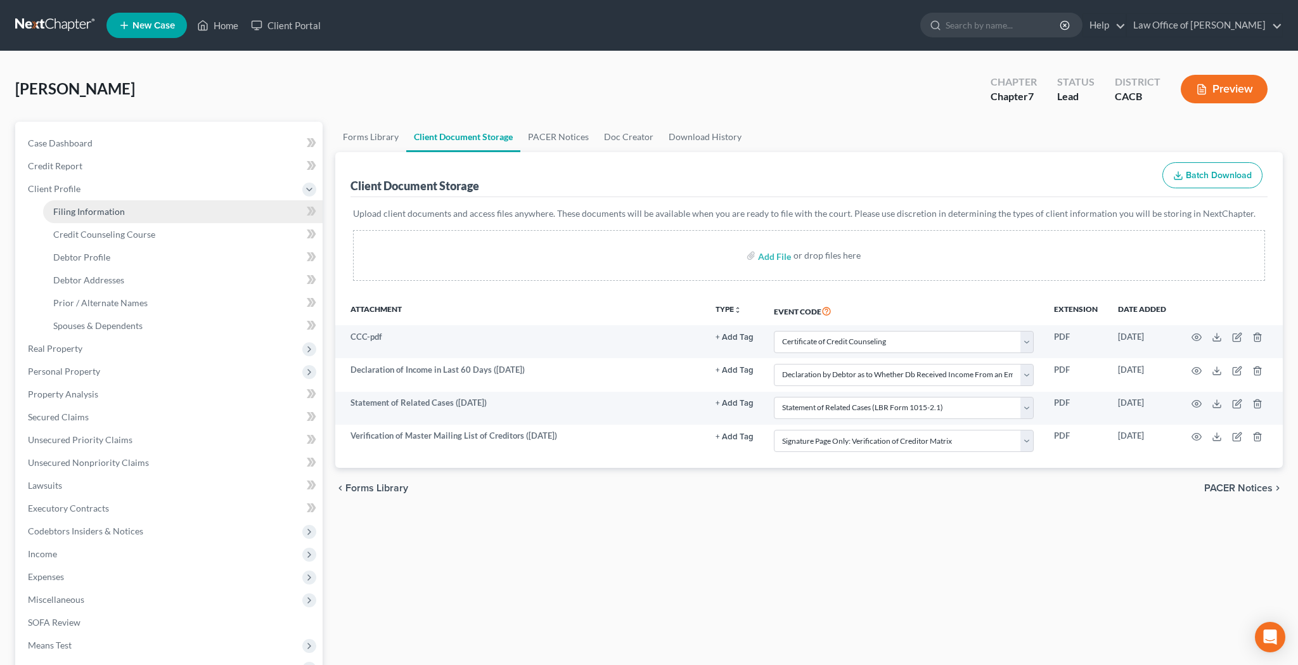
select select "0"
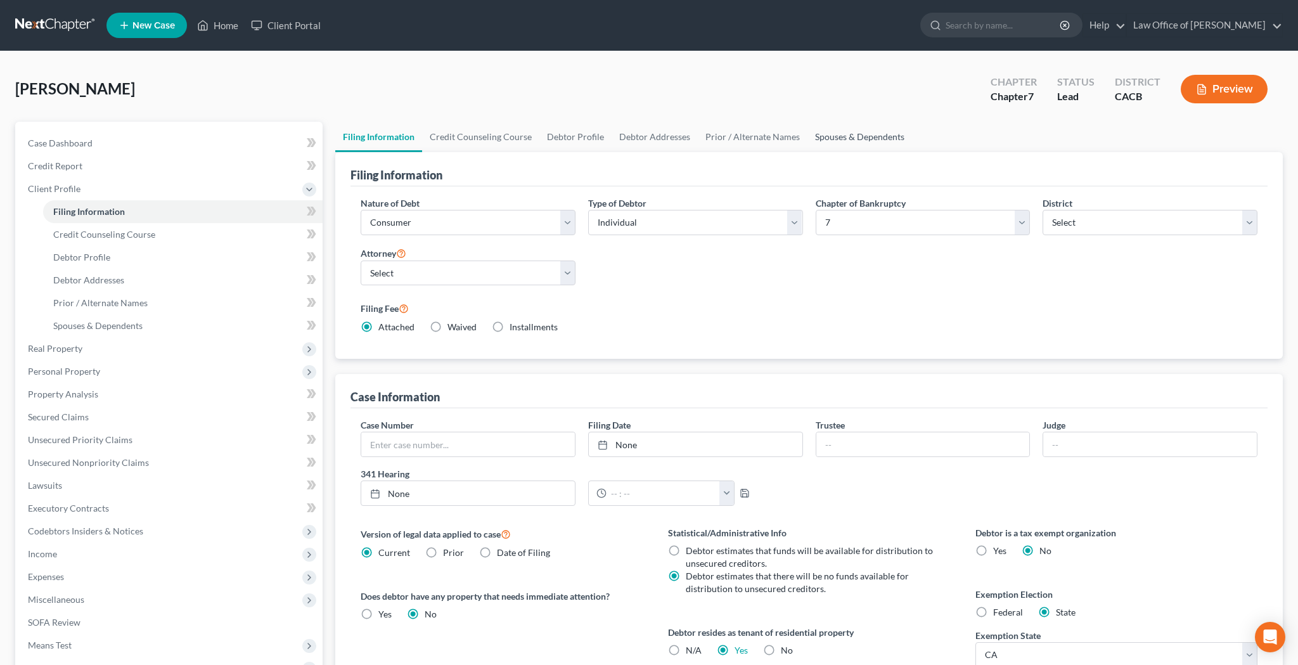
click at [848, 138] on link "Spouses & Dependents" at bounding box center [860, 137] width 105 height 30
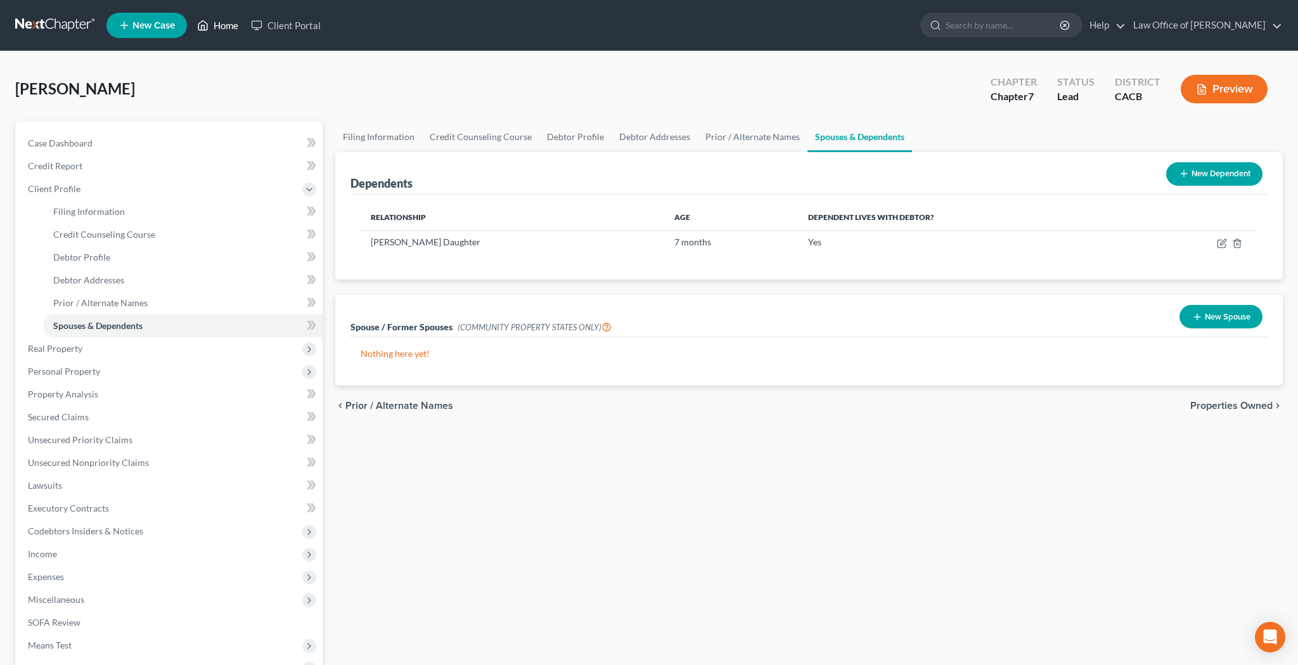
click at [234, 28] on link "Home" at bounding box center [218, 25] width 54 height 23
